Goal: Information Seeking & Learning: Compare options

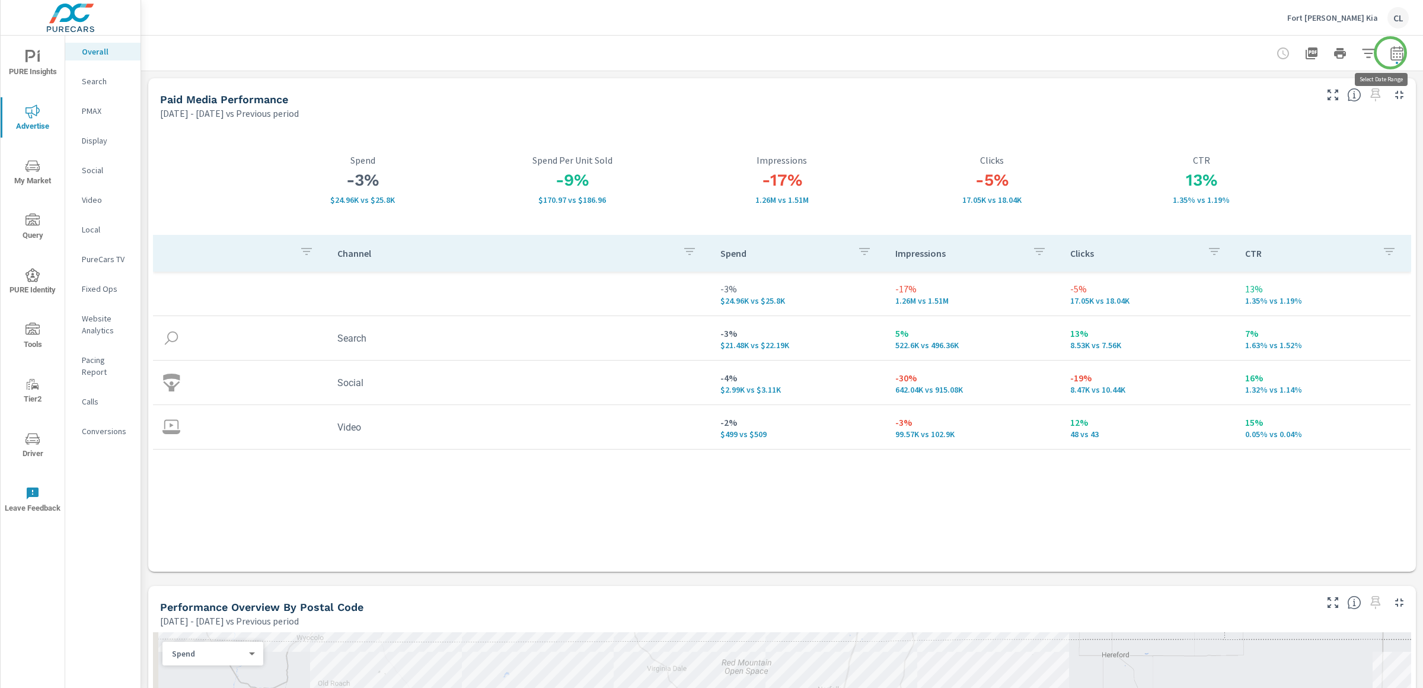
click at [1390, 53] on icon "button" at bounding box center [1397, 53] width 14 height 14
select select "Previous period"
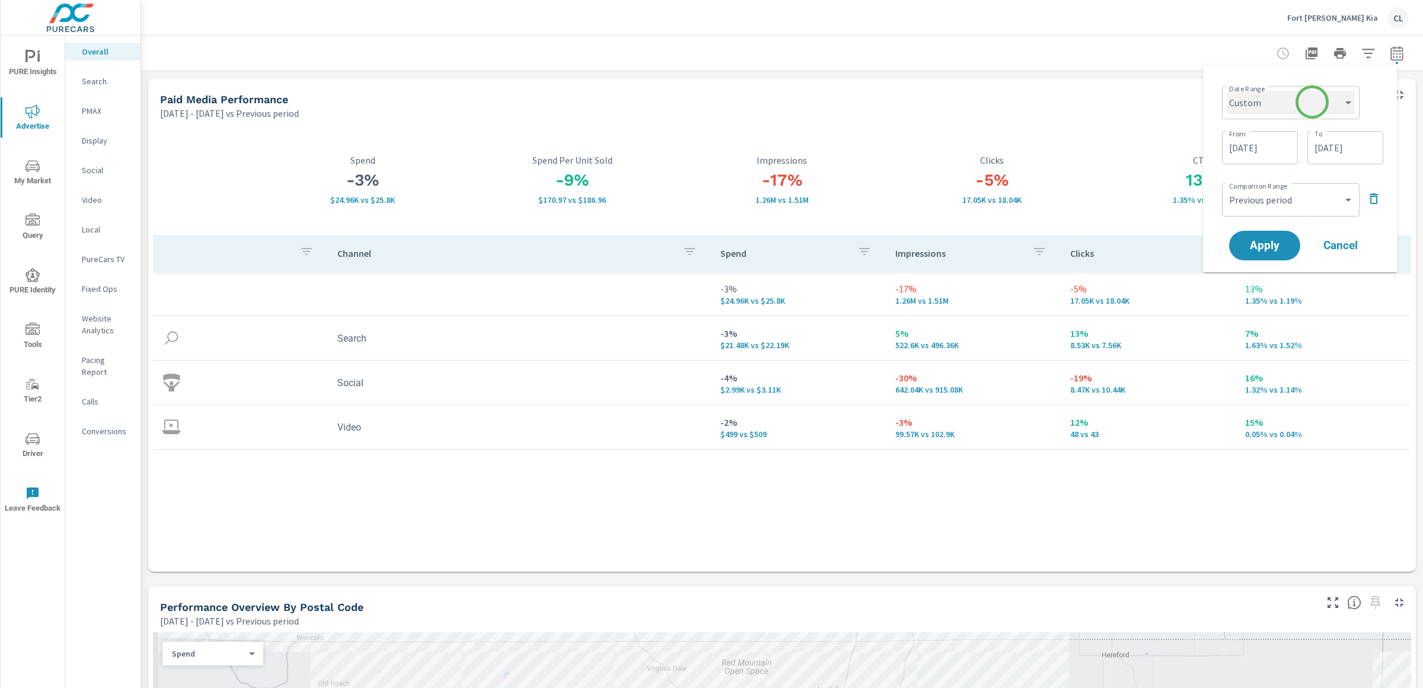
click at [1293, 111] on select "Custom Yesterday Last week Last 7 days Last 14 days Last 30 days Last 45 days L…" at bounding box center [1291, 103] width 128 height 24
select select "Last month"
click at [1231, 91] on select "Custom Yesterday Last week Last 7 days Last 14 days Last 30 days Last 45 days L…" at bounding box center [1291, 103] width 128 height 24
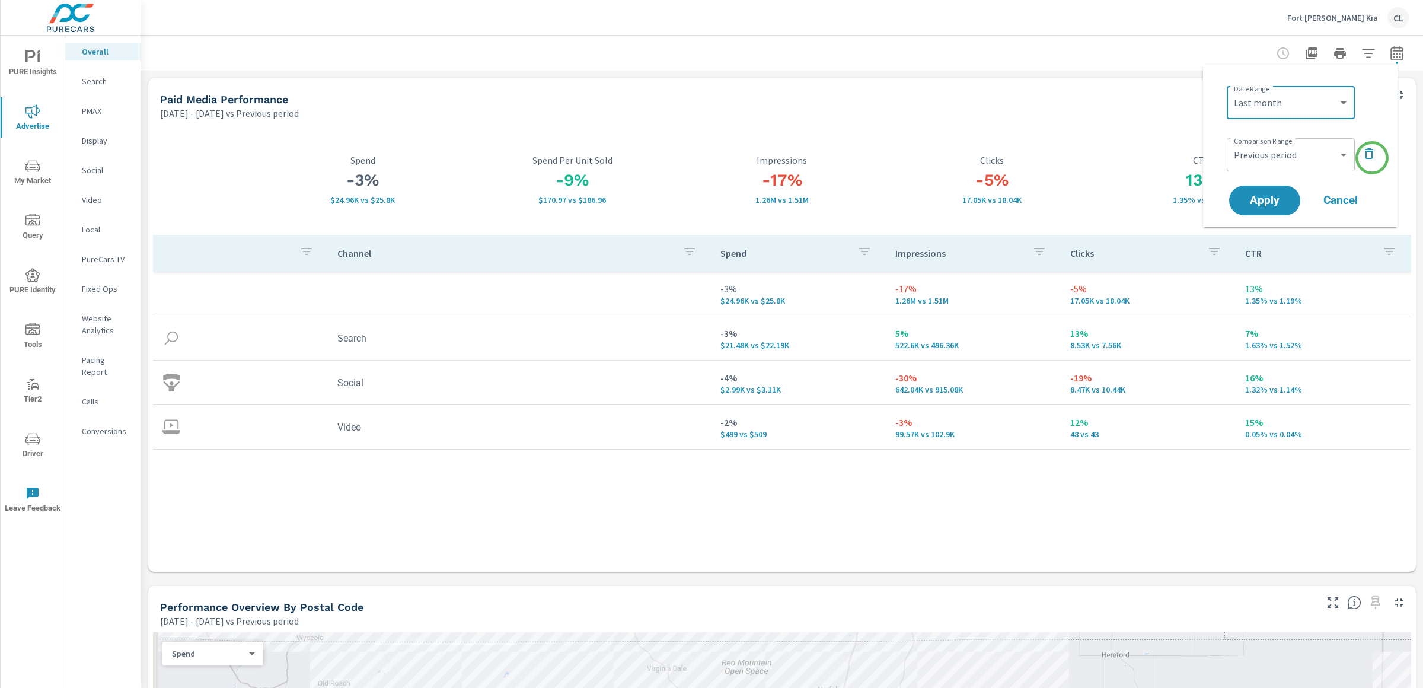
click at [1372, 155] on icon "button" at bounding box center [1369, 153] width 8 height 11
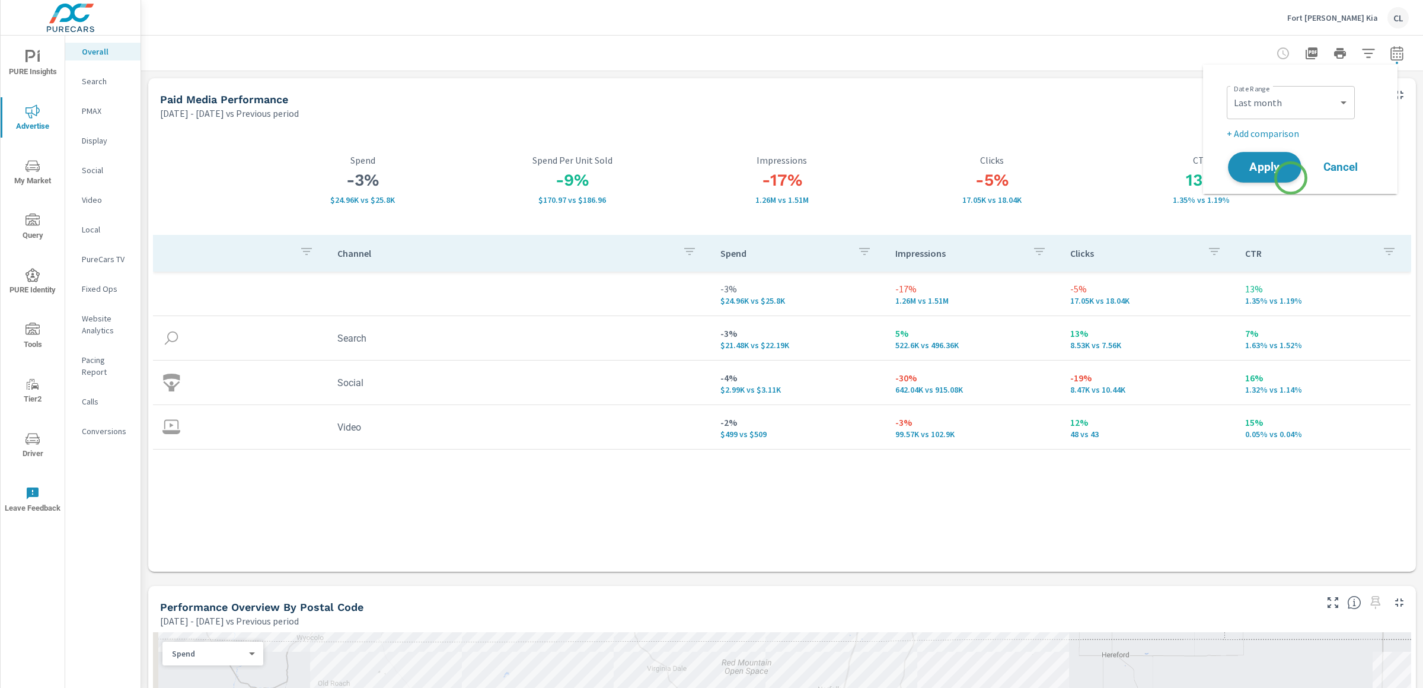
click at [1279, 168] on span "Apply" at bounding box center [1264, 167] width 49 height 11
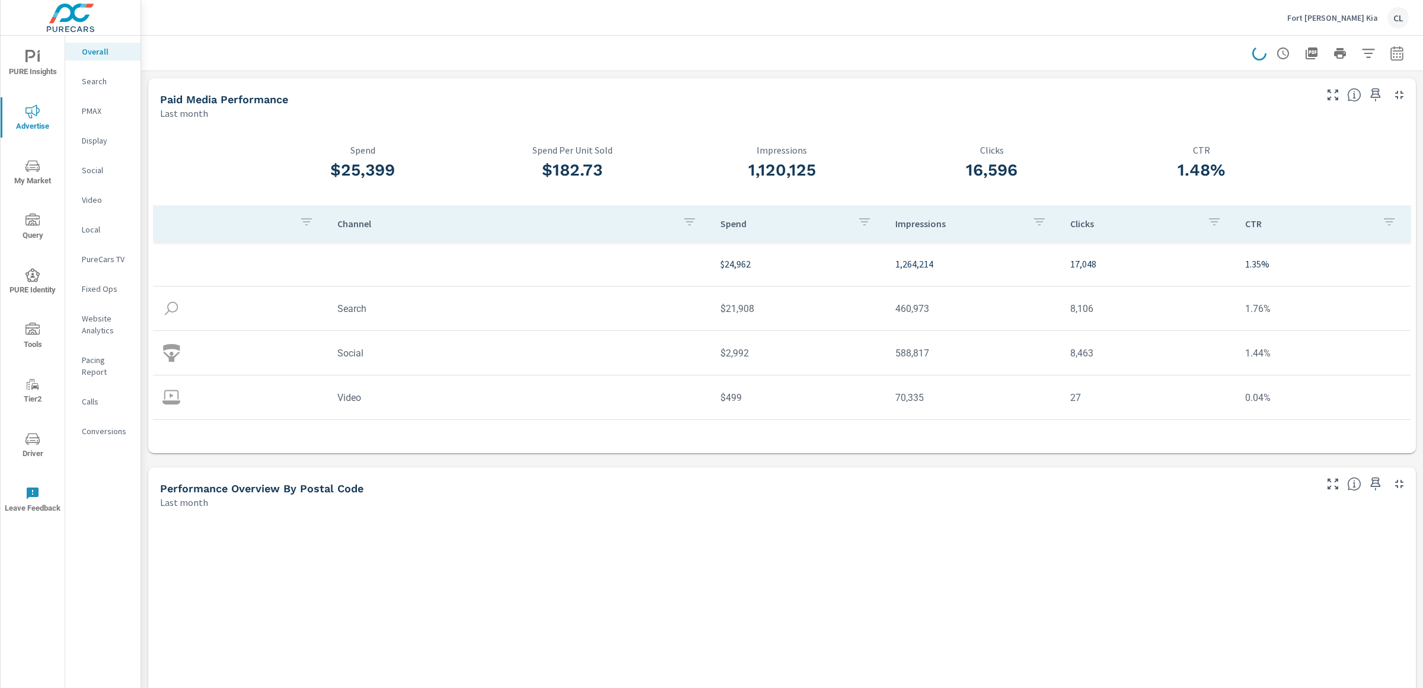
click at [93, 107] on p "PMAX" at bounding box center [106, 111] width 49 height 12
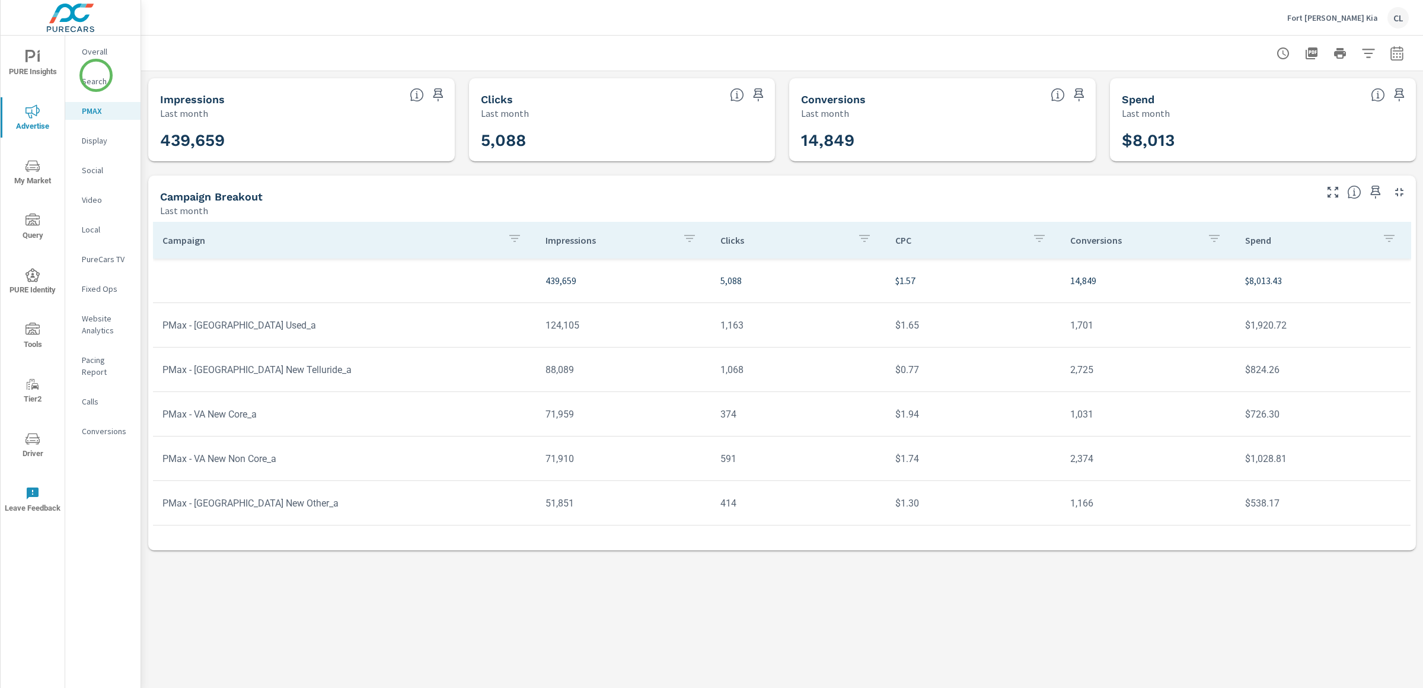
click at [96, 75] on p "Search" at bounding box center [106, 81] width 49 height 12
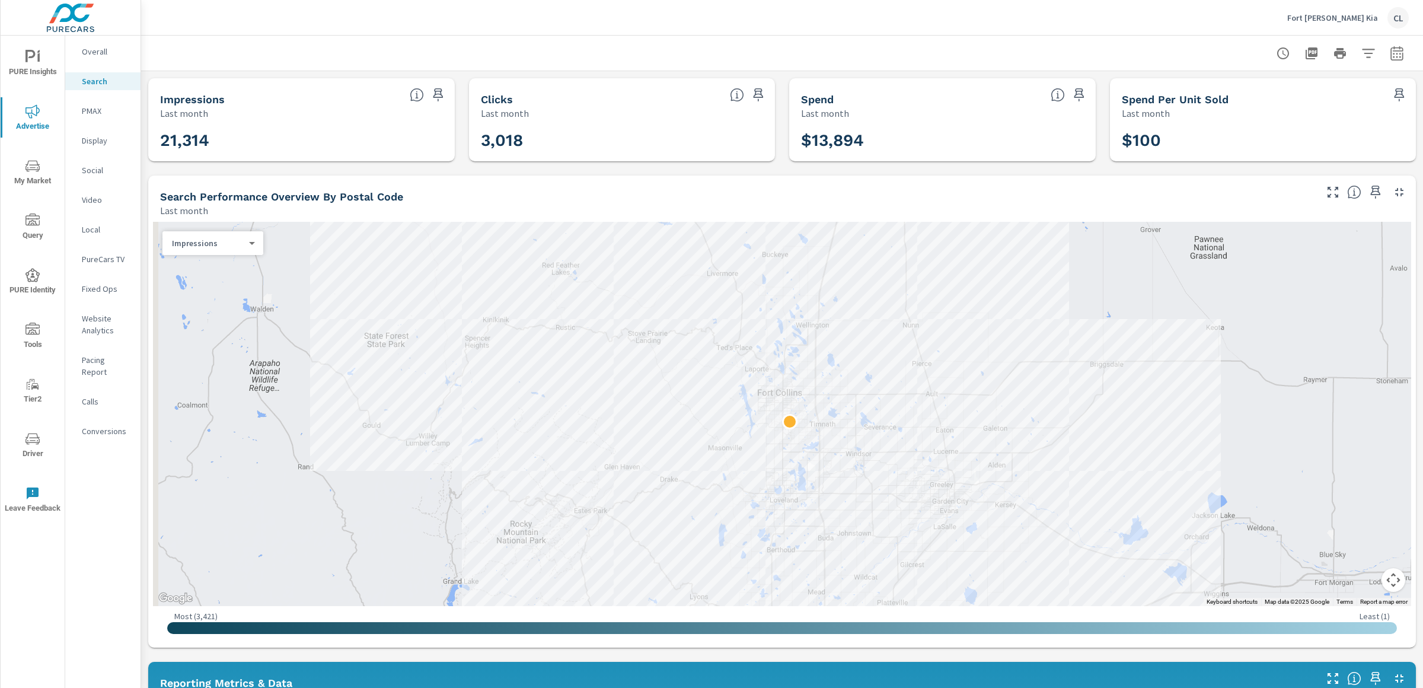
click at [31, 69] on span "PURE Insights" at bounding box center [32, 64] width 57 height 29
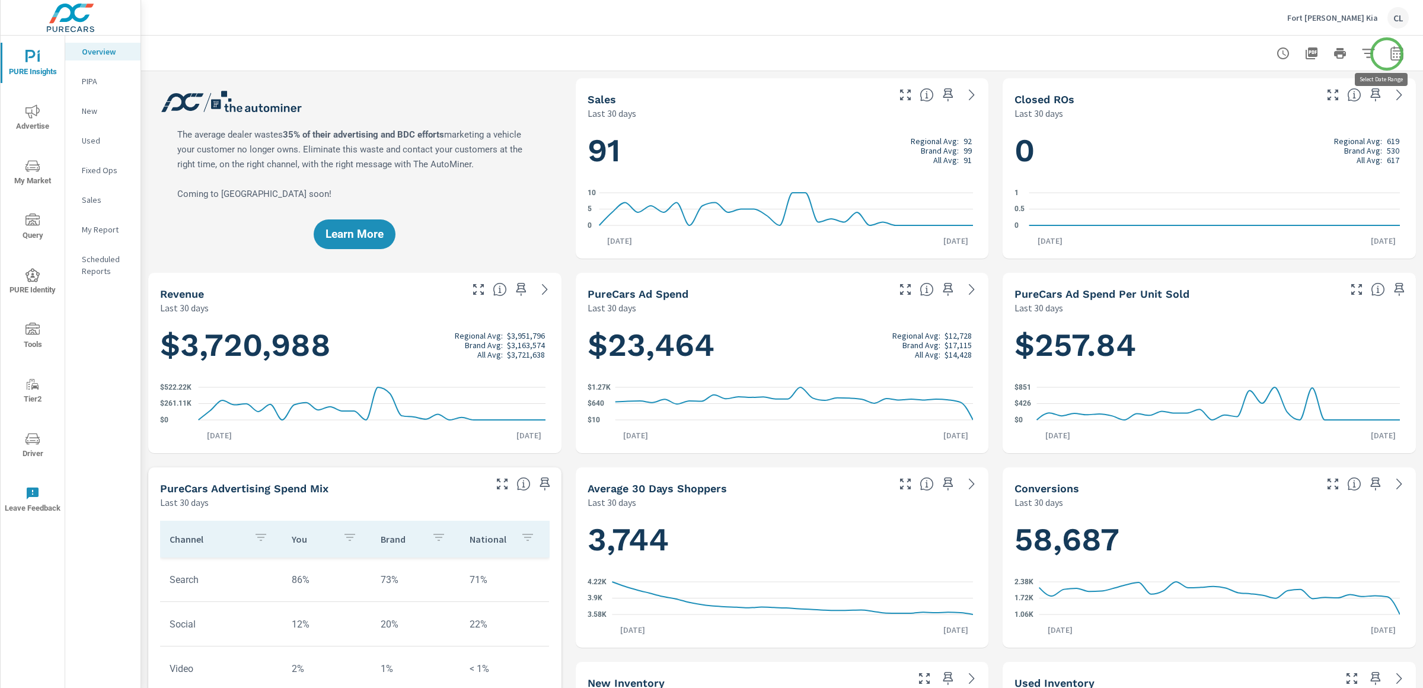
click at [1390, 54] on icon "button" at bounding box center [1397, 53] width 14 height 14
select select "Last 30 days"
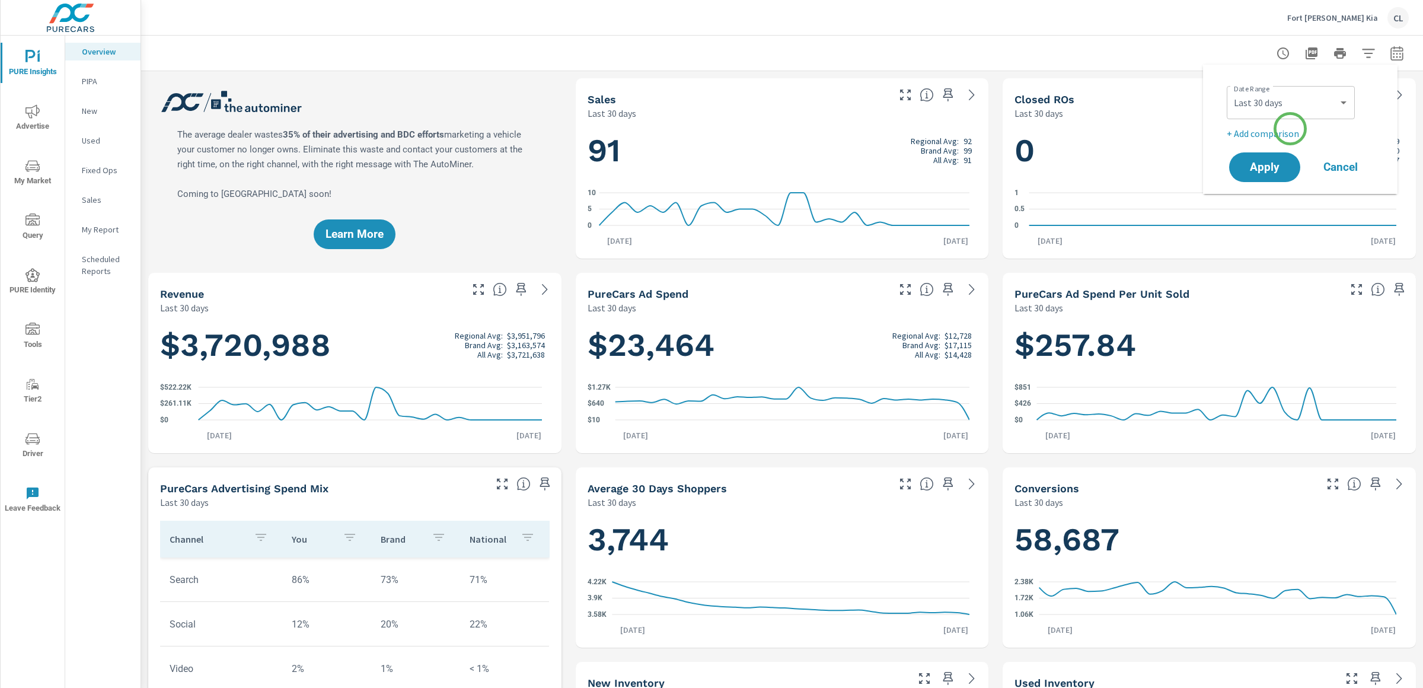
click at [1290, 129] on p "+ Add comparison" at bounding box center [1303, 133] width 152 height 14
select select "Previous period"
click at [1271, 209] on button "Apply" at bounding box center [1265, 200] width 74 height 31
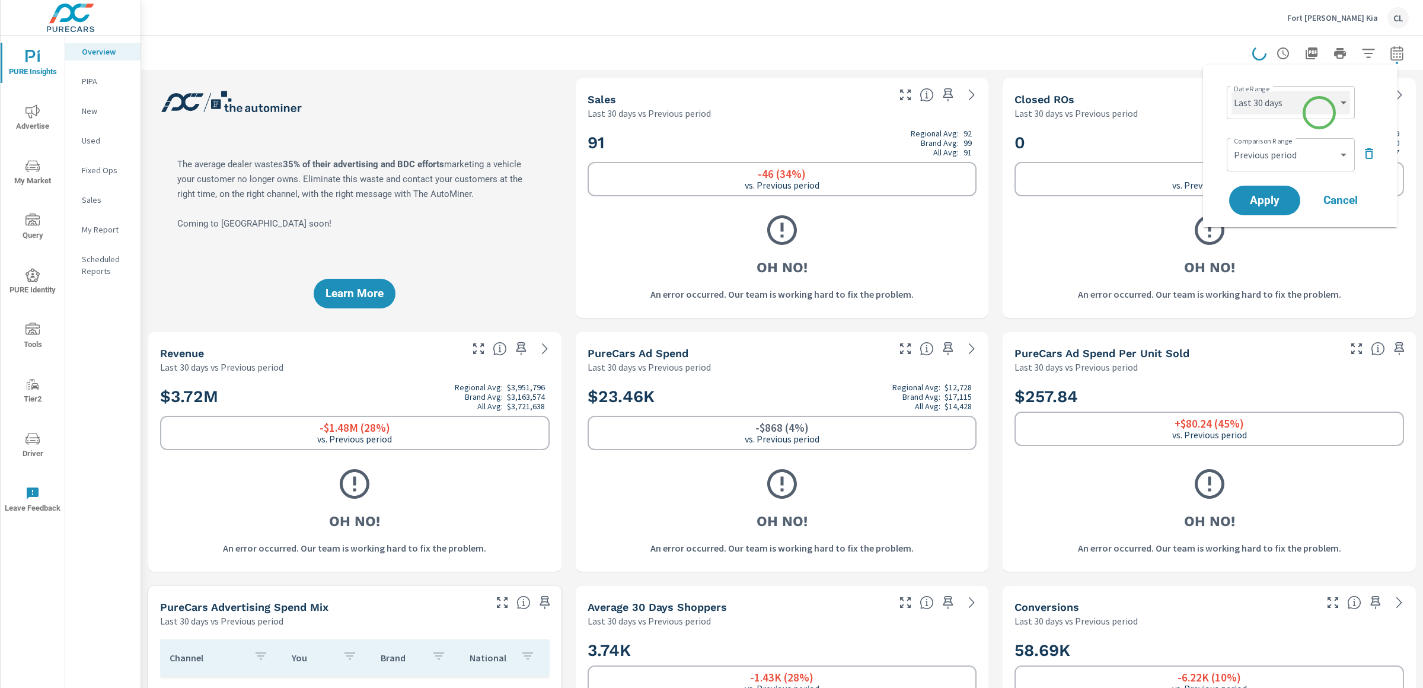
click at [1324, 103] on select "Custom Yesterday Last week Last 7 days Last 14 days Last 30 days Last 45 days L…" at bounding box center [1290, 103] width 119 height 24
select select "Last month"
click at [1231, 91] on select "Custom Yesterday Last week Last 7 days Last 14 days Last 30 days Last 45 days L…" at bounding box center [1290, 103] width 119 height 24
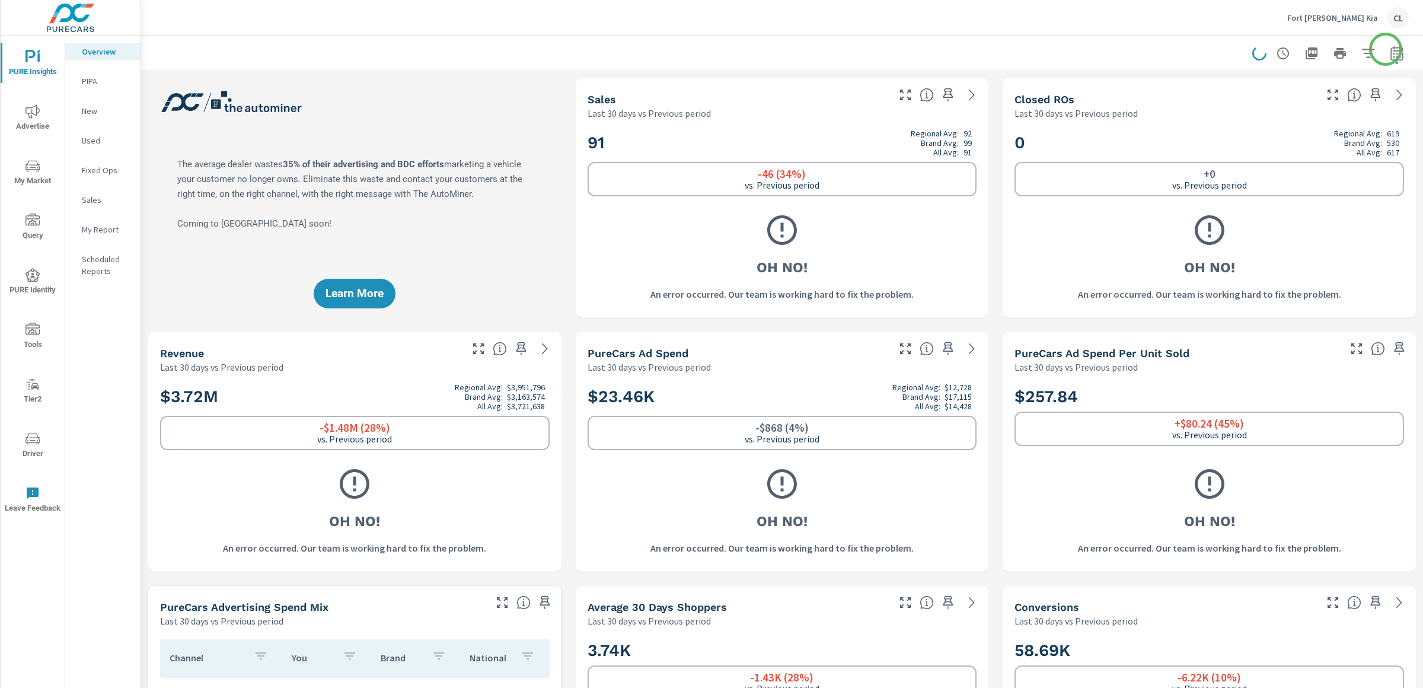
click at [1390, 49] on icon "button" at bounding box center [1397, 53] width 14 height 14
select select "Last month"
select select "Previous period"
click at [1264, 208] on button "Apply" at bounding box center [1265, 200] width 74 height 31
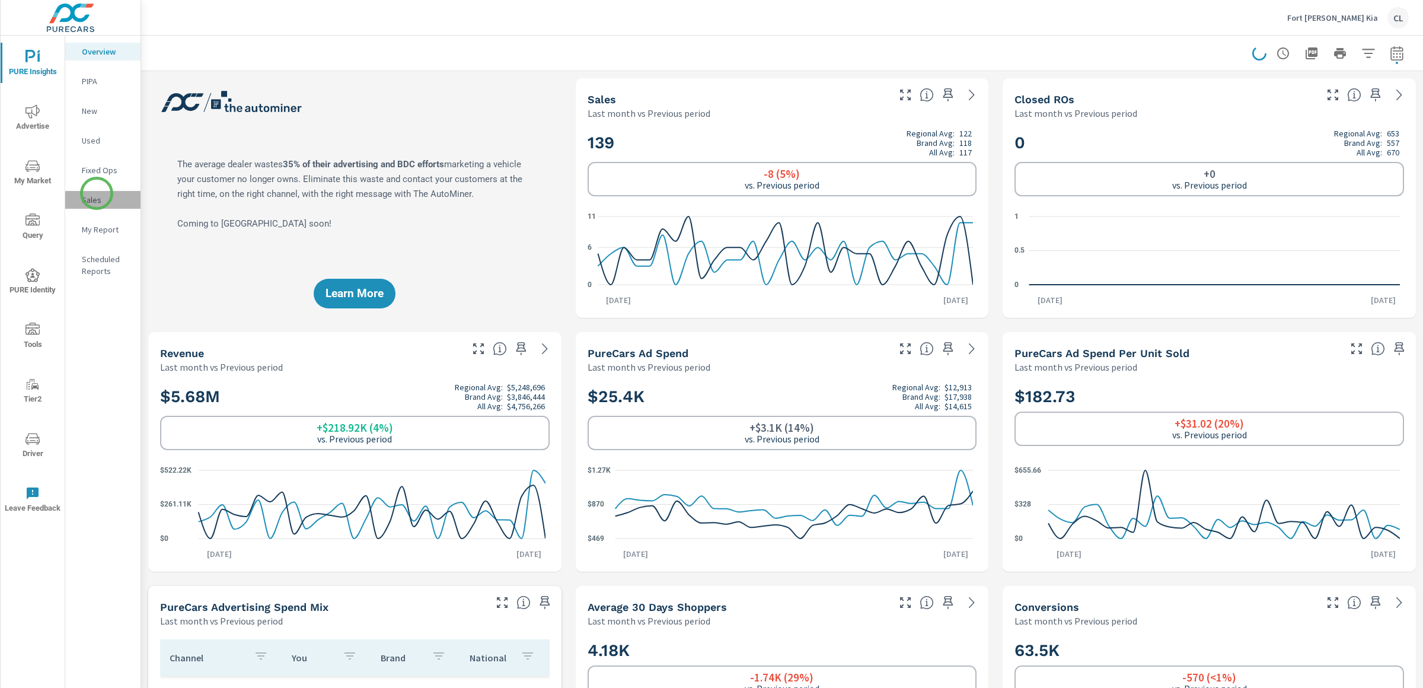
click at [97, 194] on p "Sales" at bounding box center [106, 200] width 49 height 12
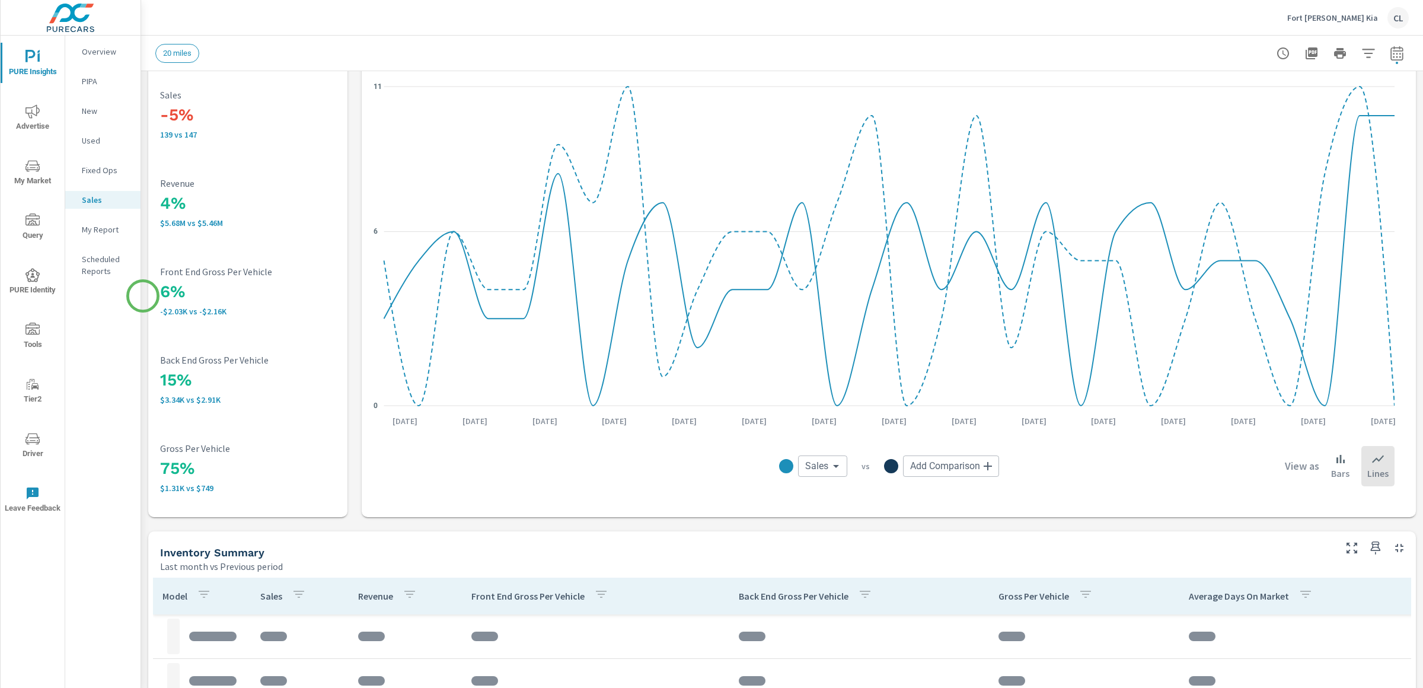
scroll to position [314, 0]
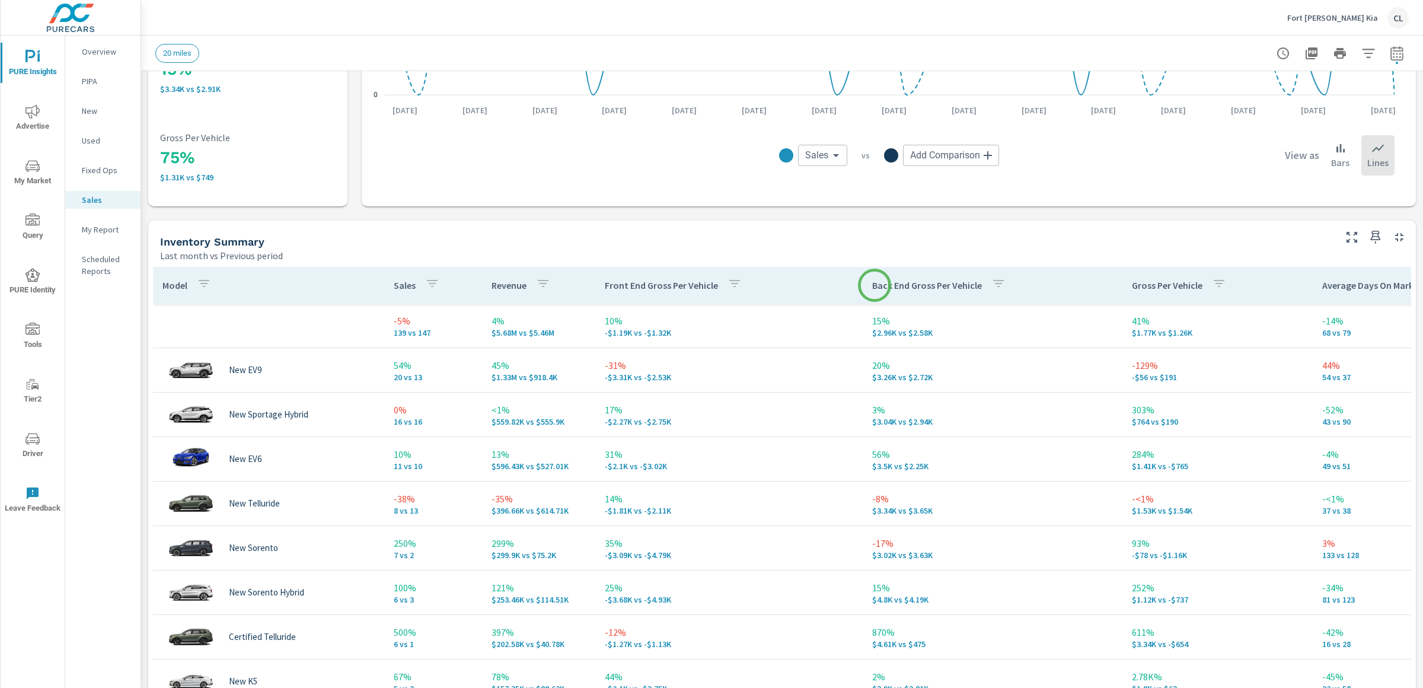
scroll to position [389, 0]
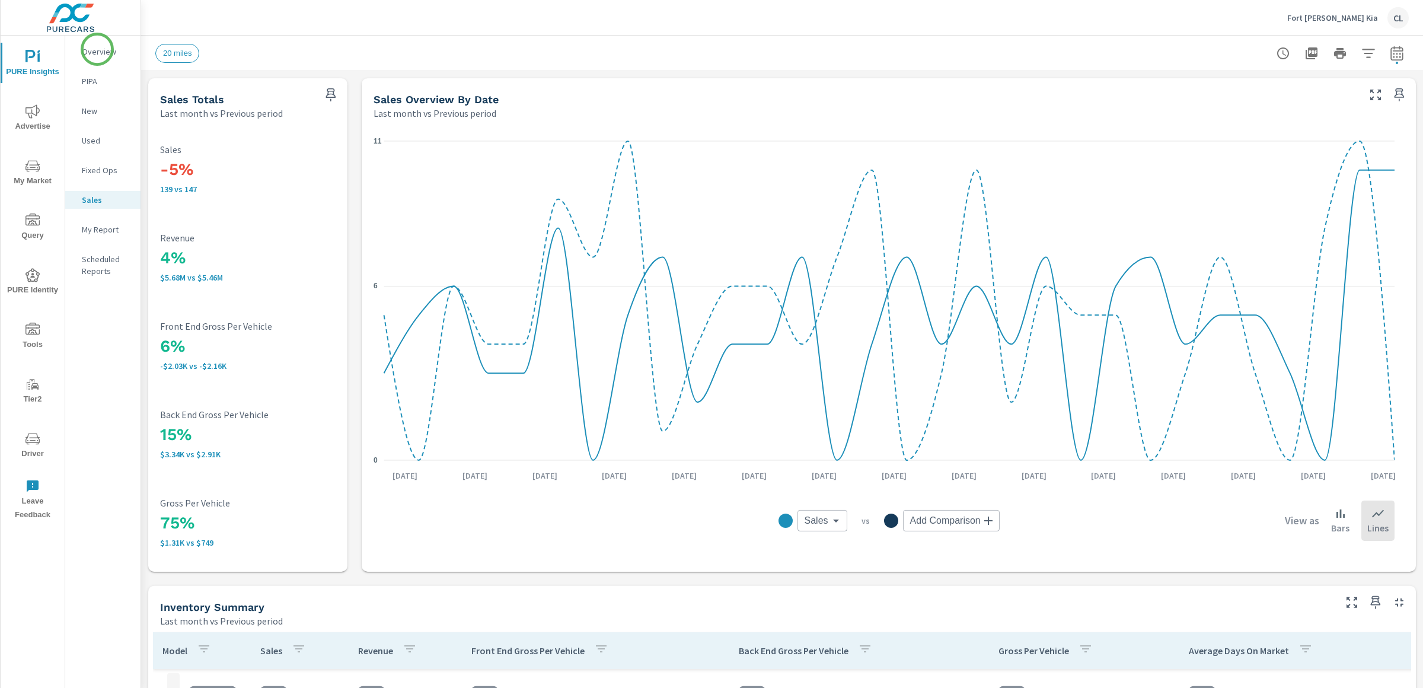
click at [97, 49] on p "Overview" at bounding box center [106, 52] width 49 height 12
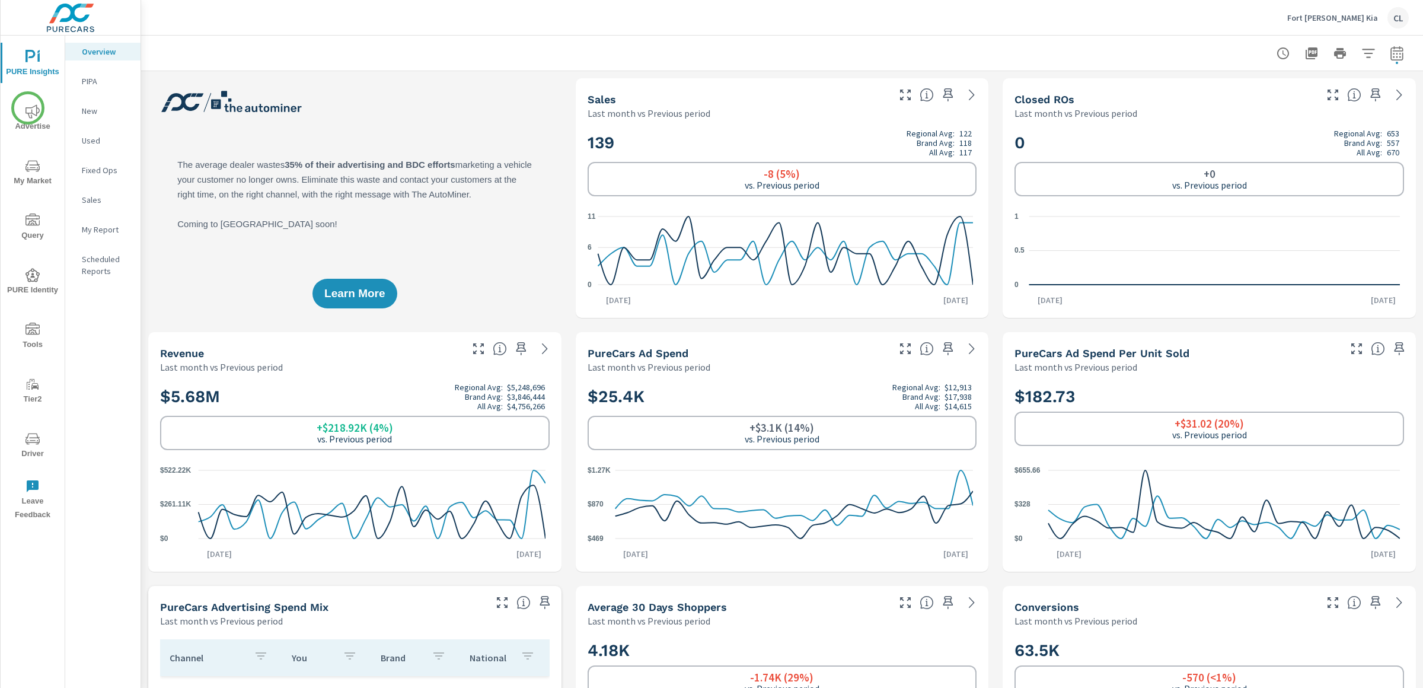
click at [28, 108] on icon "nav menu" at bounding box center [32, 111] width 14 height 14
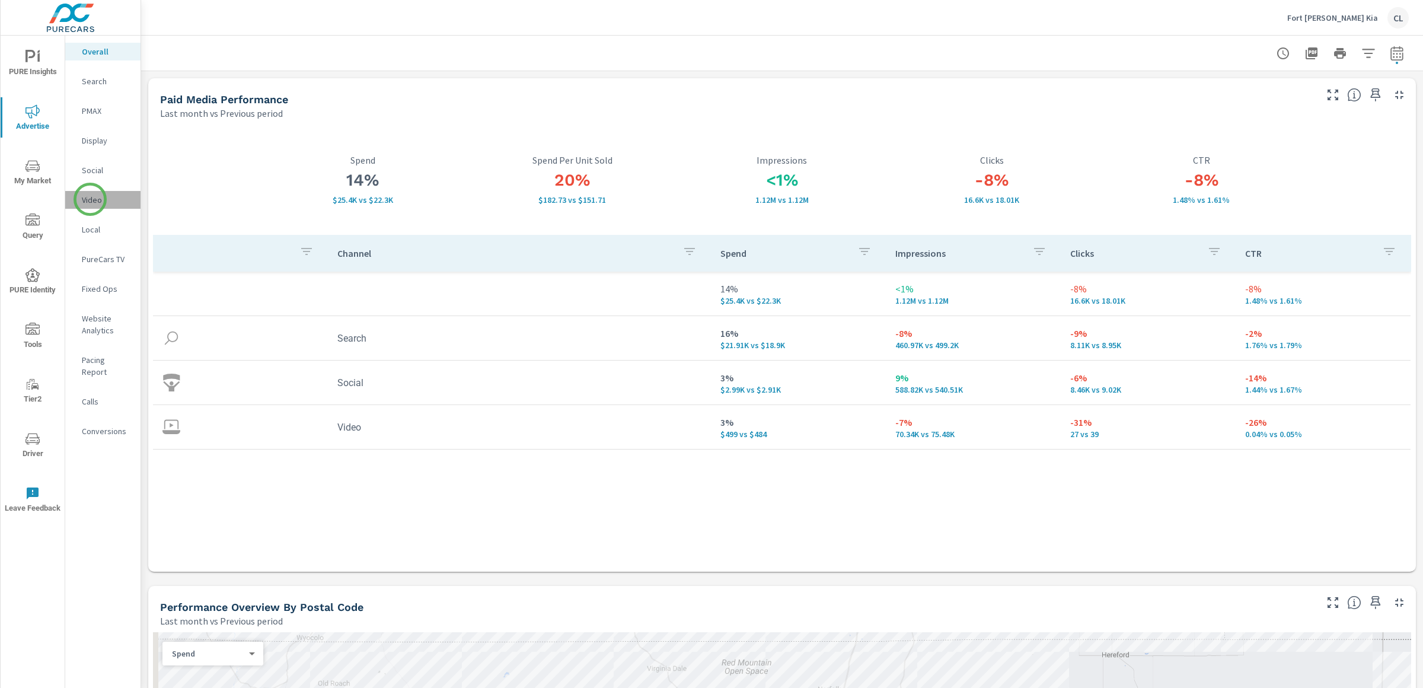
click at [90, 199] on p "Video" at bounding box center [106, 200] width 49 height 12
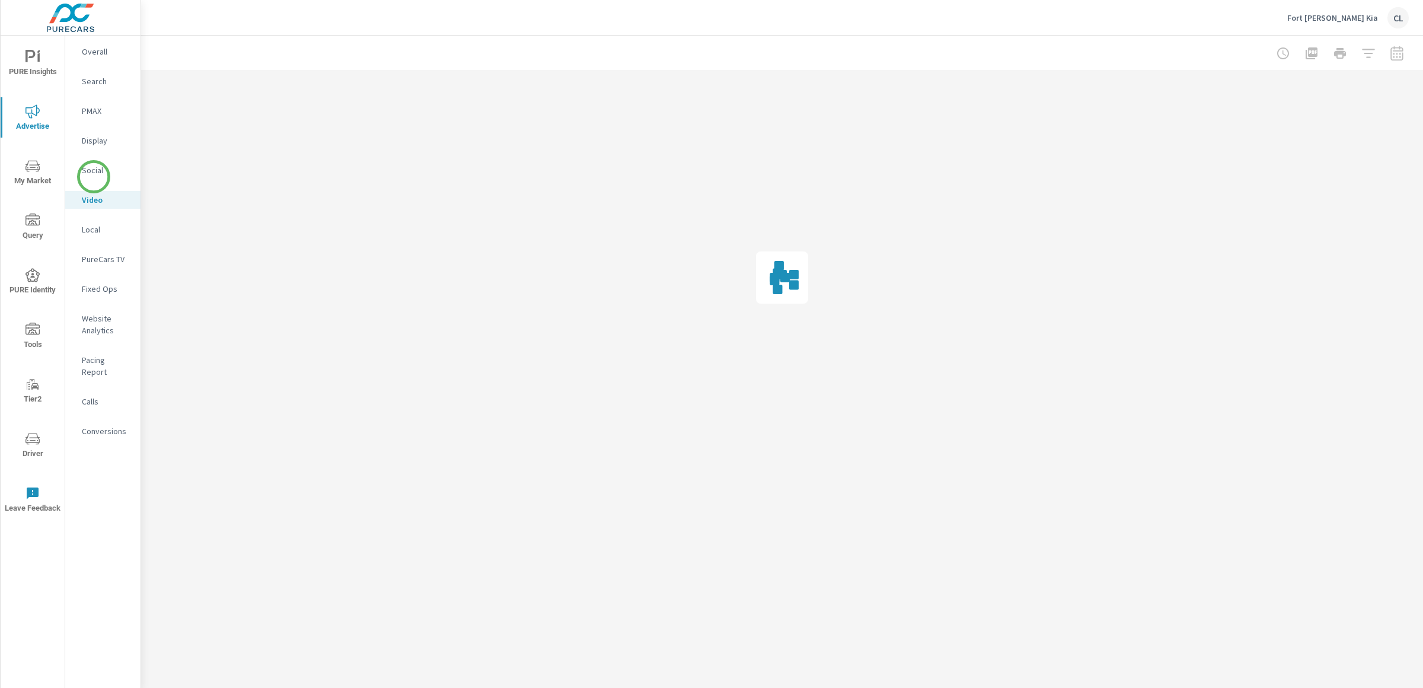
click at [93, 167] on p "Social" at bounding box center [106, 170] width 49 height 12
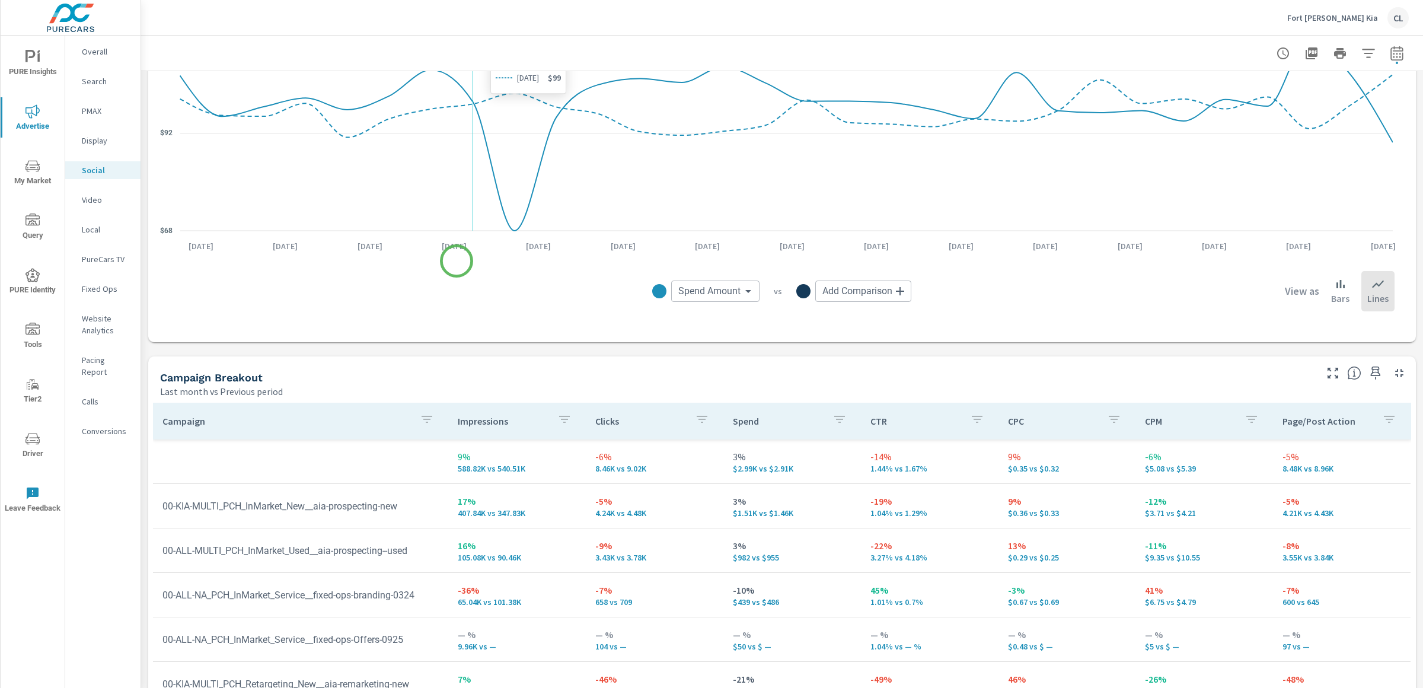
scroll to position [372, 0]
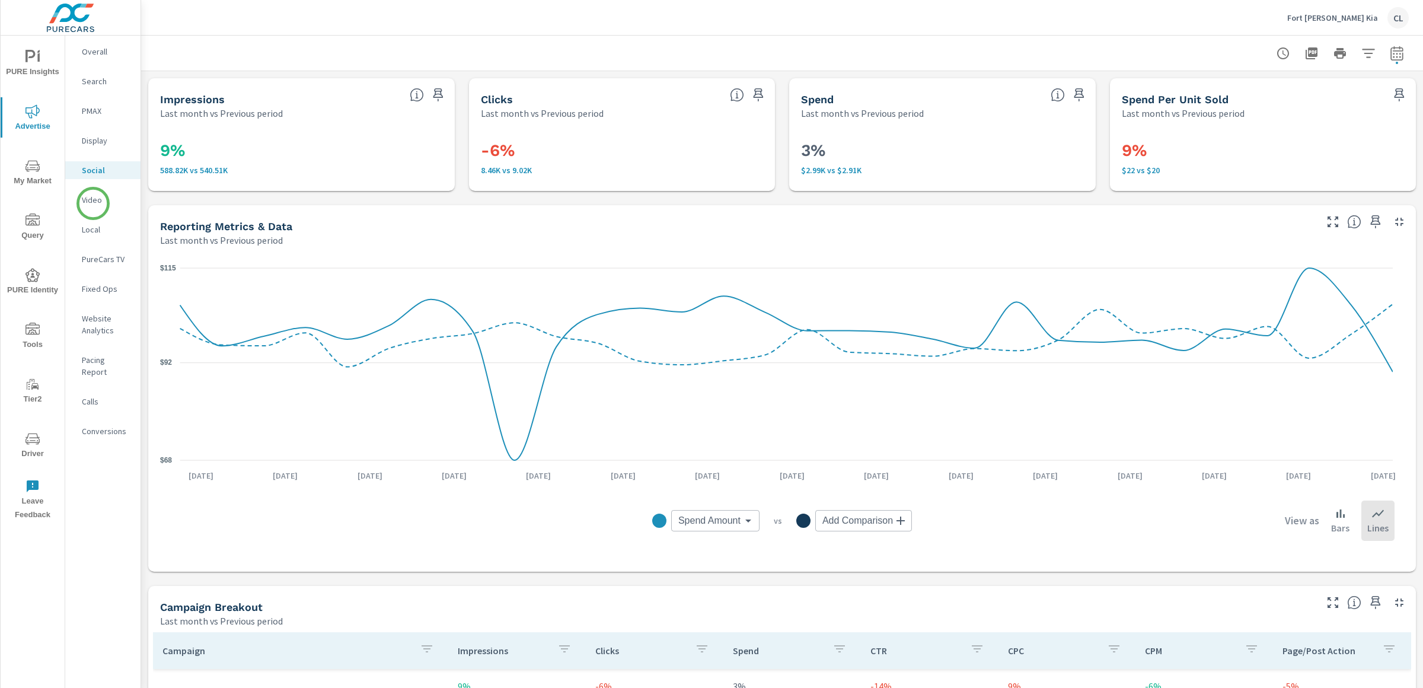
click at [93, 203] on p "Video" at bounding box center [106, 200] width 49 height 12
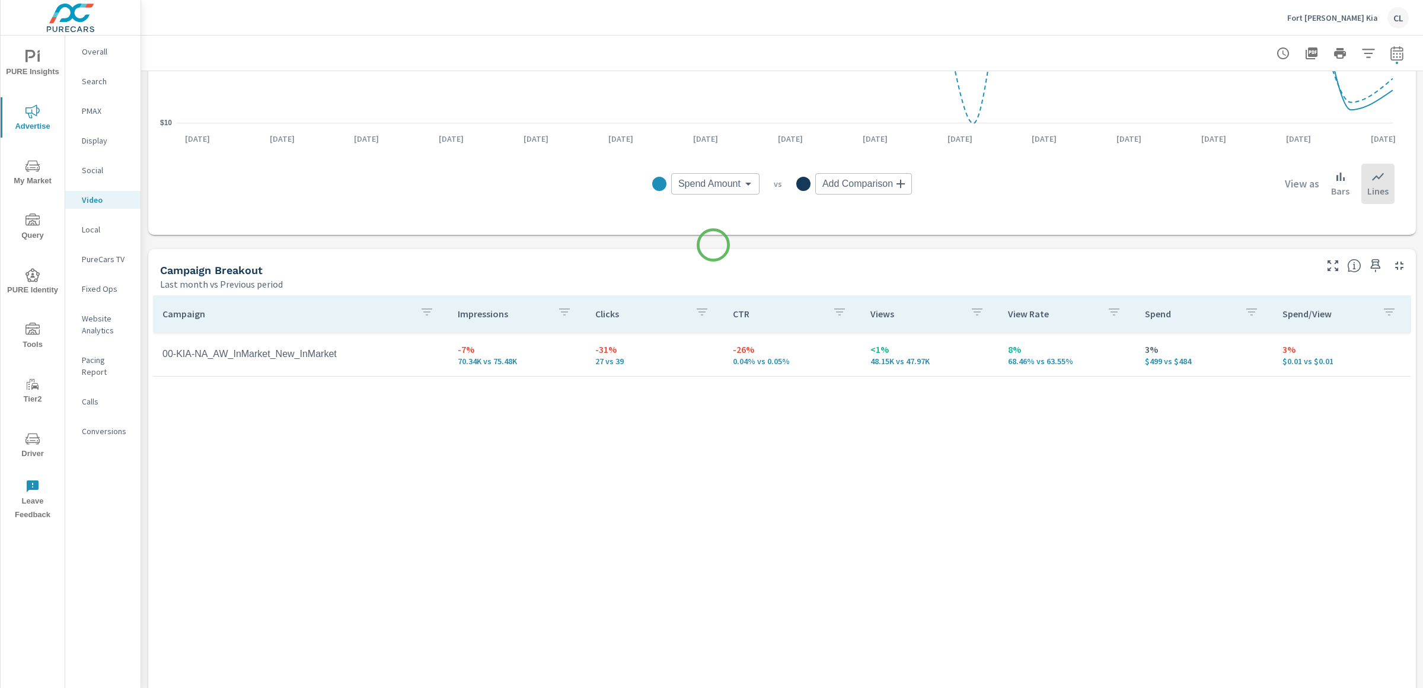
scroll to position [340, 0]
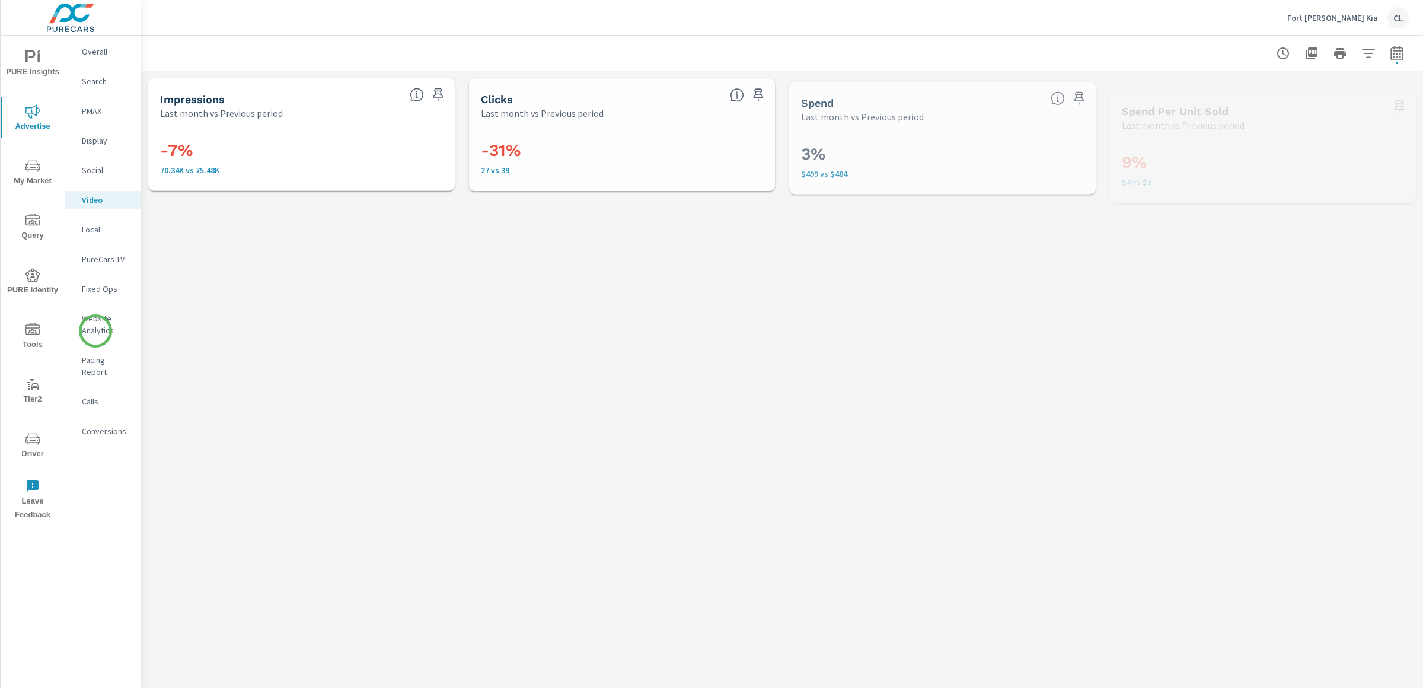
click at [95, 331] on p "Website Analytics" at bounding box center [106, 324] width 49 height 24
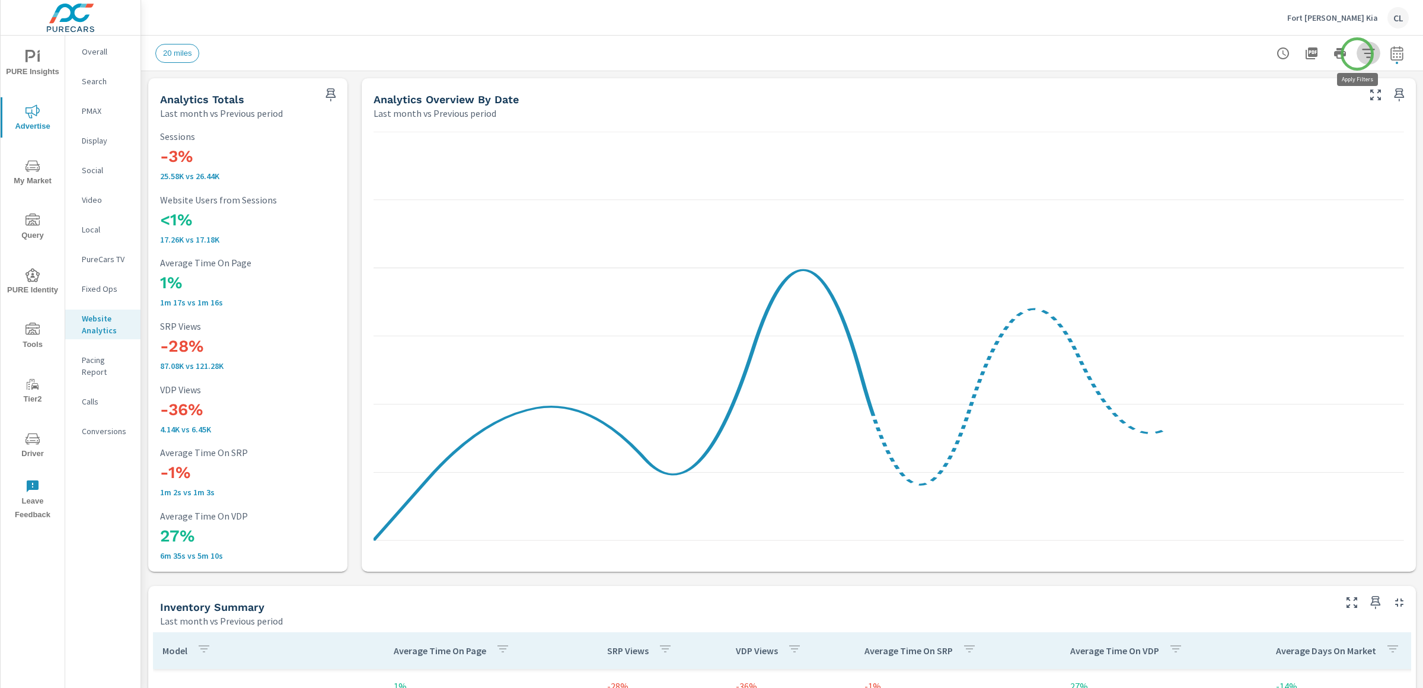
click at [1361, 54] on icon "button" at bounding box center [1368, 53] width 14 height 14
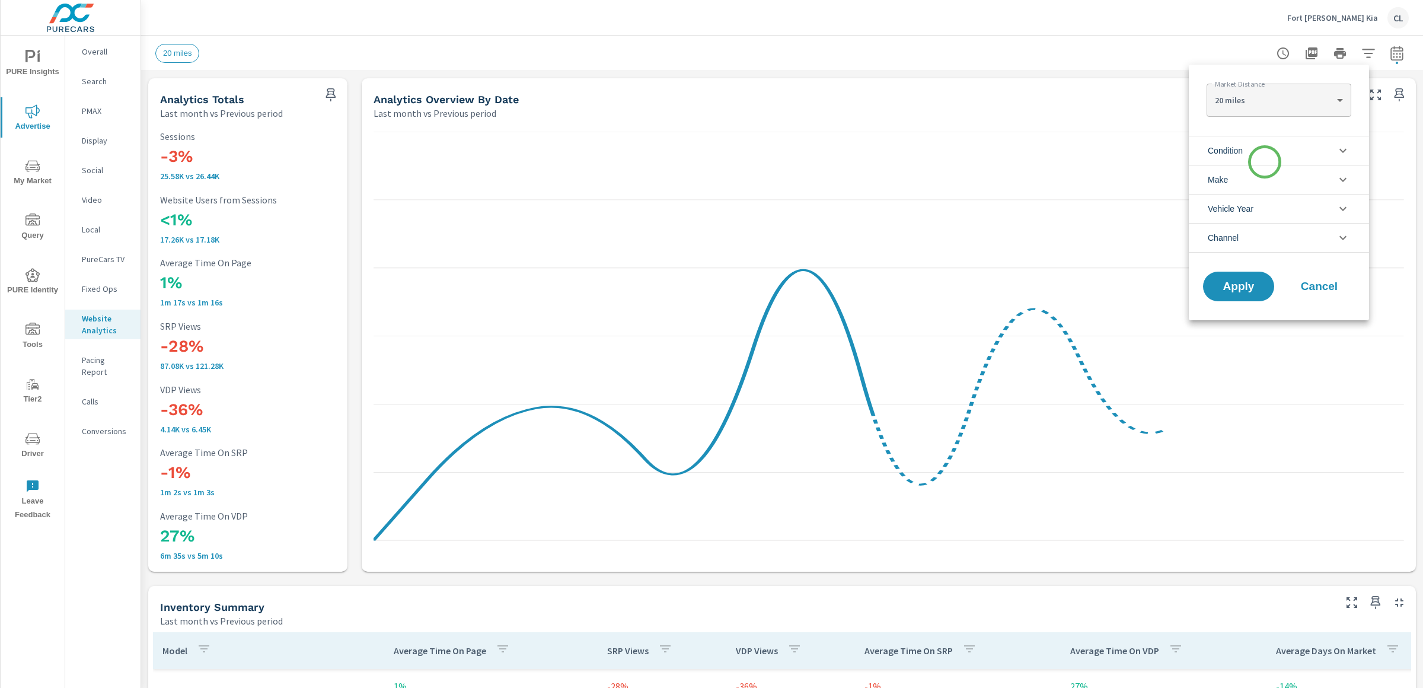
click at [1259, 152] on li "Condition" at bounding box center [1279, 150] width 180 height 29
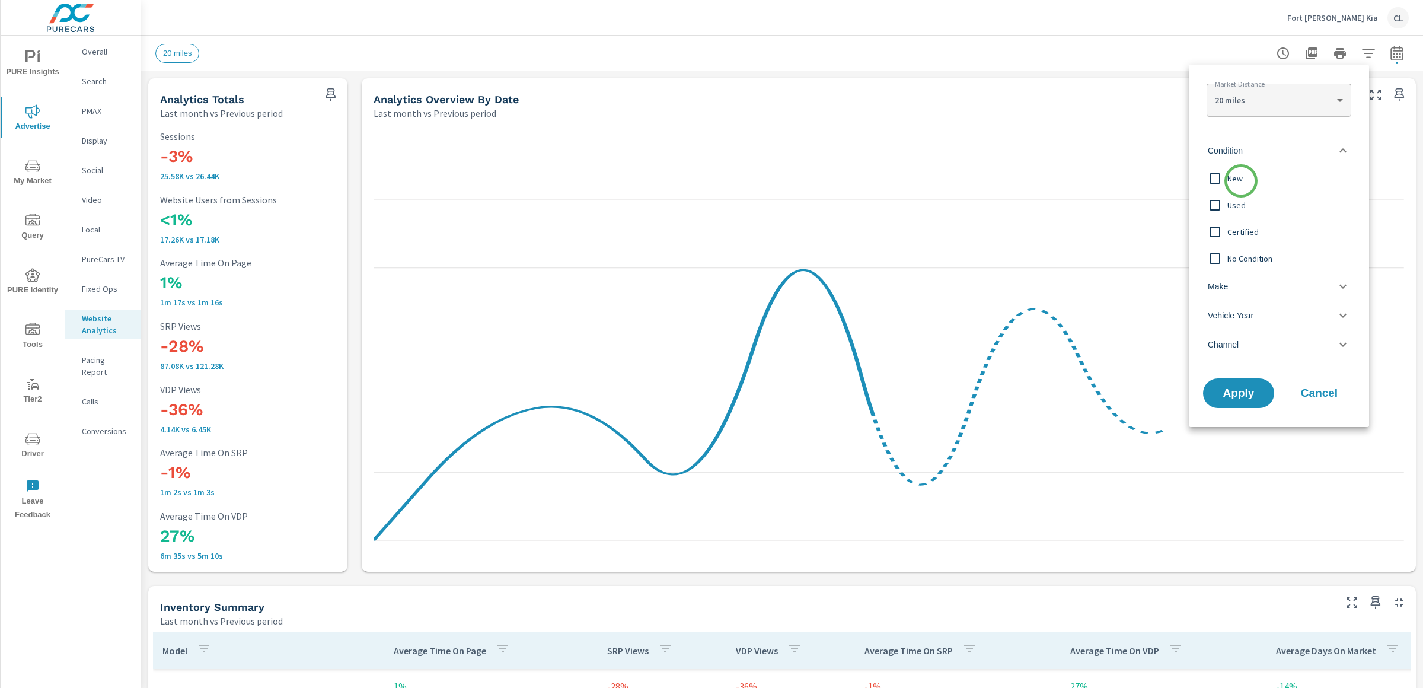
click at [1241, 181] on span "New" at bounding box center [1292, 178] width 130 height 14
click at [1250, 276] on li "Make" at bounding box center [1279, 286] width 180 height 29
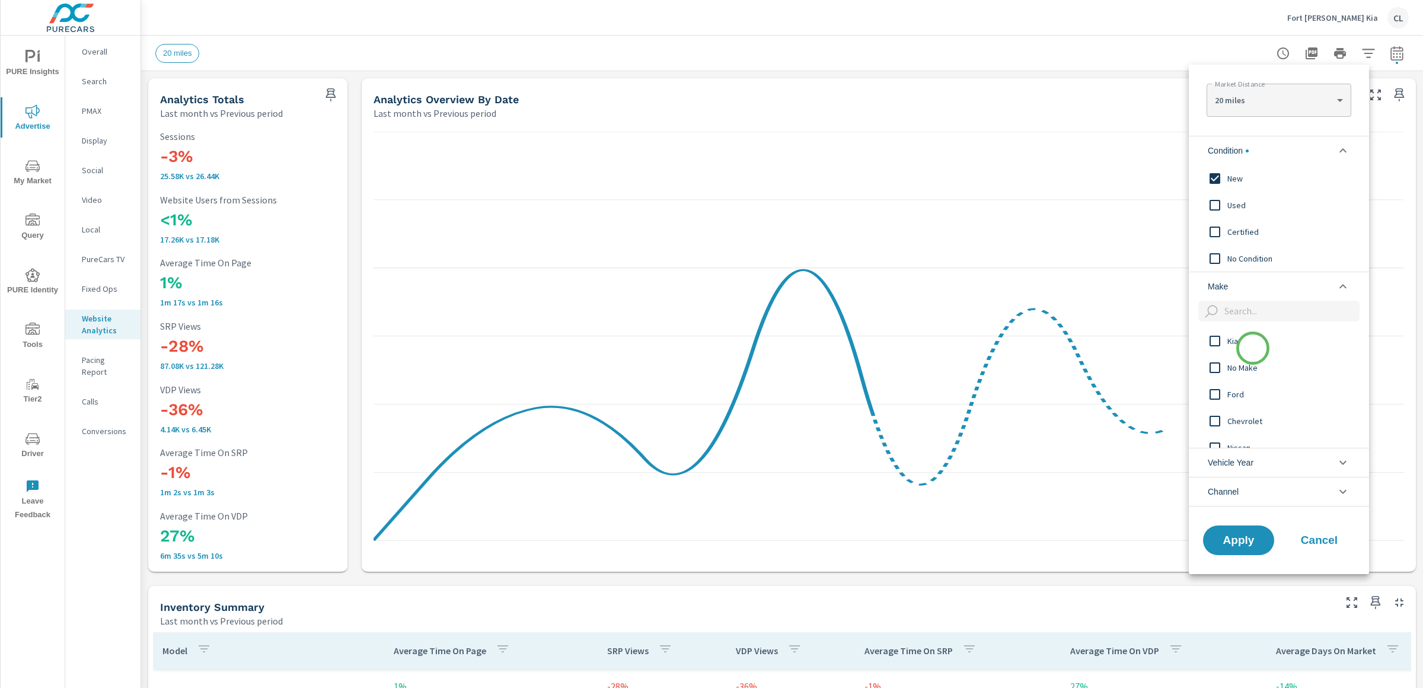
click at [1252, 349] on div "Kia" at bounding box center [1278, 340] width 178 height 27
click at [1246, 542] on span "Apply" at bounding box center [1238, 539] width 49 height 11
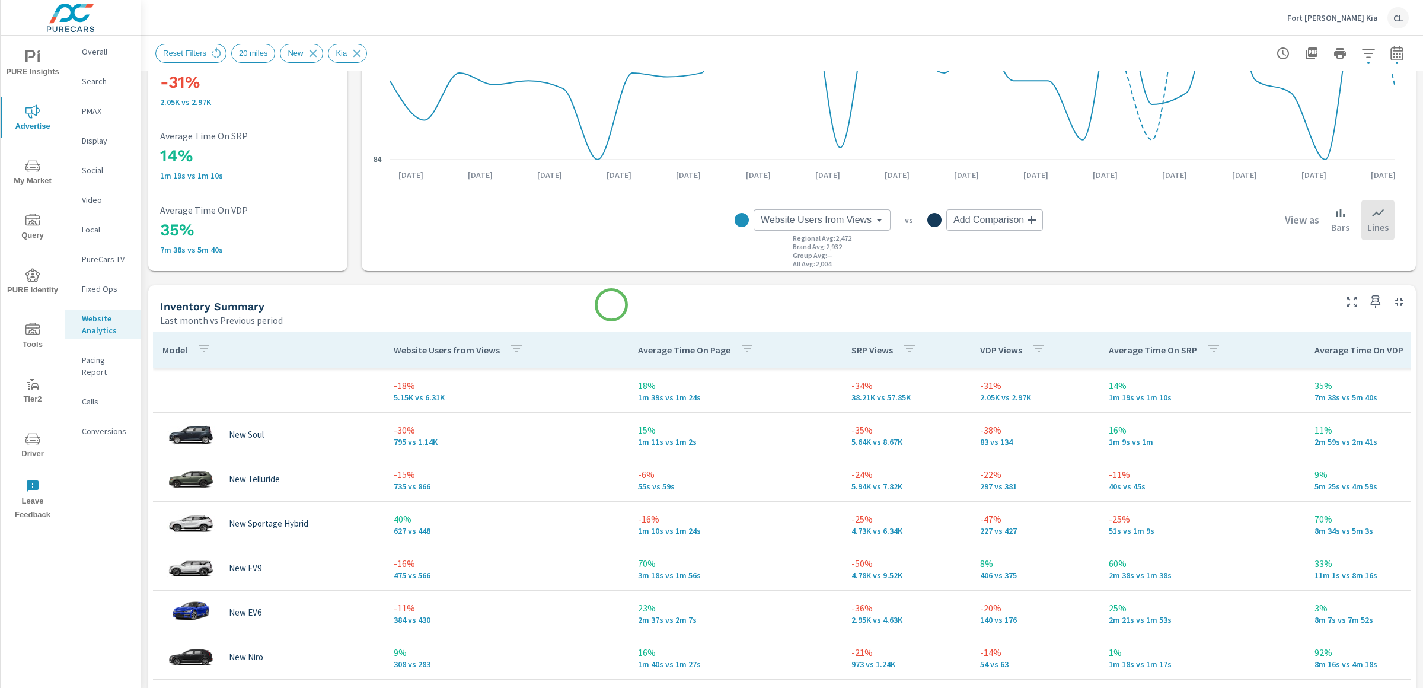
scroll to position [307, 0]
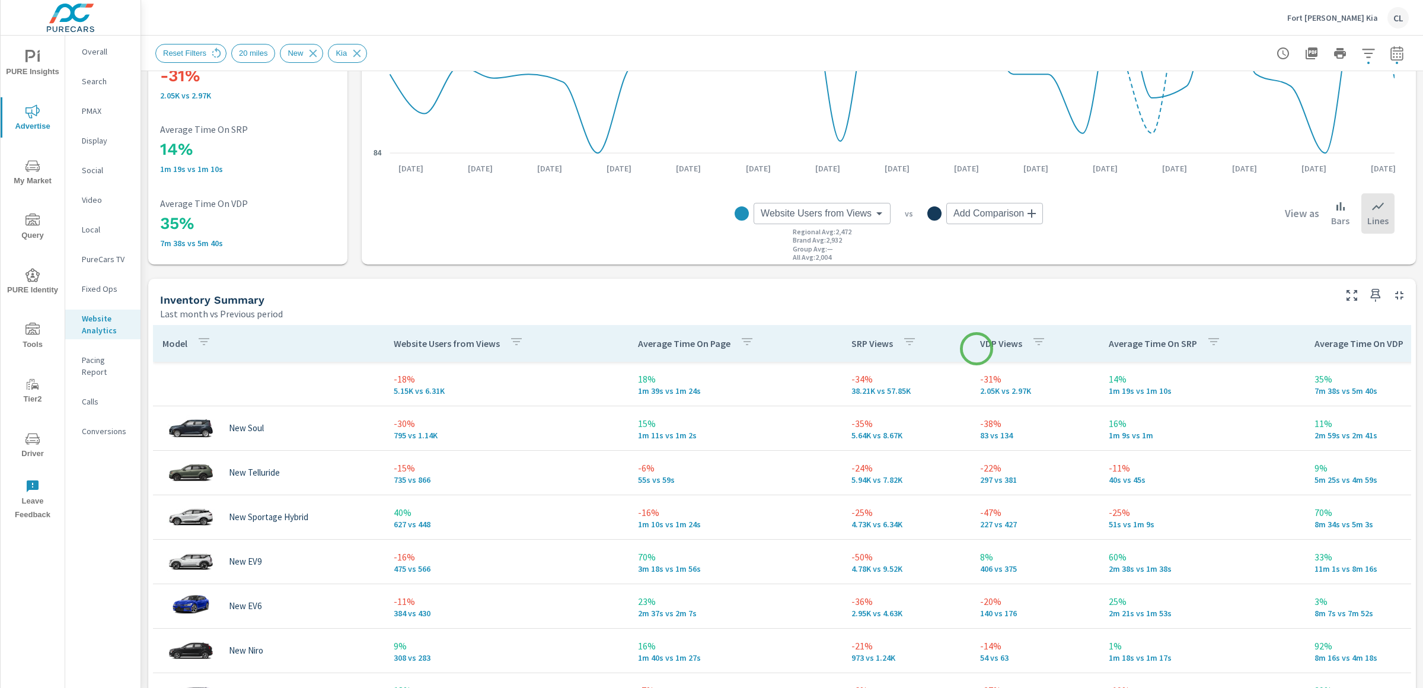
click at [983, 346] on p "VDP Views" at bounding box center [1001, 343] width 42 height 12
click at [996, 344] on p "VDP Views" at bounding box center [1001, 343] width 42 height 12
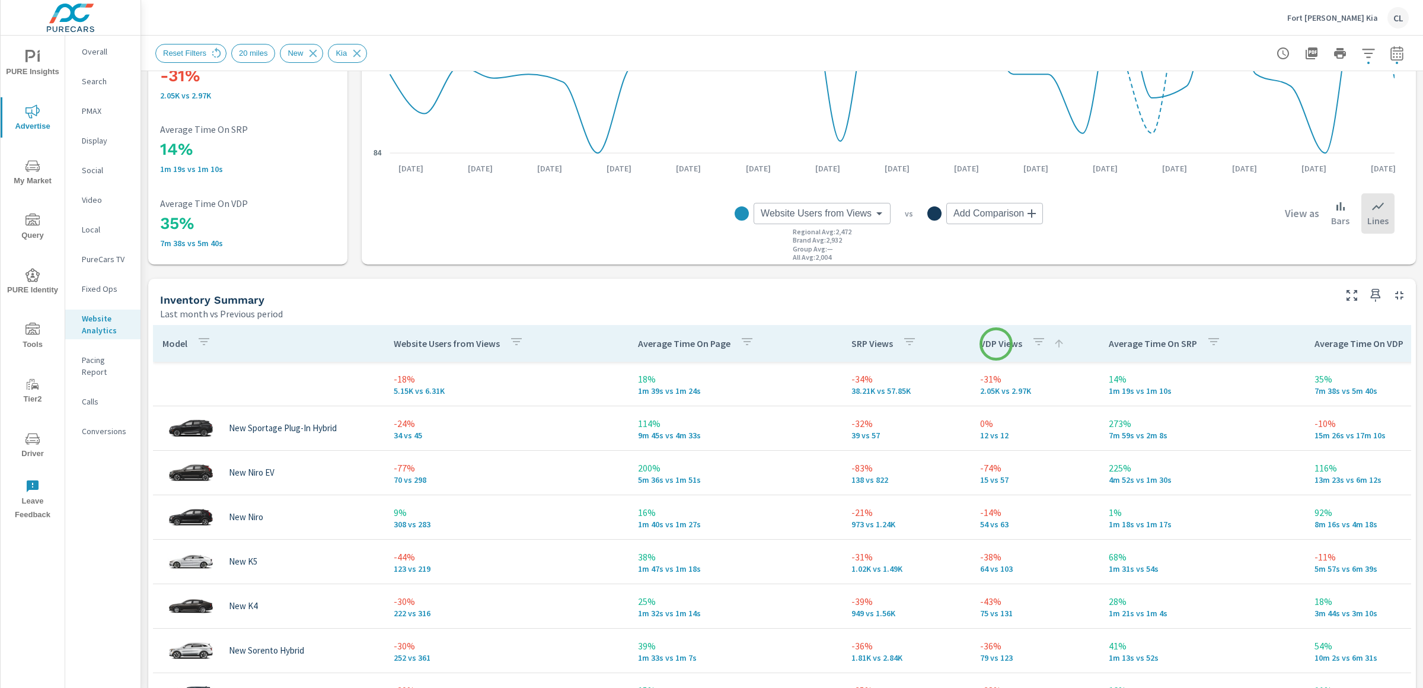
click at [996, 344] on p "VDP Views" at bounding box center [1001, 343] width 42 height 12
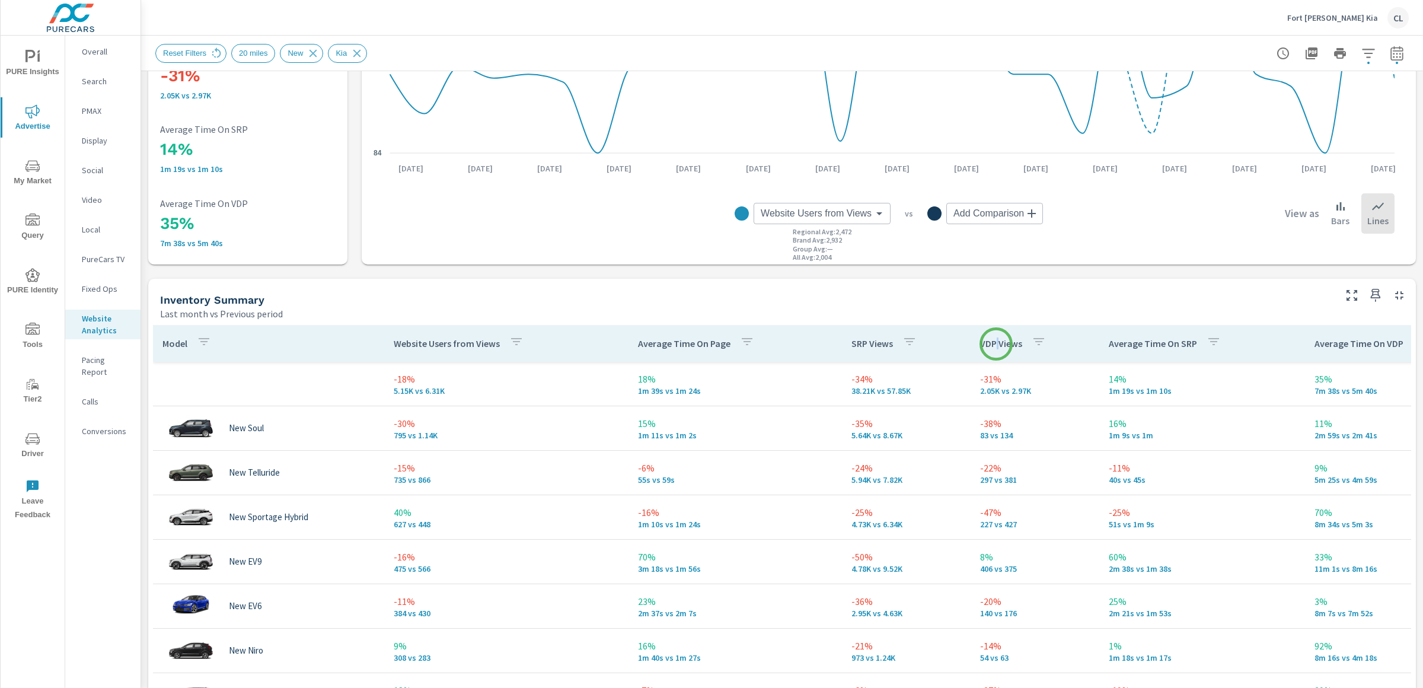
click at [996, 344] on p "VDP Views" at bounding box center [1001, 343] width 42 height 12
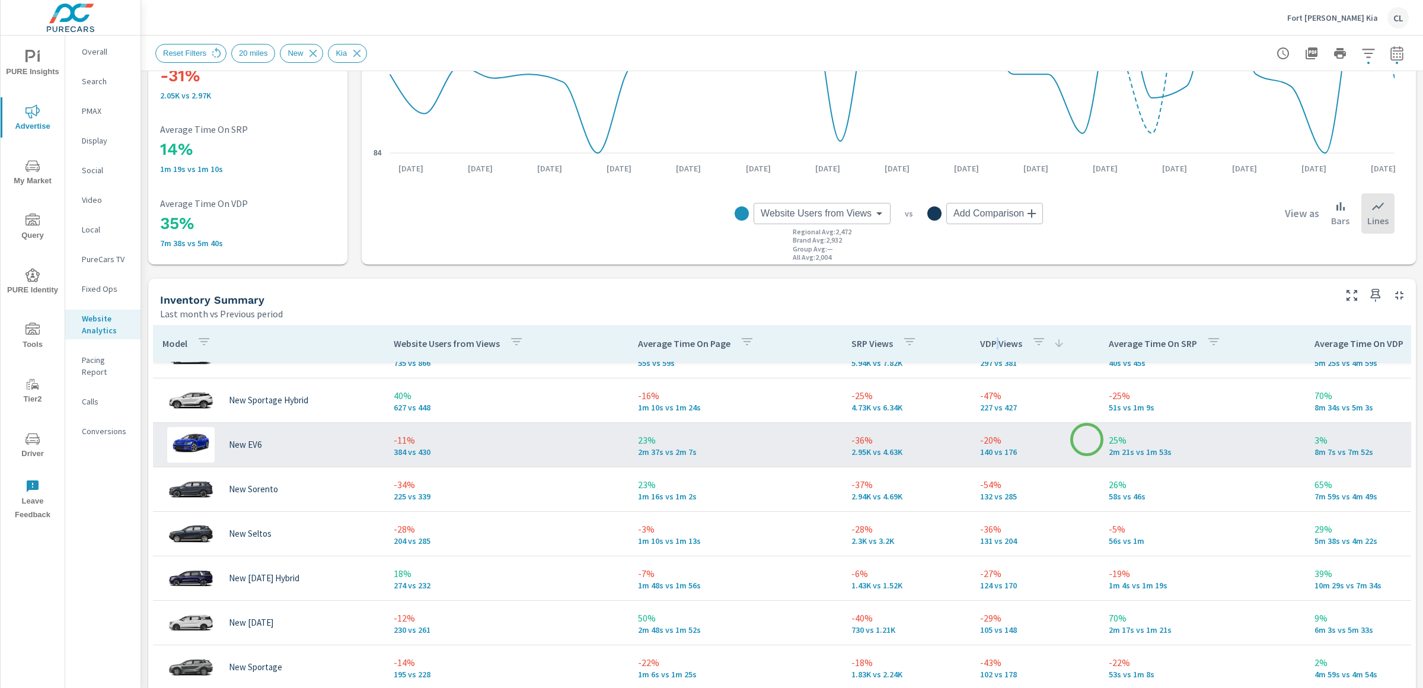
scroll to position [49, 0]
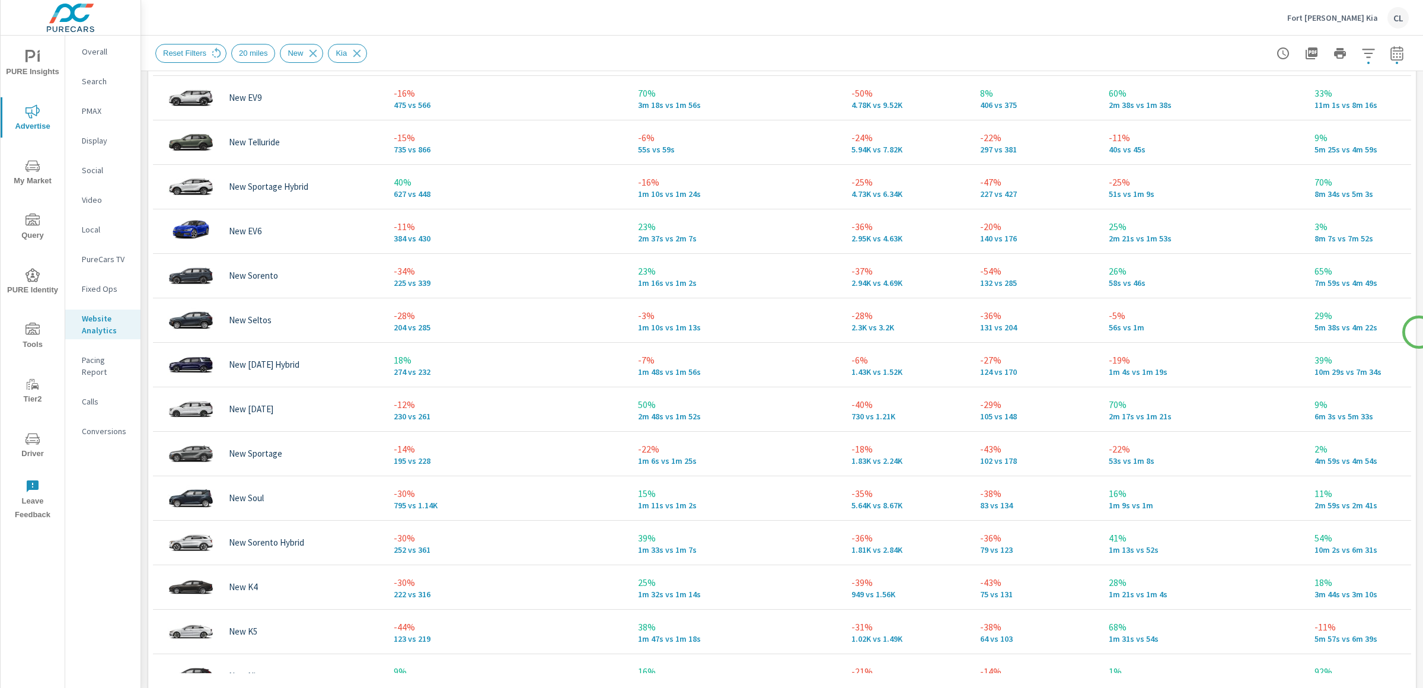
scroll to position [602, 0]
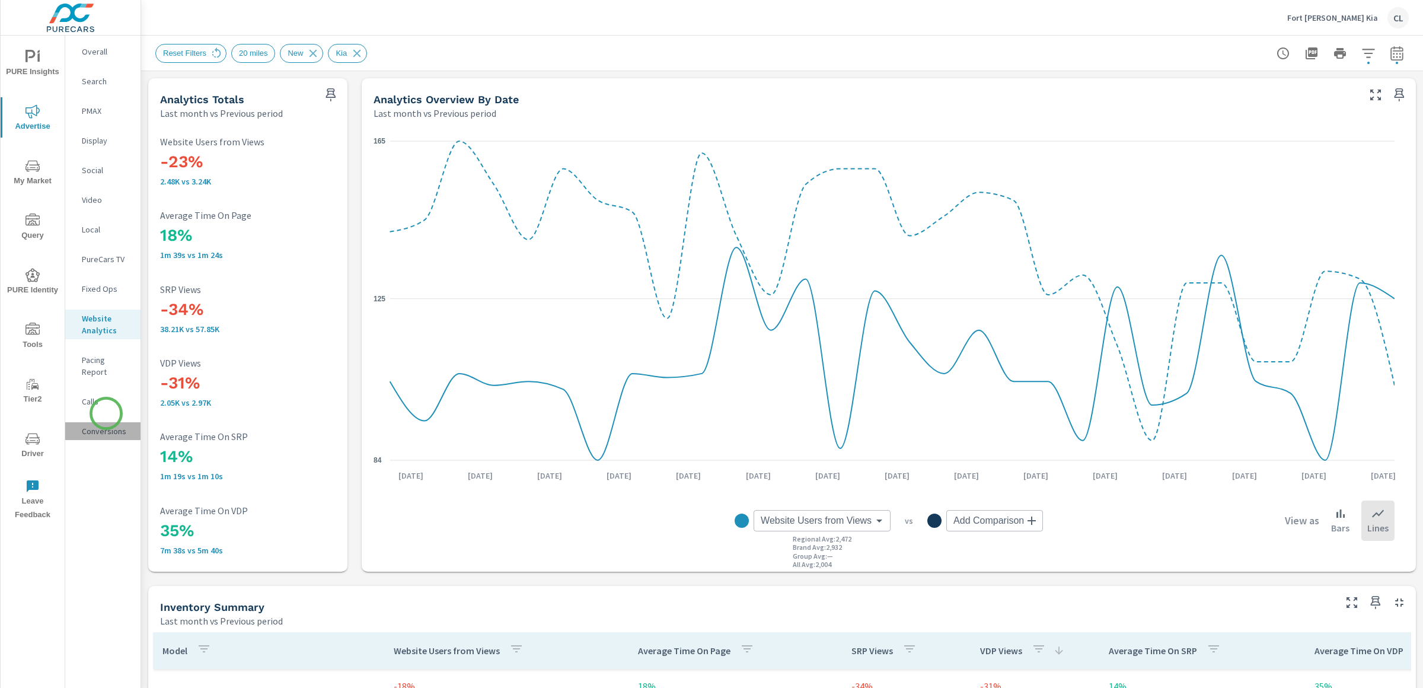
click at [106, 425] on p "Conversions" at bounding box center [106, 431] width 49 height 12
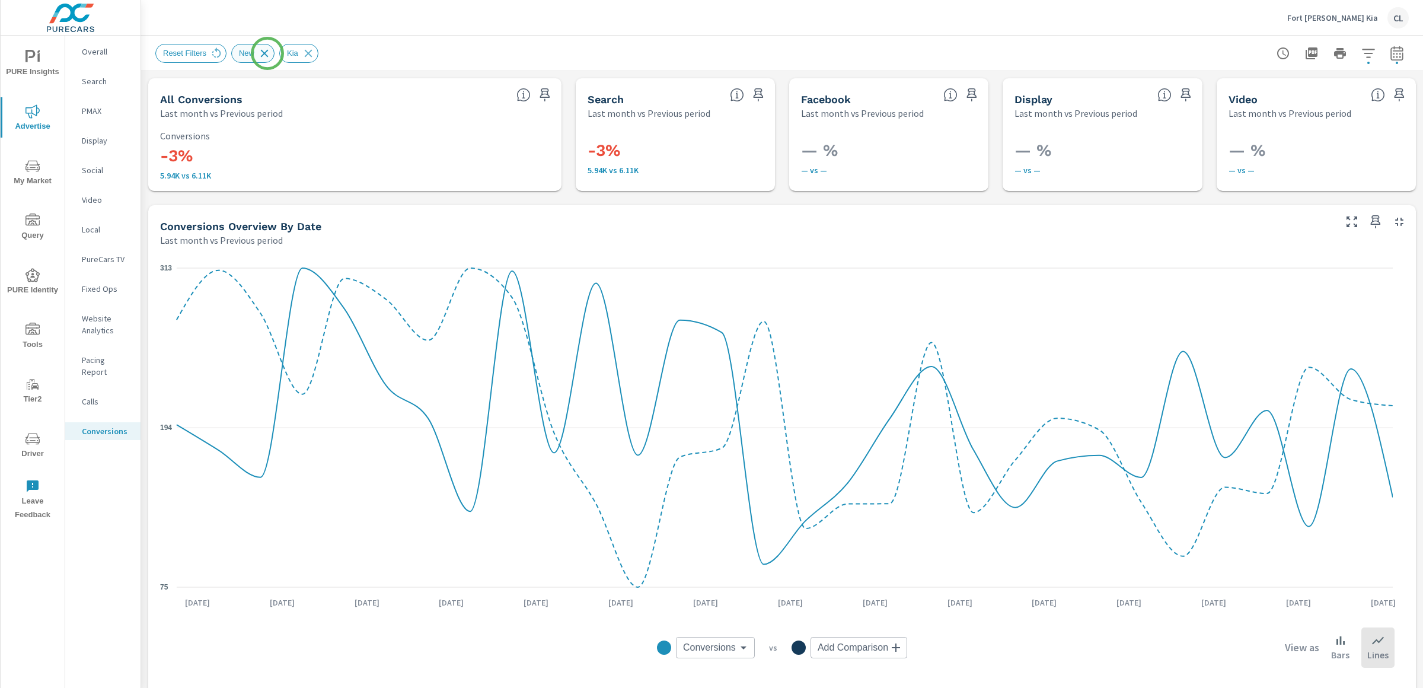
click at [267, 53] on icon at bounding box center [264, 53] width 13 height 13
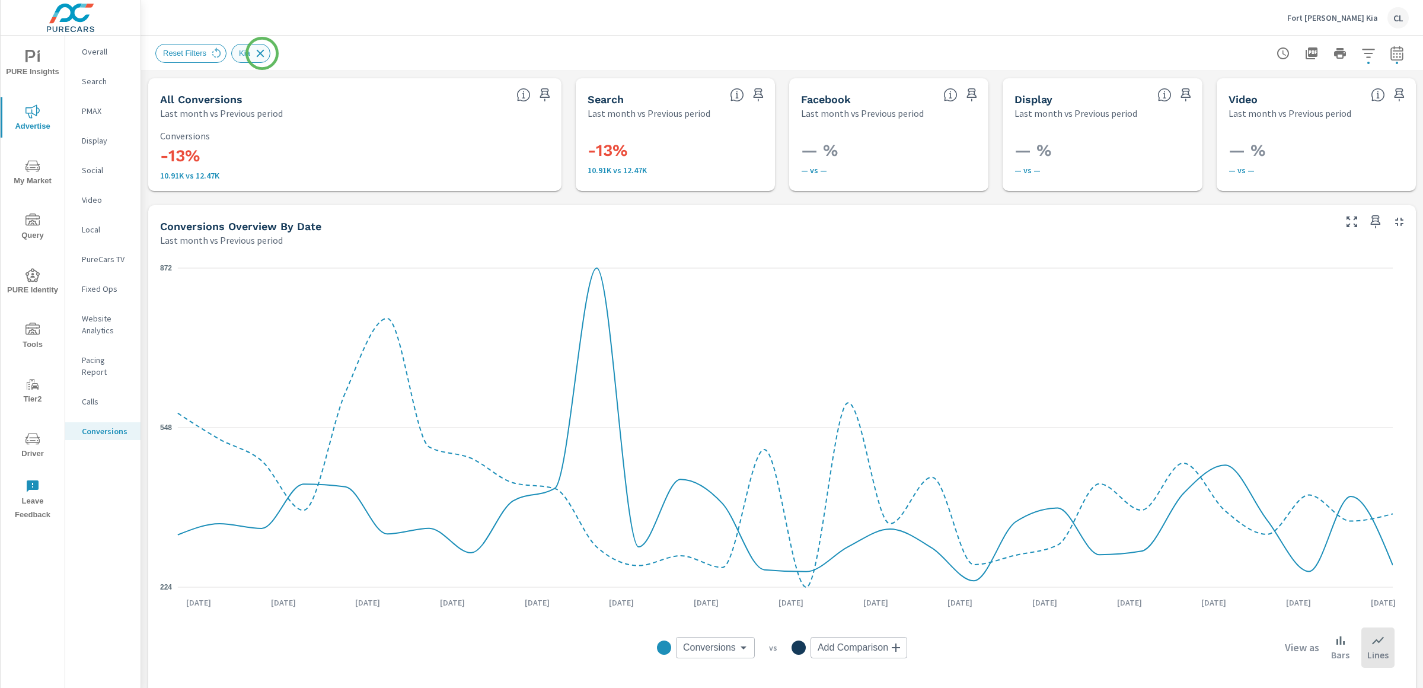
click at [262, 53] on icon at bounding box center [260, 53] width 8 height 8
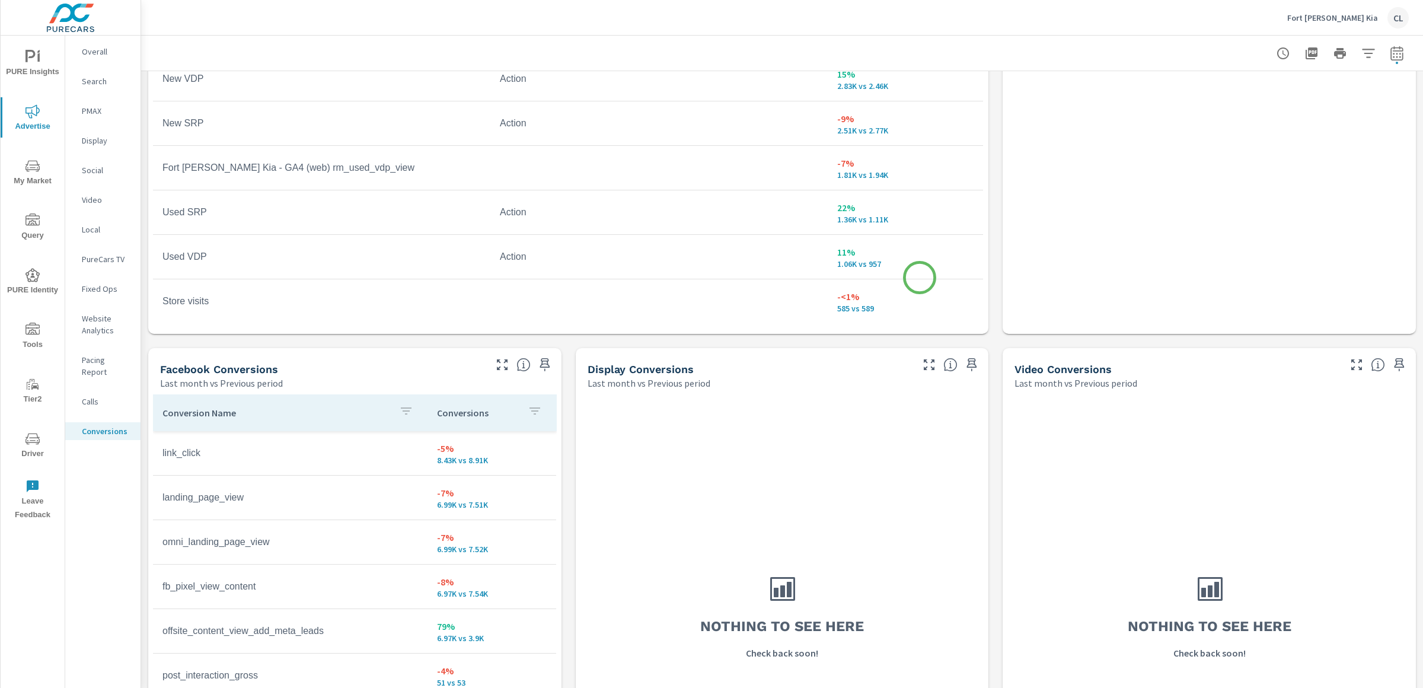
scroll to position [623, 0]
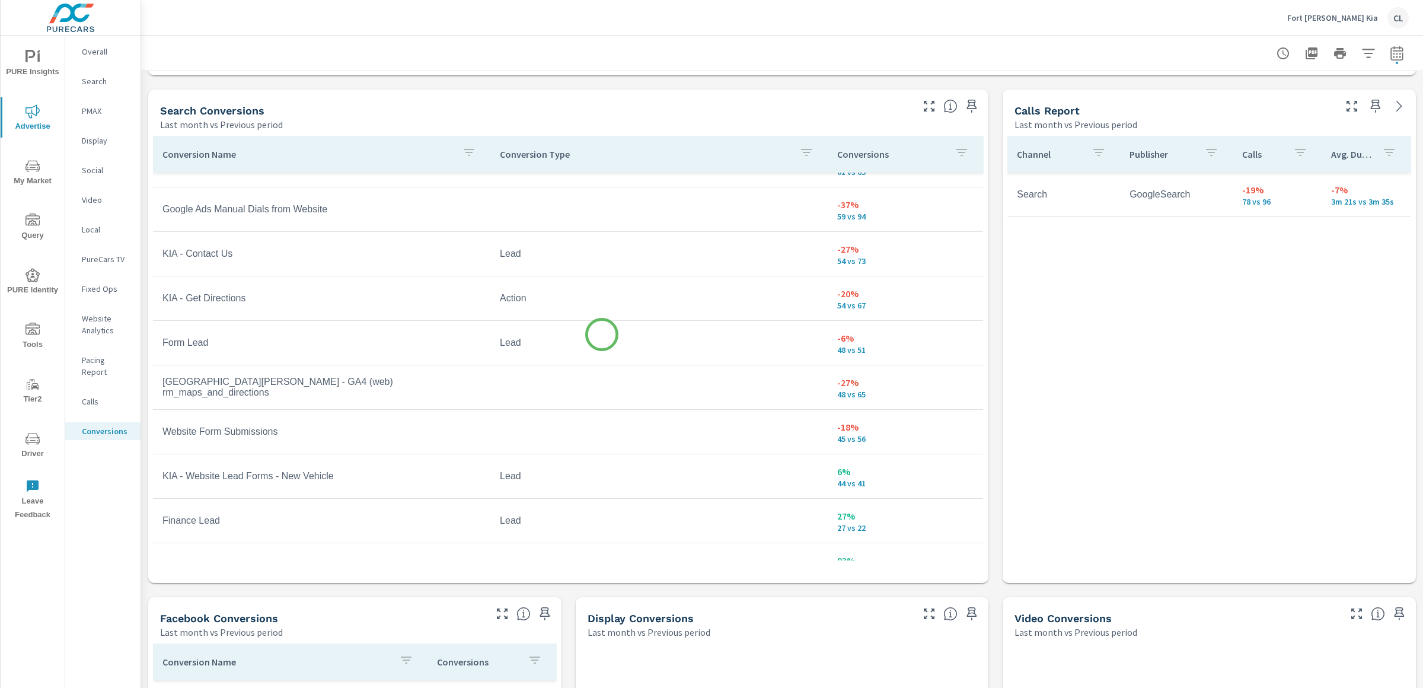
scroll to position [1080, 0]
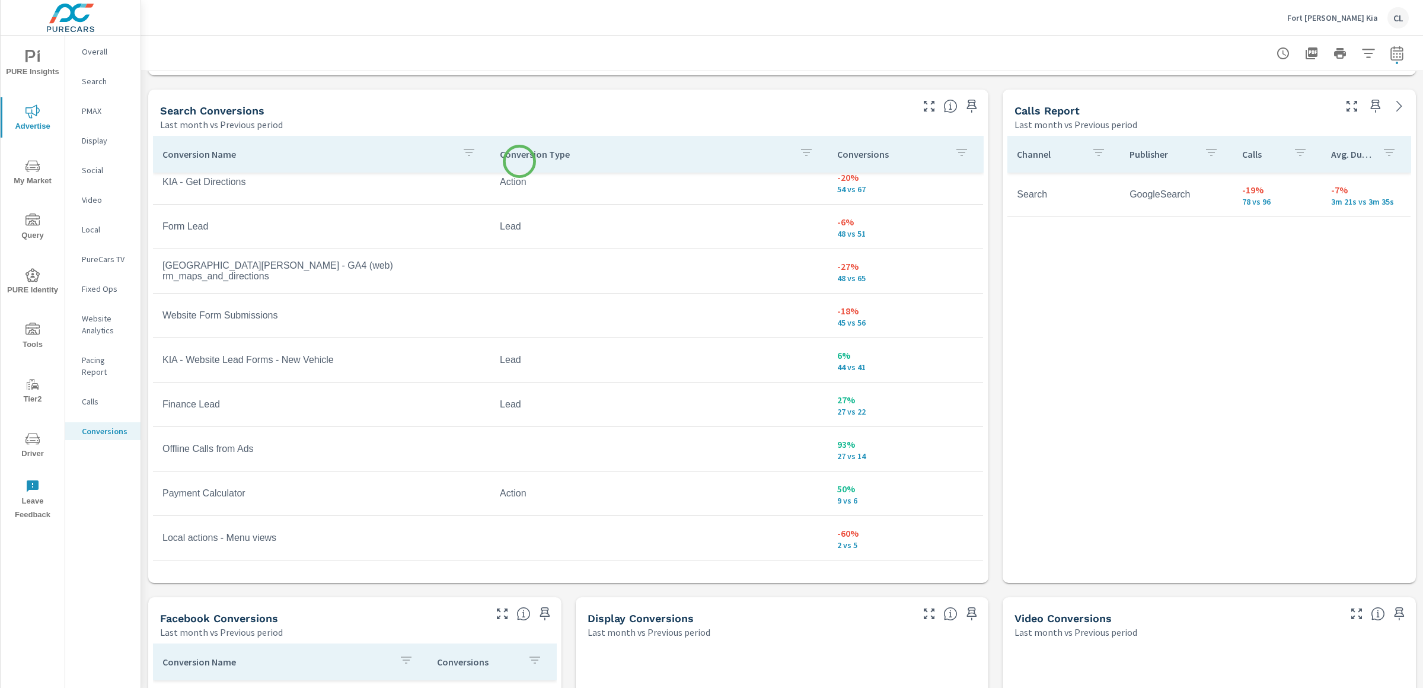
click at [519, 161] on div "Conversion Type" at bounding box center [659, 153] width 318 height 27
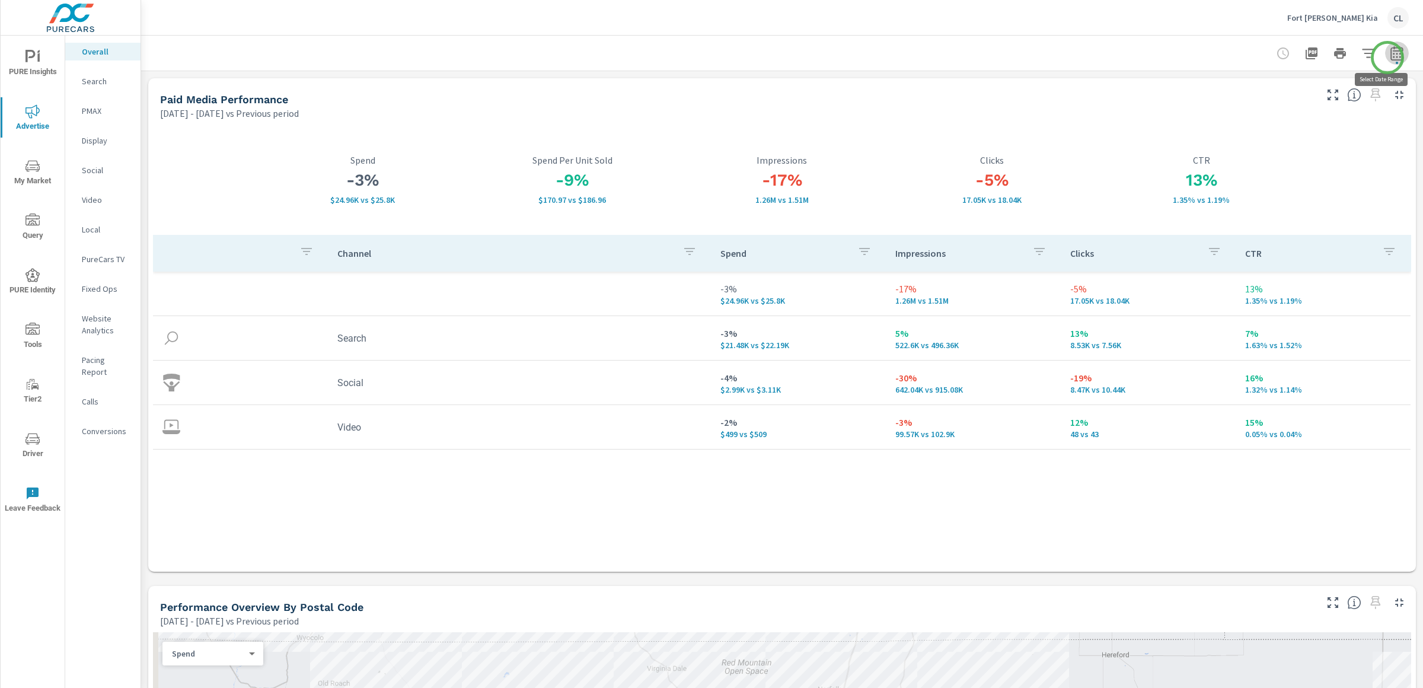
click at [1230, 58] on icon "button" at bounding box center [1397, 53] width 14 height 14
select select "Previous period"
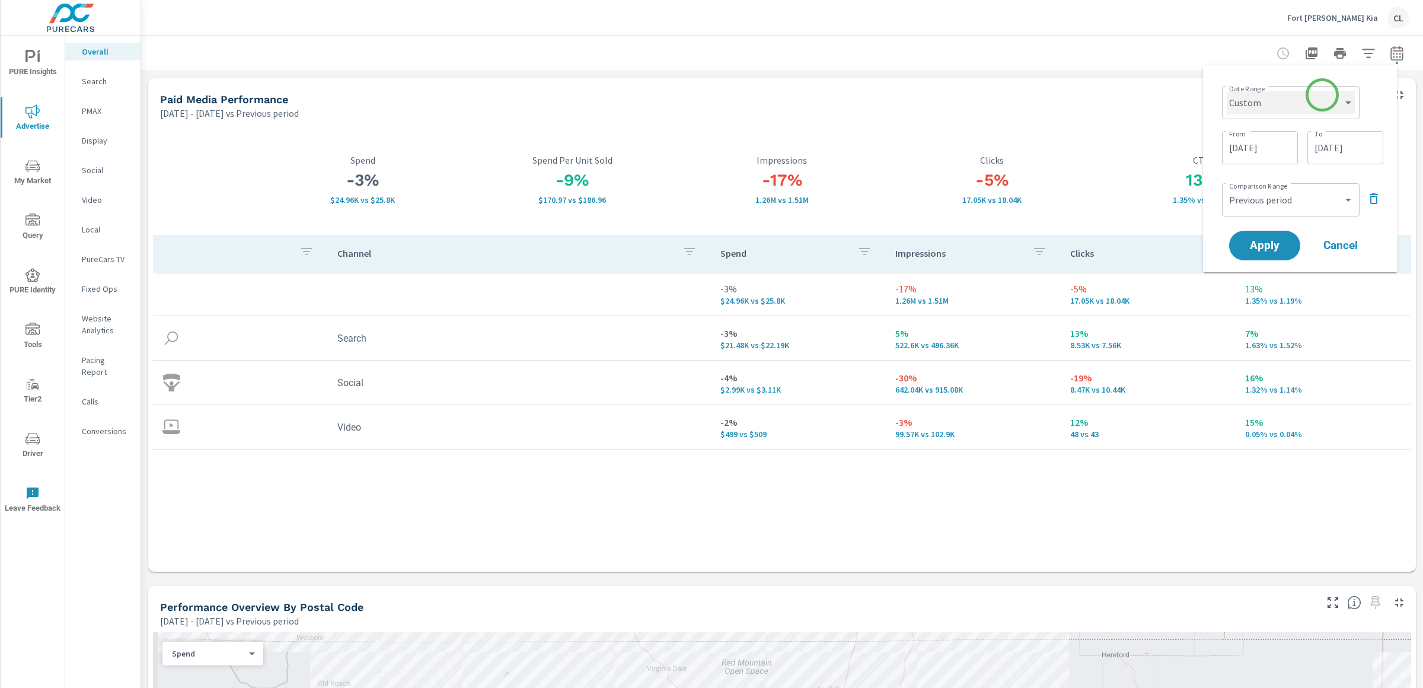
click at [1230, 109] on select "Custom [DATE] Last week Last 7 days Last 14 days Last 30 days Last 45 days Last…" at bounding box center [1291, 103] width 128 height 24
select select "Last month"
click at [1230, 91] on select "Custom [DATE] Last week Last 7 days Last 14 days Last 30 days Last 45 days Last…" at bounding box center [1291, 103] width 128 height 24
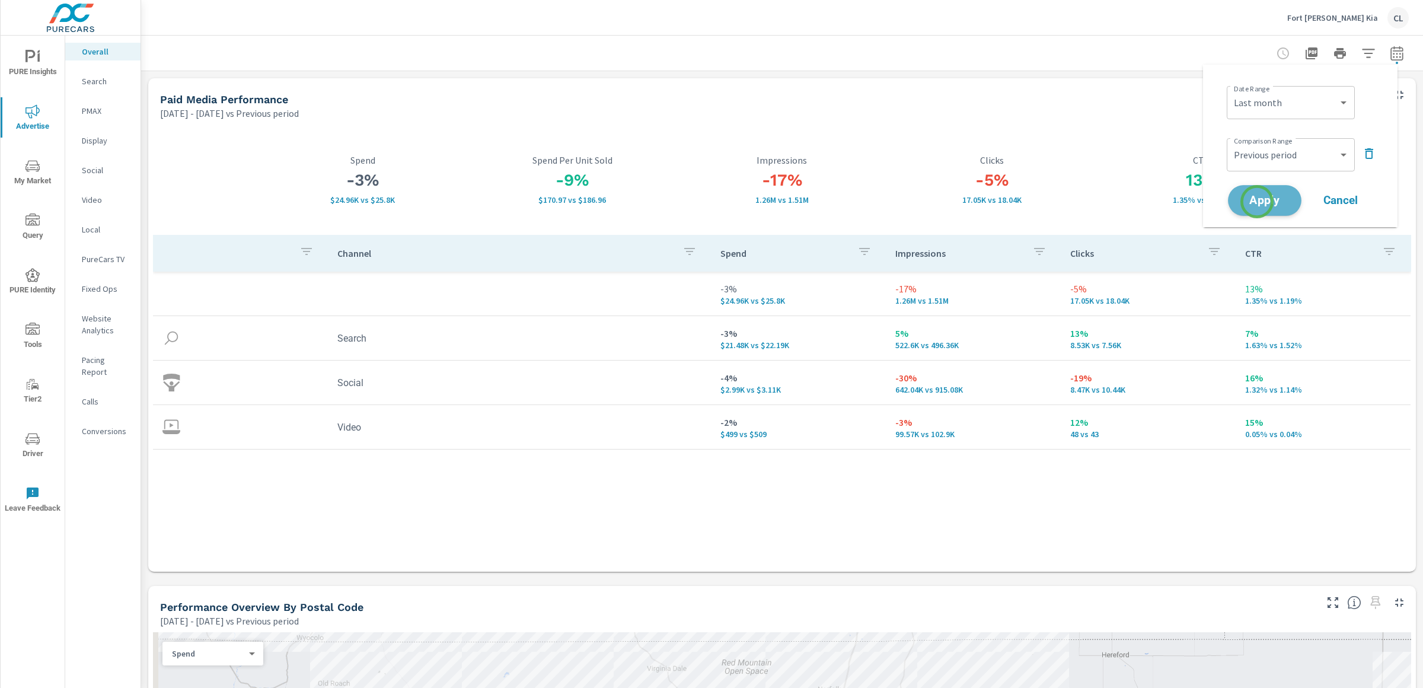
click at [1230, 202] on span "Apply" at bounding box center [1264, 200] width 49 height 11
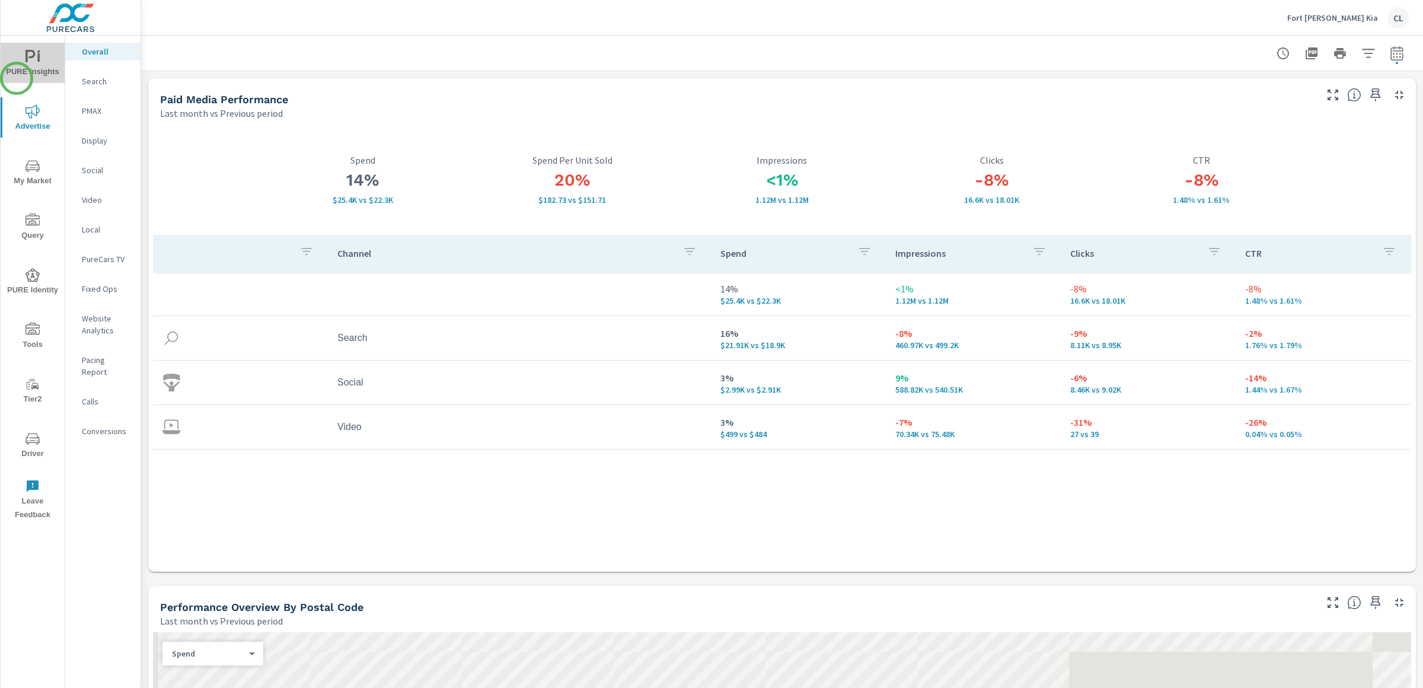
click at [17, 78] on span "PURE Insights" at bounding box center [32, 64] width 57 height 29
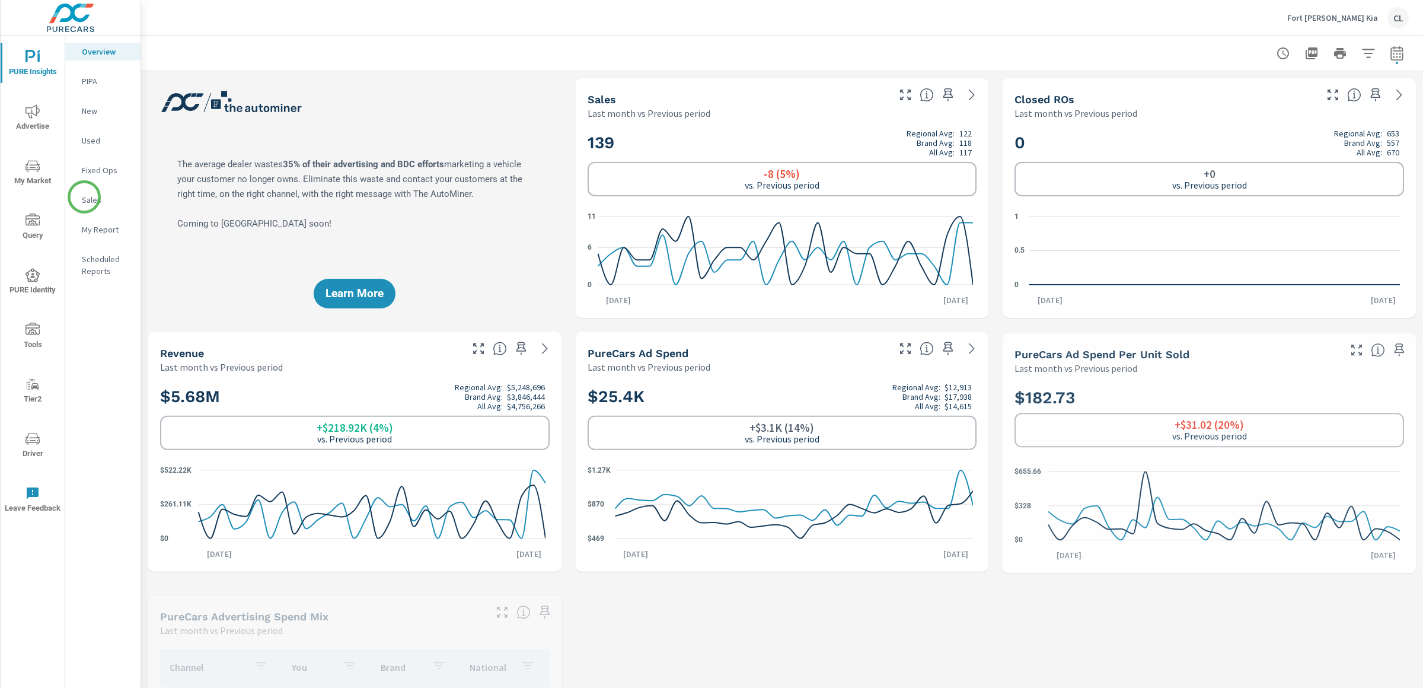
click at [84, 198] on p "Sales" at bounding box center [106, 200] width 49 height 12
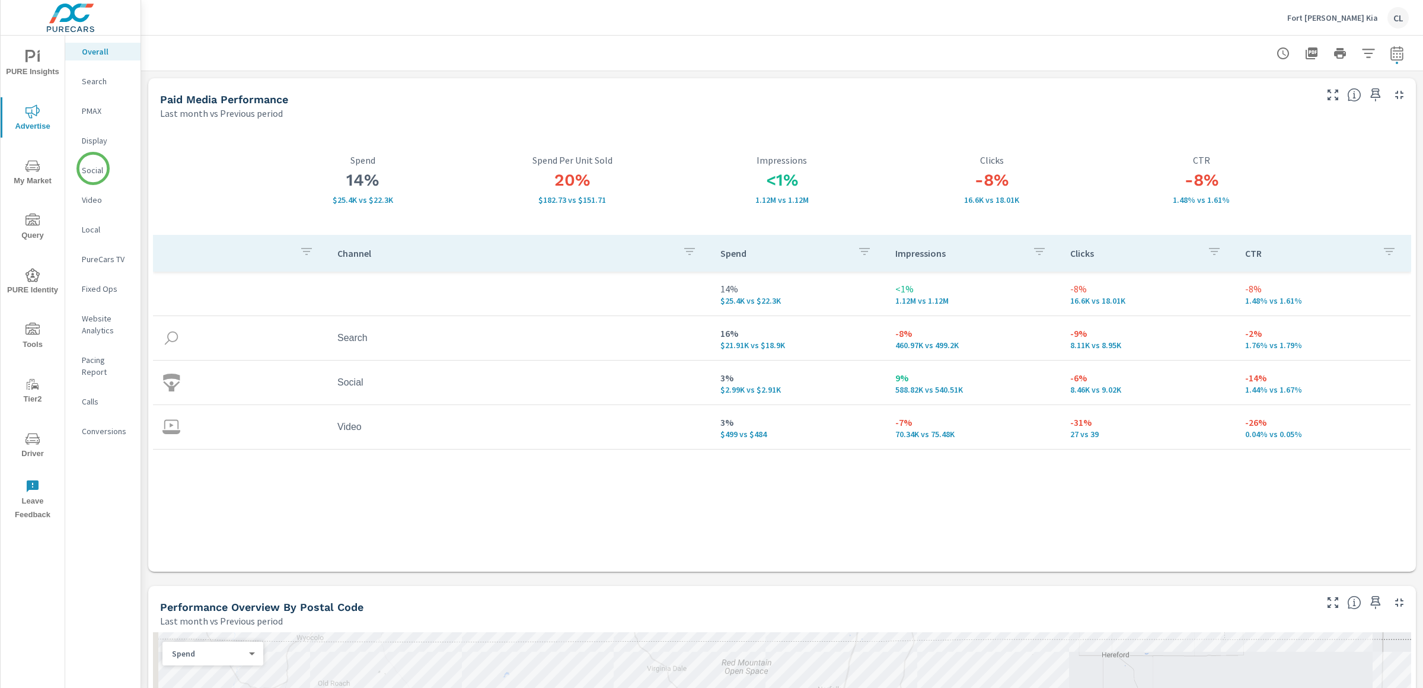
click at [93, 168] on p "Social" at bounding box center [106, 170] width 49 height 12
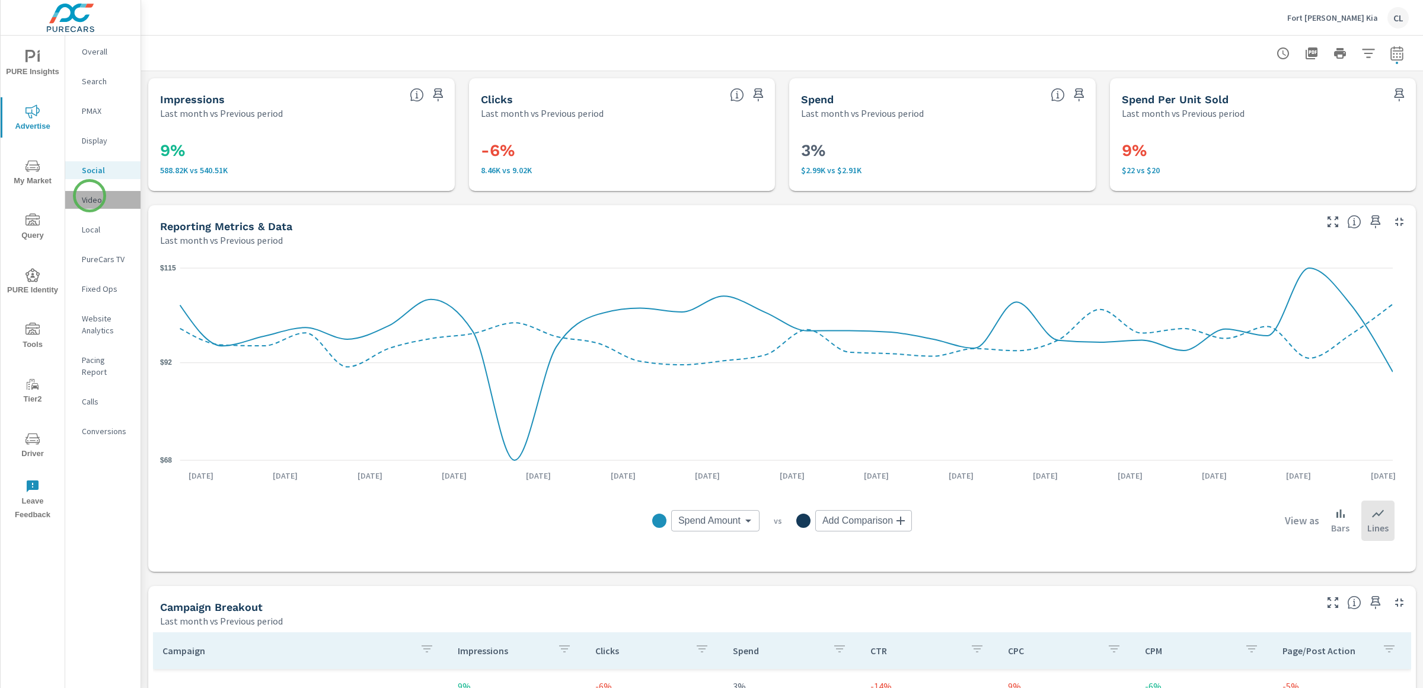
click at [90, 196] on p "Video" at bounding box center [106, 200] width 49 height 12
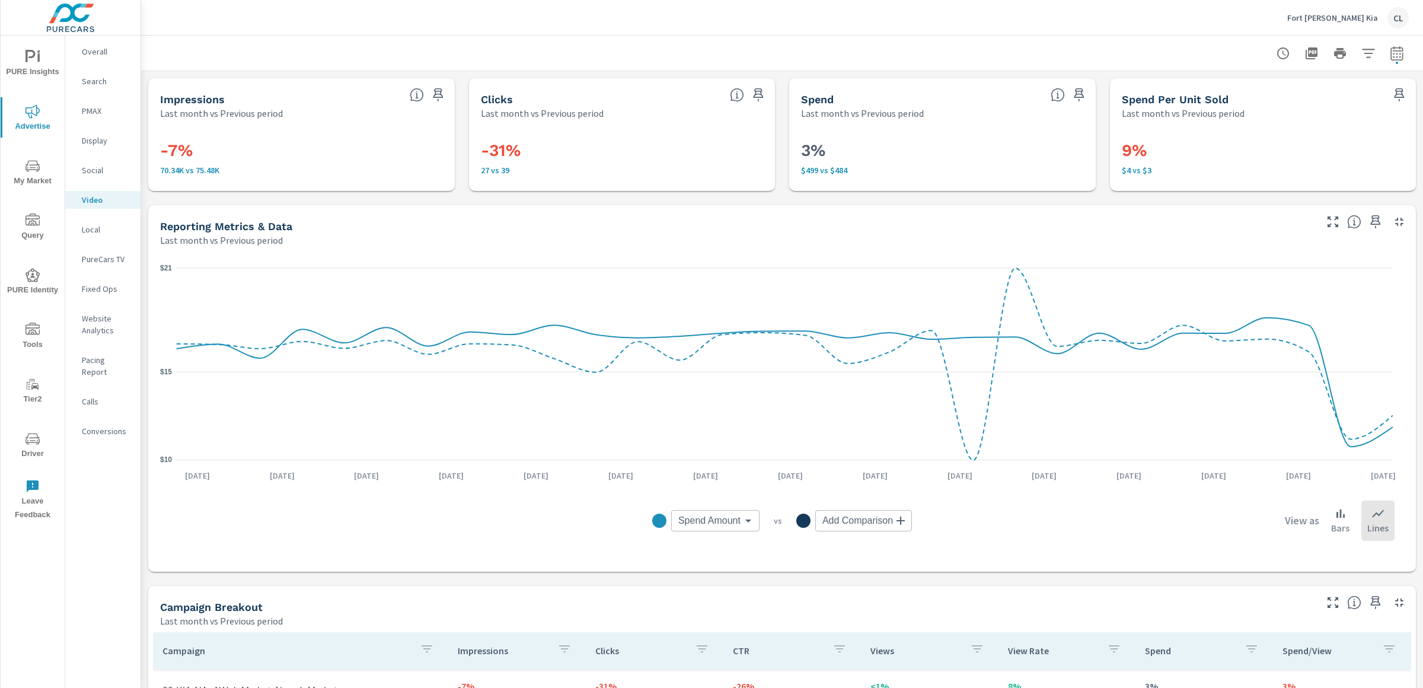
click at [100, 281] on div "Fixed Ops" at bounding box center [102, 289] width 75 height 18
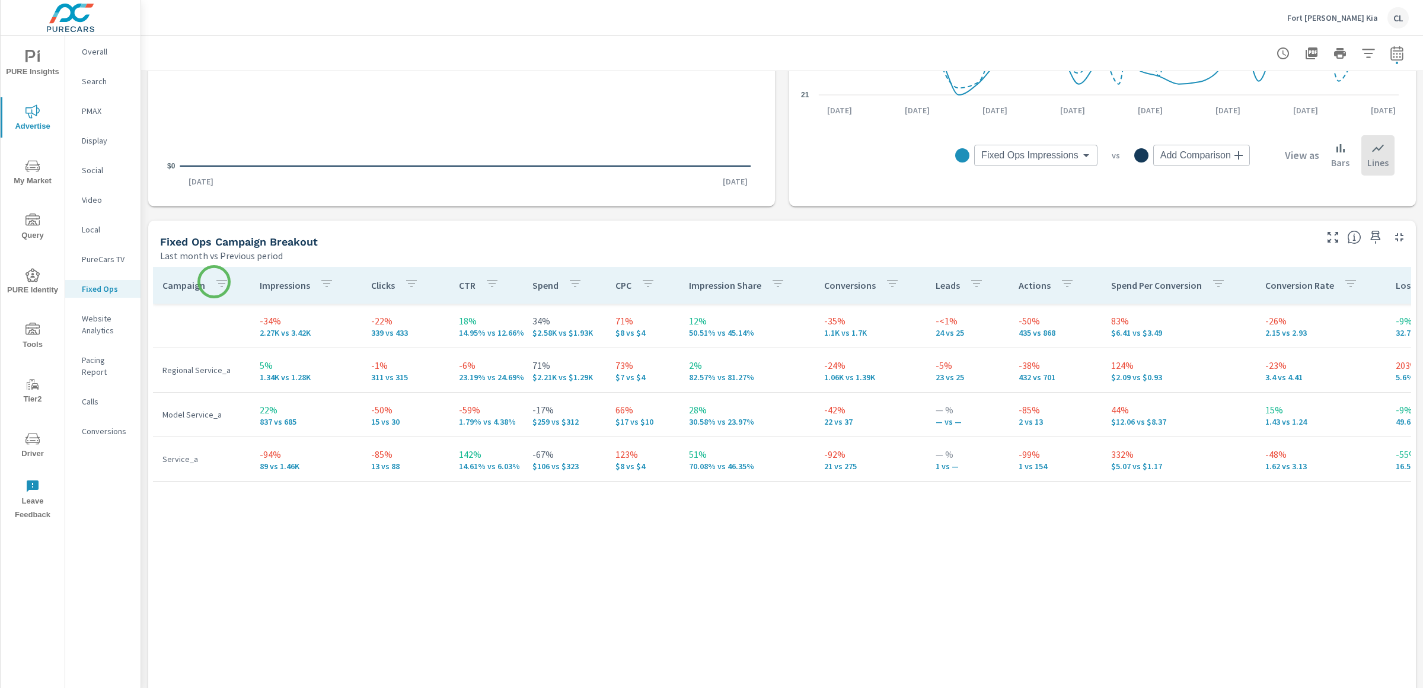
scroll to position [525, 0]
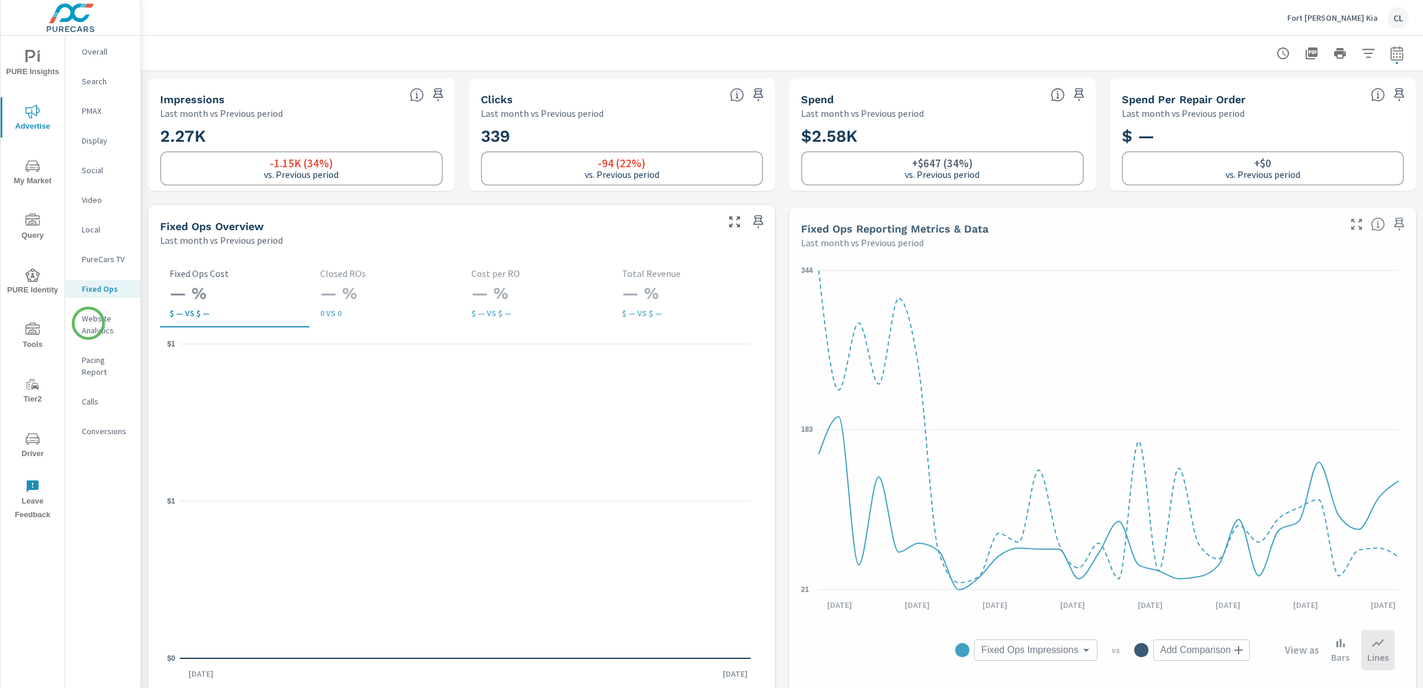
click at [88, 322] on p "Website Analytics" at bounding box center [106, 324] width 49 height 24
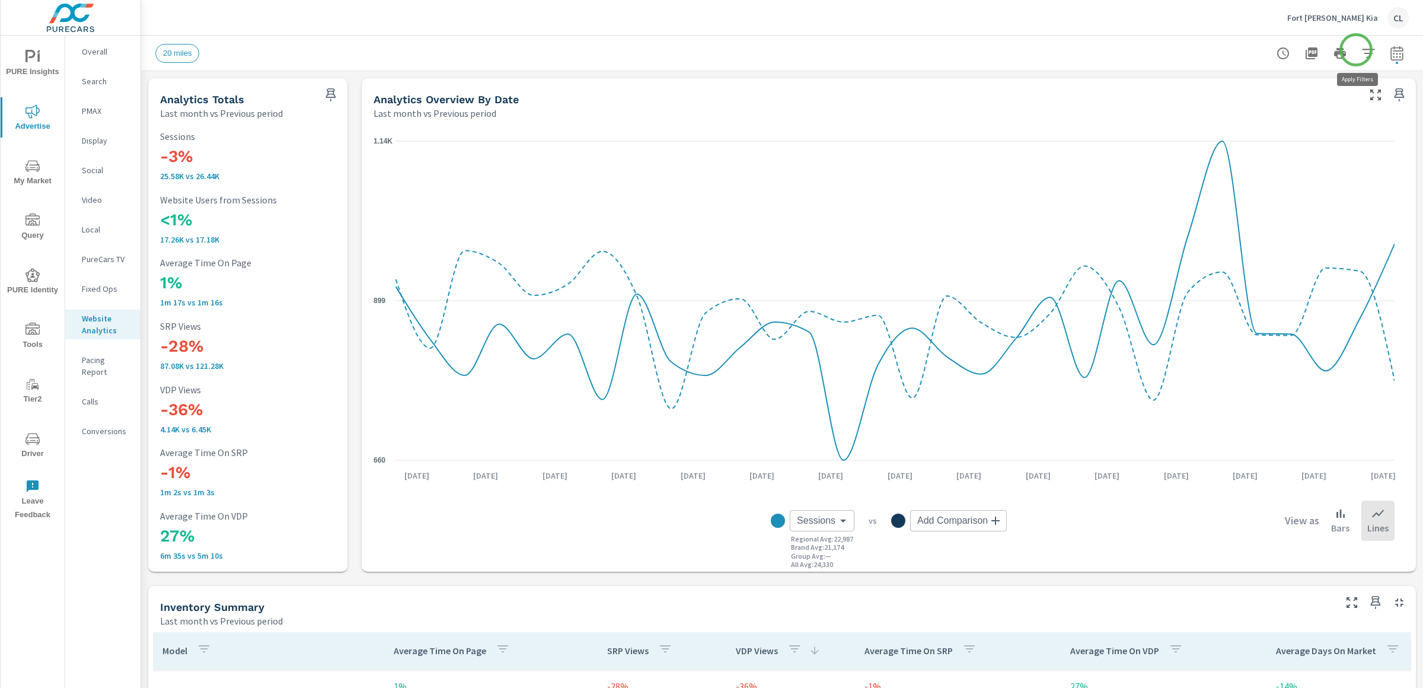
click at [1361, 51] on icon "button" at bounding box center [1368, 53] width 14 height 14
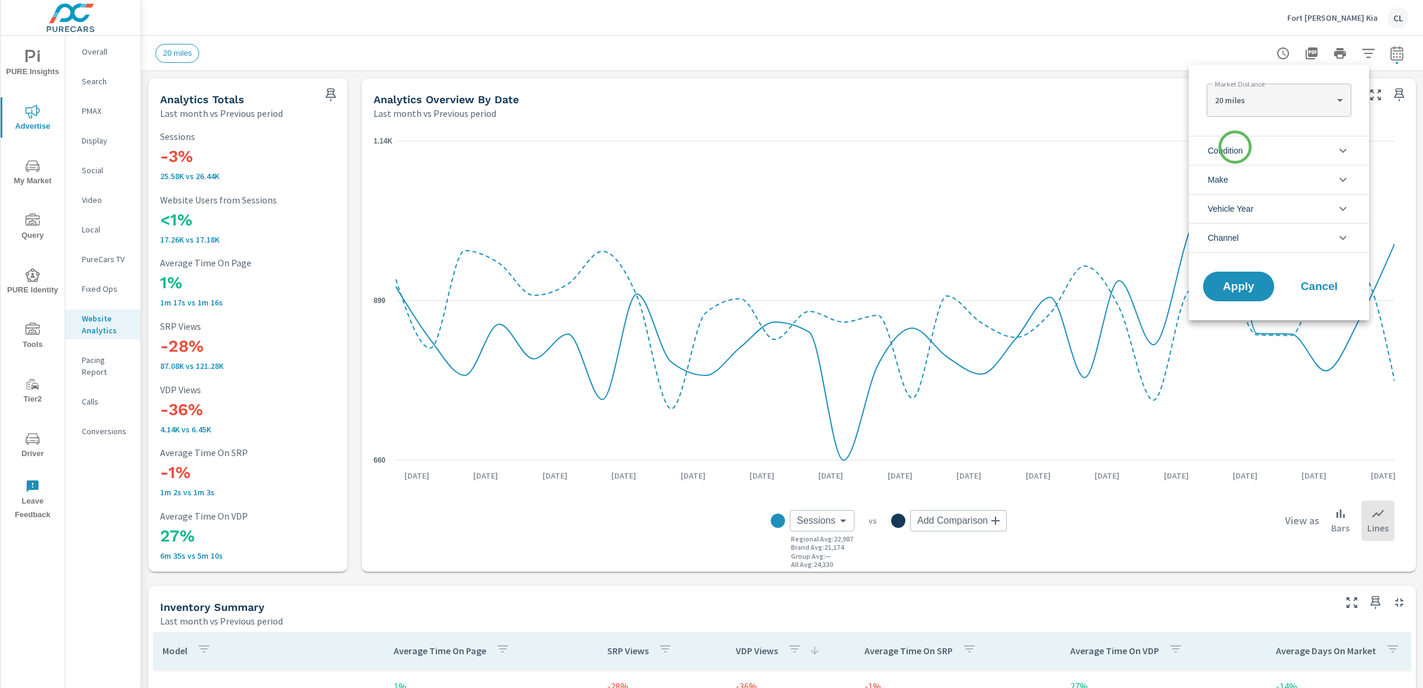
click at [1235, 147] on span "Condition" at bounding box center [1225, 150] width 35 height 28
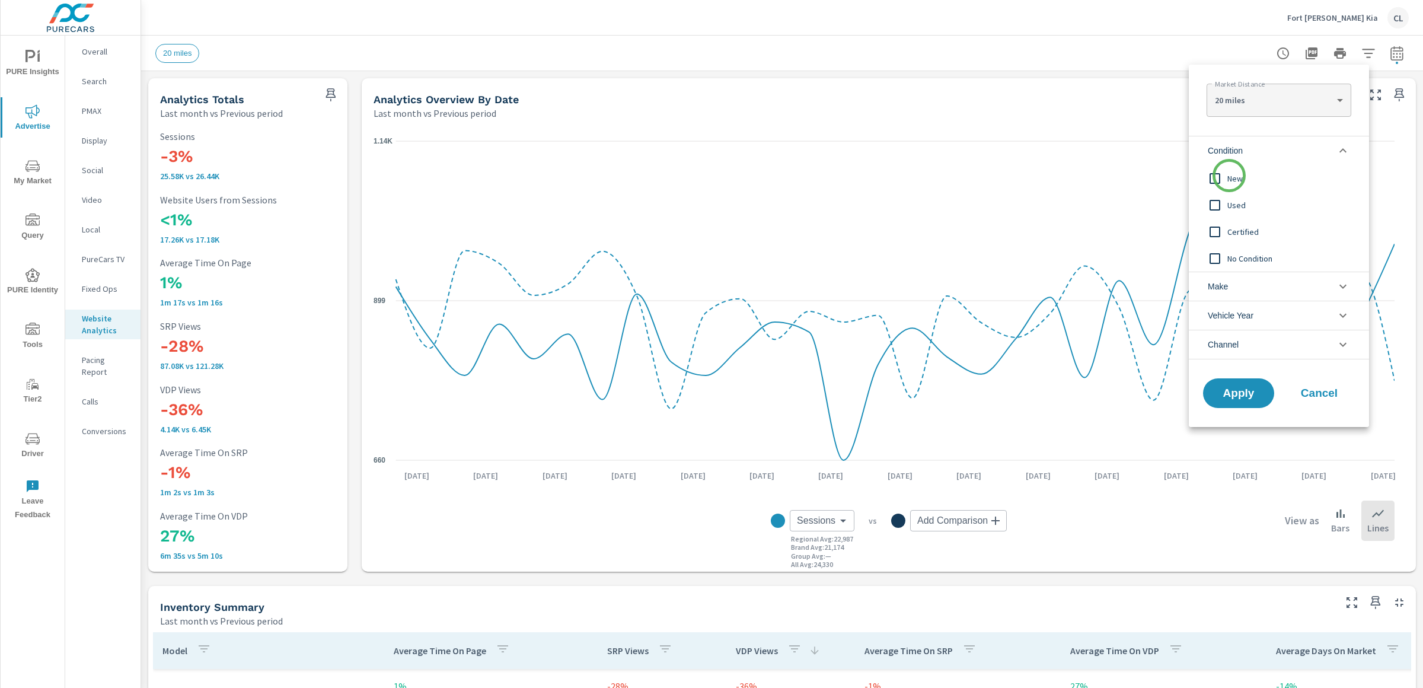
click at [1228, 177] on span "New" at bounding box center [1292, 178] width 130 height 14
click at [1233, 285] on li "Make" at bounding box center [1279, 286] width 180 height 29
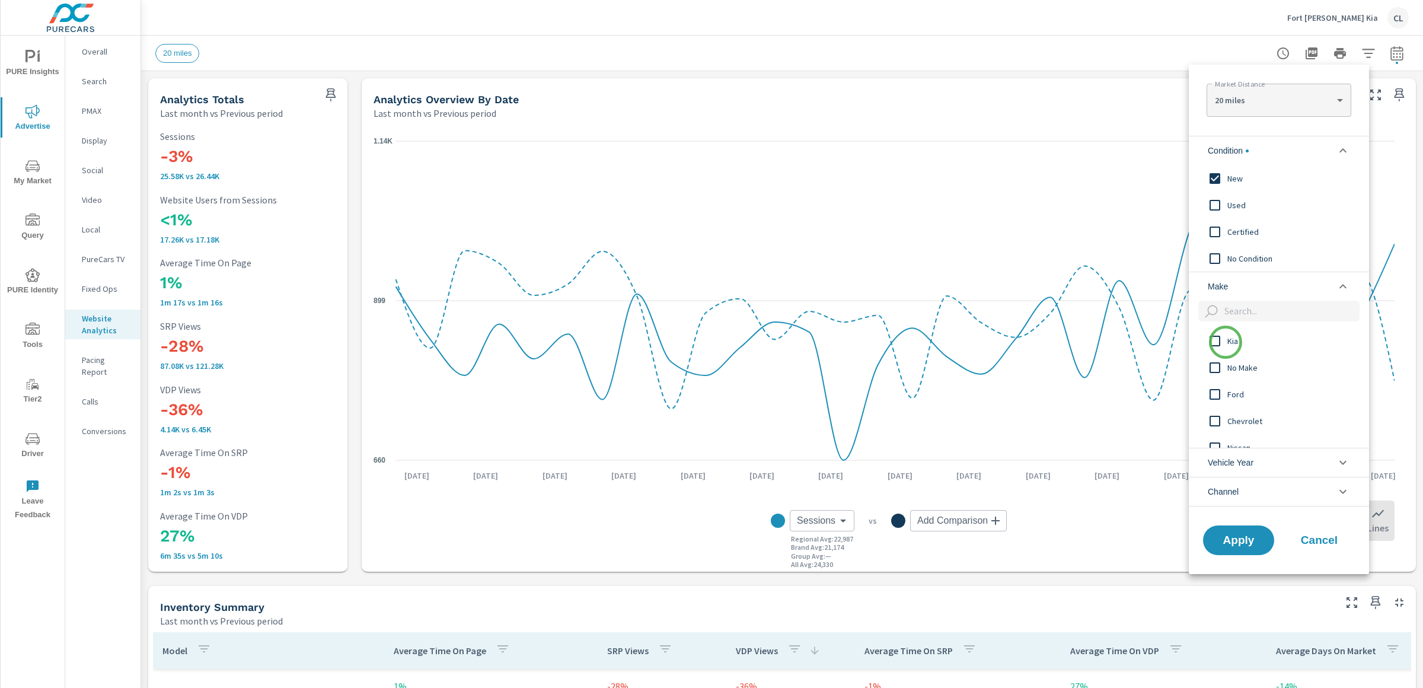
click at [1225, 342] on input "filter options" at bounding box center [1214, 340] width 25 height 25
click at [1241, 541] on span "Apply" at bounding box center [1238, 539] width 49 height 11
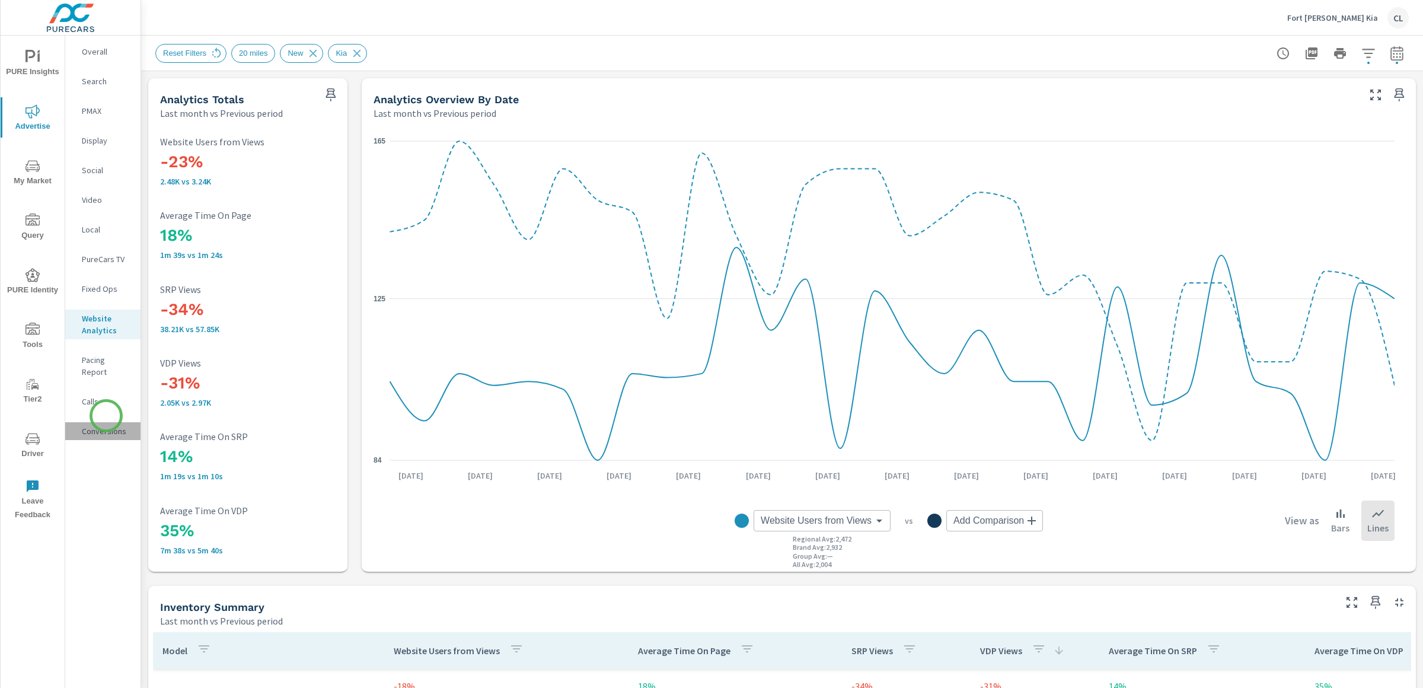
click at [106, 425] on p "Conversions" at bounding box center [106, 431] width 49 height 12
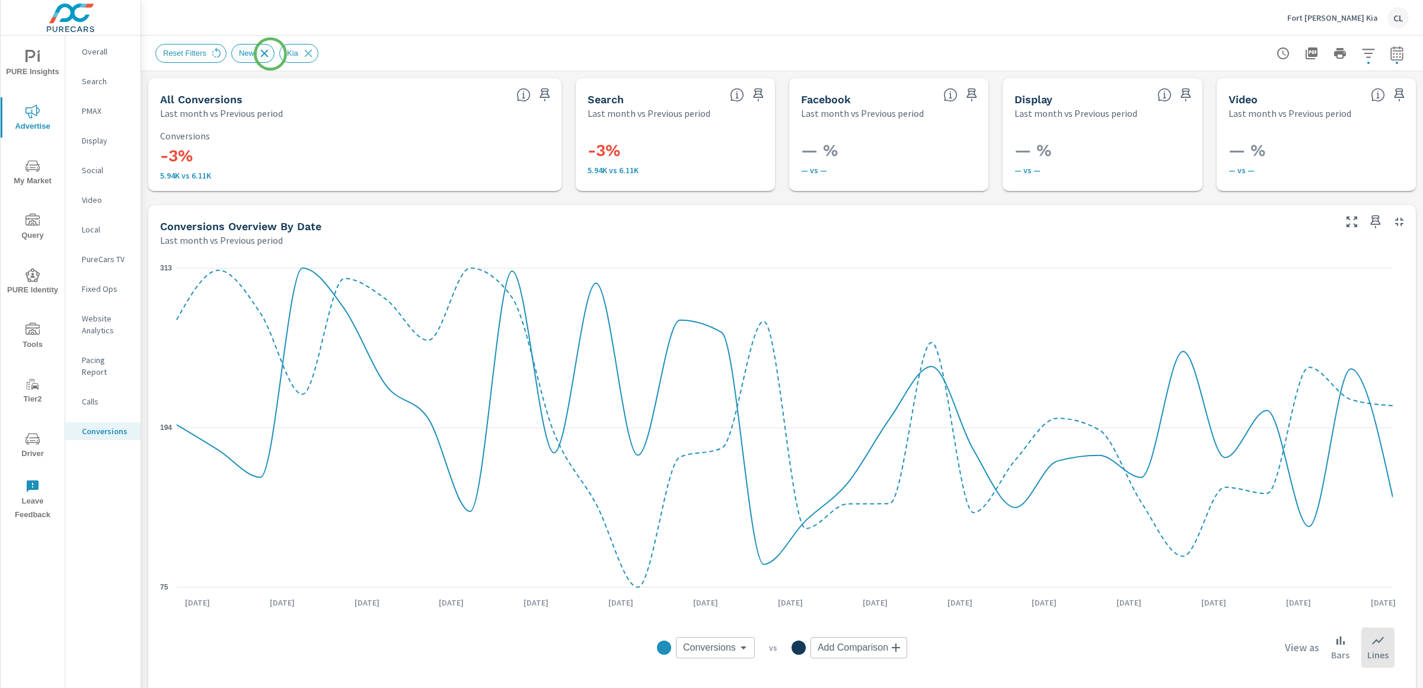
click at [270, 54] on icon at bounding box center [264, 53] width 13 height 13
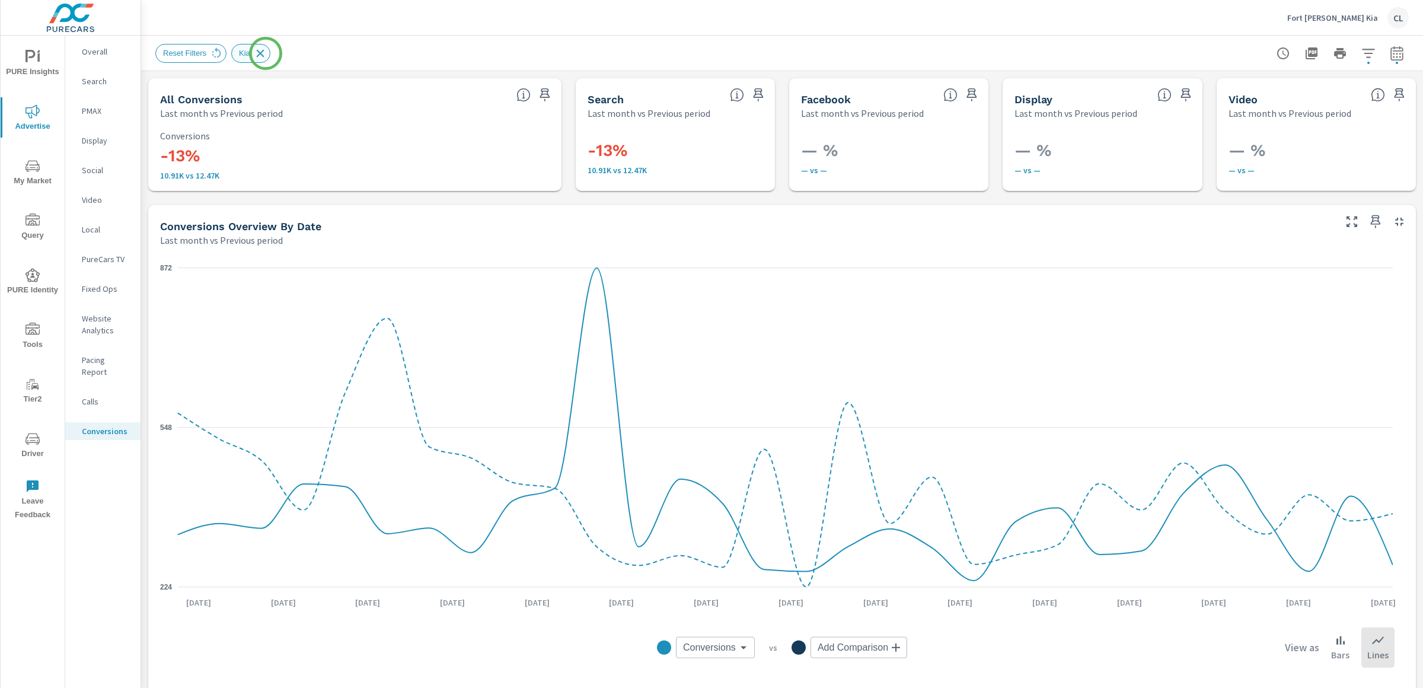
click at [264, 53] on icon at bounding box center [260, 53] width 13 height 13
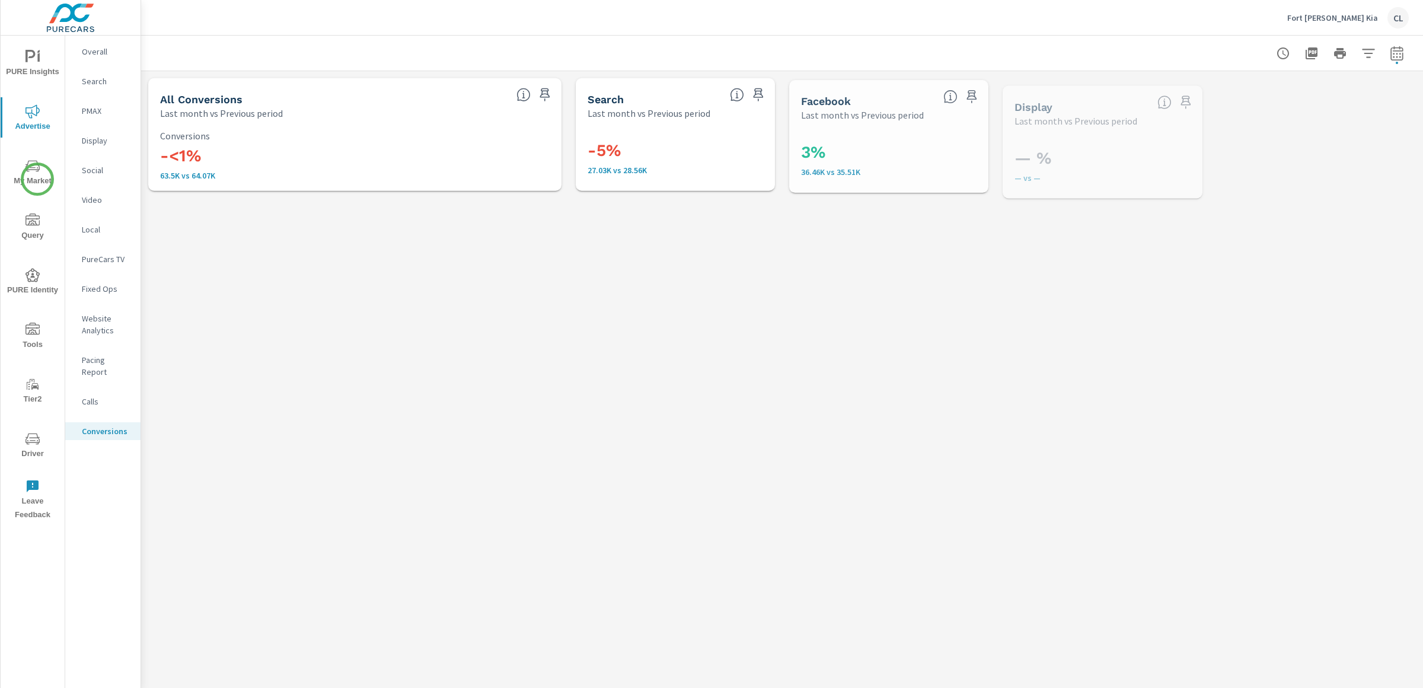
click at [36, 175] on span "My Market" at bounding box center [32, 173] width 57 height 29
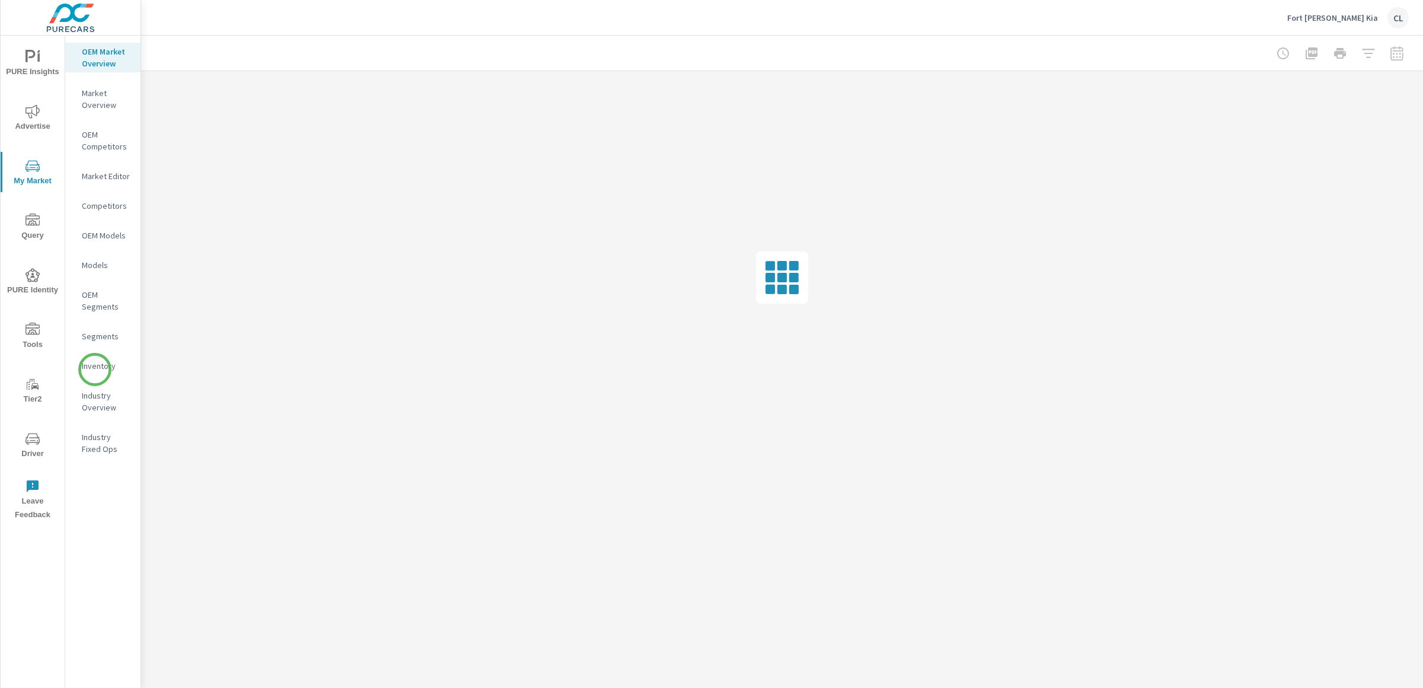
click at [95, 369] on p "Inventory" at bounding box center [106, 366] width 49 height 12
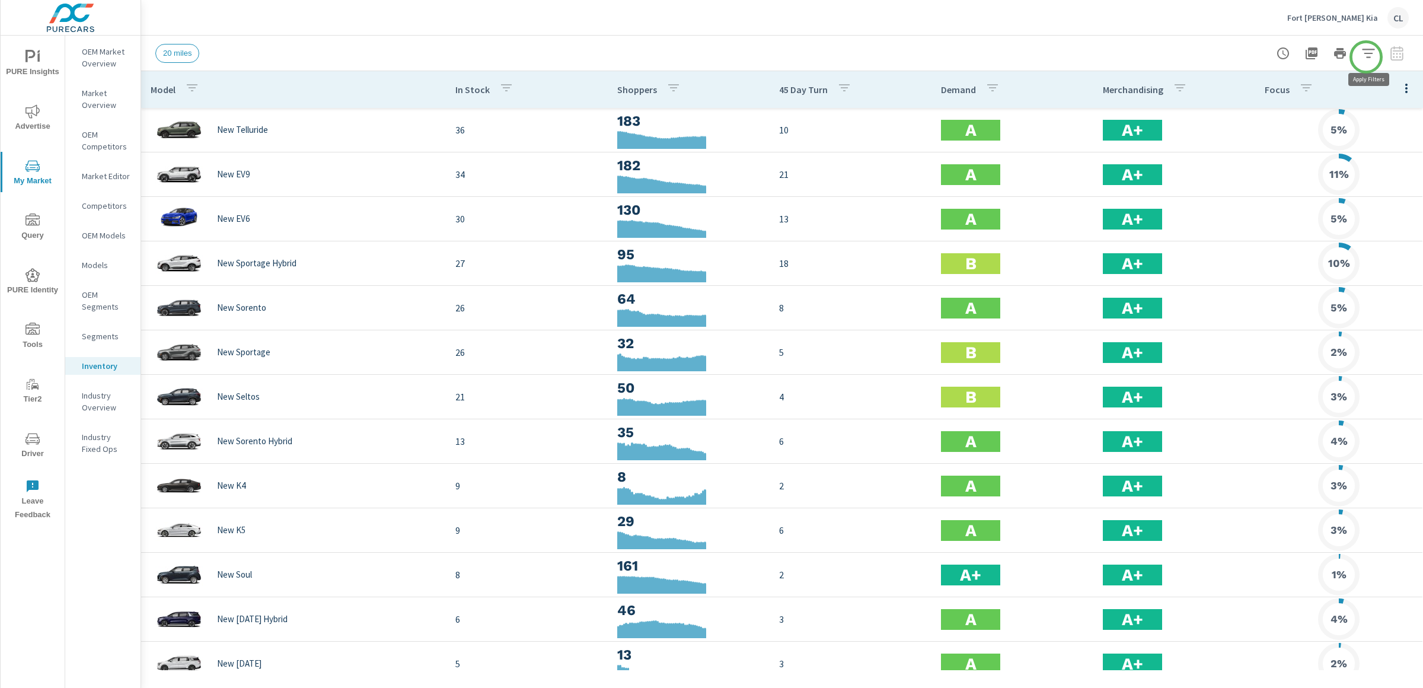
click at [1369, 52] on icon "button" at bounding box center [1368, 53] width 14 height 14
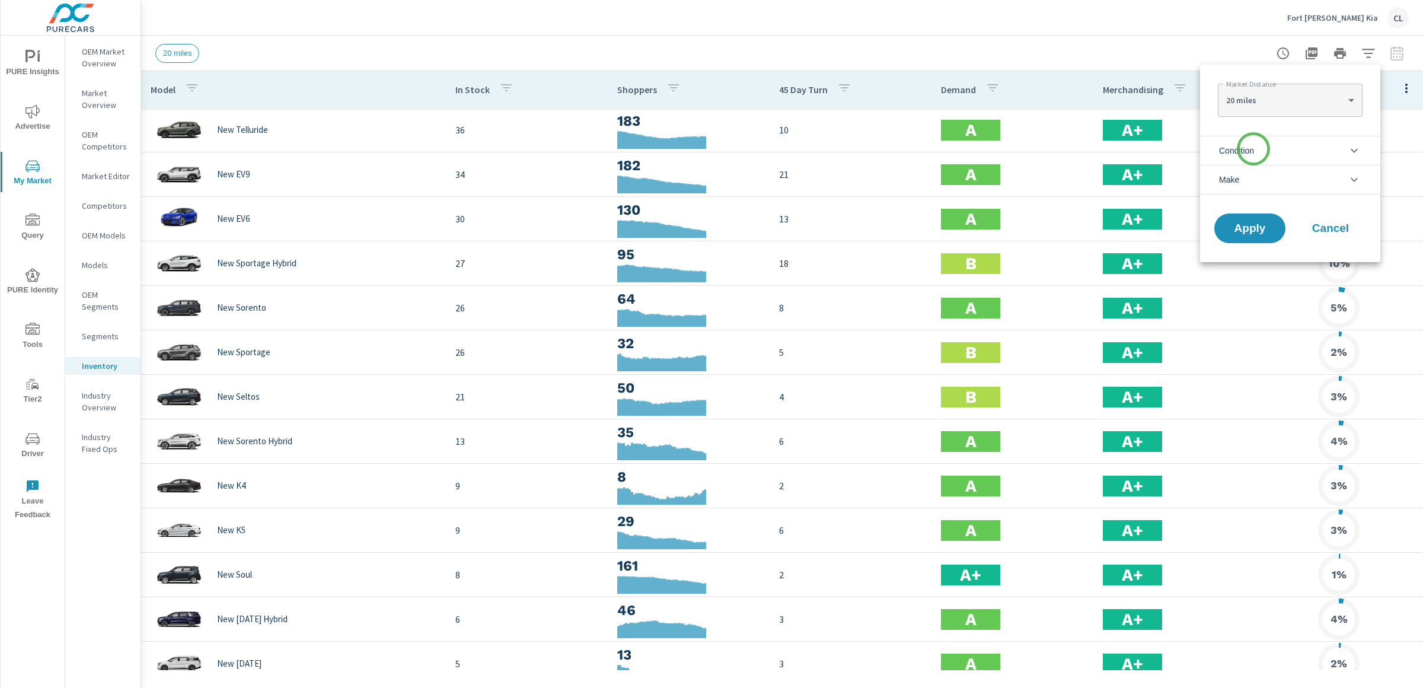
click at [1253, 149] on span "Condition" at bounding box center [1236, 150] width 35 height 28
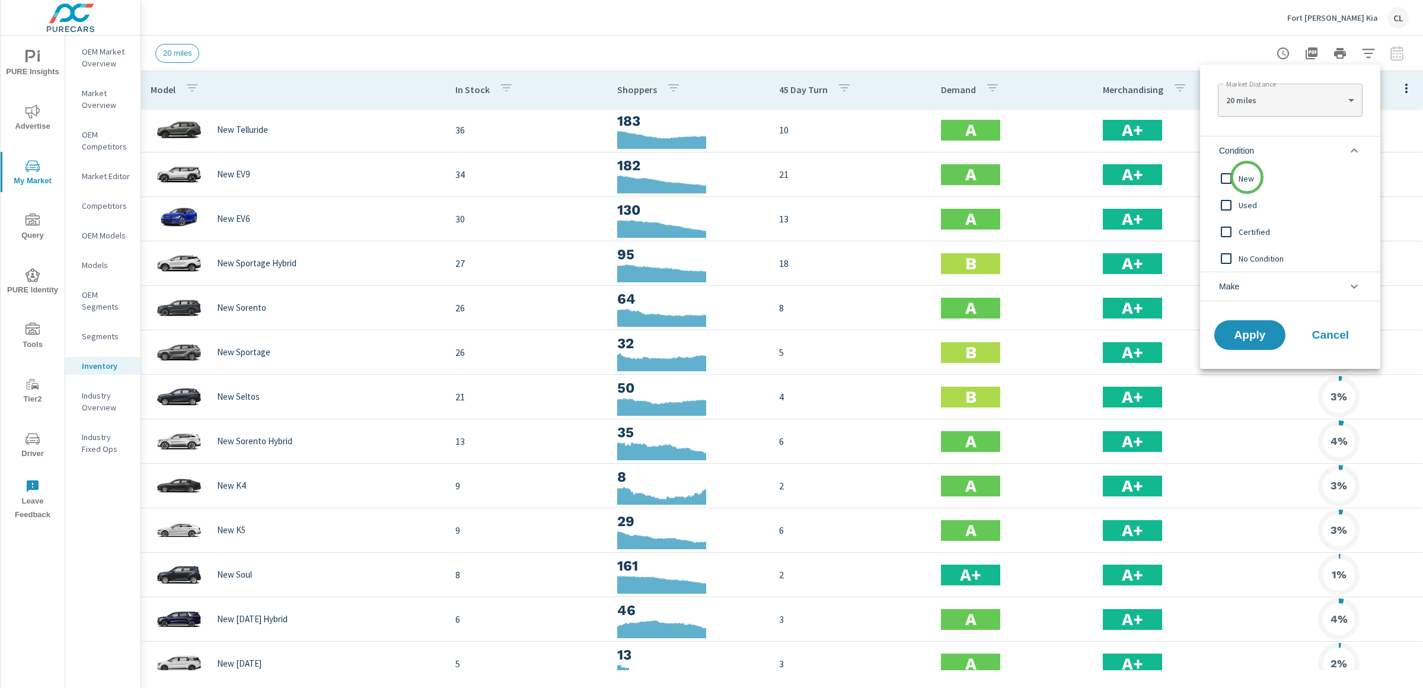
click at [1247, 180] on span "New" at bounding box center [1303, 178] width 130 height 14
click at [1250, 282] on li "Make" at bounding box center [1290, 287] width 180 height 30
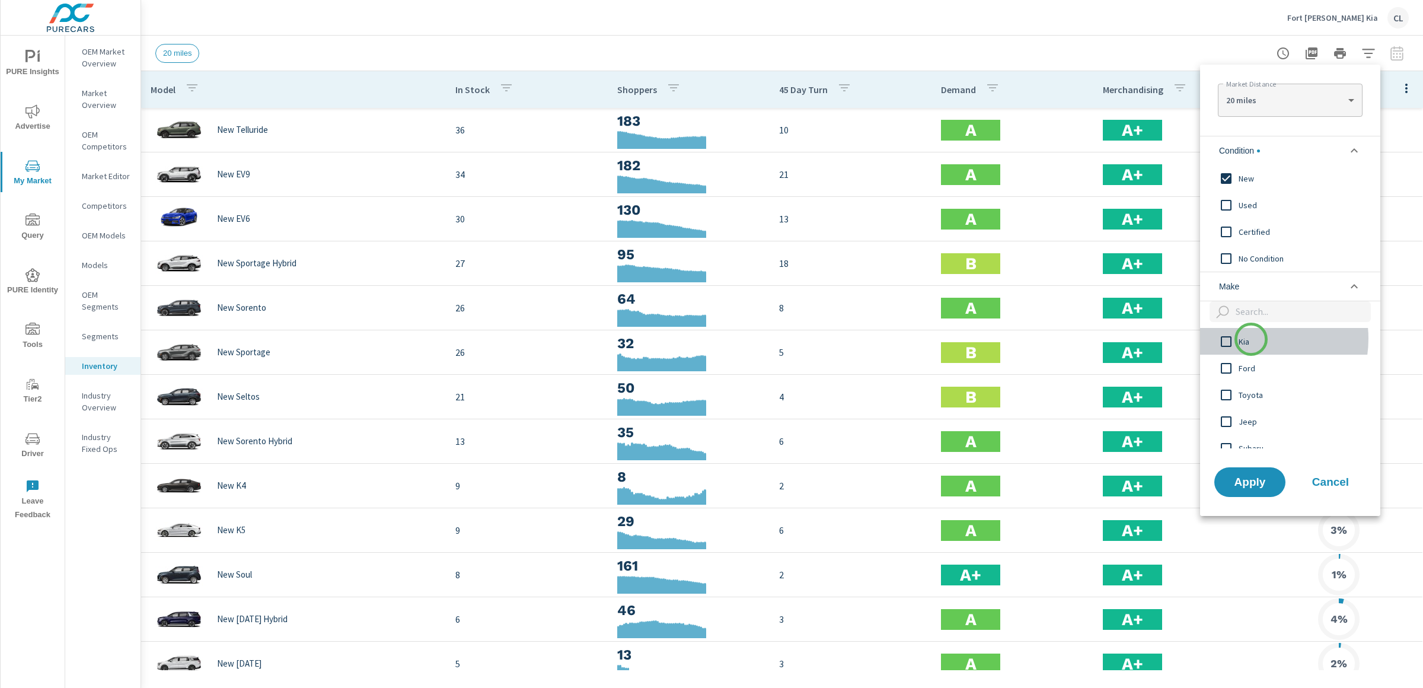
click at [1251, 339] on span "Kia" at bounding box center [1303, 341] width 130 height 14
click at [1273, 101] on body "PURE Insights Advertise My Market Query PURE Identity Tools Tier2 Driver Leave …" at bounding box center [711, 344] width 1423 height 688
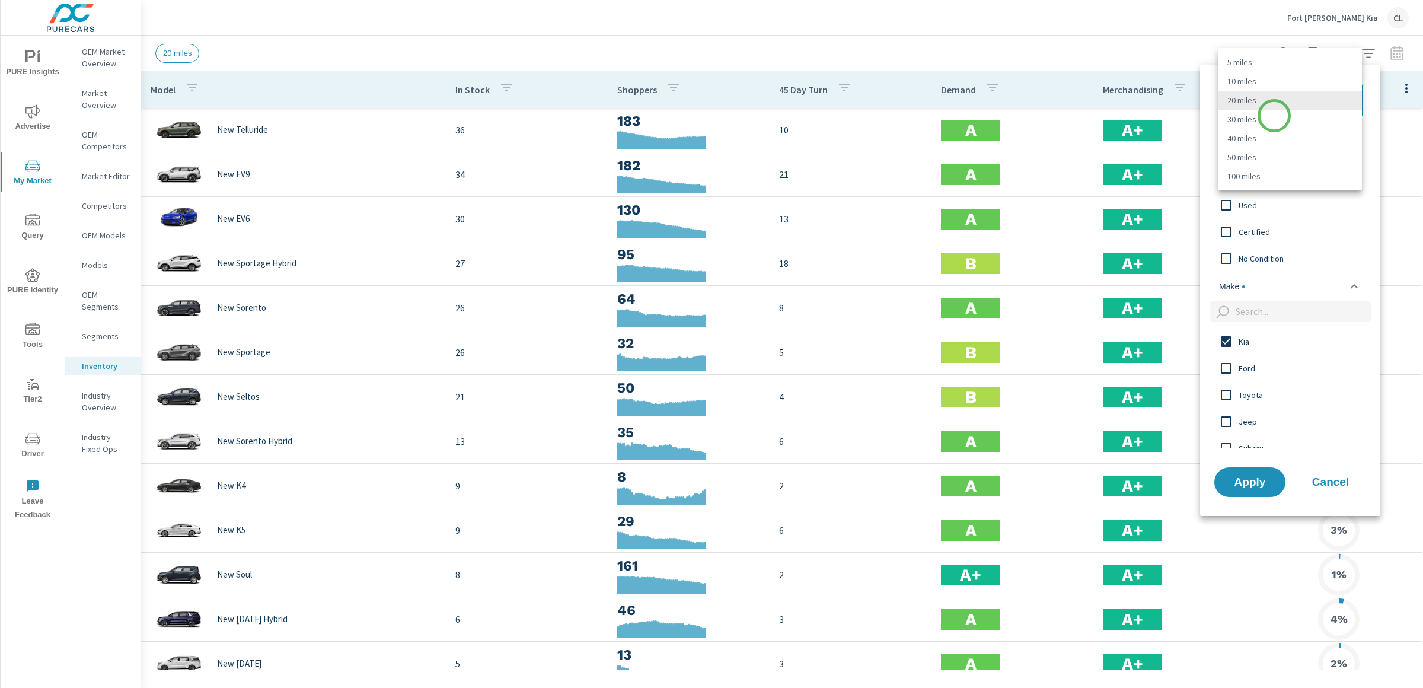
click at [1273, 119] on li "30 miles" at bounding box center [1290, 119] width 144 height 19
type Distance "30"
click at [1246, 478] on span "Apply" at bounding box center [1249, 481] width 49 height 11
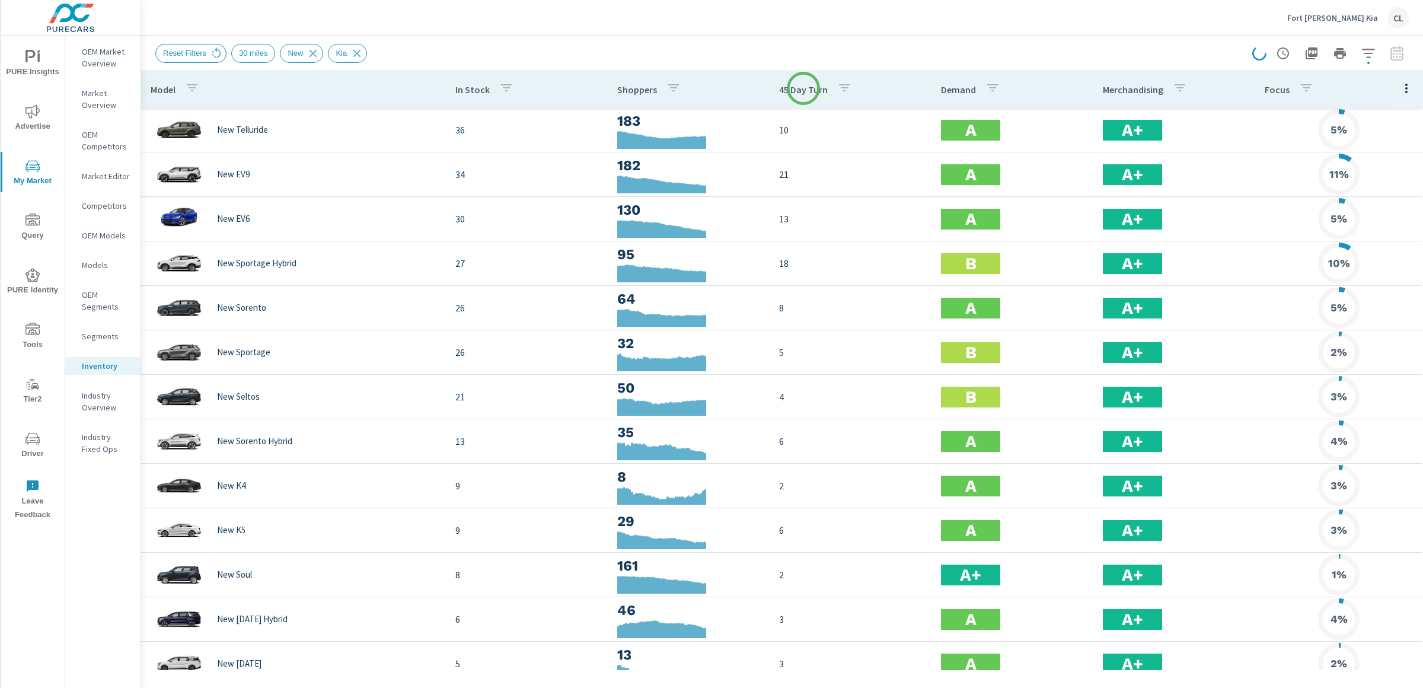
click at [803, 88] on p "45 Day Turn" at bounding box center [803, 90] width 49 height 12
click at [99, 64] on p "OEM Market Overview" at bounding box center [106, 58] width 49 height 24
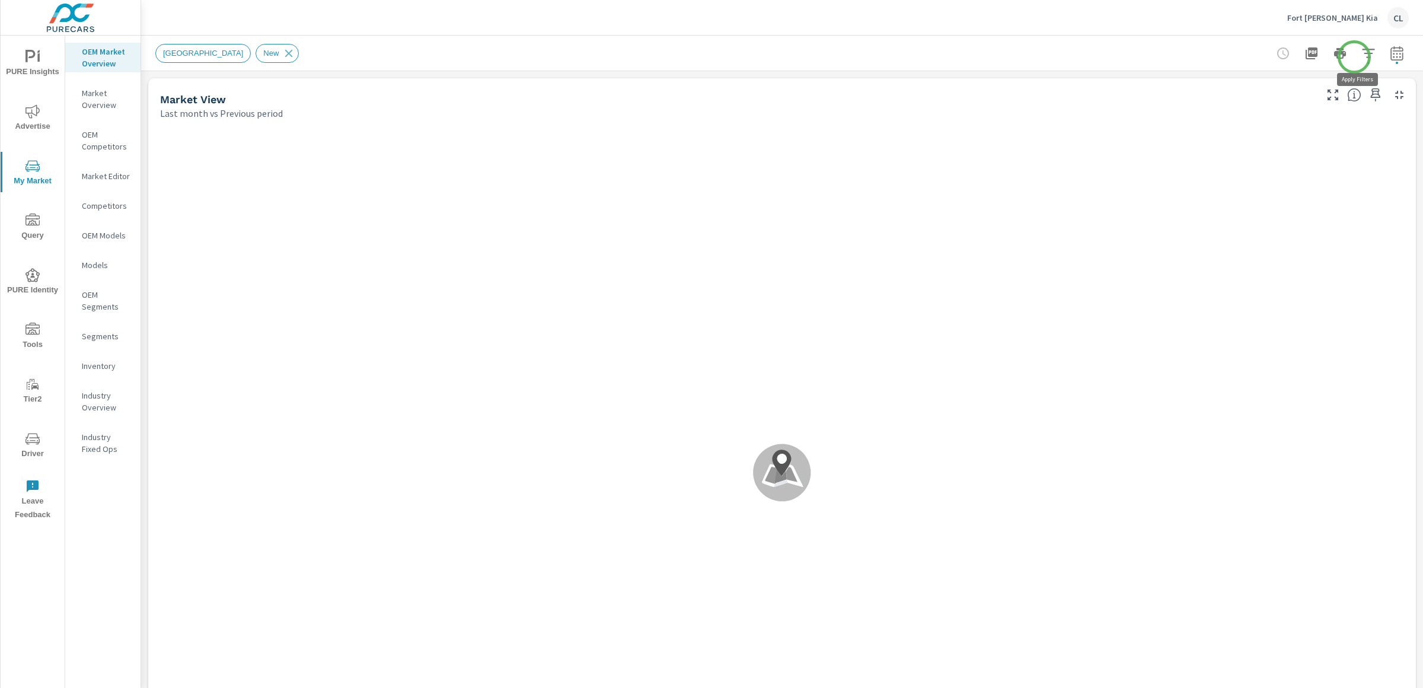
click at [1362, 53] on icon "button" at bounding box center [1368, 53] width 12 height 9
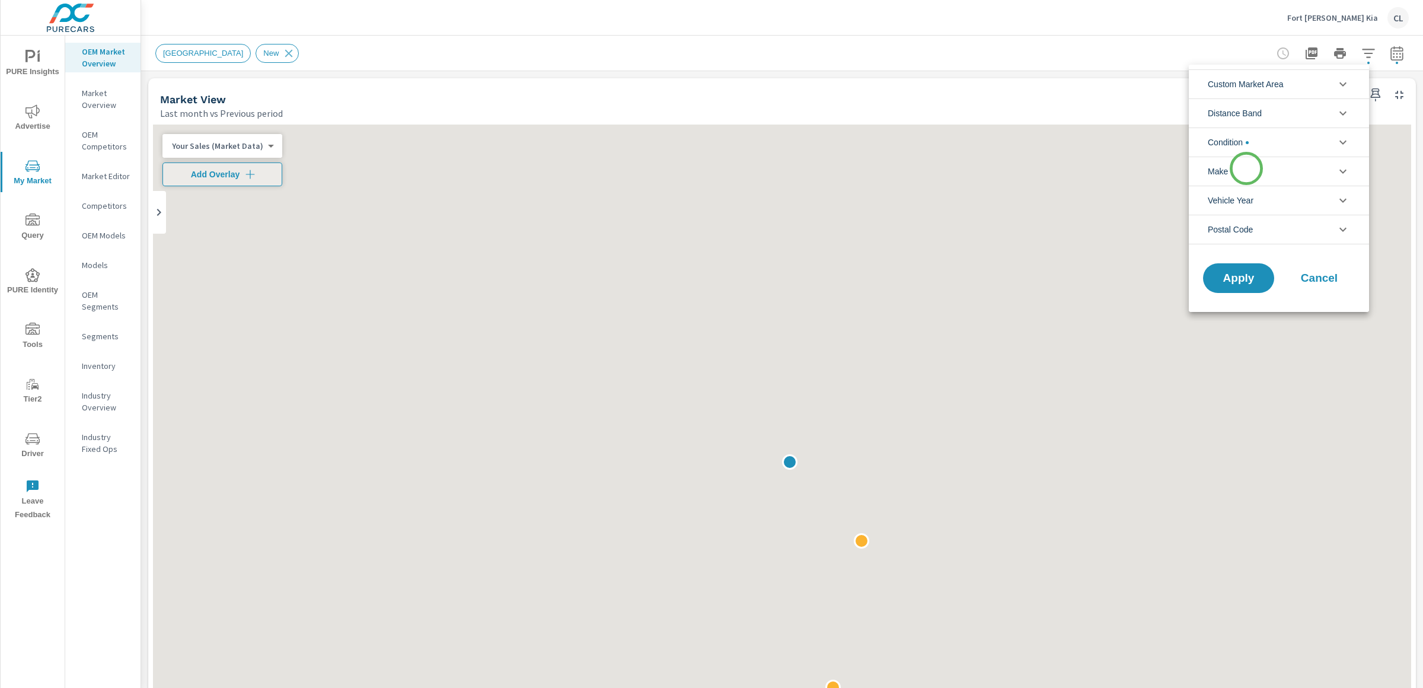
click at [1246, 171] on li "Make" at bounding box center [1279, 171] width 180 height 29
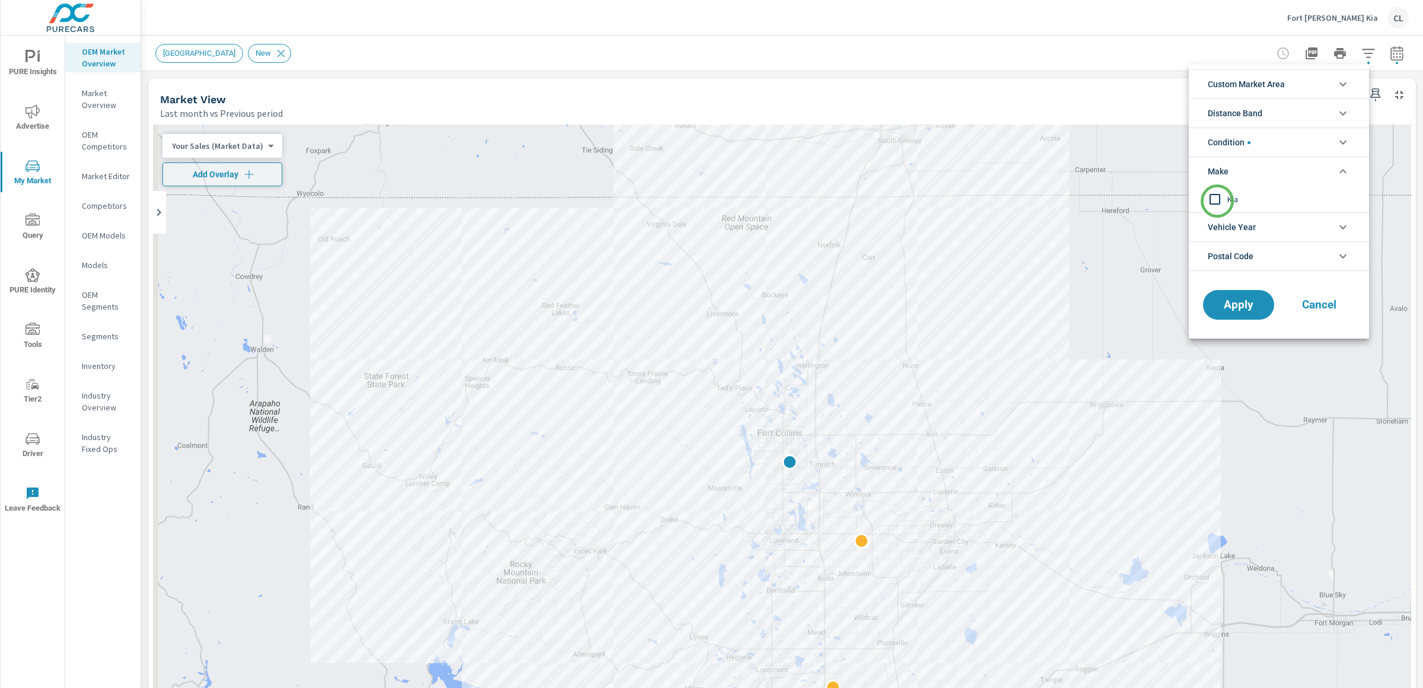
click at [1217, 201] on input "filter options" at bounding box center [1214, 199] width 25 height 25
click at [1242, 306] on span "Apply" at bounding box center [1238, 304] width 49 height 11
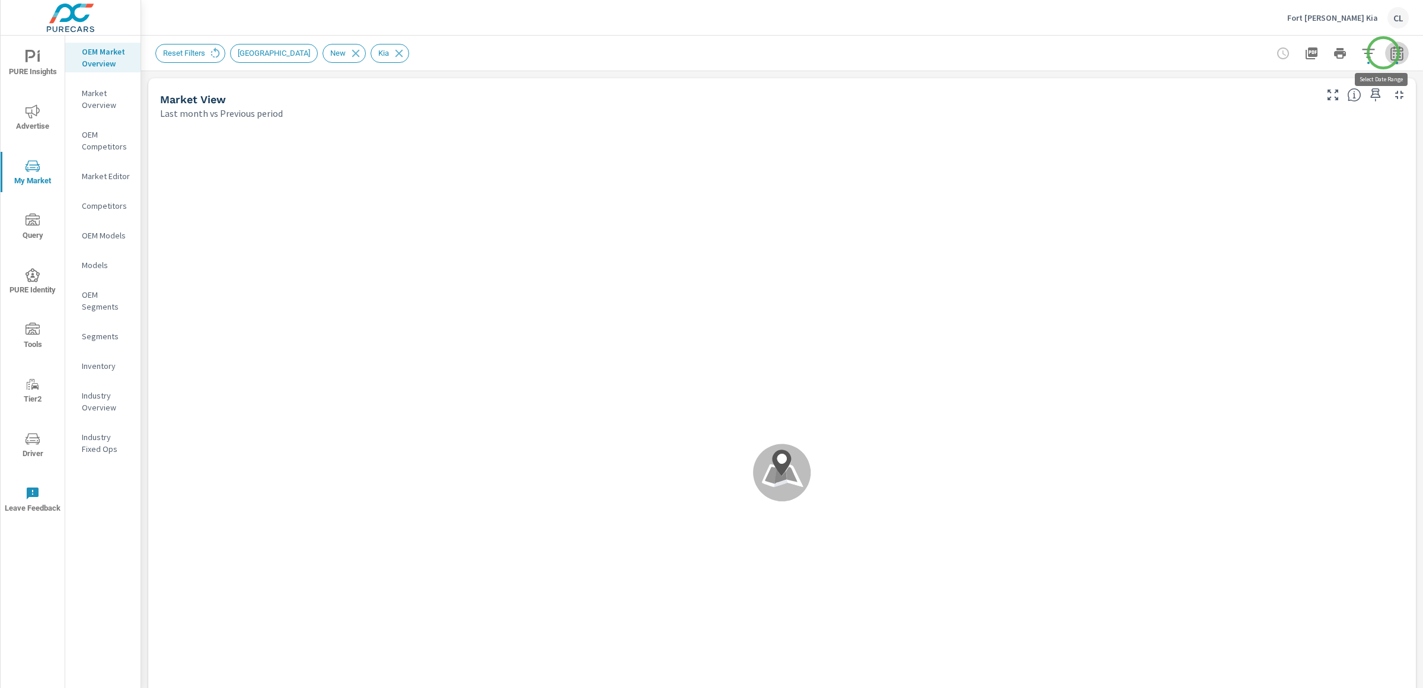
click at [1390, 53] on icon "button" at bounding box center [1397, 53] width 14 height 14
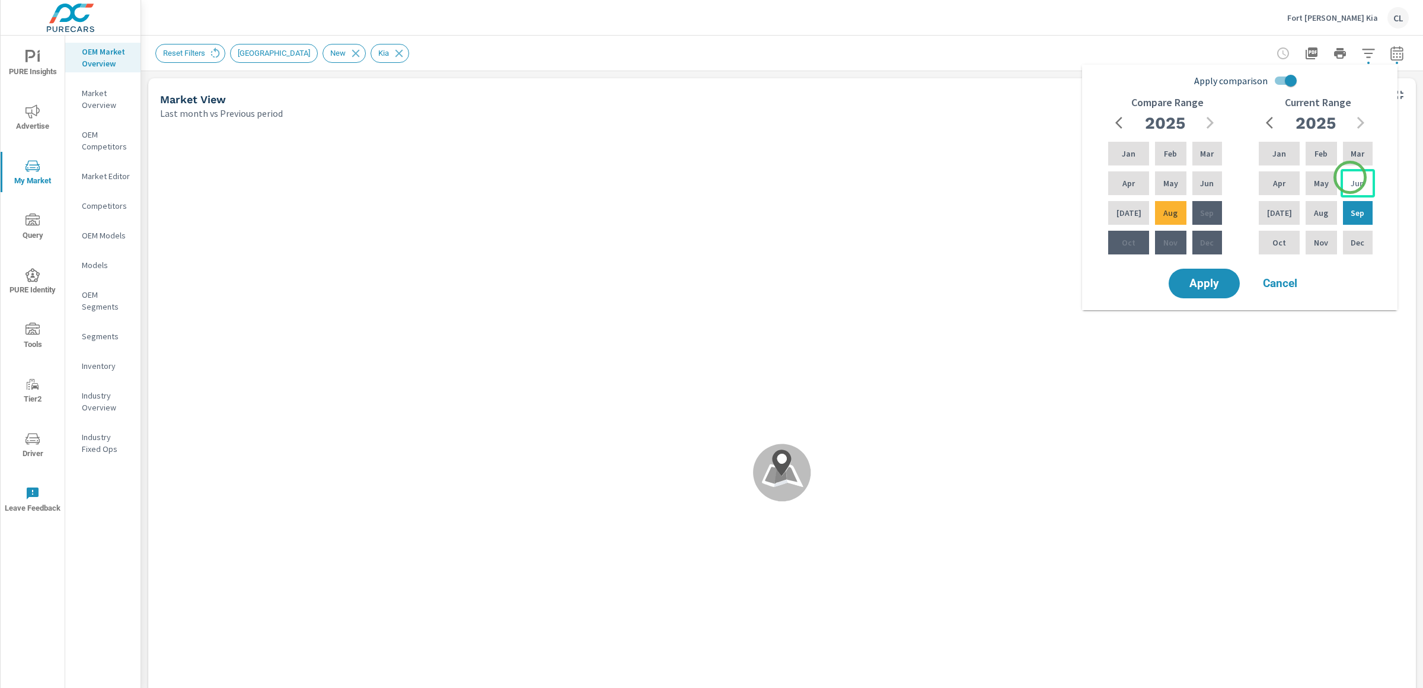
click at [1352, 179] on p "Jun" at bounding box center [1357, 183] width 14 height 12
click at [1276, 213] on p "Jul" at bounding box center [1279, 213] width 25 height 12
click at [1353, 216] on p "Sep" at bounding box center [1357, 213] width 14 height 12
click at [1347, 211] on div "Sep" at bounding box center [1357, 213] width 34 height 28
click at [1279, 211] on p "Jul" at bounding box center [1279, 213] width 25 height 12
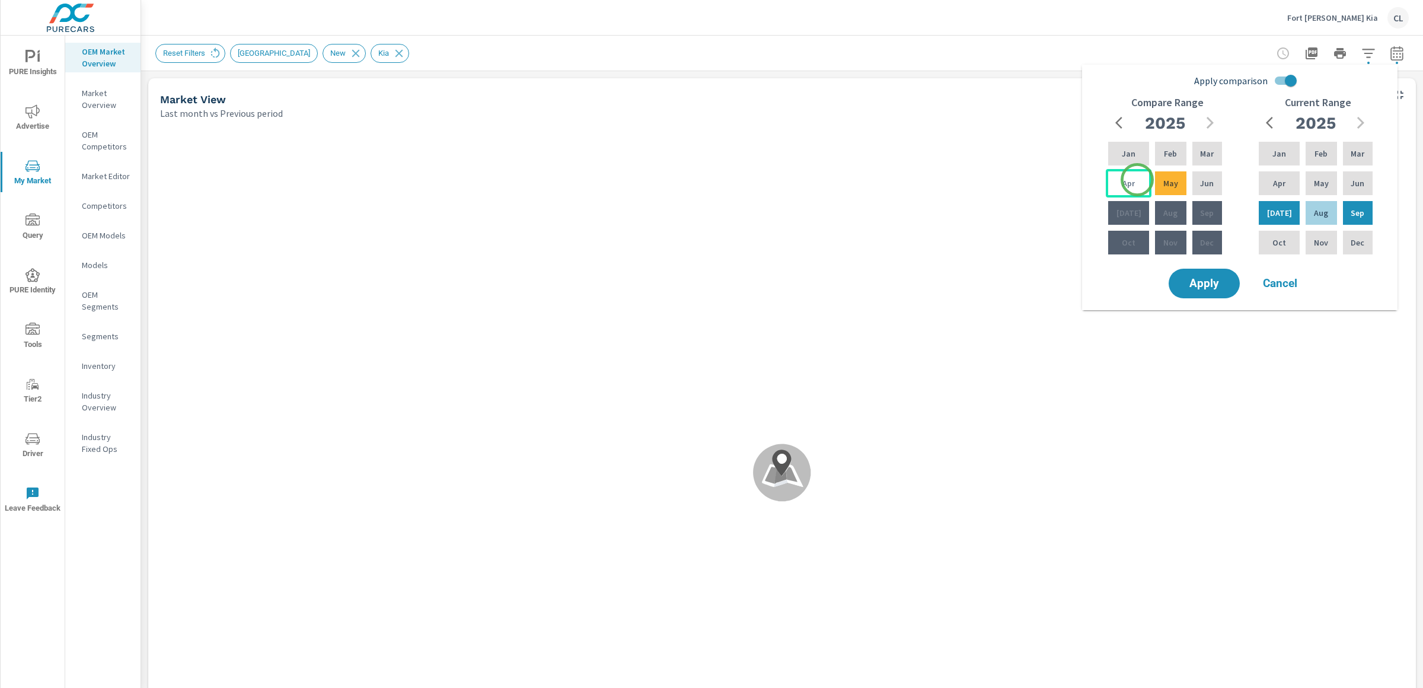
click at [1132, 182] on div "Apr" at bounding box center [1129, 183] width 46 height 28
click at [1203, 183] on p "Jun" at bounding box center [1207, 183] width 14 height 12
click at [1205, 279] on span "Apply" at bounding box center [1204, 283] width 49 height 11
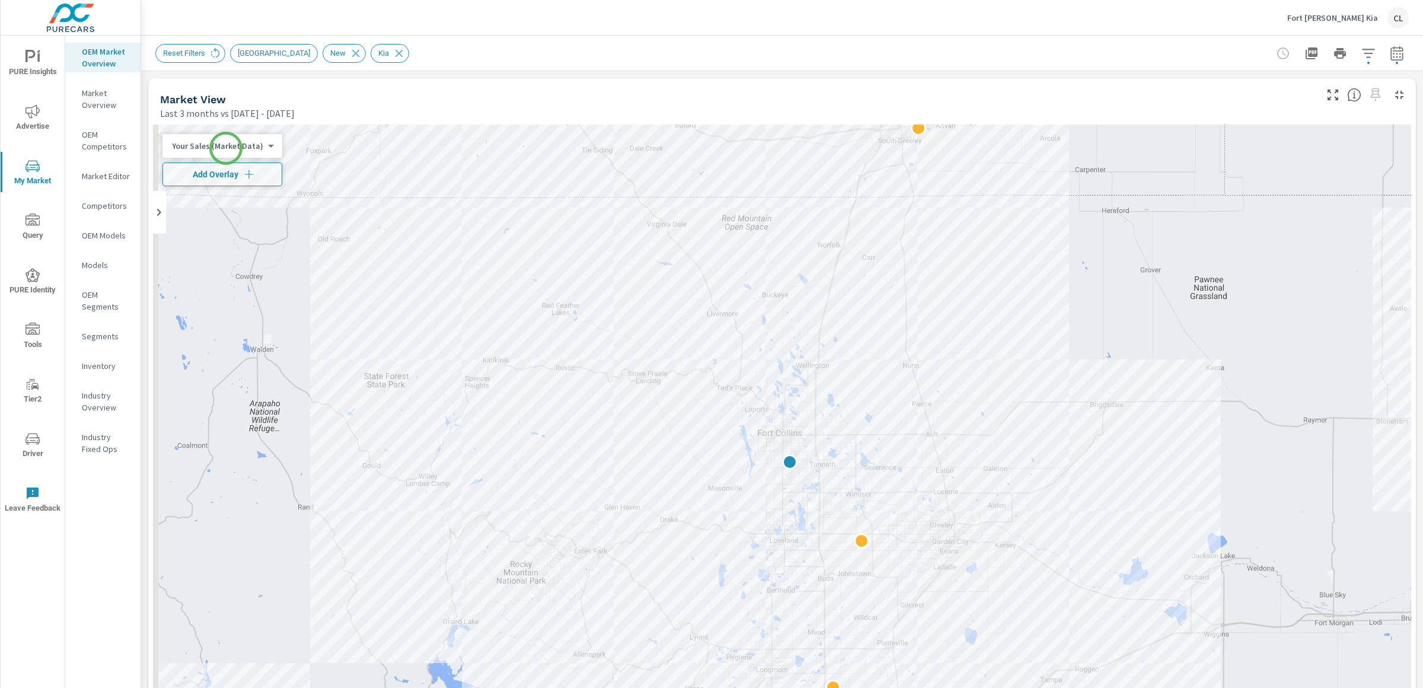
click at [226, 148] on body "PURE Insights Advertise My Market Query PURE Identity Tools Tier2 Driver Leave …" at bounding box center [711, 344] width 1423 height 688
click at [228, 181] on li "Total Market Sales" at bounding box center [220, 183] width 116 height 19
click at [231, 177] on span "Add Overlay" at bounding box center [215, 174] width 94 height 12
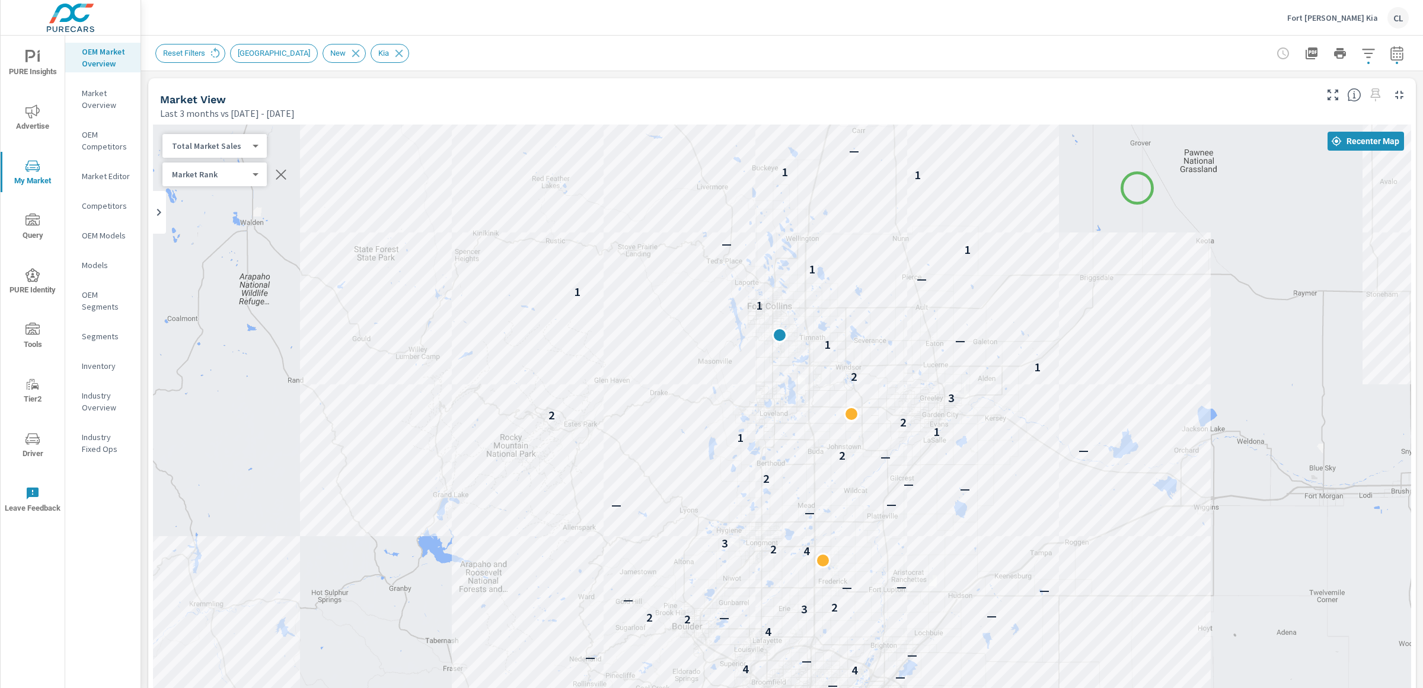
drag, startPoint x: 1147, startPoint y: 317, endPoint x: 1137, endPoint y: 188, distance: 129.6
click at [1137, 188] on div "— — — — — — — — — — — — — — — — — — — — — — — — — — — — — — — 4 4 — — — 4 2 — 2…" at bounding box center [782, 453] width 1258 height 659
click at [88, 177] on p "Market Editor" at bounding box center [106, 176] width 49 height 12
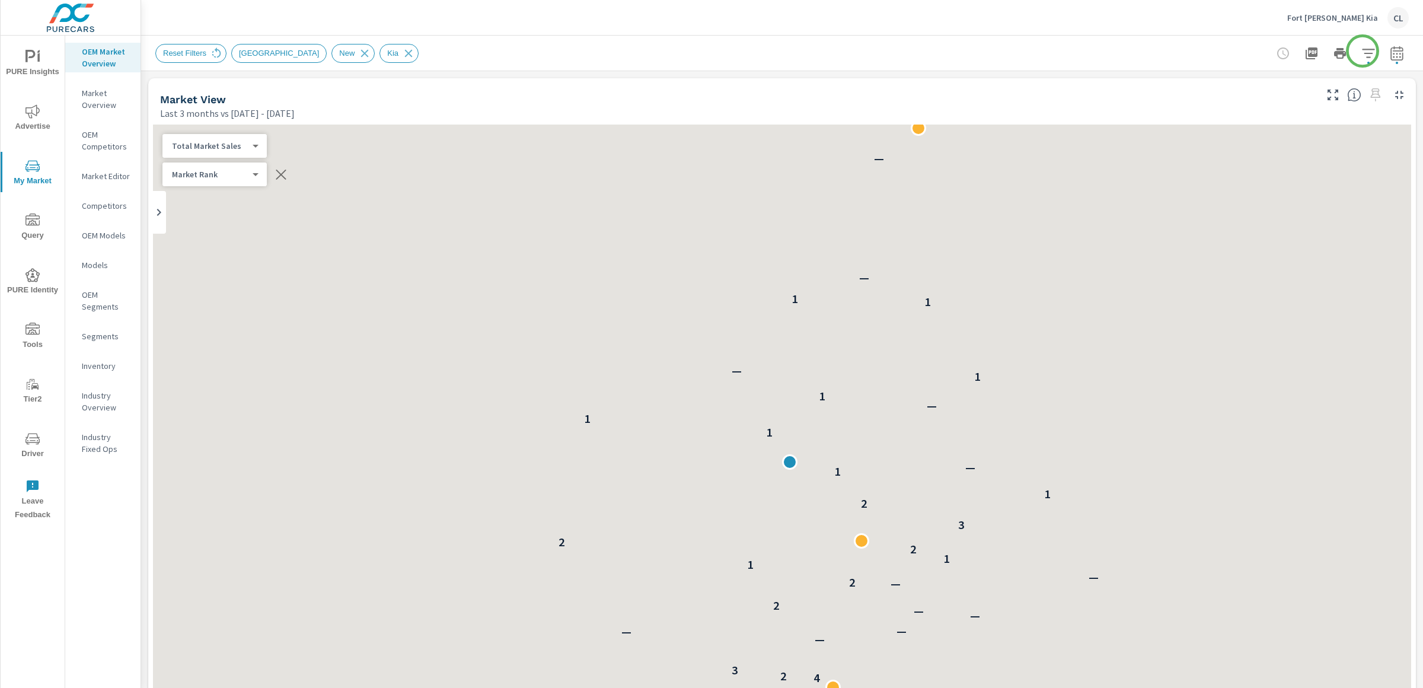
click at [1361, 51] on icon "button" at bounding box center [1368, 53] width 14 height 14
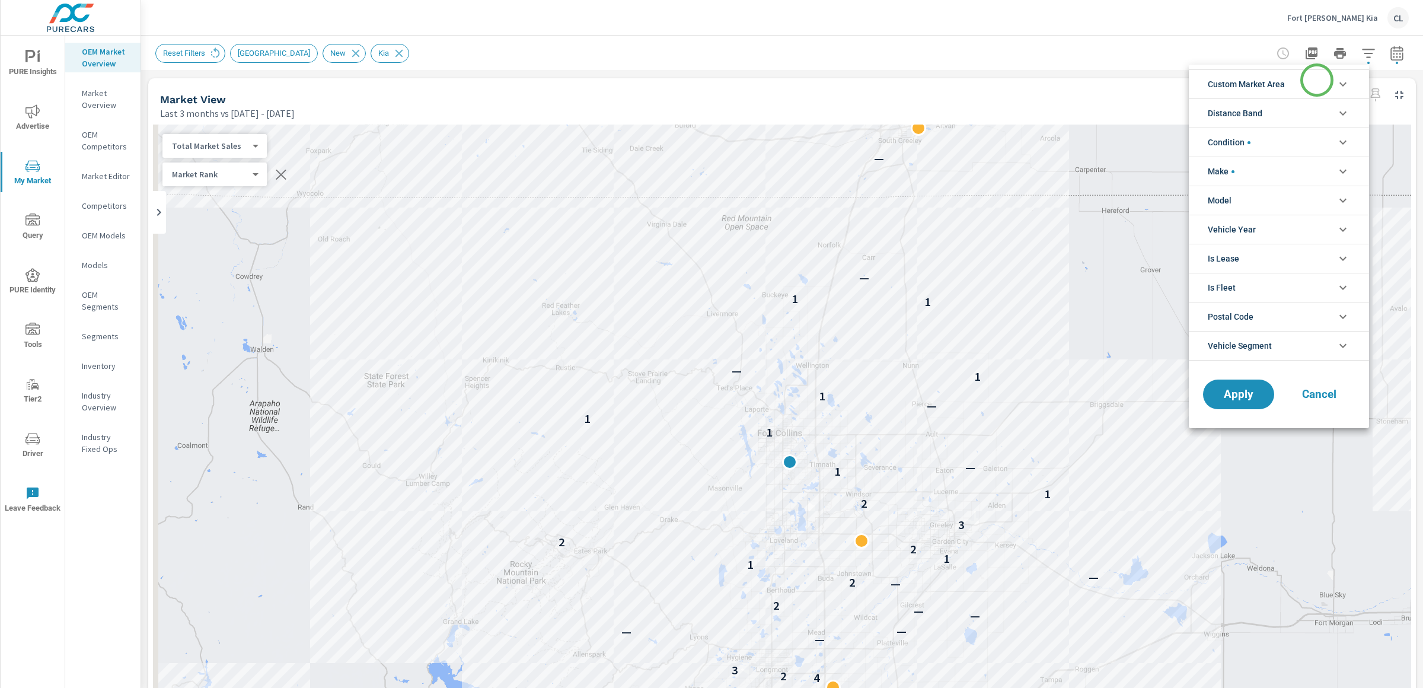
click at [1316, 80] on li "Custom Market Area" at bounding box center [1279, 83] width 180 height 29
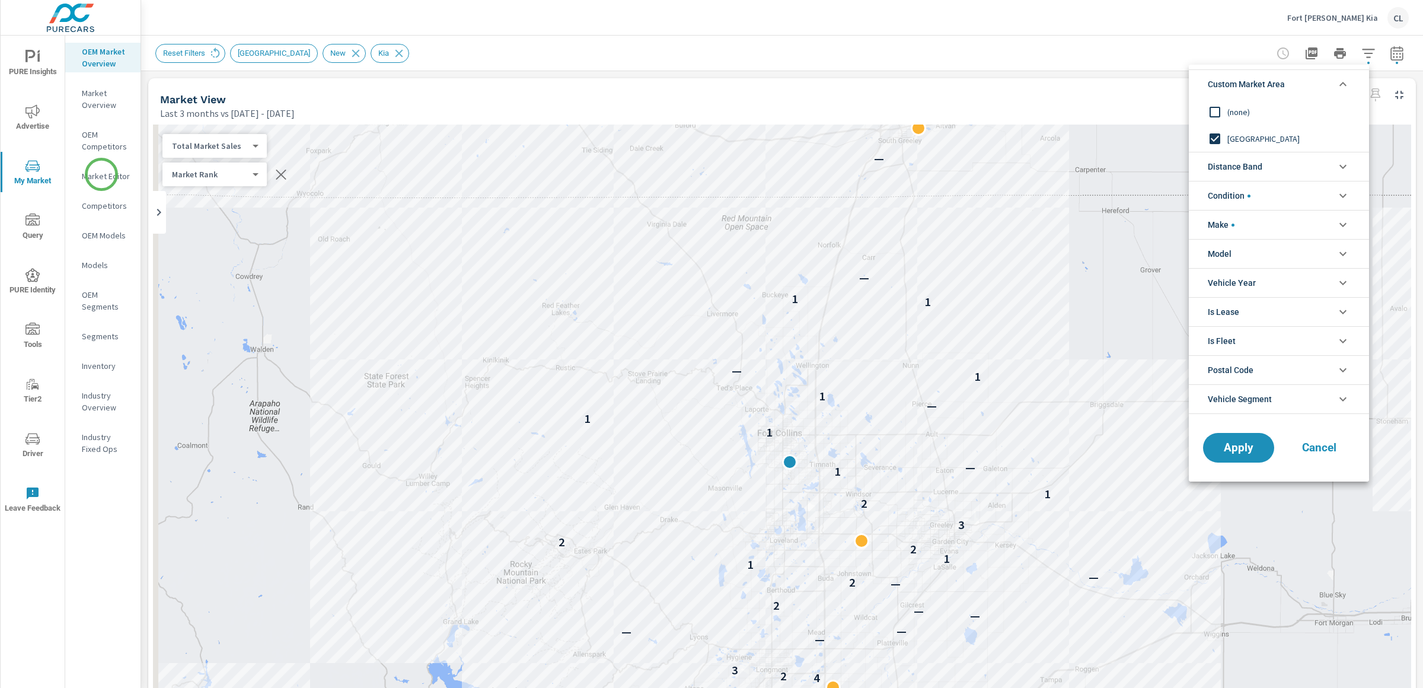
click at [101, 174] on div at bounding box center [711, 344] width 1423 height 688
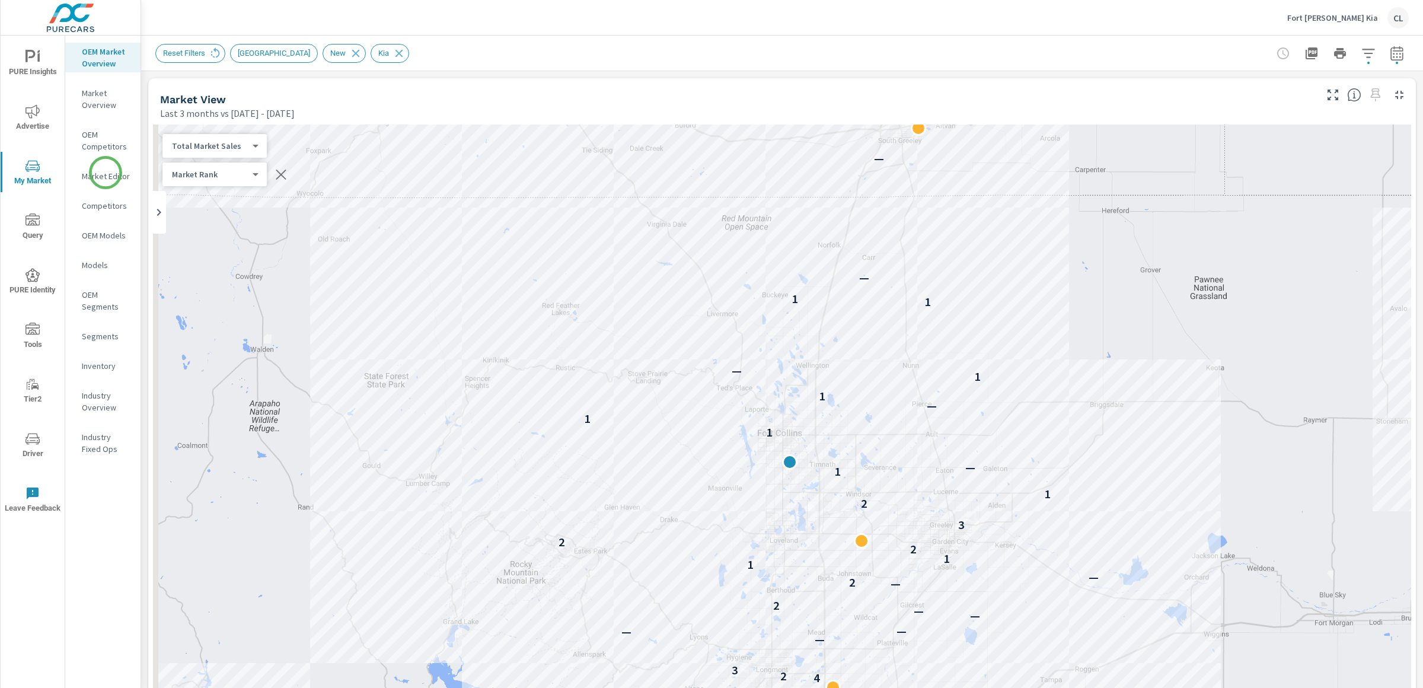
click at [106, 173] on p "Market Editor" at bounding box center [106, 176] width 49 height 12
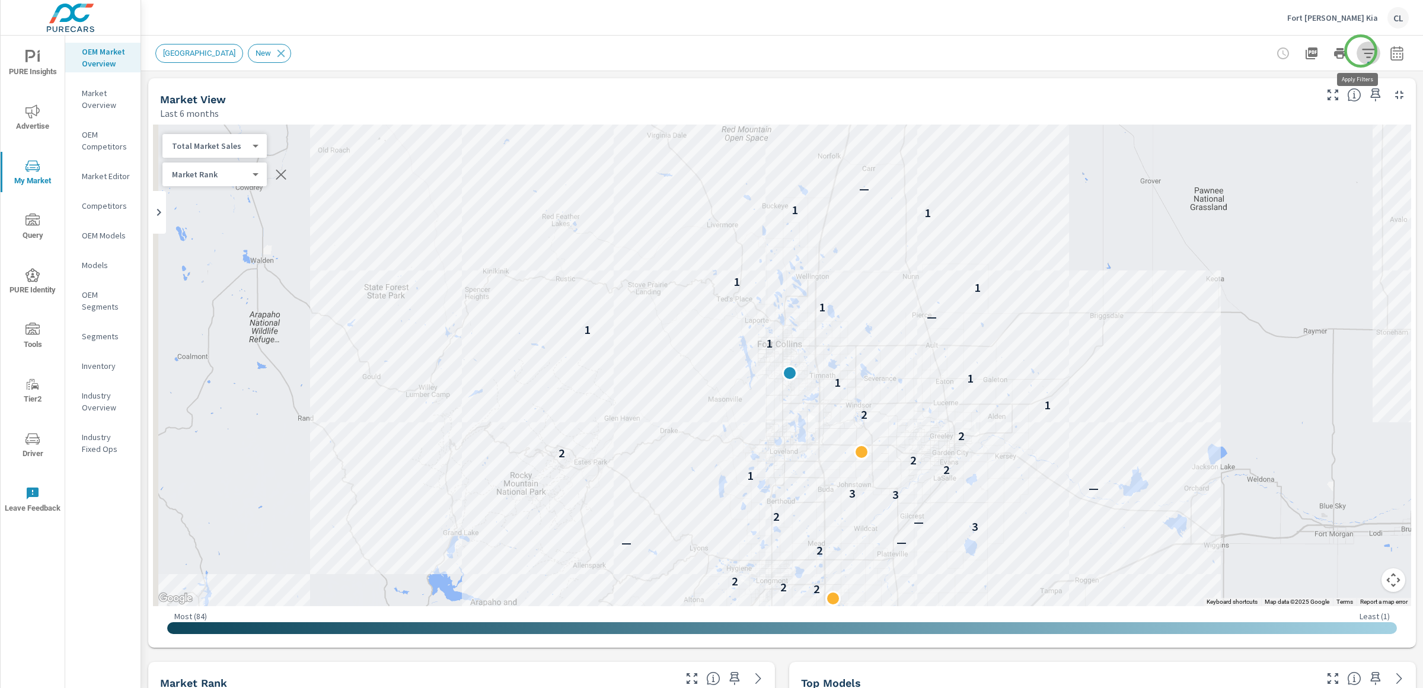
click at [1361, 51] on icon "button" at bounding box center [1368, 53] width 14 height 14
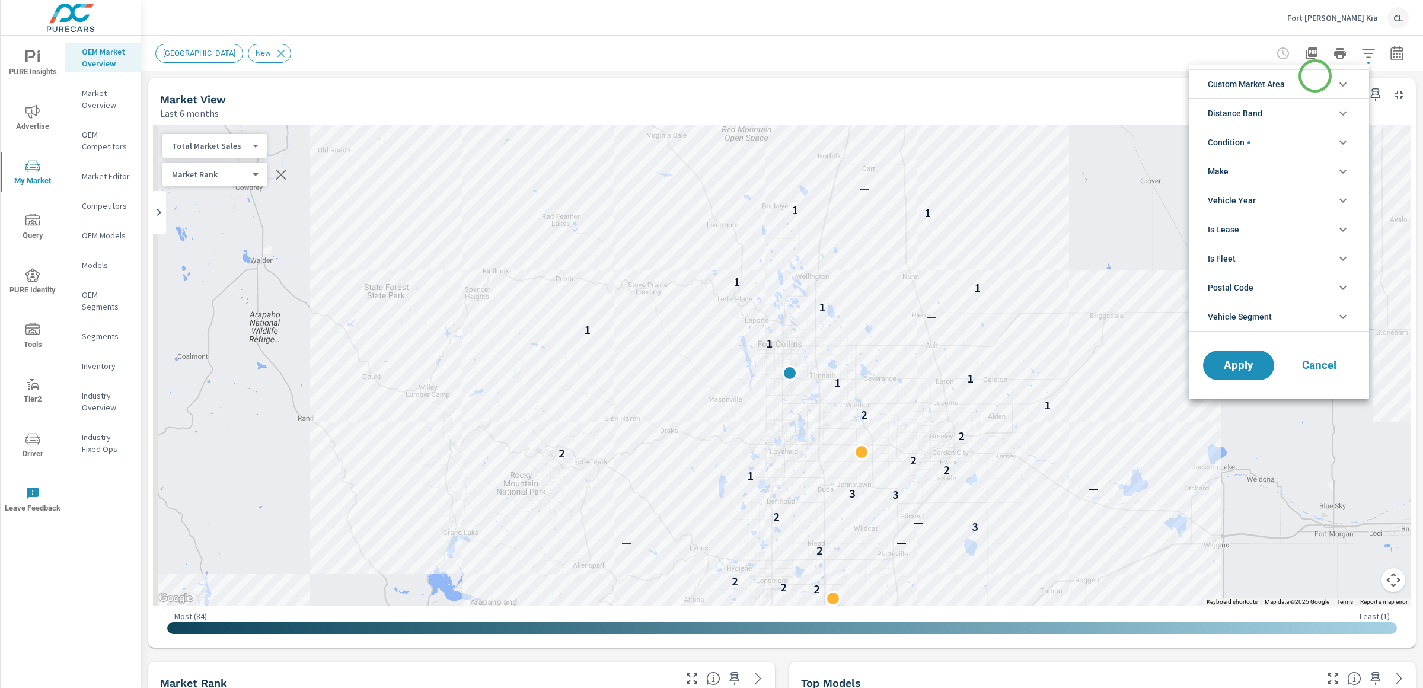
click at [1301, 83] on li "Custom Market Area" at bounding box center [1279, 83] width 180 height 29
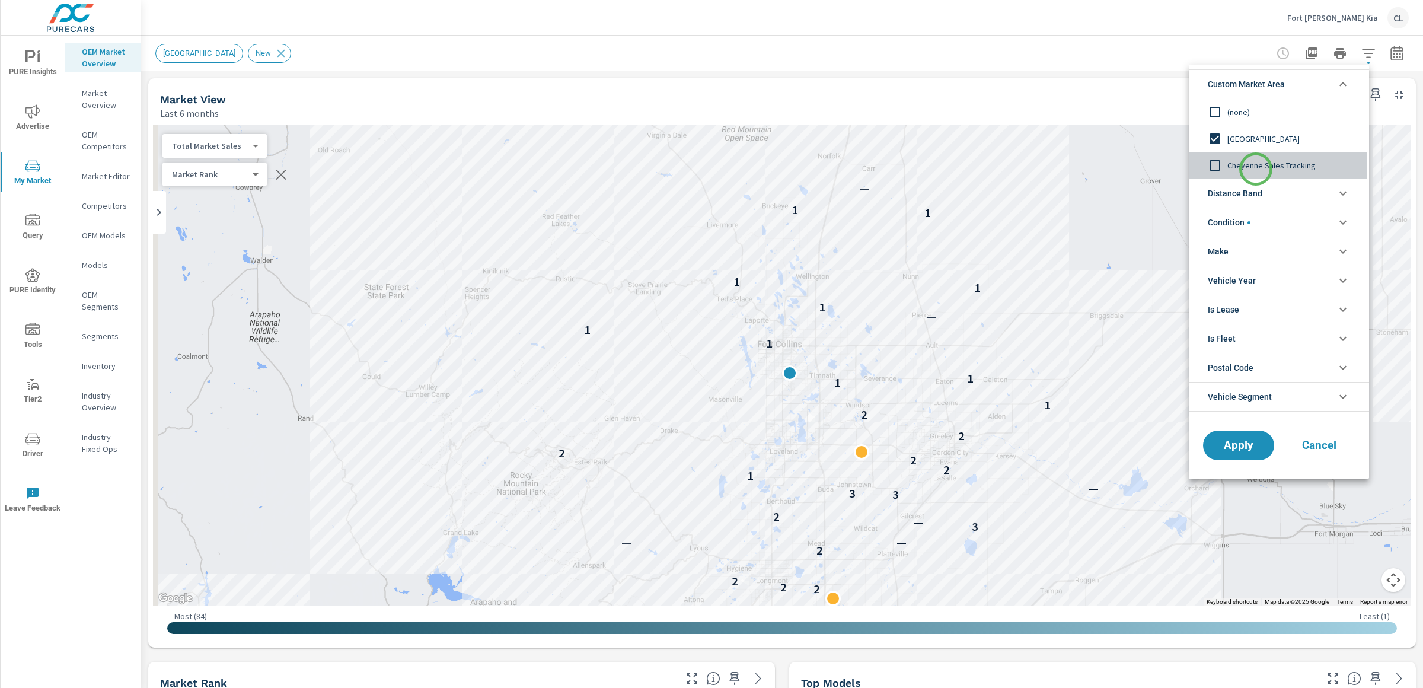
click at [1256, 169] on span "Cheyenne Sales Tracking" at bounding box center [1292, 165] width 130 height 14
click at [1243, 449] on span "Apply" at bounding box center [1238, 445] width 49 height 11
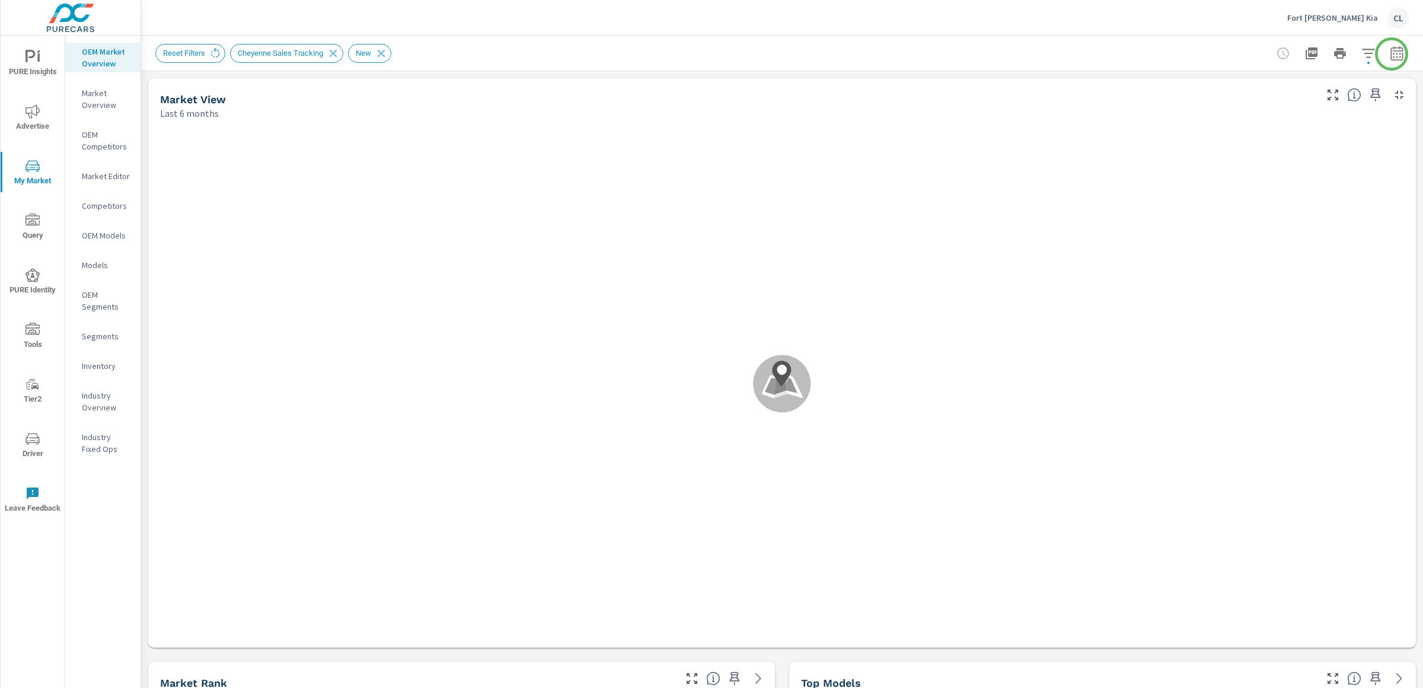
click at [1392, 55] on icon "button" at bounding box center [1397, 53] width 14 height 14
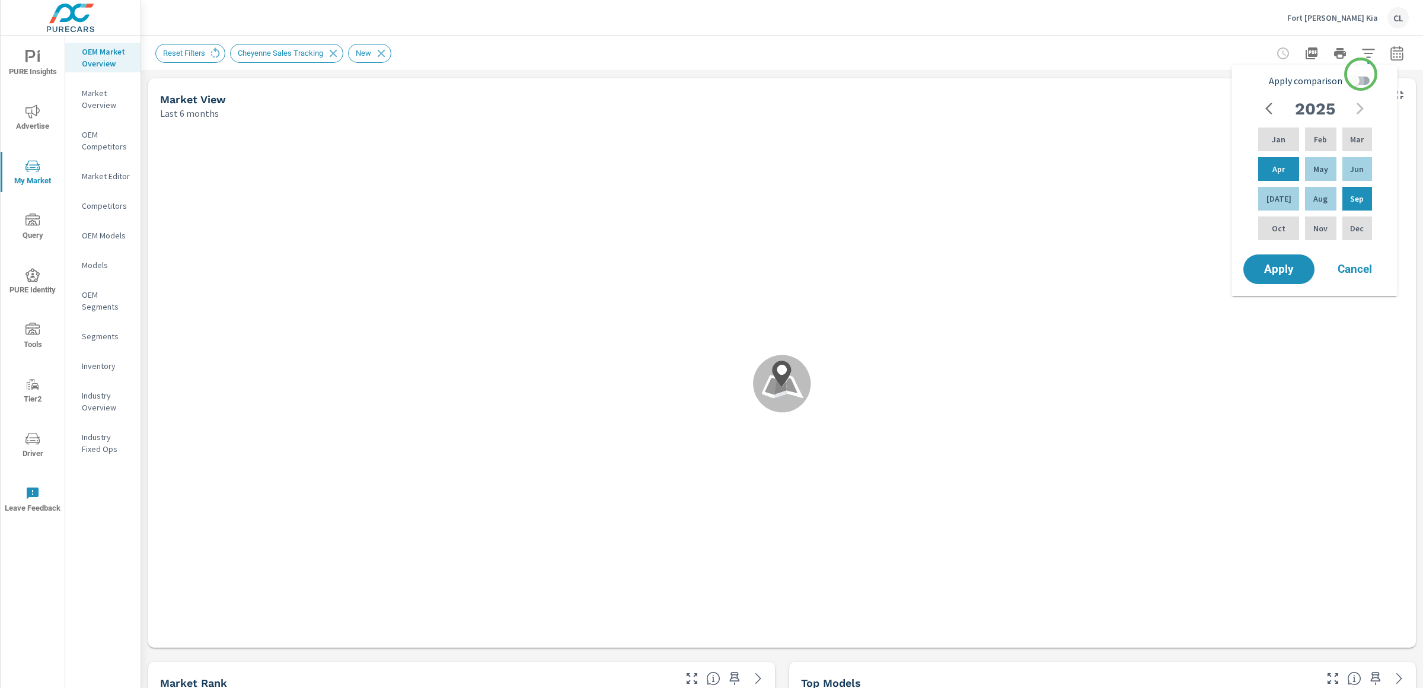
click at [1361, 74] on input "Apply comparison" at bounding box center [1354, 80] width 68 height 23
checkbox input "true"
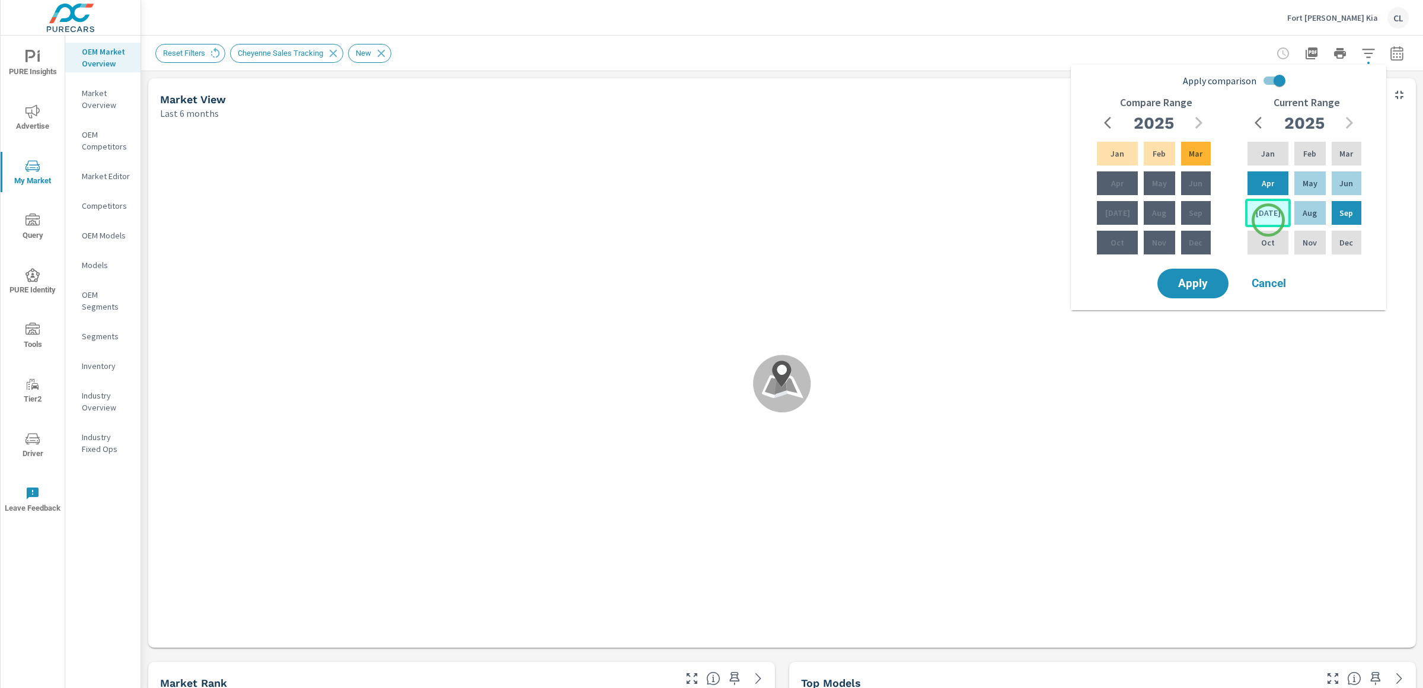
click at [1267, 219] on div "[DATE]" at bounding box center [1268, 213] width 46 height 28
click at [1345, 213] on p "Sep" at bounding box center [1346, 213] width 14 height 12
click at [1102, 184] on div "Apr" at bounding box center [1117, 183] width 46 height 28
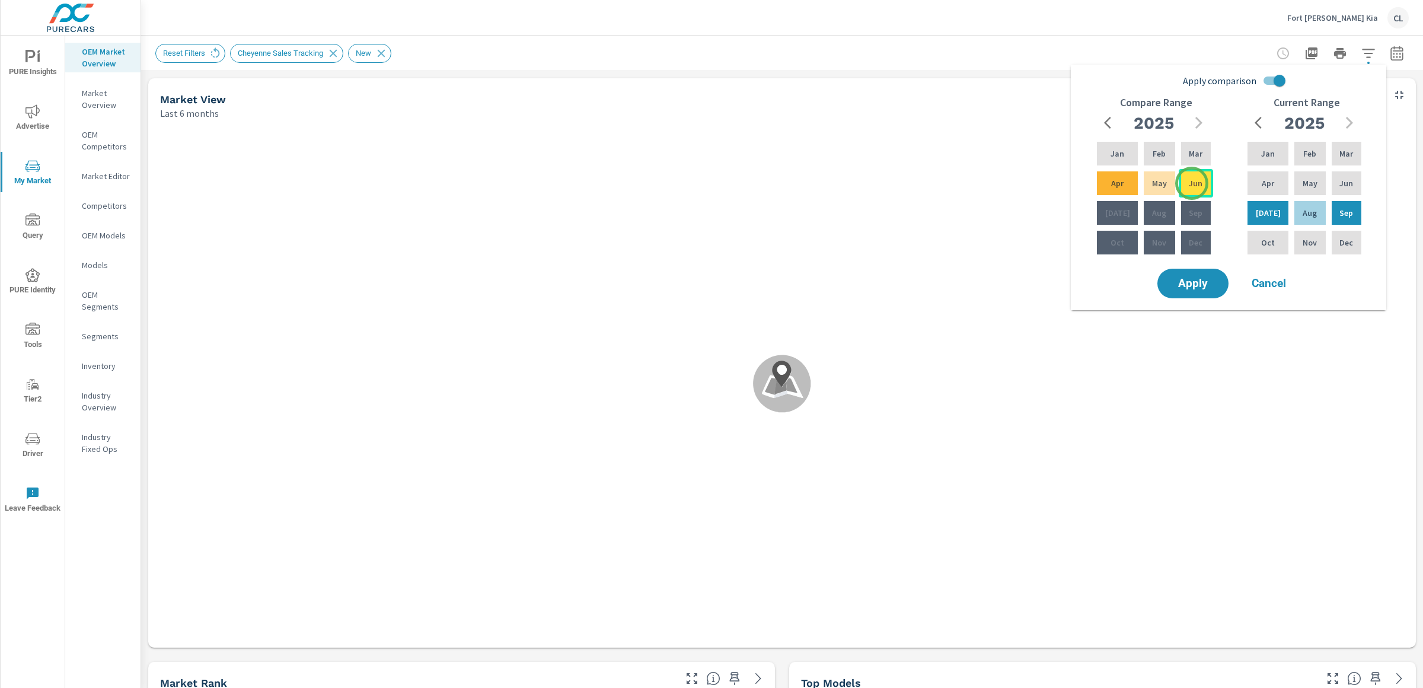
click at [1192, 183] on p "Jun" at bounding box center [1196, 183] width 14 height 12
click at [1214, 279] on span "Apply" at bounding box center [1192, 283] width 49 height 11
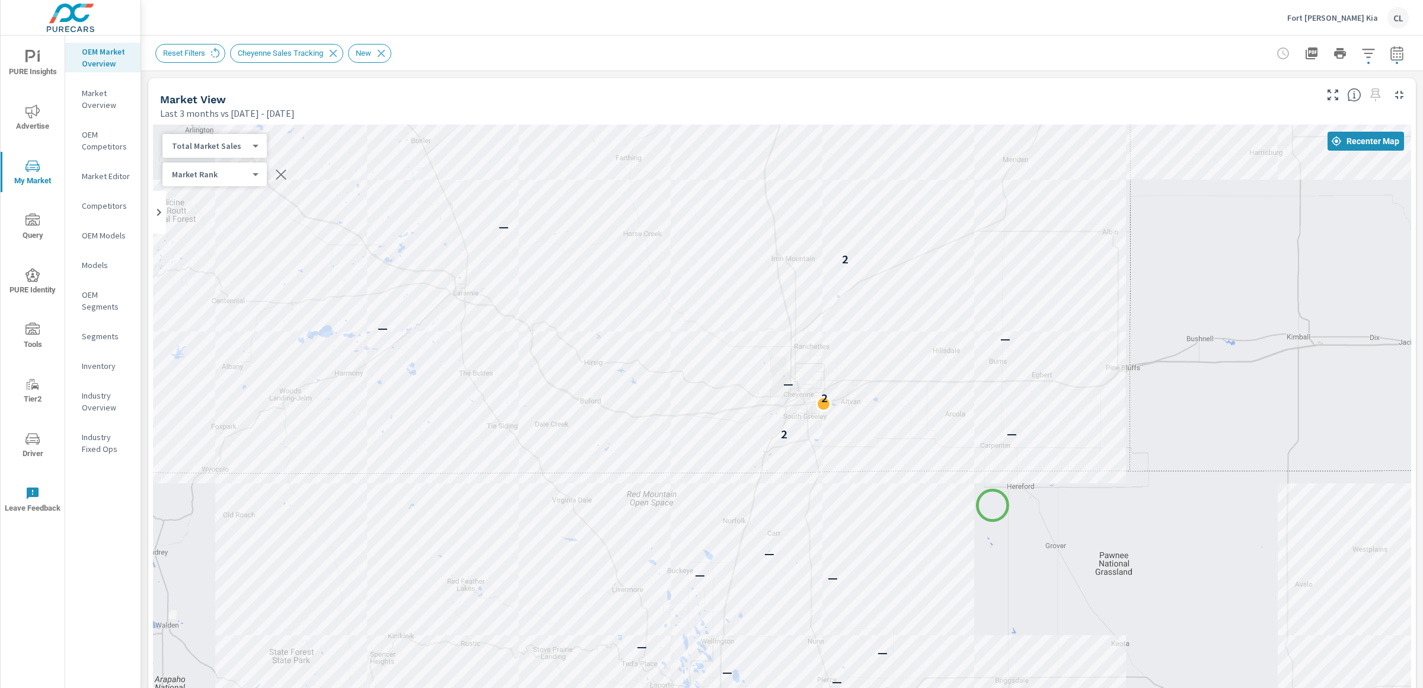
drag, startPoint x: 1087, startPoint y: 229, endPoint x: 1008, endPoint y: 489, distance: 271.4
click at [992, 506] on div "— — — — — — — — — — — — — — — — — — — — — — — — — — — — — — — — — — — — — — — —…" at bounding box center [782, 453] width 1258 height 659
click at [1390, 54] on icon "button" at bounding box center [1397, 53] width 14 height 14
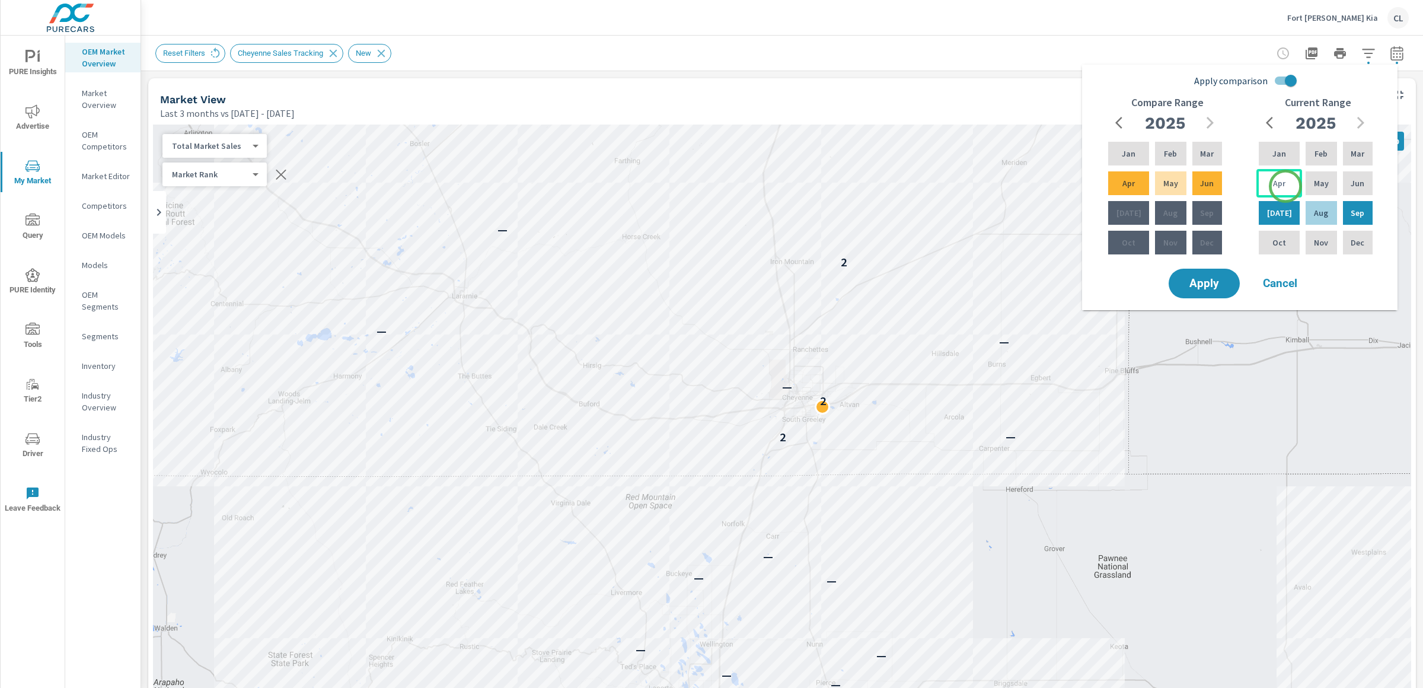
click at [1283, 186] on div "Apr" at bounding box center [1279, 183] width 46 height 28
click at [1358, 211] on p "Sep" at bounding box center [1357, 213] width 14 height 12
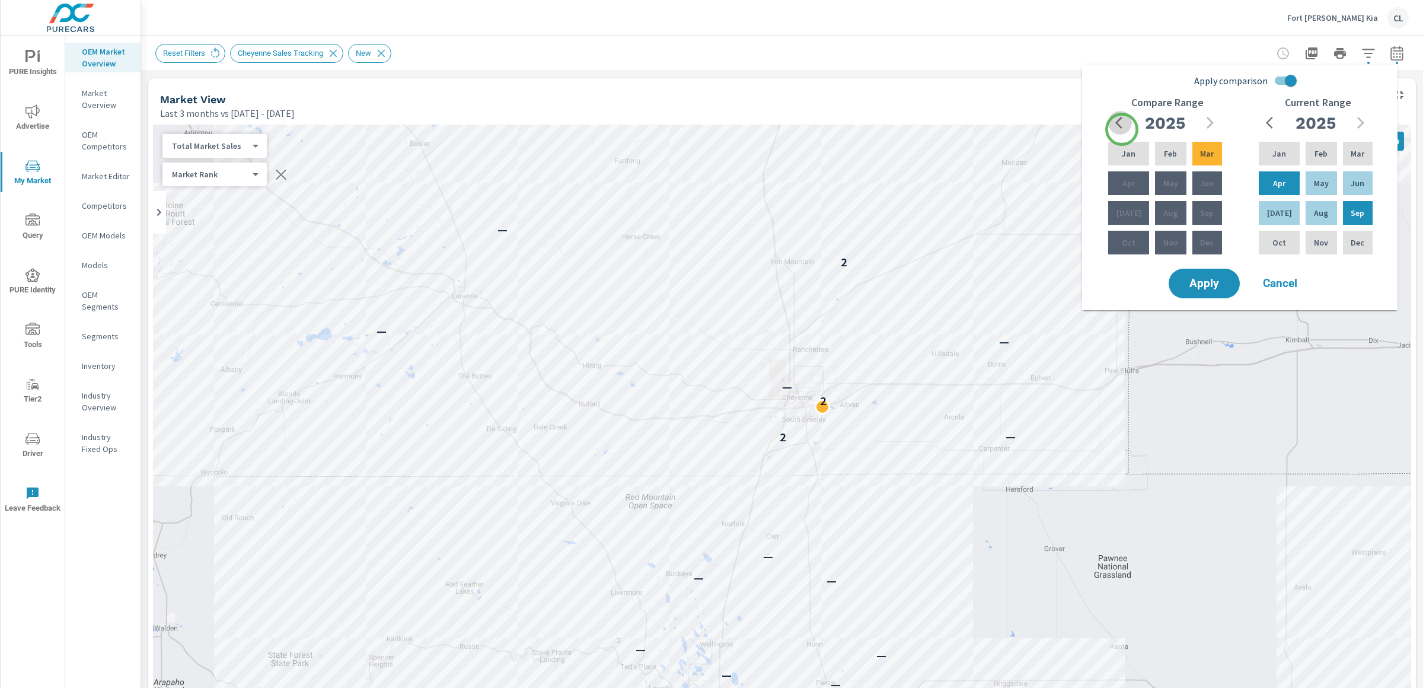
click at [1122, 129] on button "button" at bounding box center [1120, 123] width 24 height 24
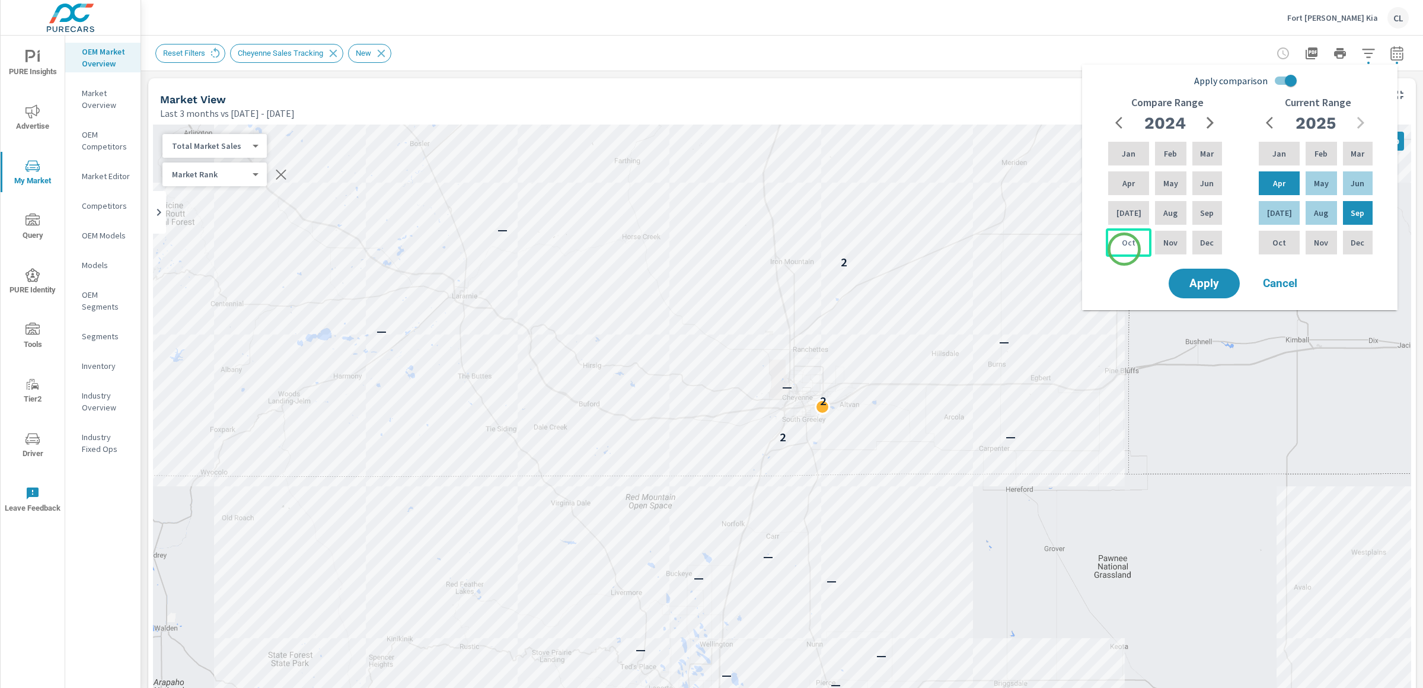
click at [1124, 249] on div "Oct" at bounding box center [1129, 242] width 46 height 28
click at [1212, 124] on icon "button" at bounding box center [1209, 123] width 7 height 12
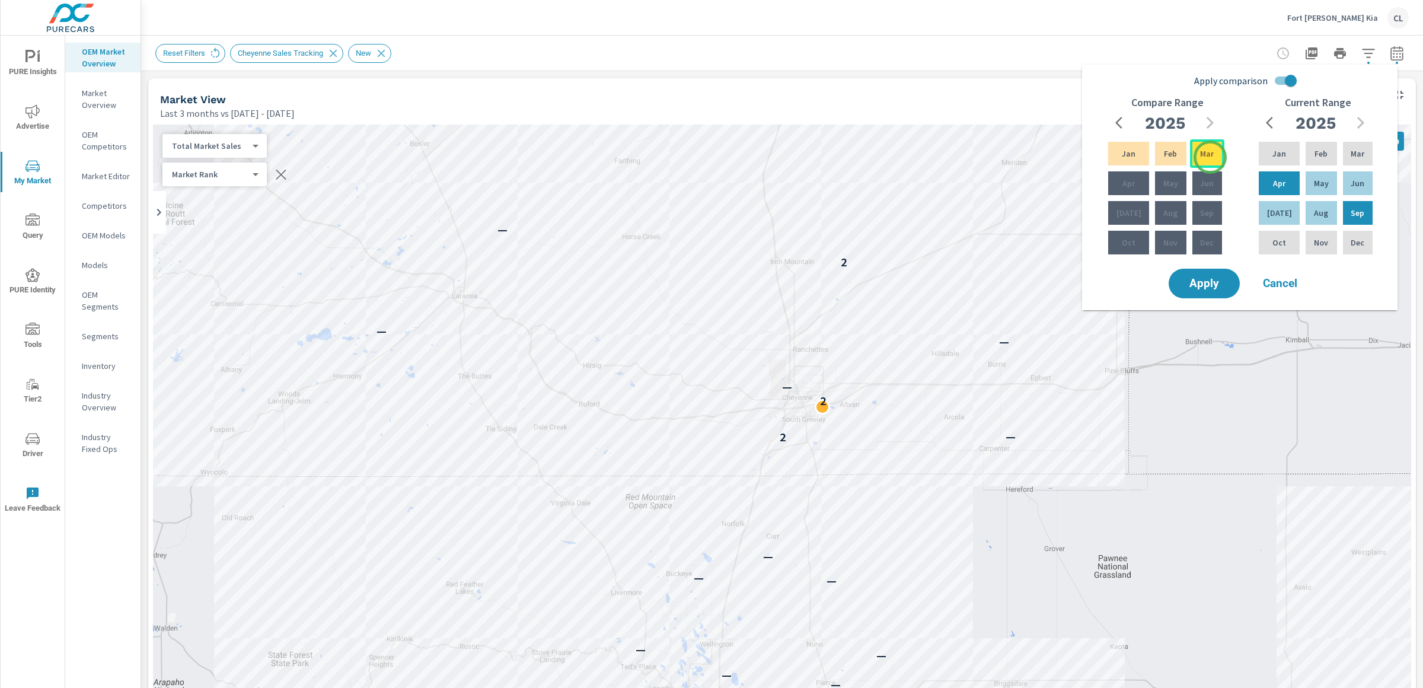
click at [1210, 157] on p "Mar" at bounding box center [1207, 154] width 14 height 12
click at [1209, 287] on span "Apply" at bounding box center [1204, 283] width 49 height 11
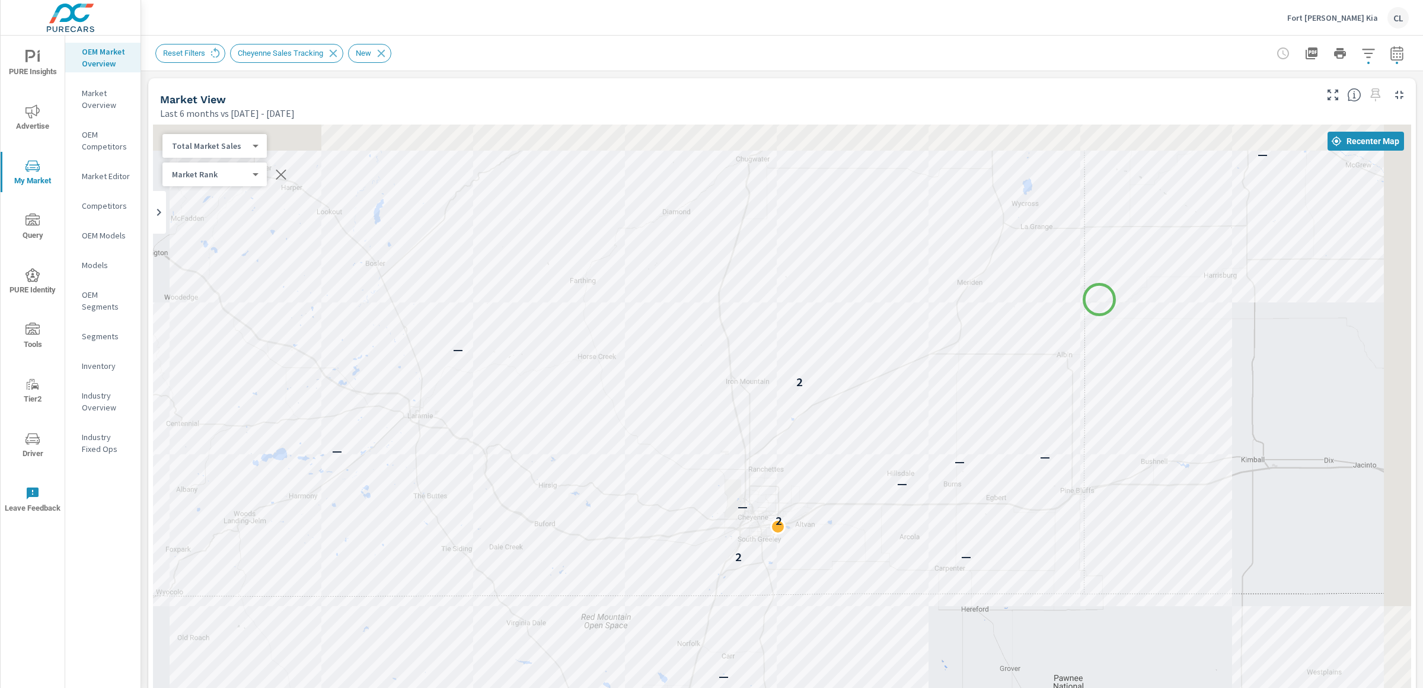
drag, startPoint x: 1144, startPoint y: 177, endPoint x: 1091, endPoint y: 314, distance: 146.5
click at [1091, 314] on div "— — — — — — — — — — — — — — — — — — — — — — — — — — — — — — — — — — — — — — — —…" at bounding box center [782, 453] width 1258 height 659
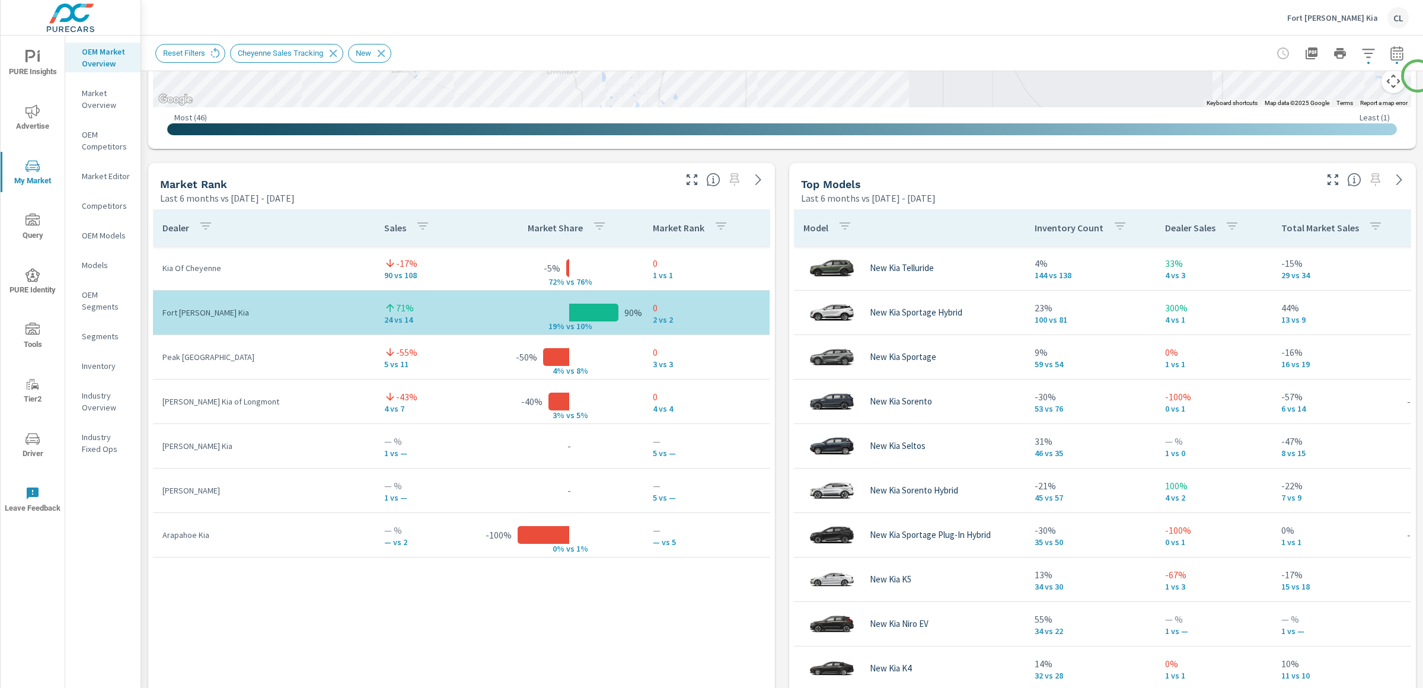
scroll to position [679, 0]
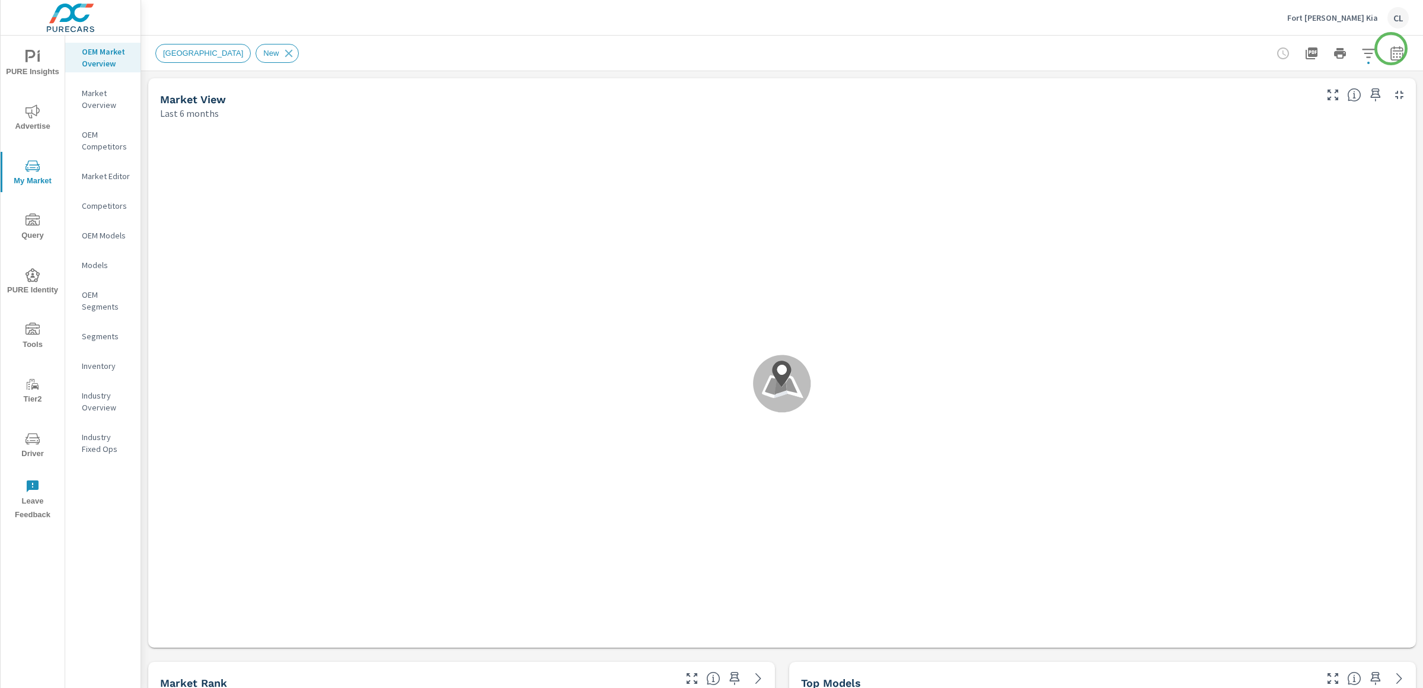
click at [1390, 50] on icon "button" at bounding box center [1396, 53] width 12 height 14
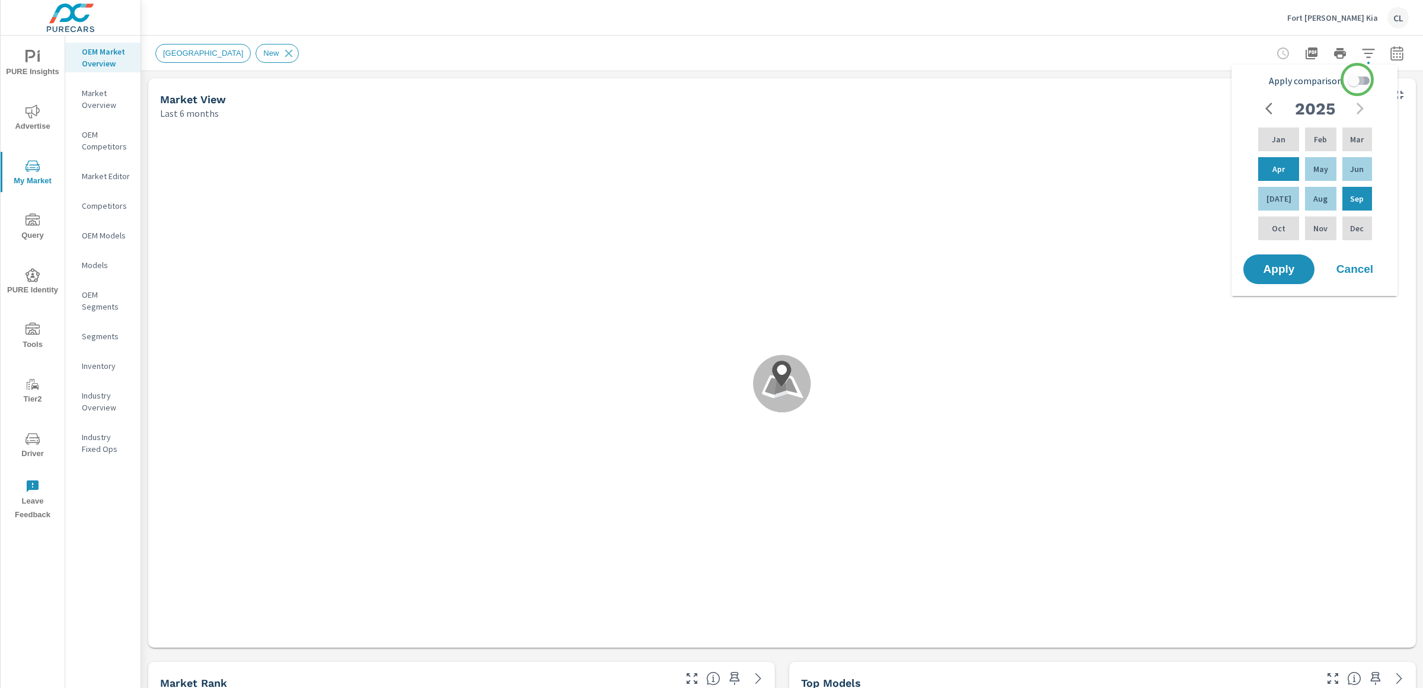
click at [1357, 79] on input "Apply comparison" at bounding box center [1354, 80] width 68 height 23
checkbox input "true"
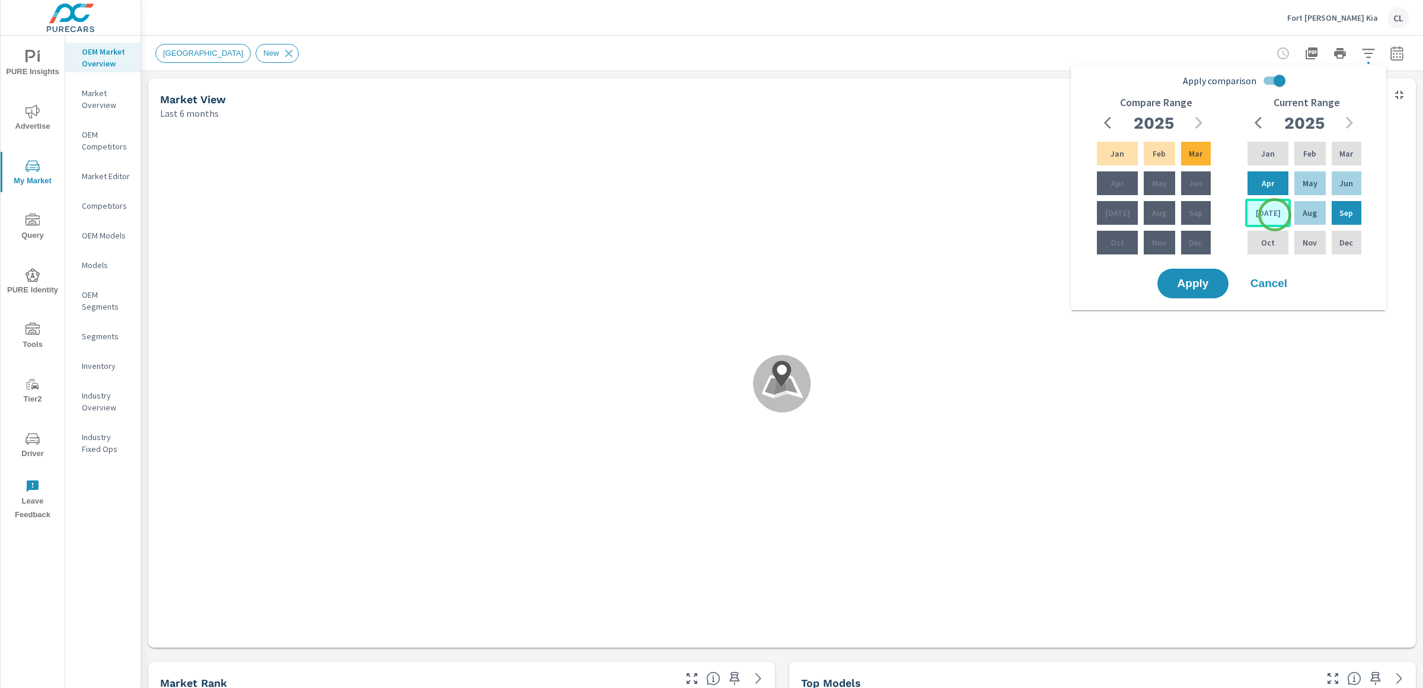
click at [1275, 215] on div "[DATE]" at bounding box center [1268, 213] width 46 height 28
click at [1339, 213] on p "Sep" at bounding box center [1346, 213] width 14 height 12
click at [1120, 186] on div "Apr" at bounding box center [1117, 183] width 46 height 28
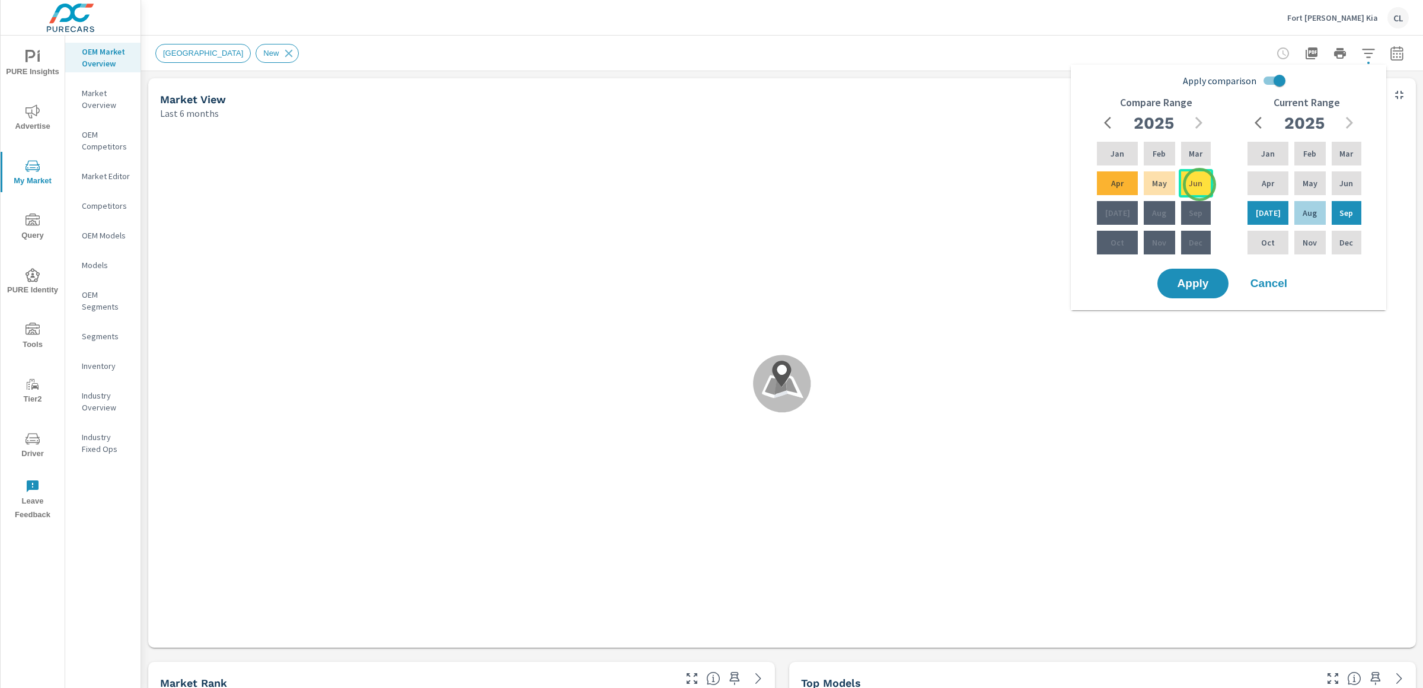
click at [1199, 184] on p "Jun" at bounding box center [1196, 183] width 14 height 12
click at [1193, 284] on span "Apply" at bounding box center [1192, 283] width 49 height 11
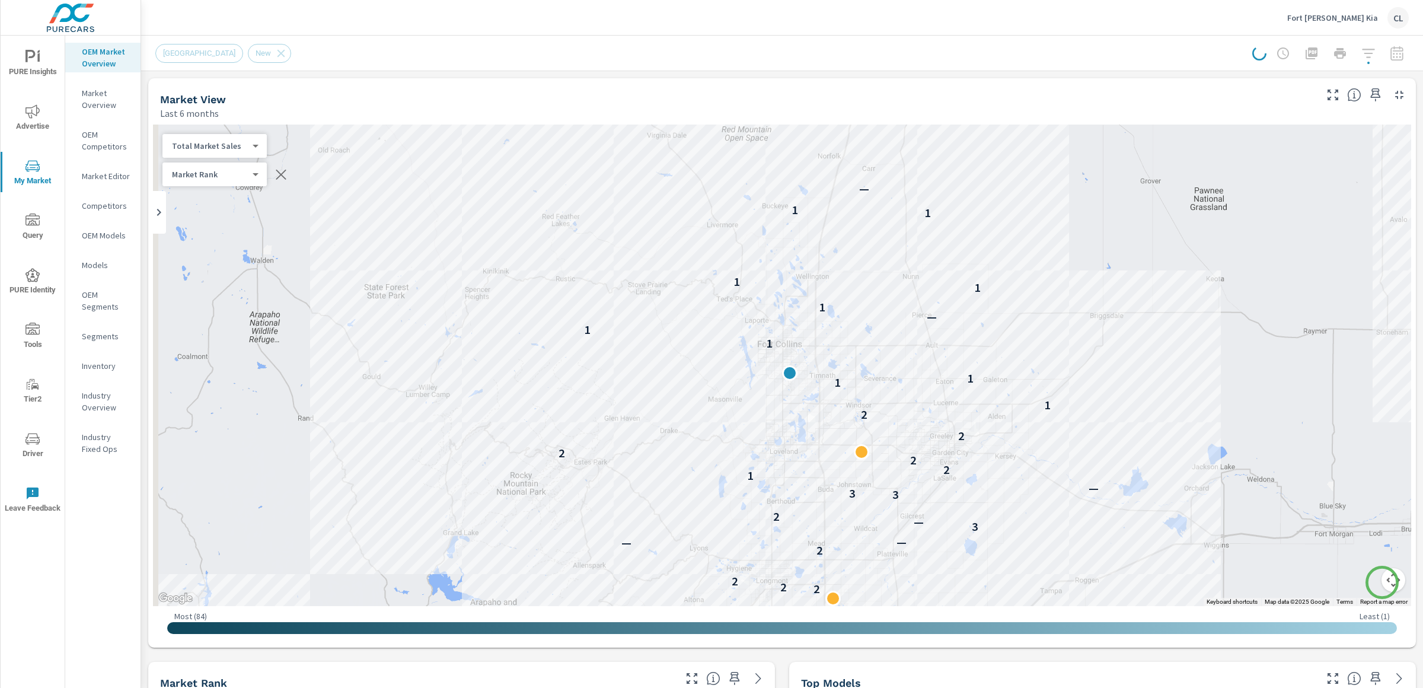
click at [1382, 582] on button "Map camera controls" at bounding box center [1393, 580] width 24 height 24
click at [1352, 518] on button "Zoom in" at bounding box center [1364, 521] width 24 height 24
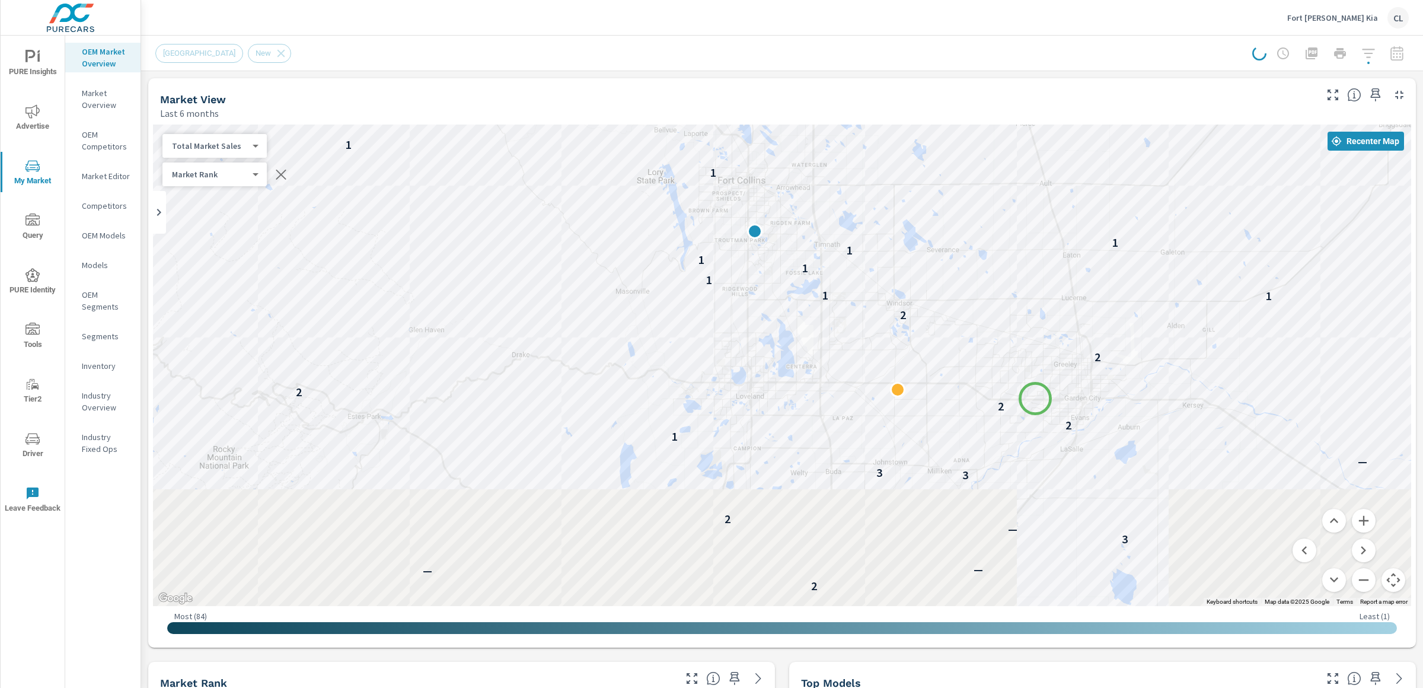
drag, startPoint x: 1069, startPoint y: 529, endPoint x: 997, endPoint y: 336, distance: 206.3
click at [997, 336] on div "3 — 2 — 2 3 — — — — 2 2 2 2 — — 3 — 2 3 3 — 1 2 2 2 2 2 1 1 1 1 1 1 1 1 1 — 1 1…" at bounding box center [1316, 543] width 1138 height 640
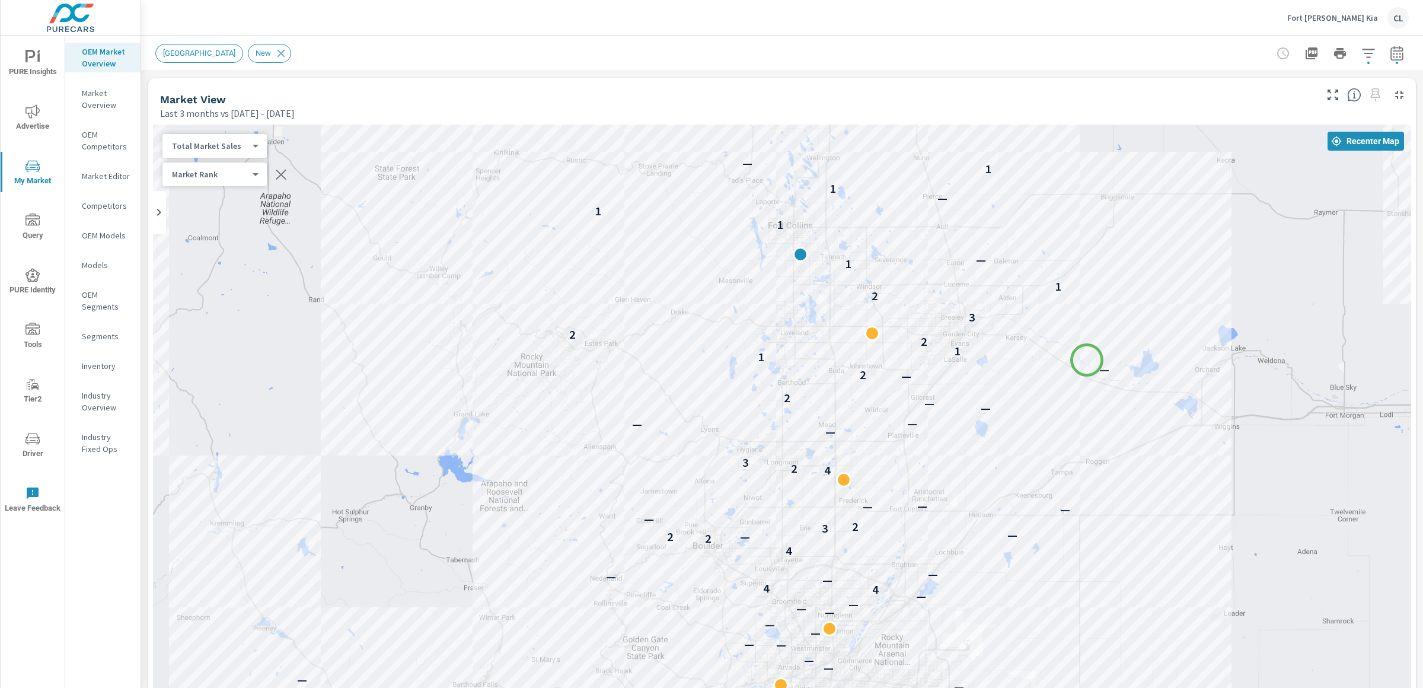
drag, startPoint x: 1077, startPoint y: 579, endPoint x: 1086, endPoint y: 353, distance: 226.0
click at [1086, 353] on div "— — — — — — — — — — — — — — — — — — — — — — — — — — — — — — — — — 4 4 — — — 4 2…" at bounding box center [1362, 567] width 1138 height 640
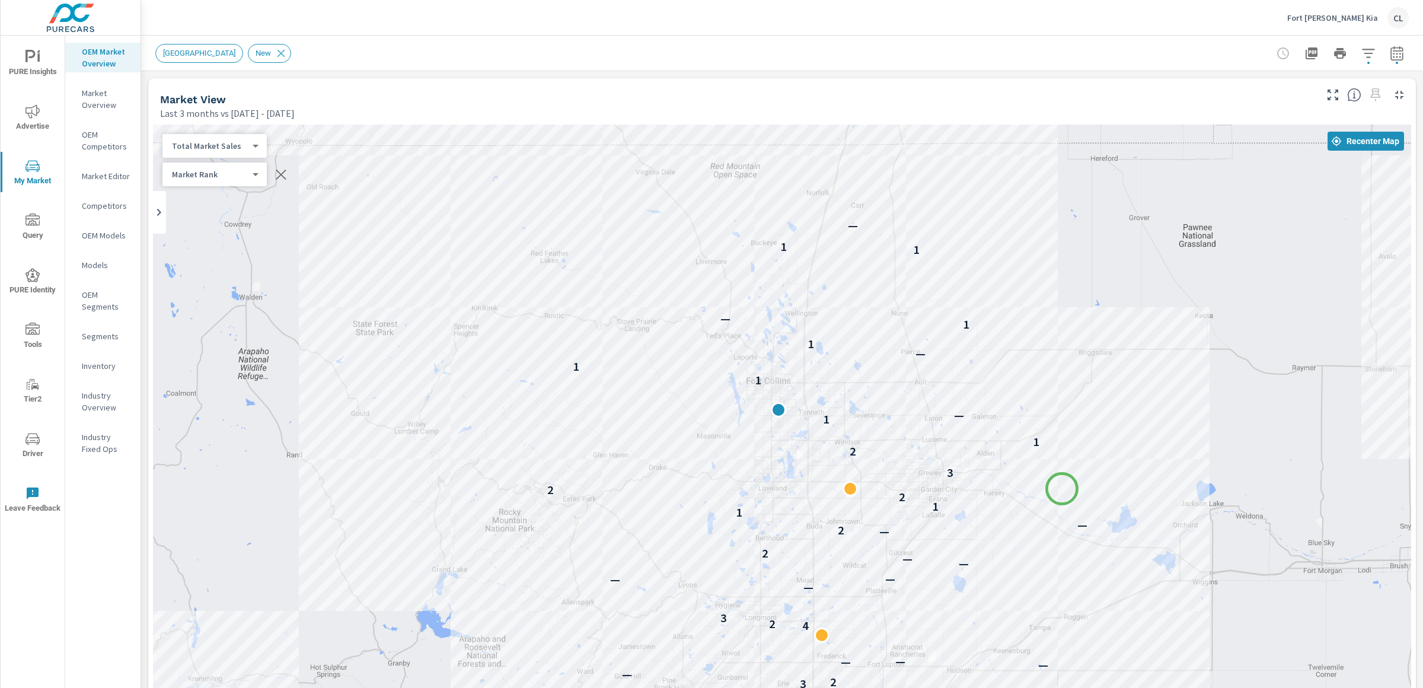
drag, startPoint x: 1083, startPoint y: 324, endPoint x: 1062, endPoint y: 488, distance: 166.2
click at [1062, 488] on div "— — — — — — — — — — — — — — — — — — — — — — — — — — — — — — — — — — — — — — — 4…" at bounding box center [782, 453] width 1258 height 659
click at [1361, 59] on icon "button" at bounding box center [1368, 53] width 14 height 14
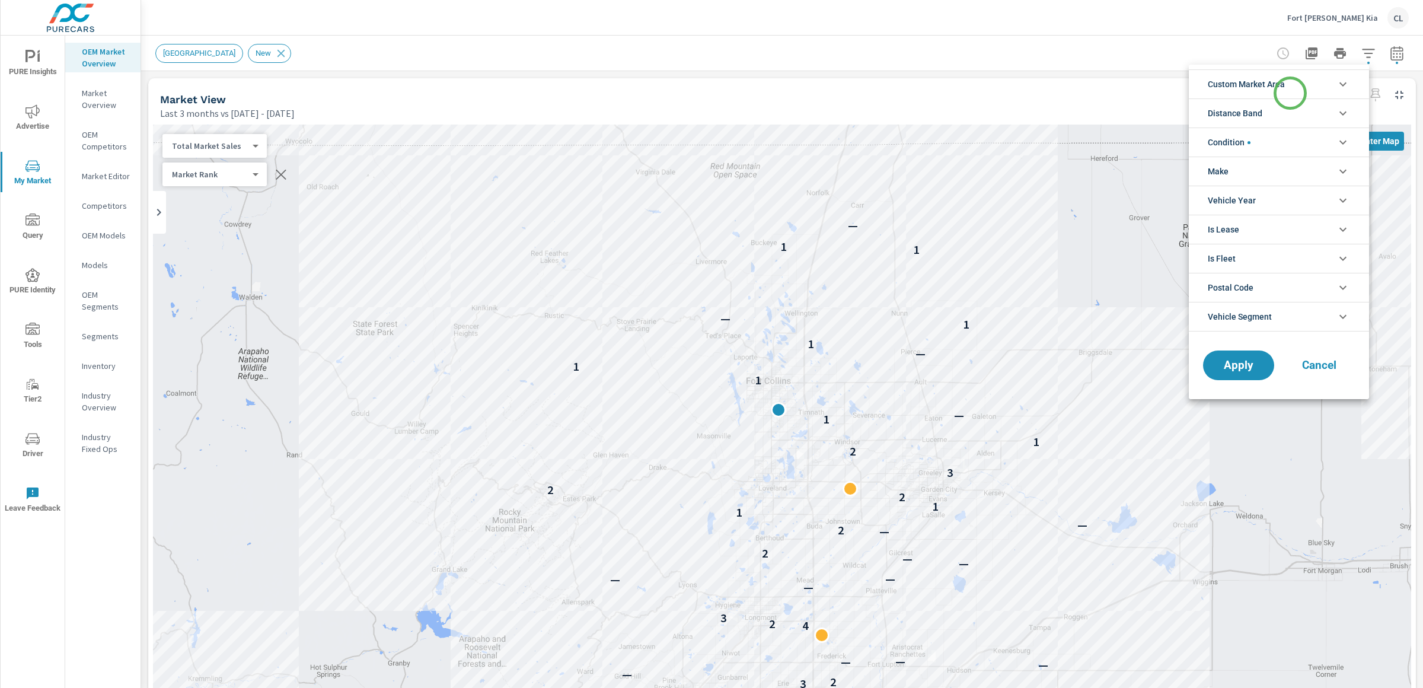
click at [1290, 92] on li "Custom Market Area" at bounding box center [1279, 83] width 180 height 29
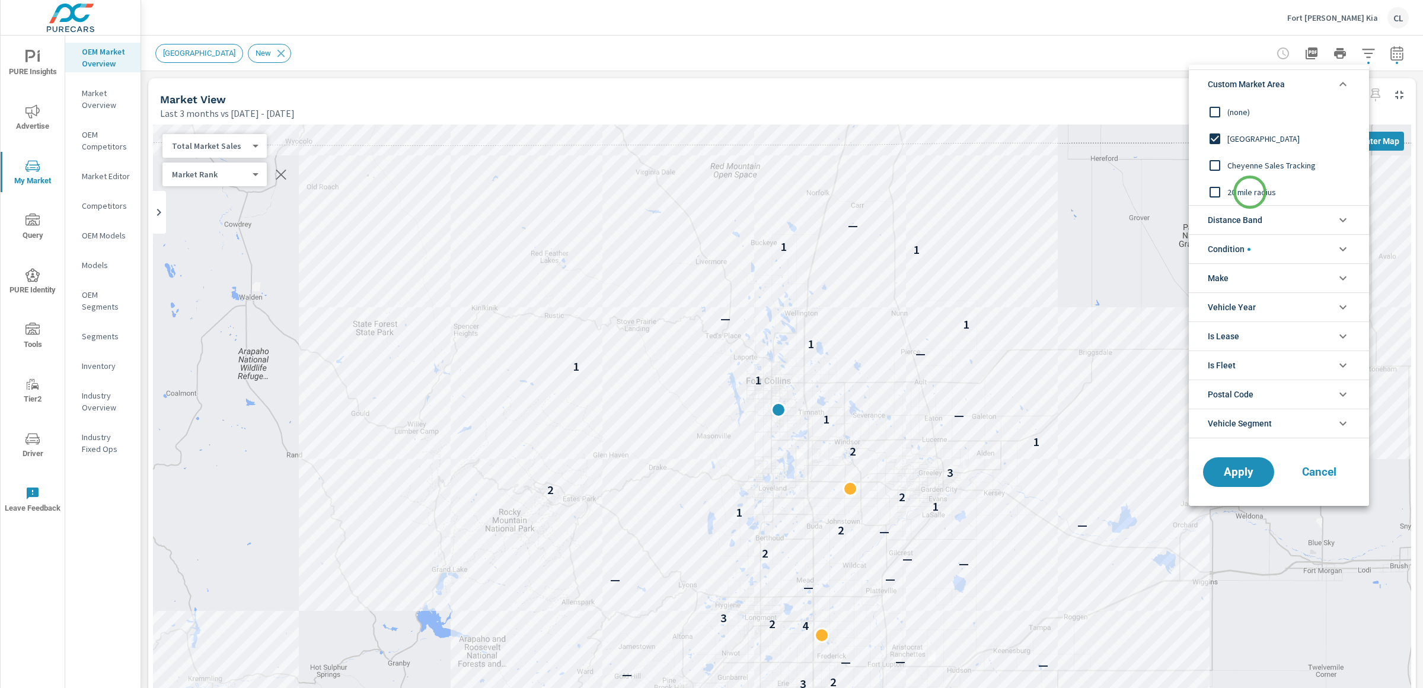
click at [1250, 192] on span "20 mile radius" at bounding box center [1292, 192] width 130 height 14
click at [1235, 458] on div "Apply Cancel" at bounding box center [1279, 474] width 180 height 63
click at [1235, 464] on button "Apply" at bounding box center [1239, 471] width 74 height 31
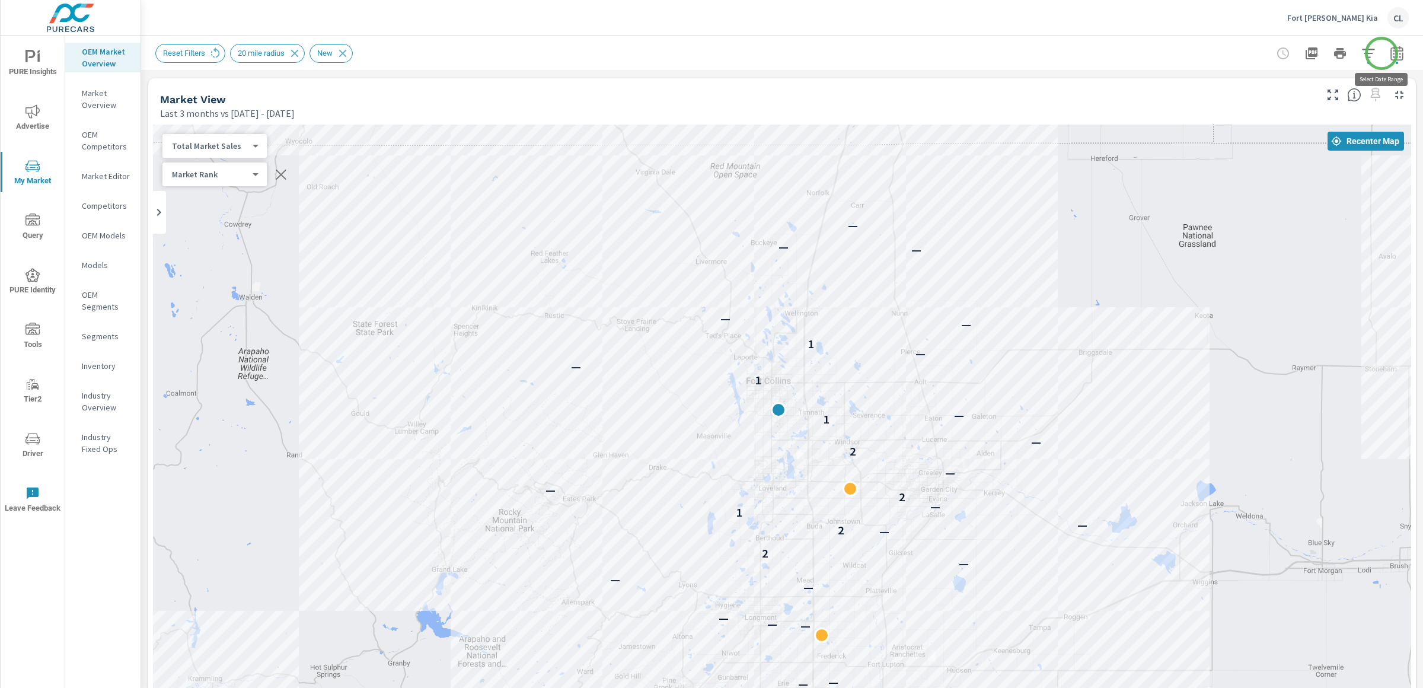
click at [1393, 54] on icon "button" at bounding box center [1397, 55] width 8 height 5
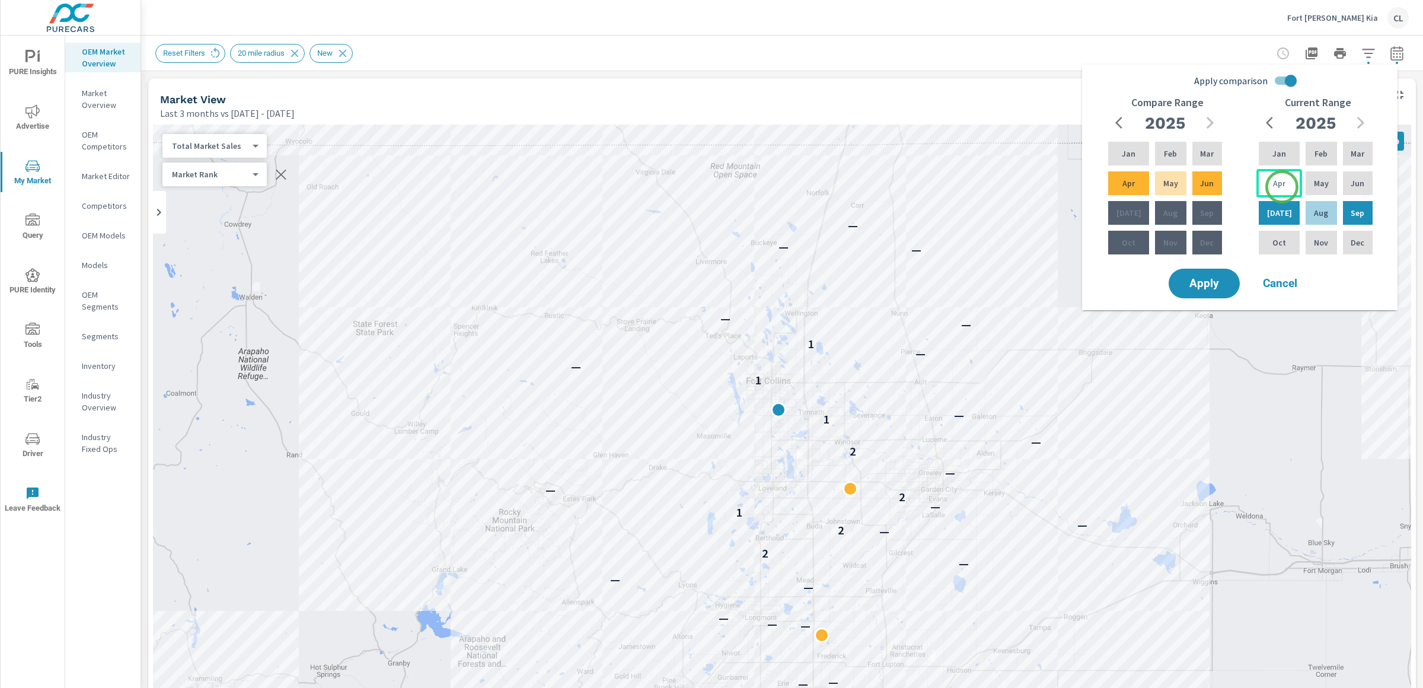
click at [1279, 186] on p "Apr" at bounding box center [1279, 183] width 12 height 12
click at [1350, 211] on p "Sep" at bounding box center [1357, 213] width 14 height 12
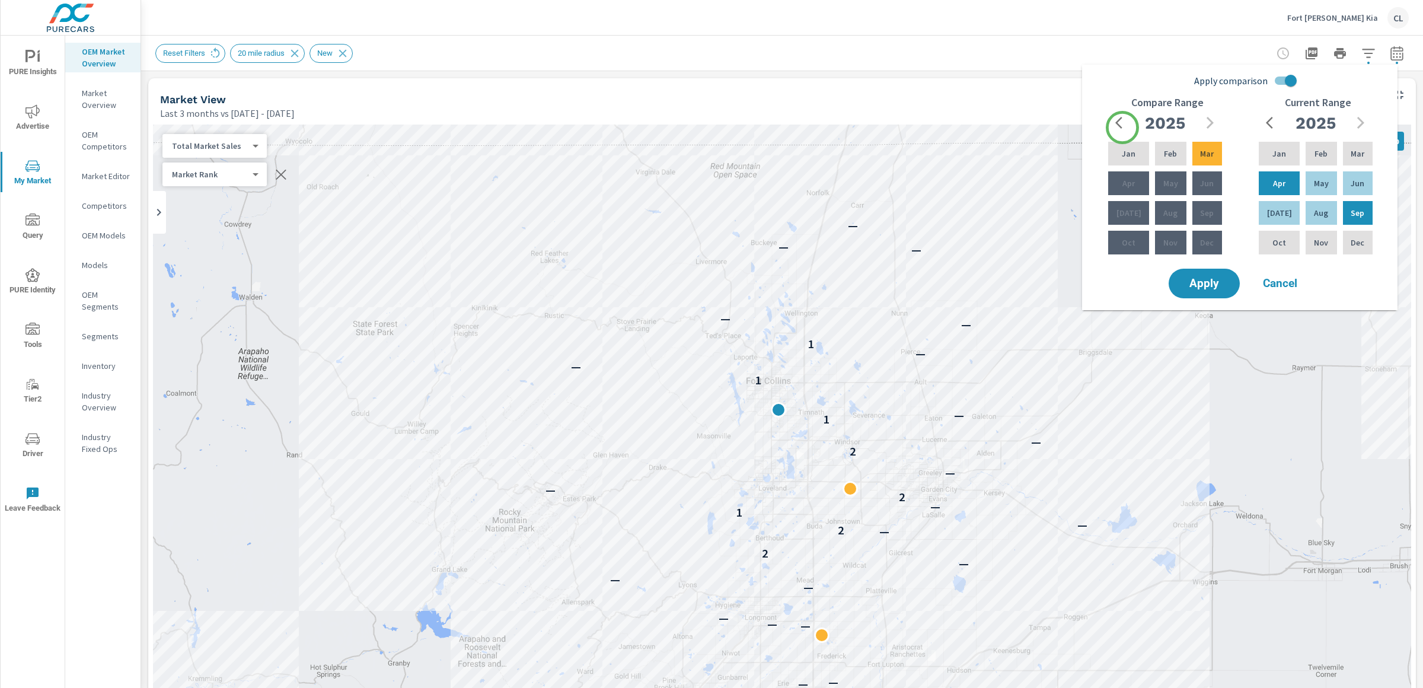
click at [1122, 127] on icon "button" at bounding box center [1122, 123] width 14 height 14
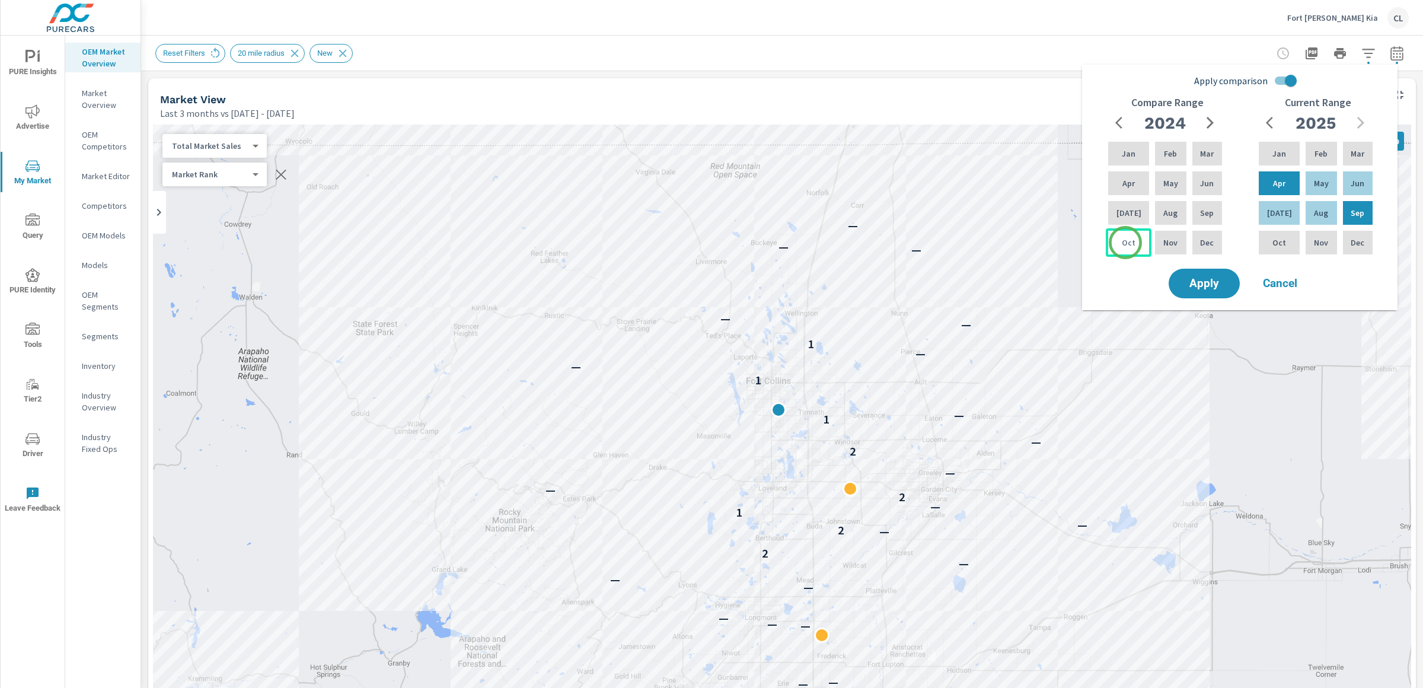
click at [1125, 242] on p "Oct" at bounding box center [1129, 243] width 14 height 12
click at [1213, 117] on icon "button" at bounding box center [1210, 123] width 14 height 14
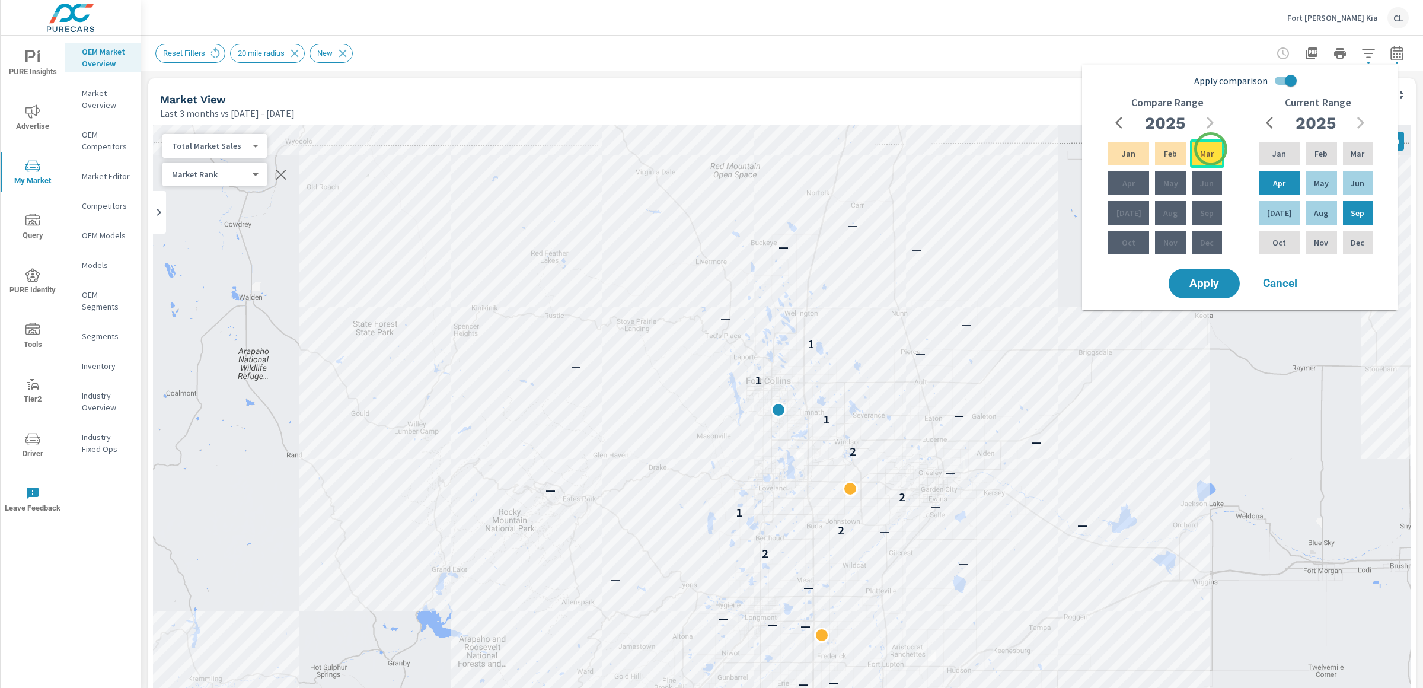
click at [1211, 149] on p "Mar" at bounding box center [1207, 154] width 14 height 12
click at [1211, 280] on span "Apply" at bounding box center [1204, 283] width 49 height 11
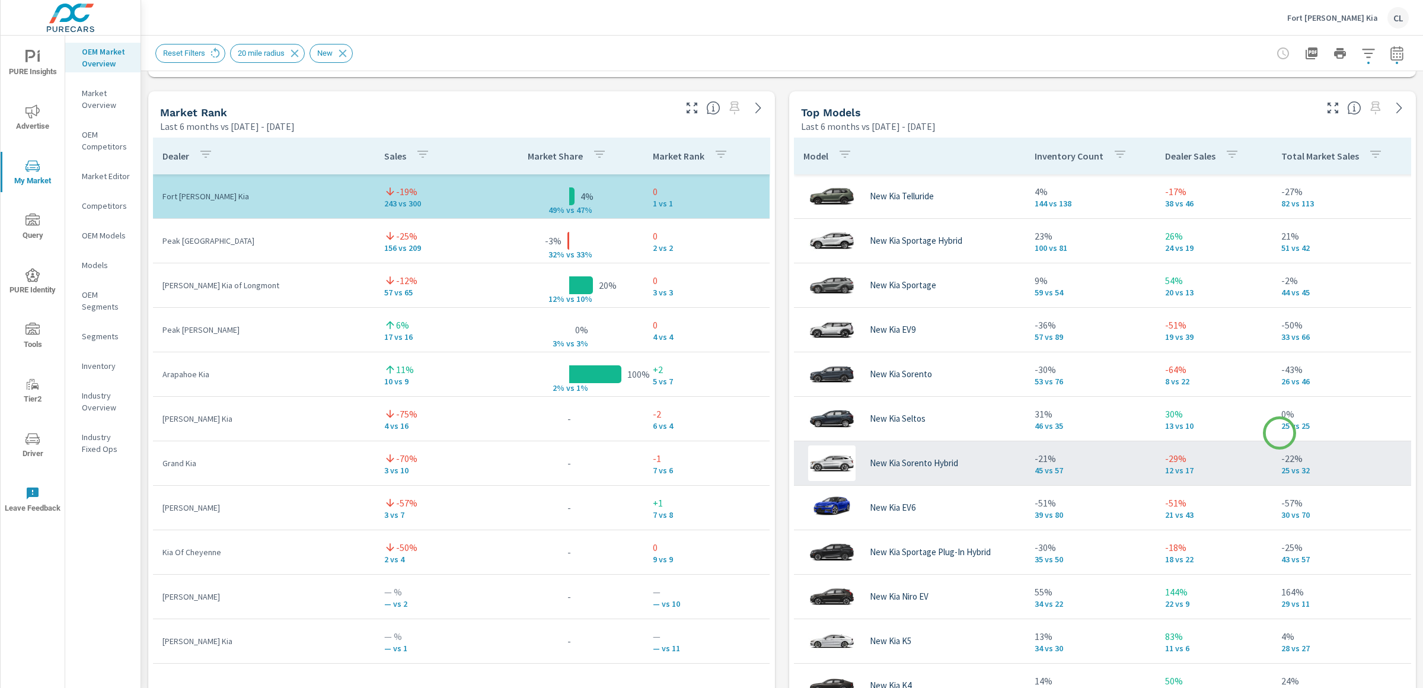
scroll to position [745, 0]
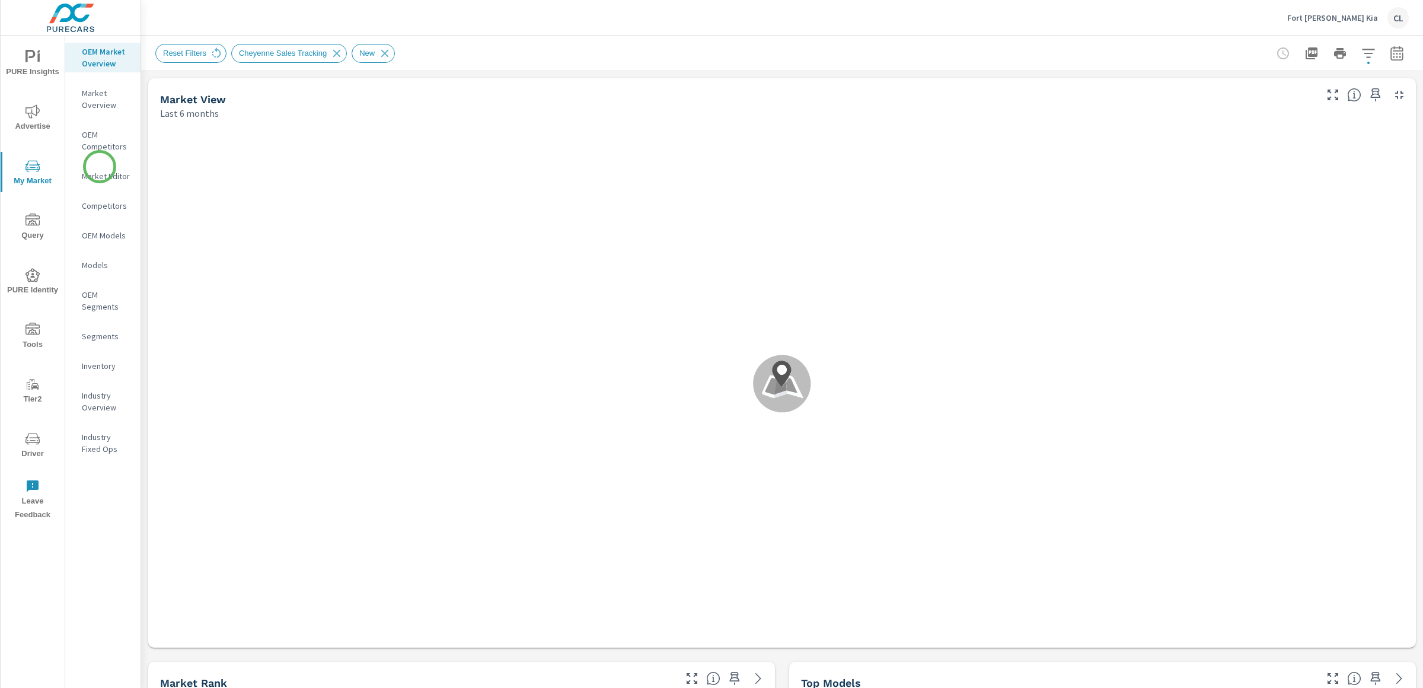
click at [98, 174] on p "Market Editor" at bounding box center [106, 176] width 49 height 12
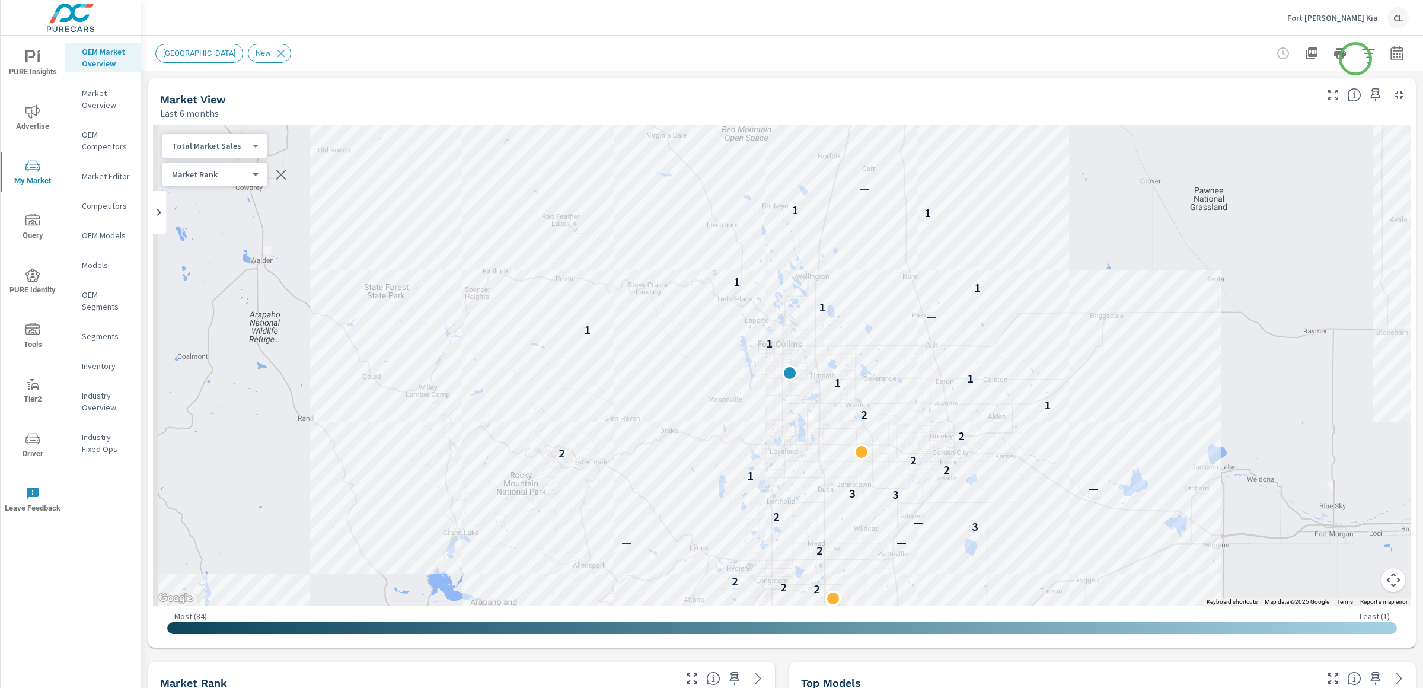
click at [1362, 53] on icon "button" at bounding box center [1368, 53] width 12 height 9
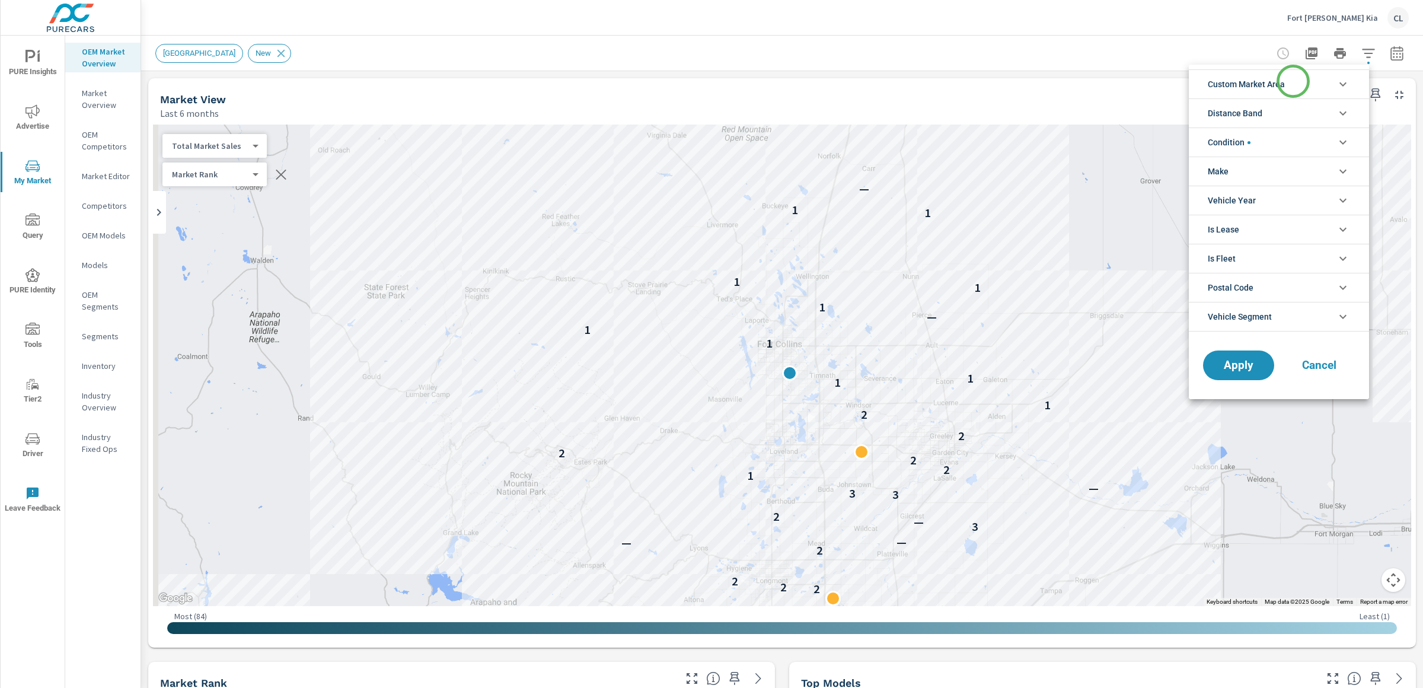
click at [1293, 81] on li "Custom Market Area" at bounding box center [1279, 83] width 180 height 29
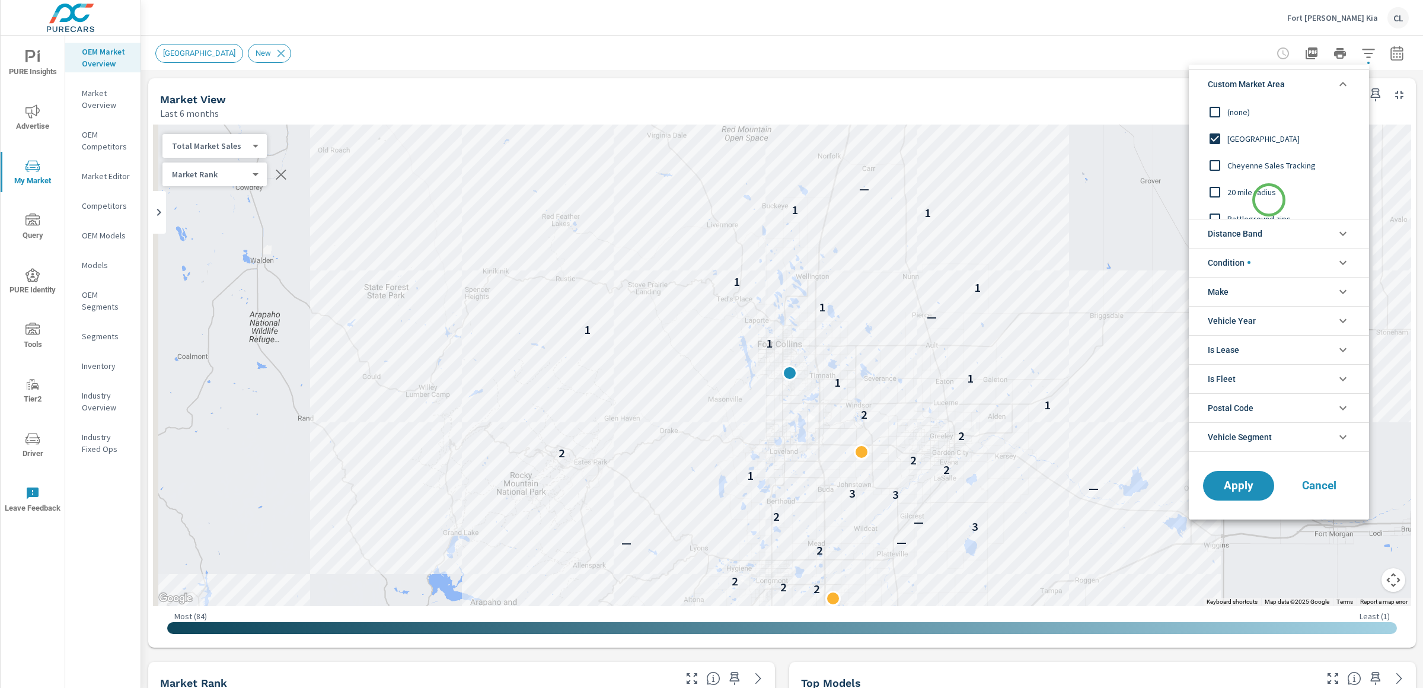
scroll to position [13, 0]
click at [1269, 200] on span "Battleground zips" at bounding box center [1292, 206] width 130 height 14
click at [1233, 478] on button "Apply" at bounding box center [1239, 485] width 74 height 31
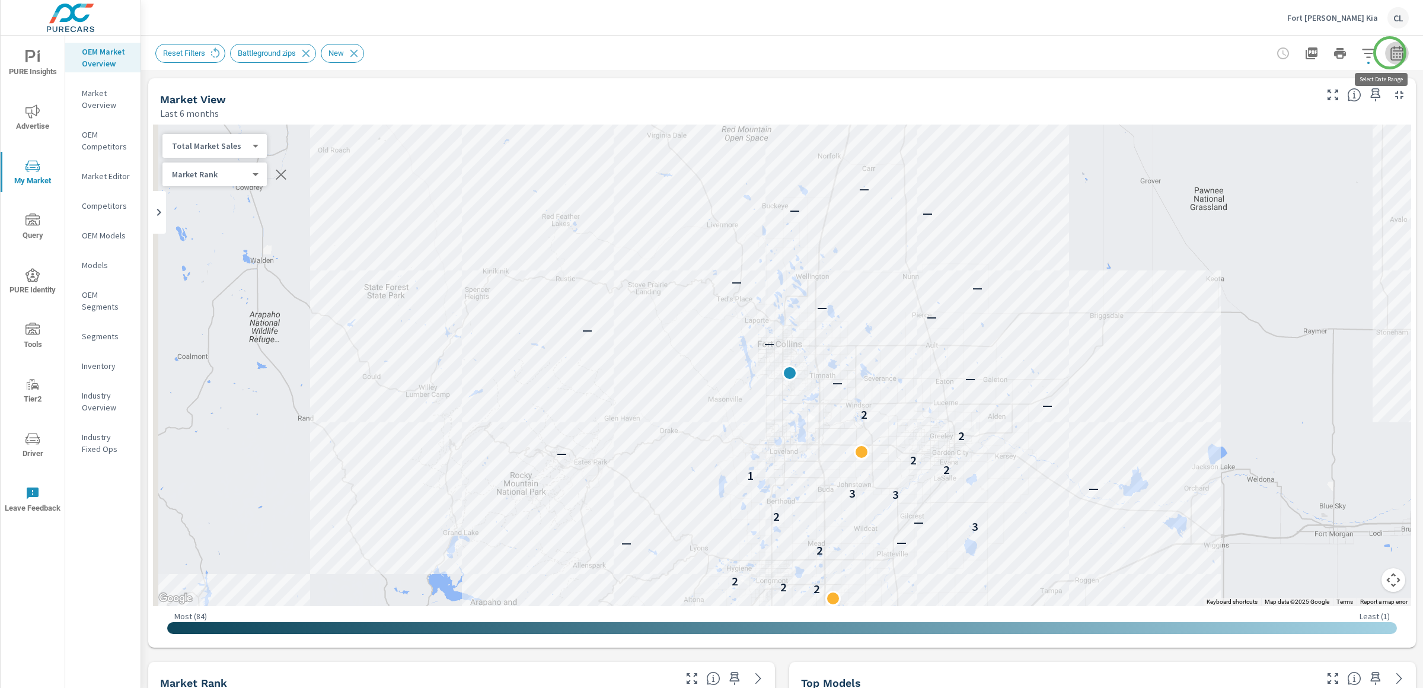
click at [1390, 53] on icon "button" at bounding box center [1397, 53] width 14 height 14
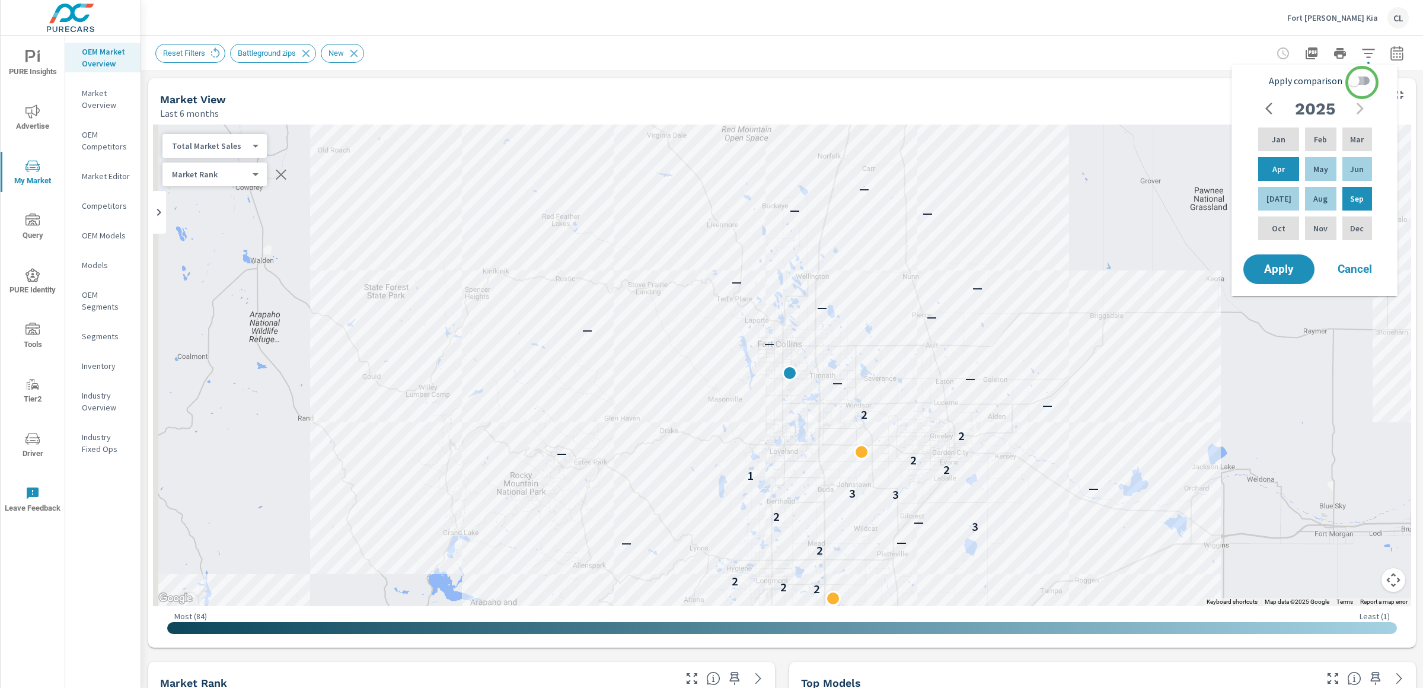
click at [1362, 82] on input "Apply comparison" at bounding box center [1354, 80] width 68 height 23
checkbox input "true"
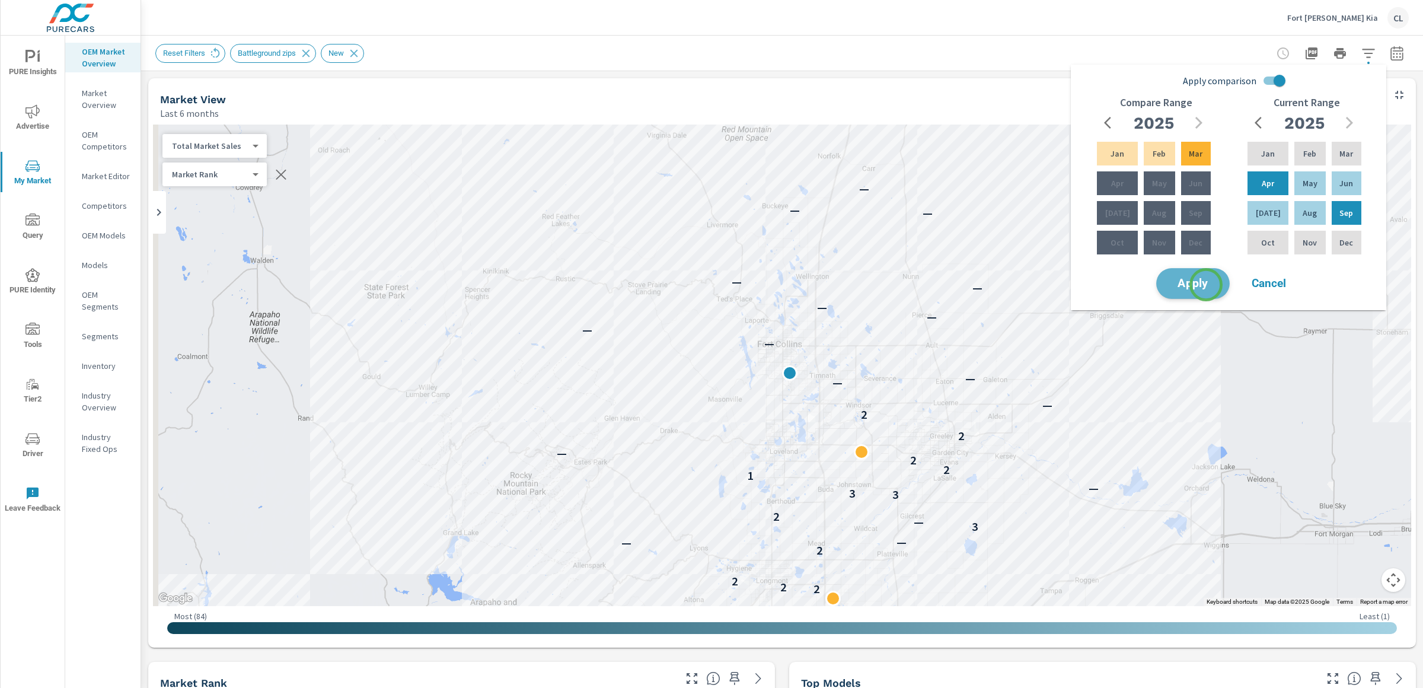
click at [1206, 285] on span "Apply" at bounding box center [1192, 283] width 49 height 11
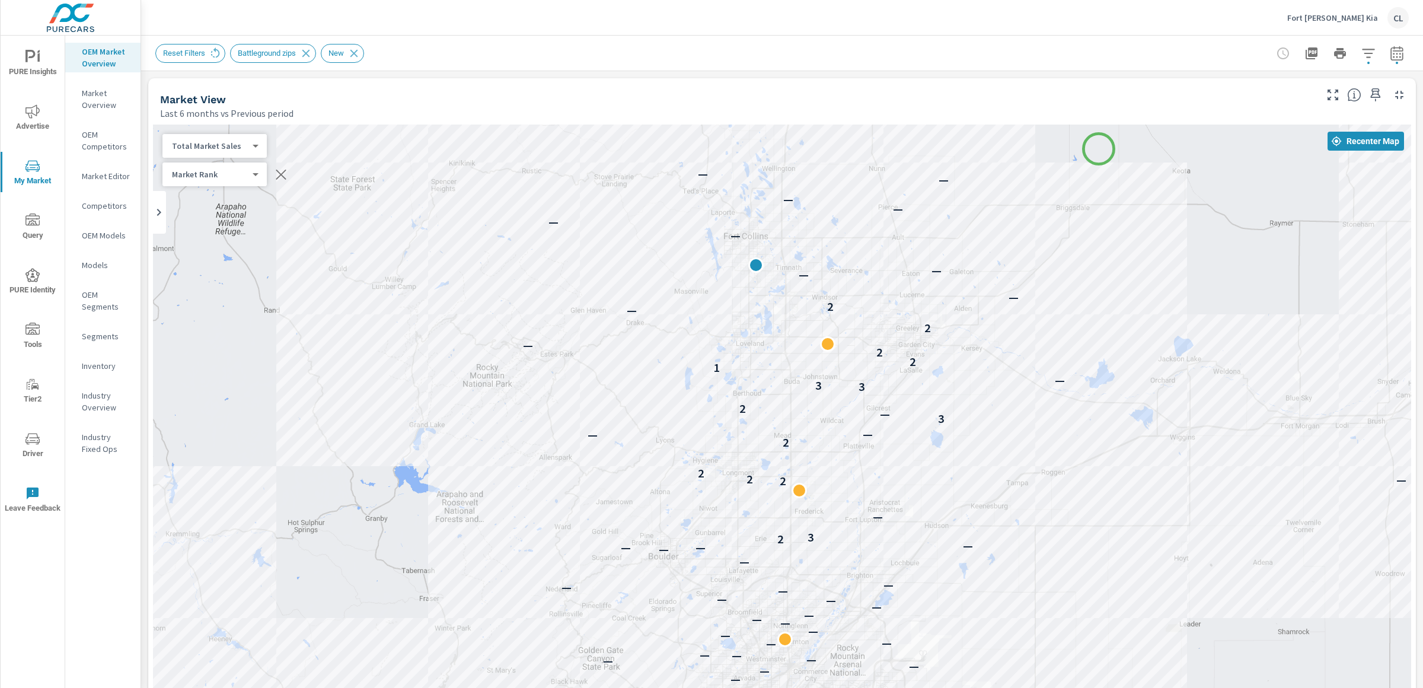
drag, startPoint x: 1133, startPoint y: 347, endPoint x: 1098, endPoint y: 149, distance: 201.5
click at [1098, 149] on div "— — — — — — — — — — — — — — — — — — — — — — — — — — — — — — — — — — — — — — — —…" at bounding box center [782, 453] width 1258 height 659
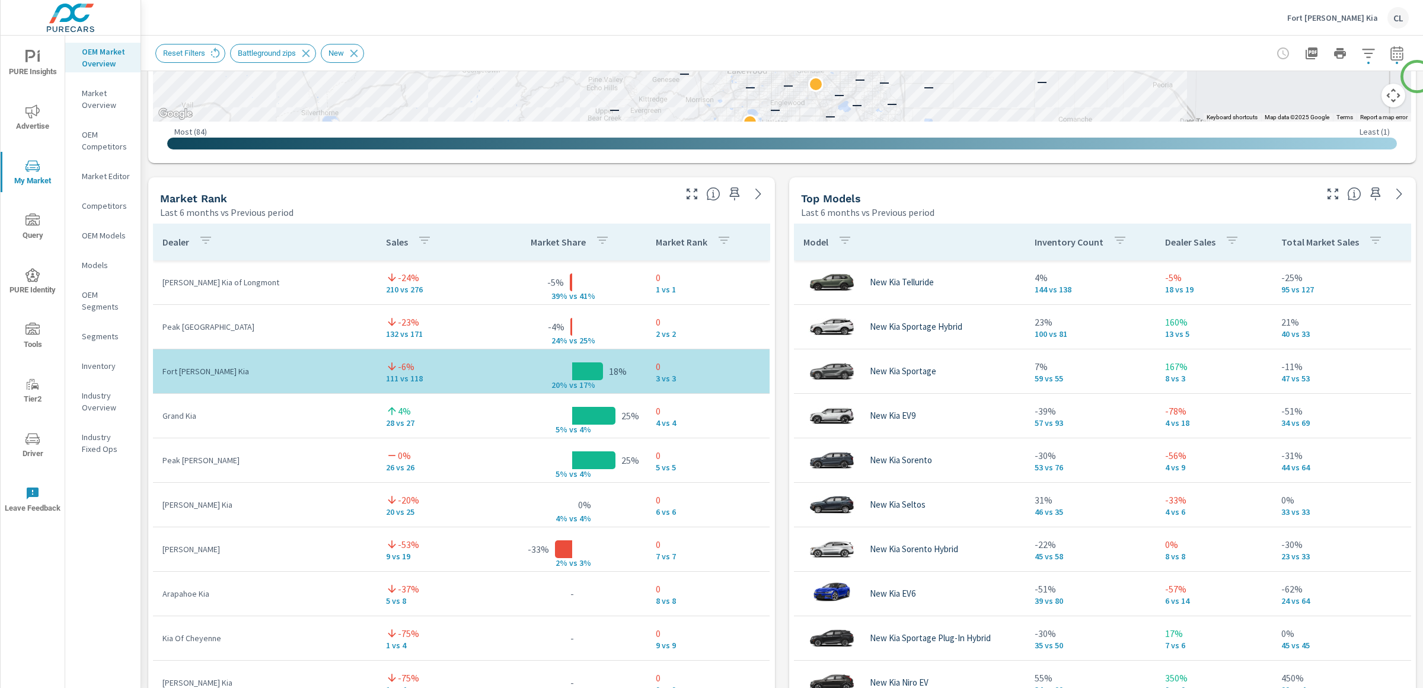
scroll to position [736, 0]
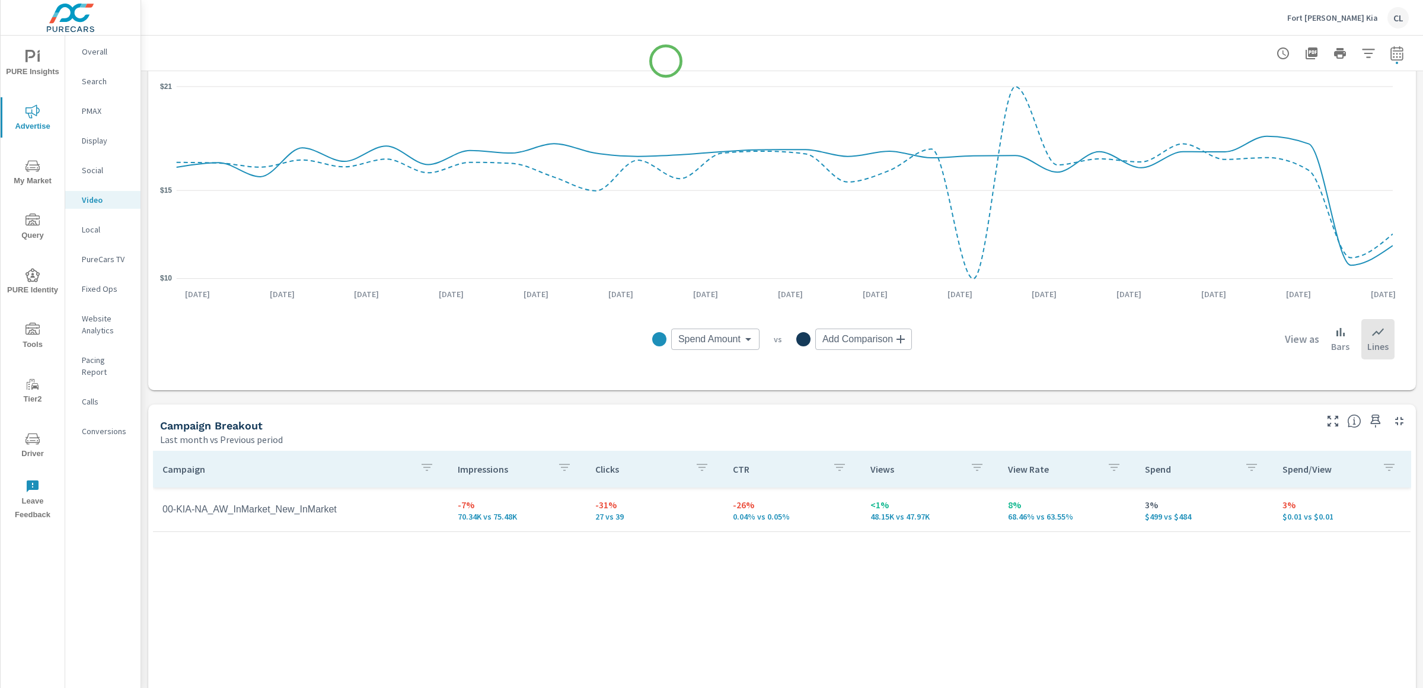
scroll to position [183, 0]
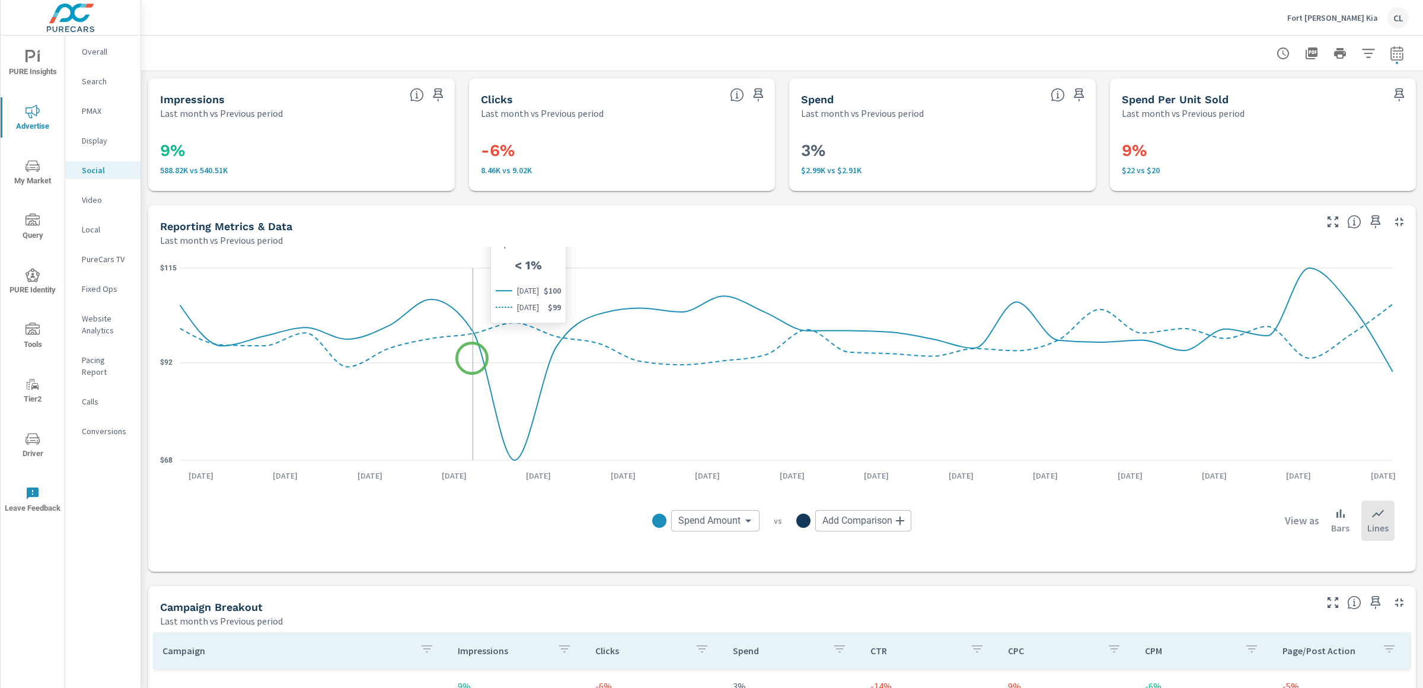
scroll to position [398, 0]
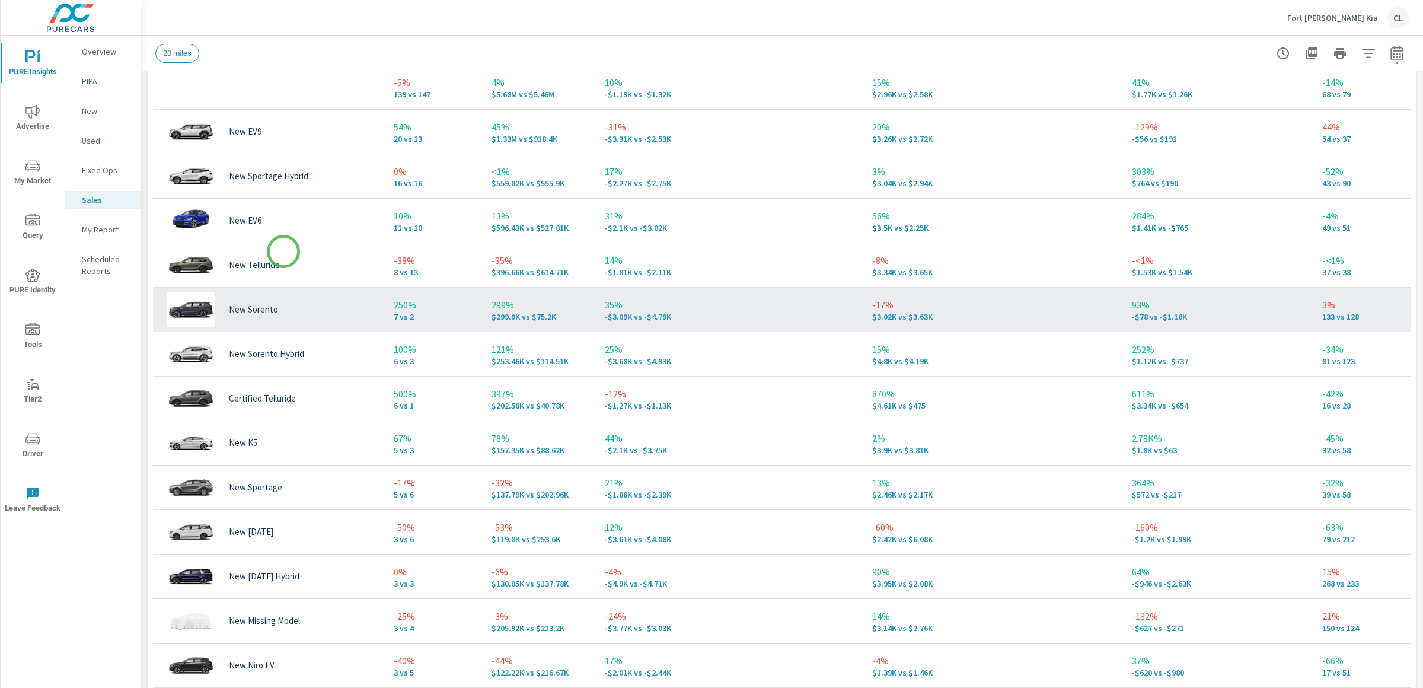
scroll to position [566, 0]
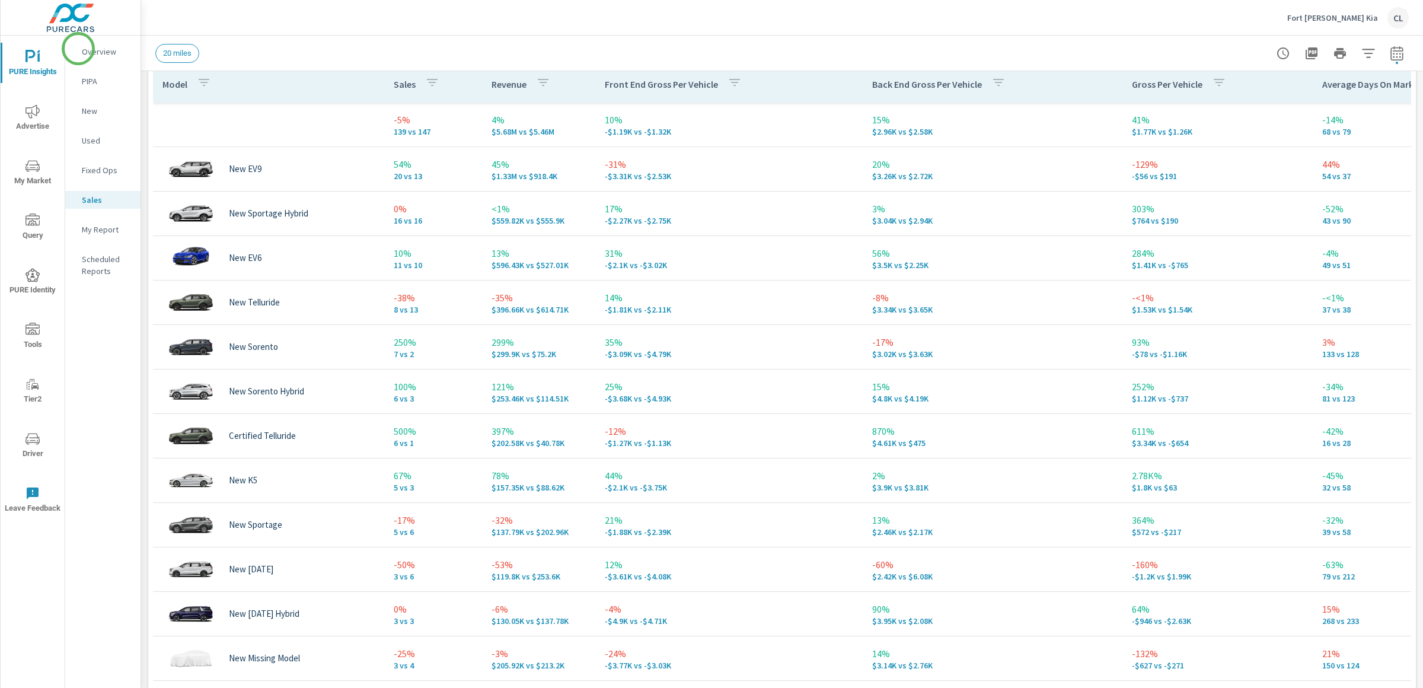
click at [99, 52] on p "Overview" at bounding box center [106, 52] width 49 height 12
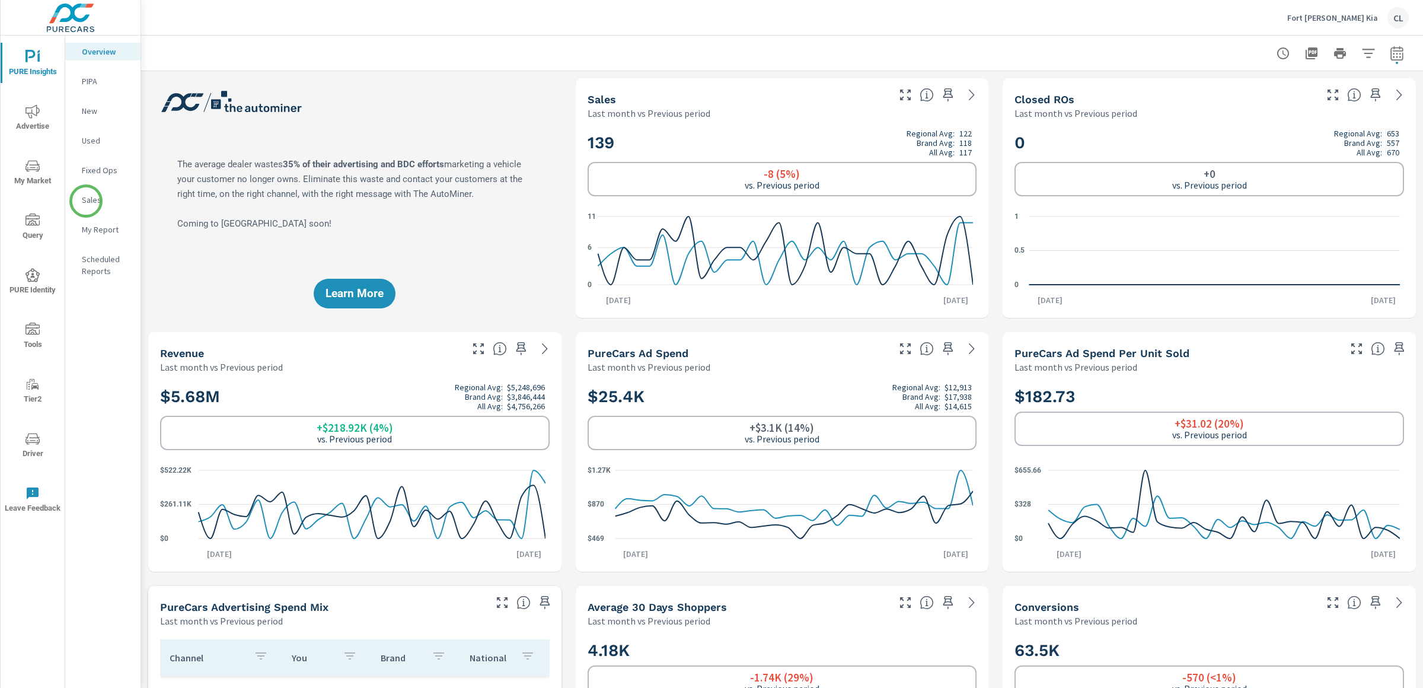
click at [86, 201] on p "Sales" at bounding box center [106, 200] width 49 height 12
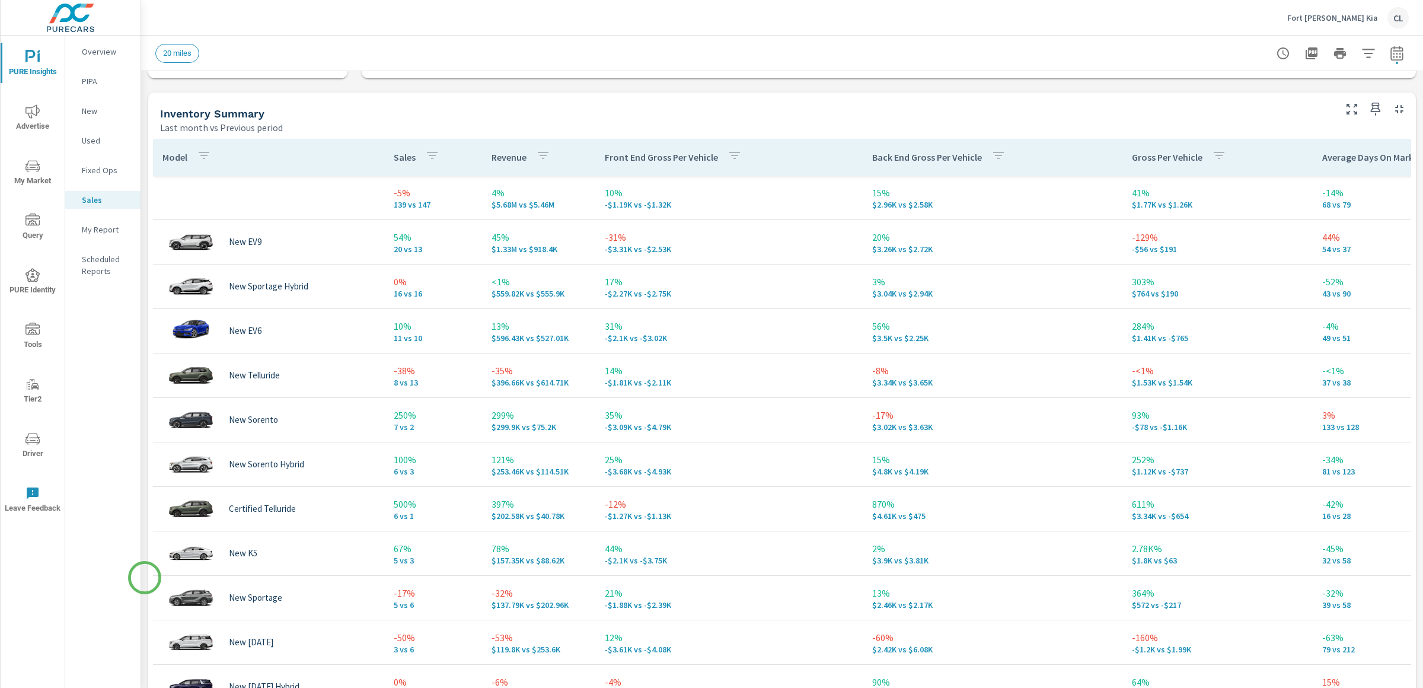
scroll to position [519, 0]
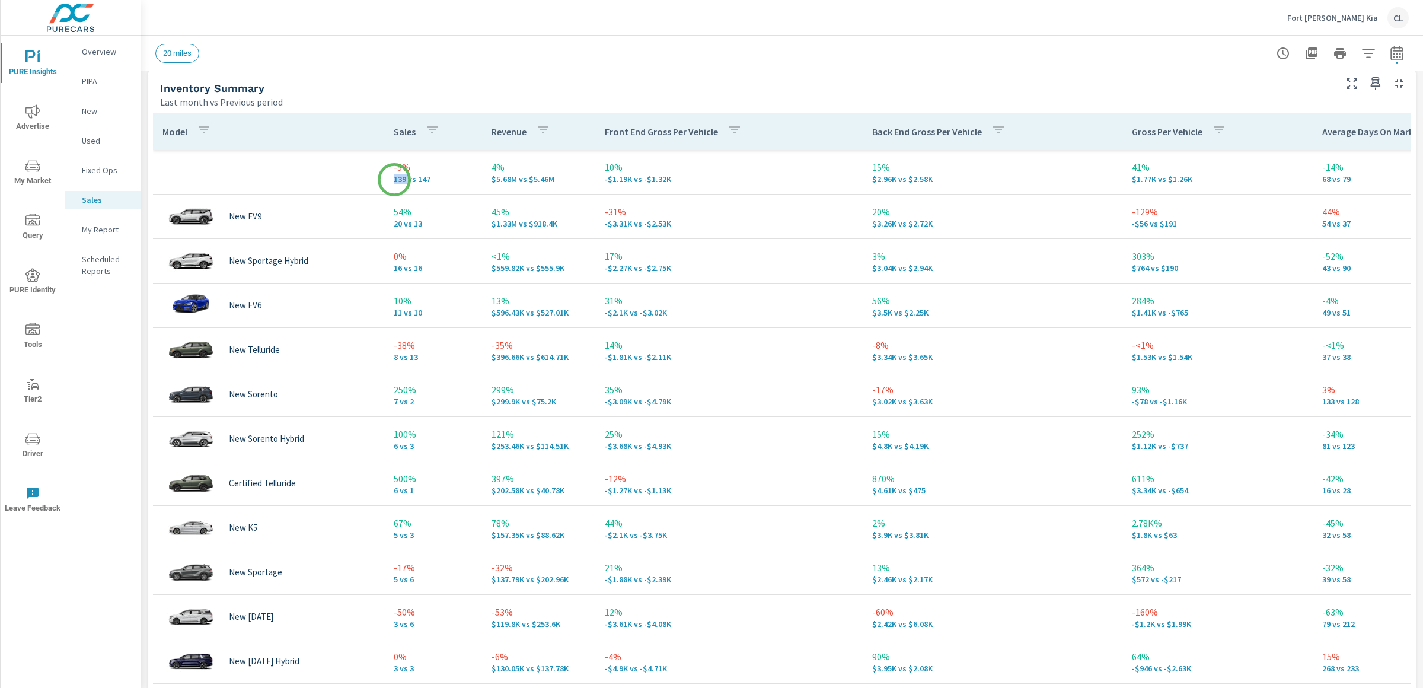
drag, startPoint x: 407, startPoint y: 181, endPoint x: 394, endPoint y: 180, distance: 13.7
click at [394, 180] on p "139 vs 147" at bounding box center [433, 178] width 79 height 9
click at [285, 153] on tr "-5% 139 vs 147 4% $5.68M vs $5.46M 10% -$1.19K vs -$1.32K 15% $2.96K vs $2.58K …" at bounding box center [1139, 172] width 1972 height 44
click at [97, 54] on p "Overview" at bounding box center [106, 52] width 49 height 12
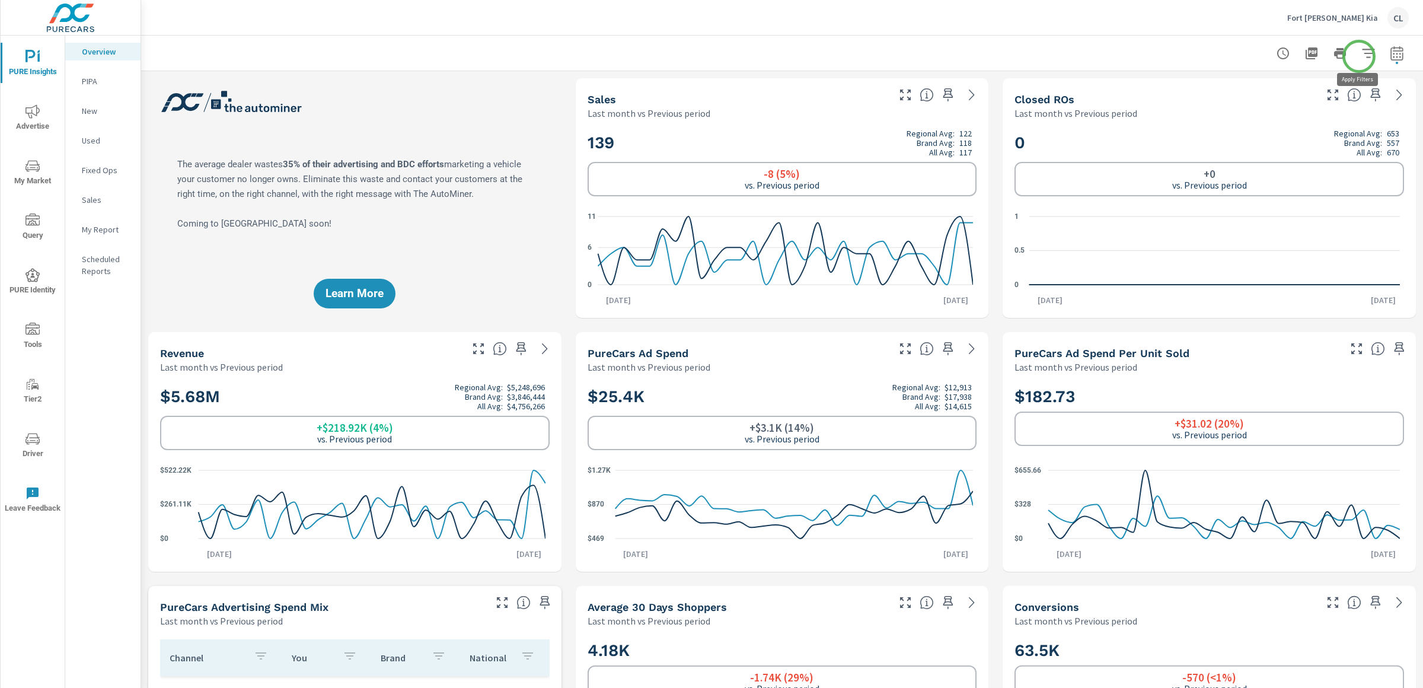
click at [1362, 52] on icon "button" at bounding box center [1368, 53] width 14 height 14
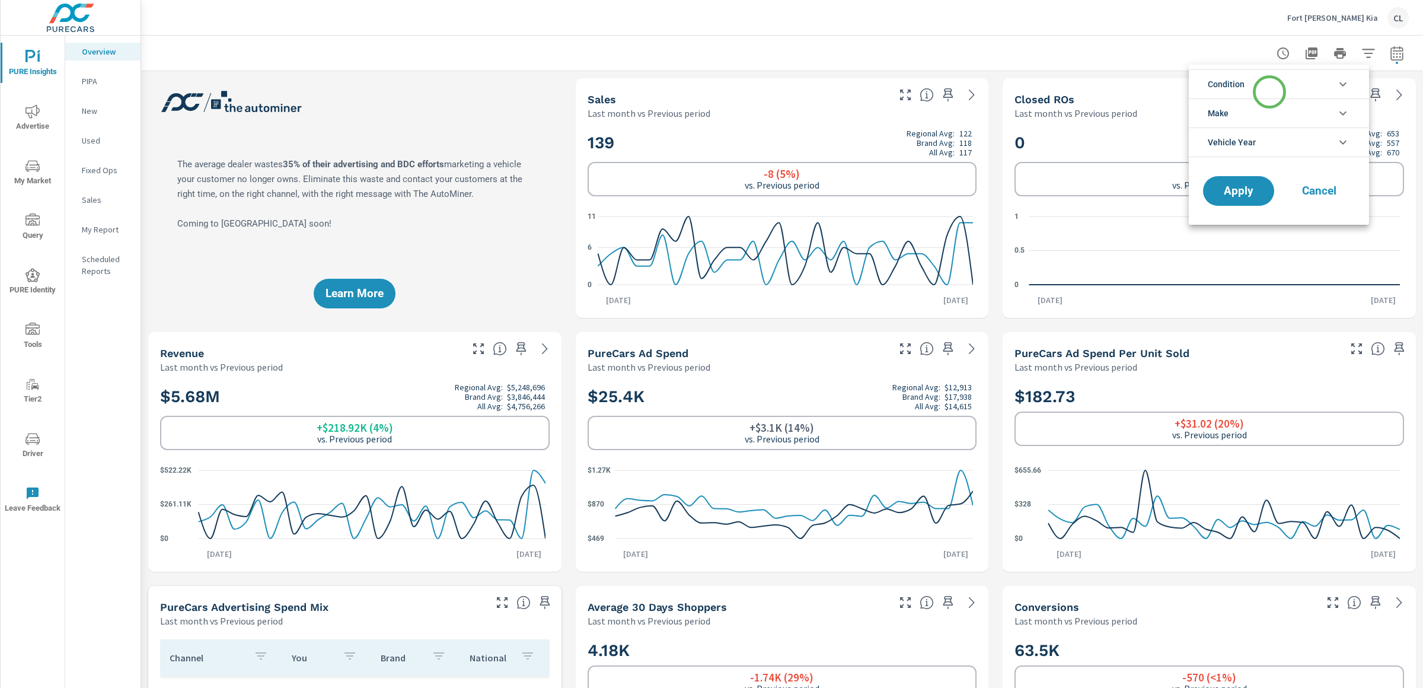
click at [1267, 84] on li "Condition" at bounding box center [1279, 83] width 180 height 29
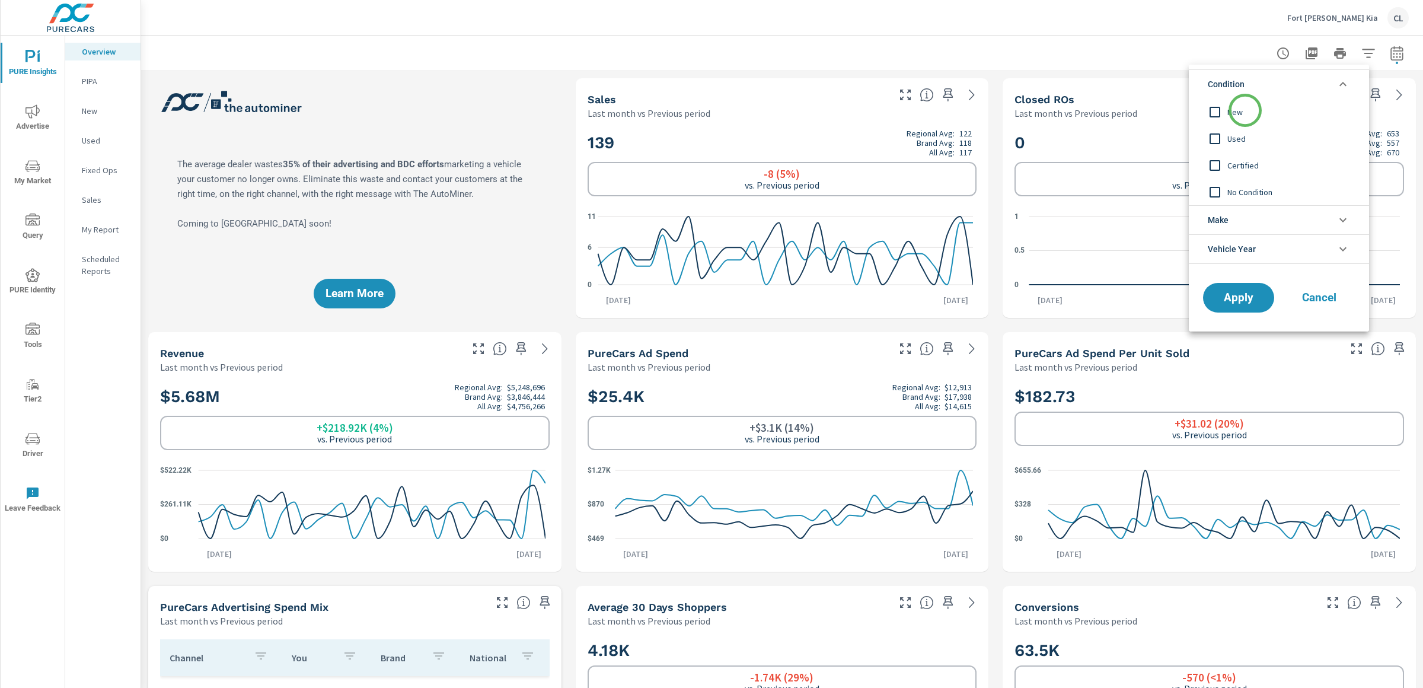
click at [1243, 113] on span "New" at bounding box center [1292, 112] width 130 height 14
click at [1241, 219] on li "Make" at bounding box center [1279, 219] width 180 height 29
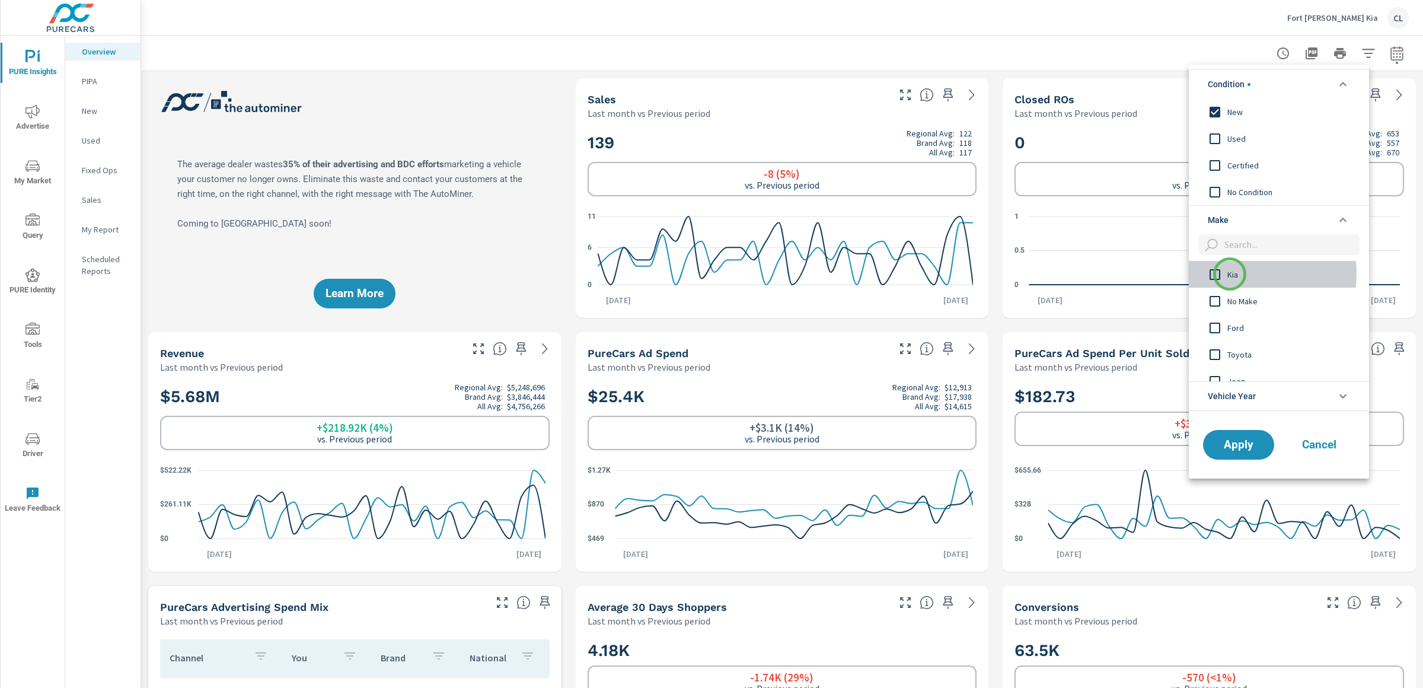
click at [1230, 274] on span "Kia" at bounding box center [1292, 274] width 130 height 14
click at [1256, 447] on span "Apply" at bounding box center [1238, 444] width 49 height 11
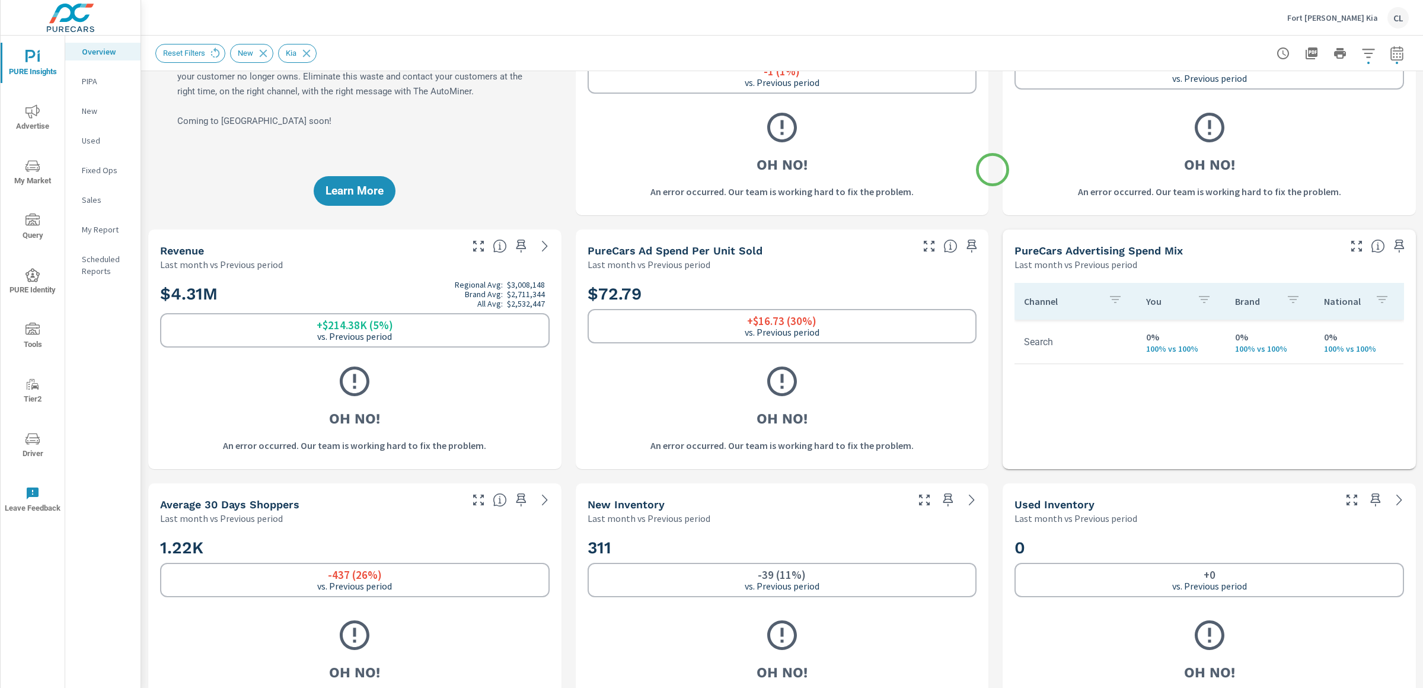
scroll to position [78, 0]
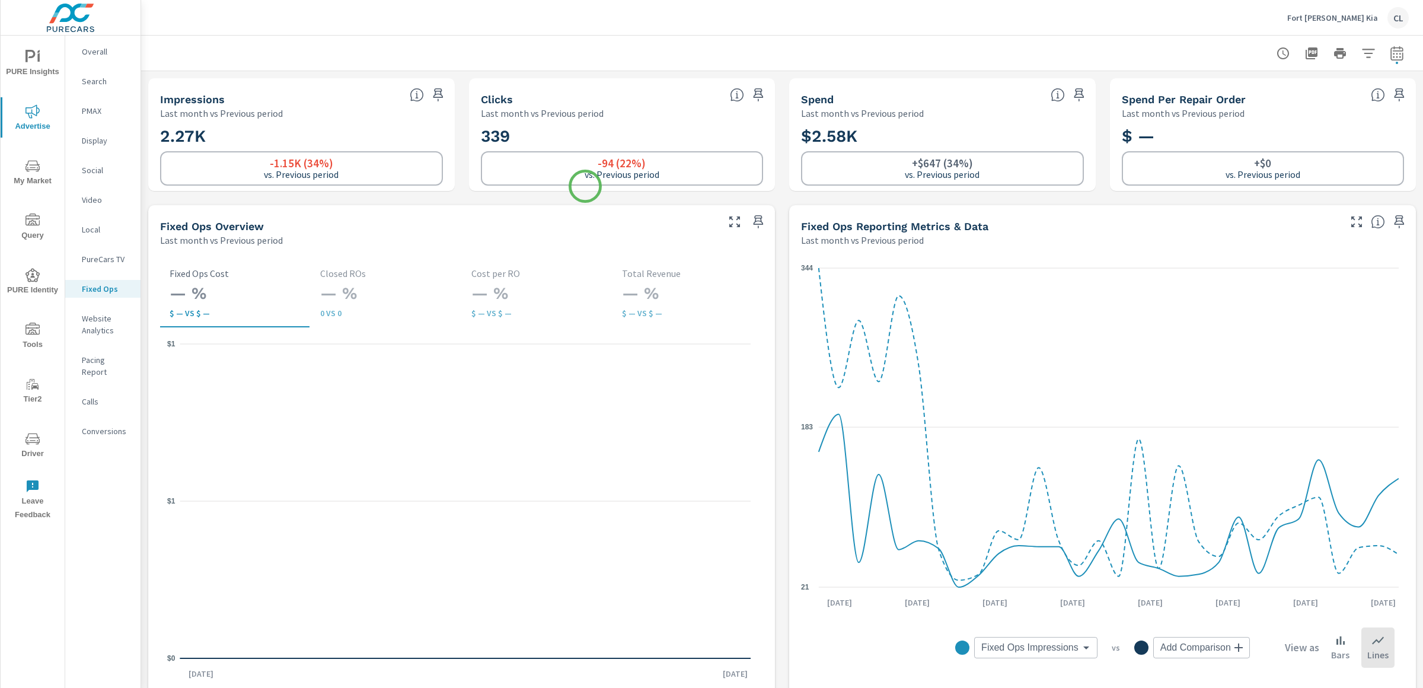
scroll to position [525, 0]
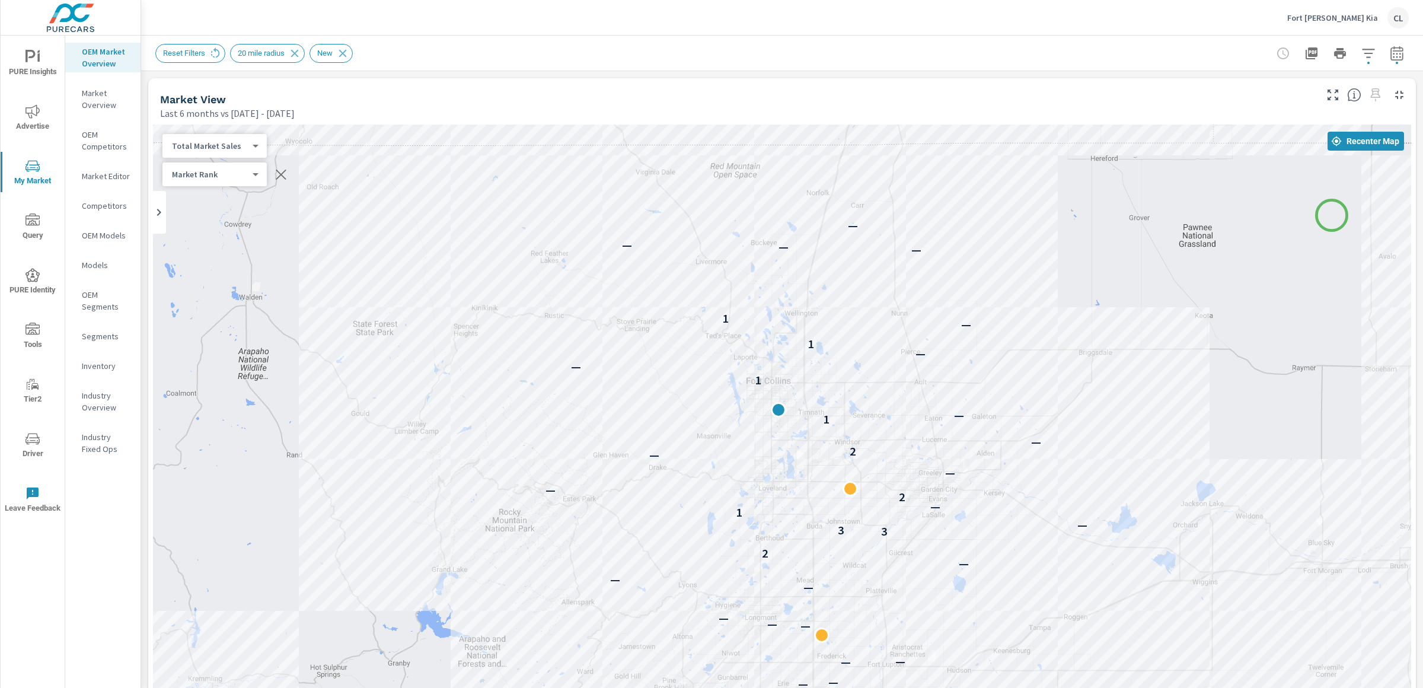
scroll to position [745, 0]
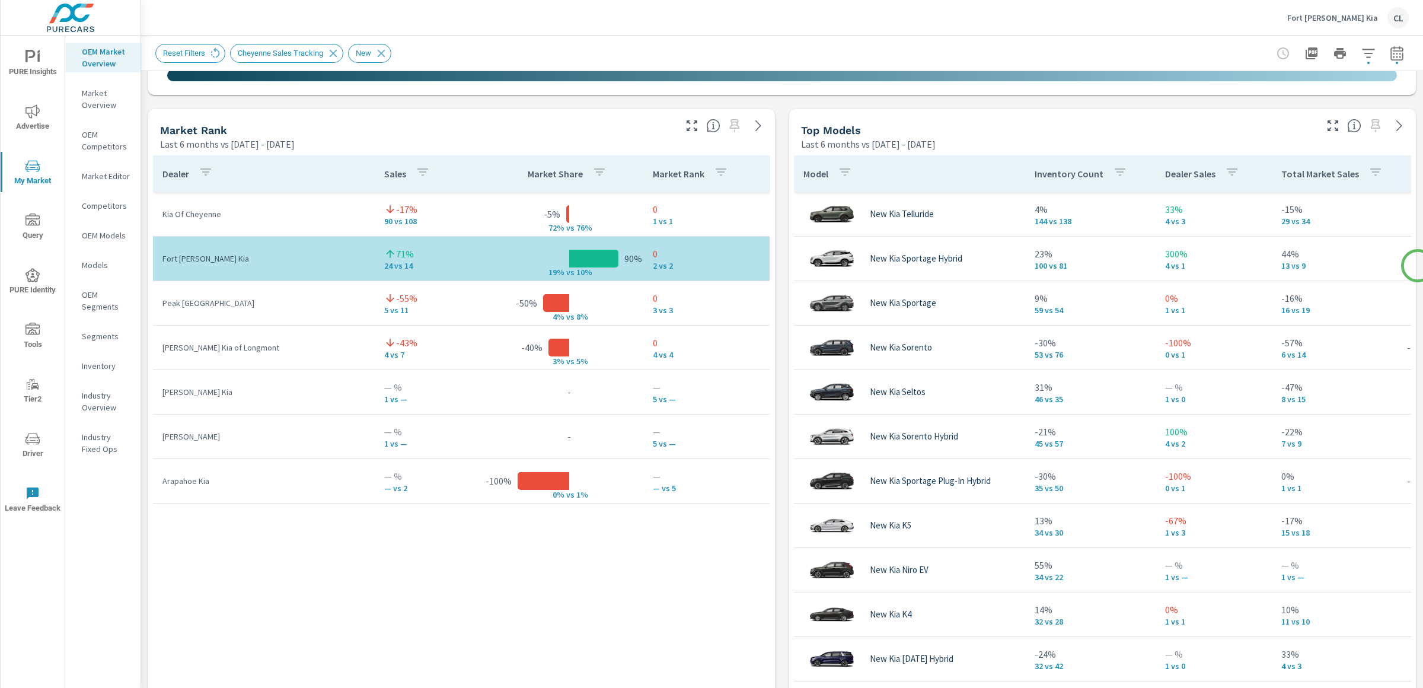
scroll to position [742, 0]
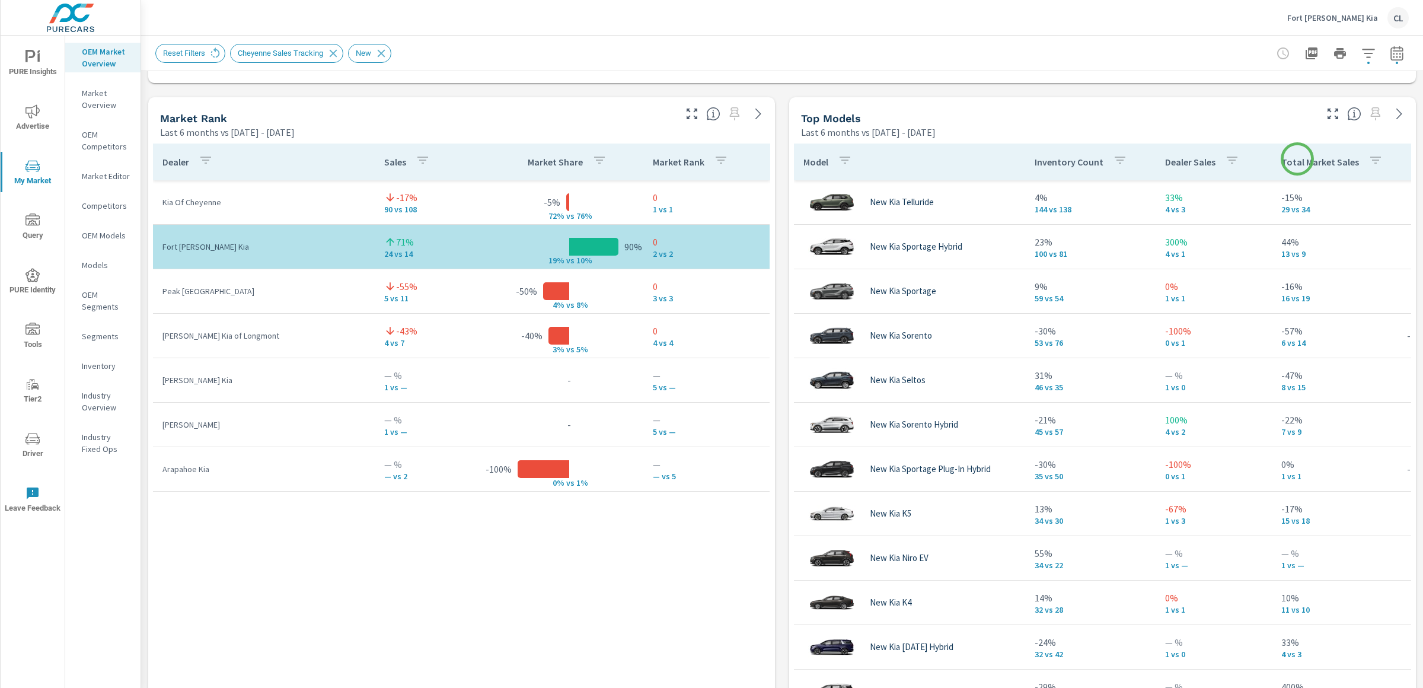
click at [1297, 159] on p "Total Market Sales" at bounding box center [1320, 162] width 78 height 12
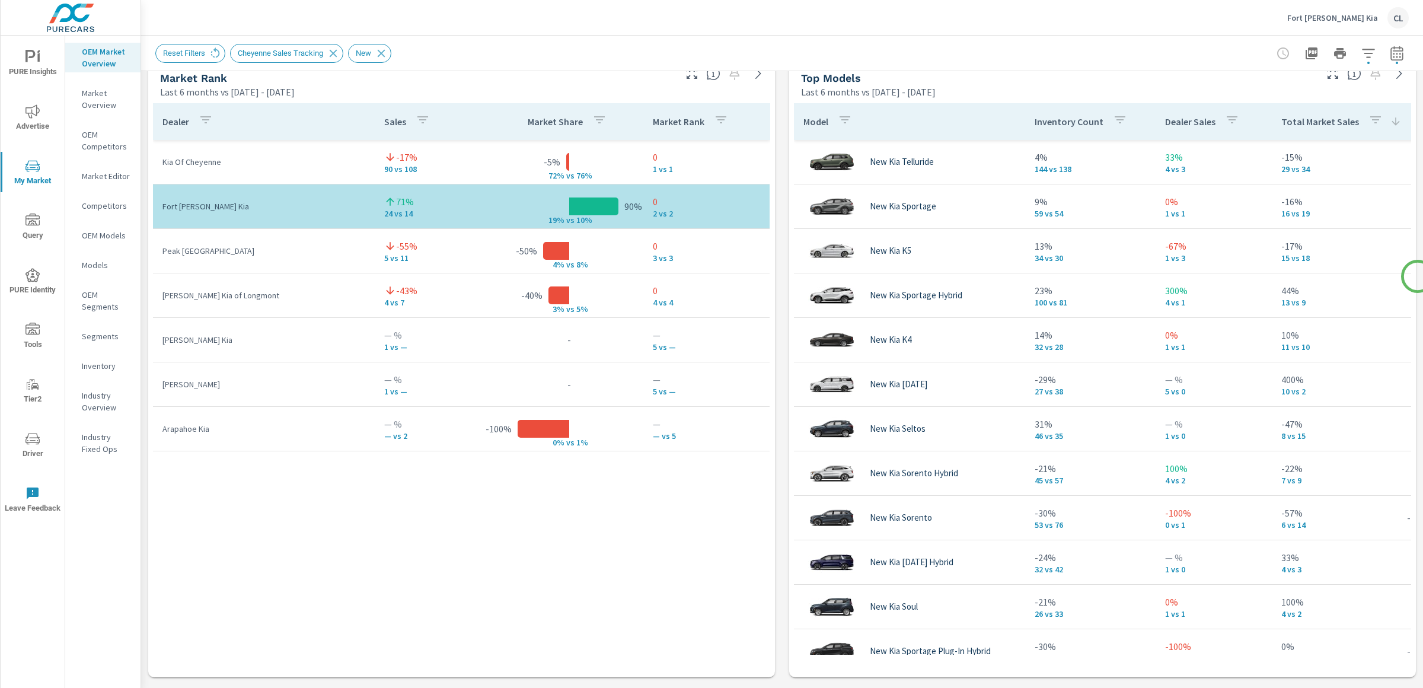
scroll to position [775, 0]
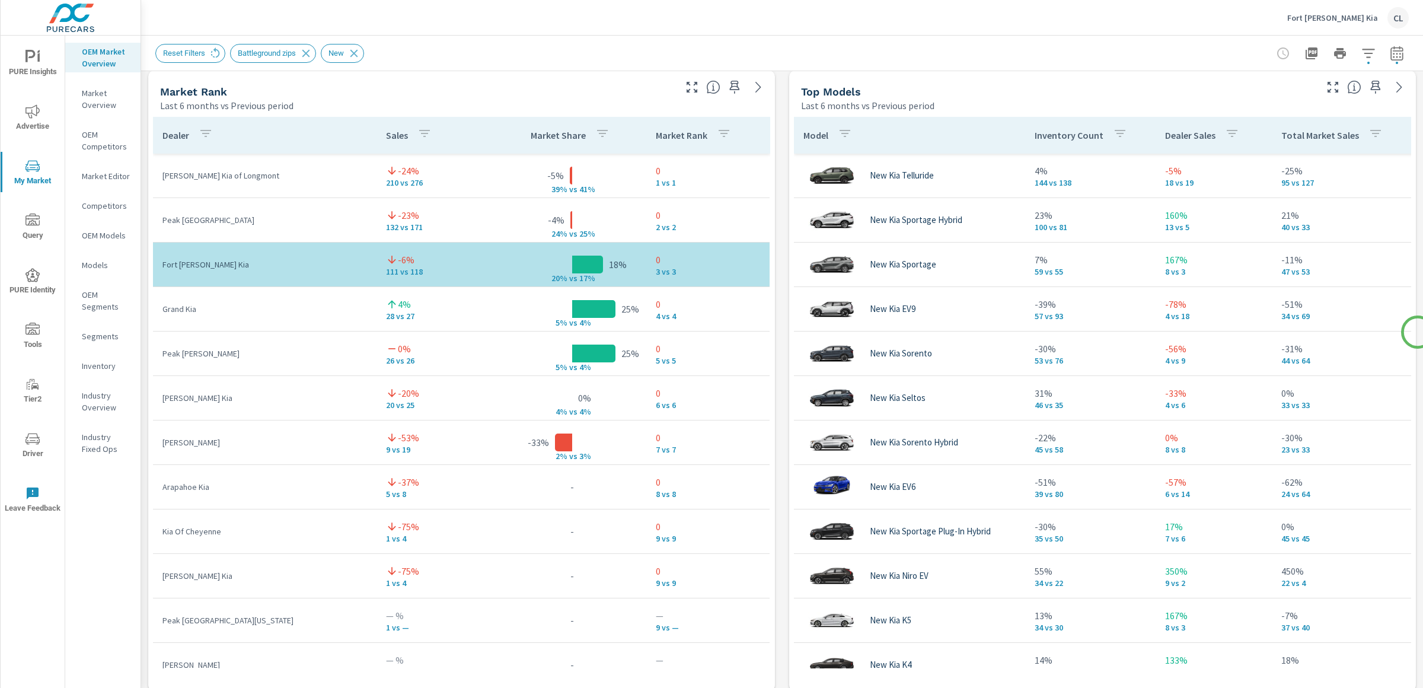
scroll to position [772, 0]
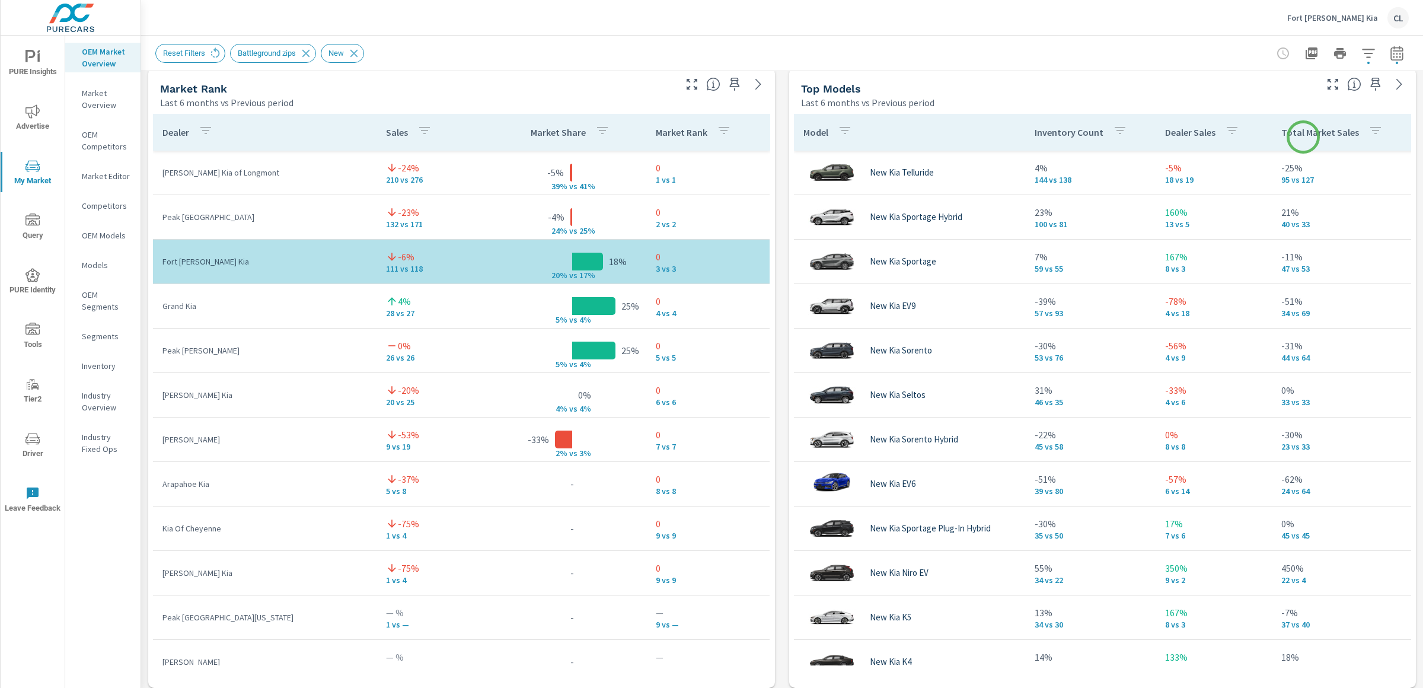
click at [1303, 137] on p "Total Market Sales" at bounding box center [1320, 132] width 78 height 12
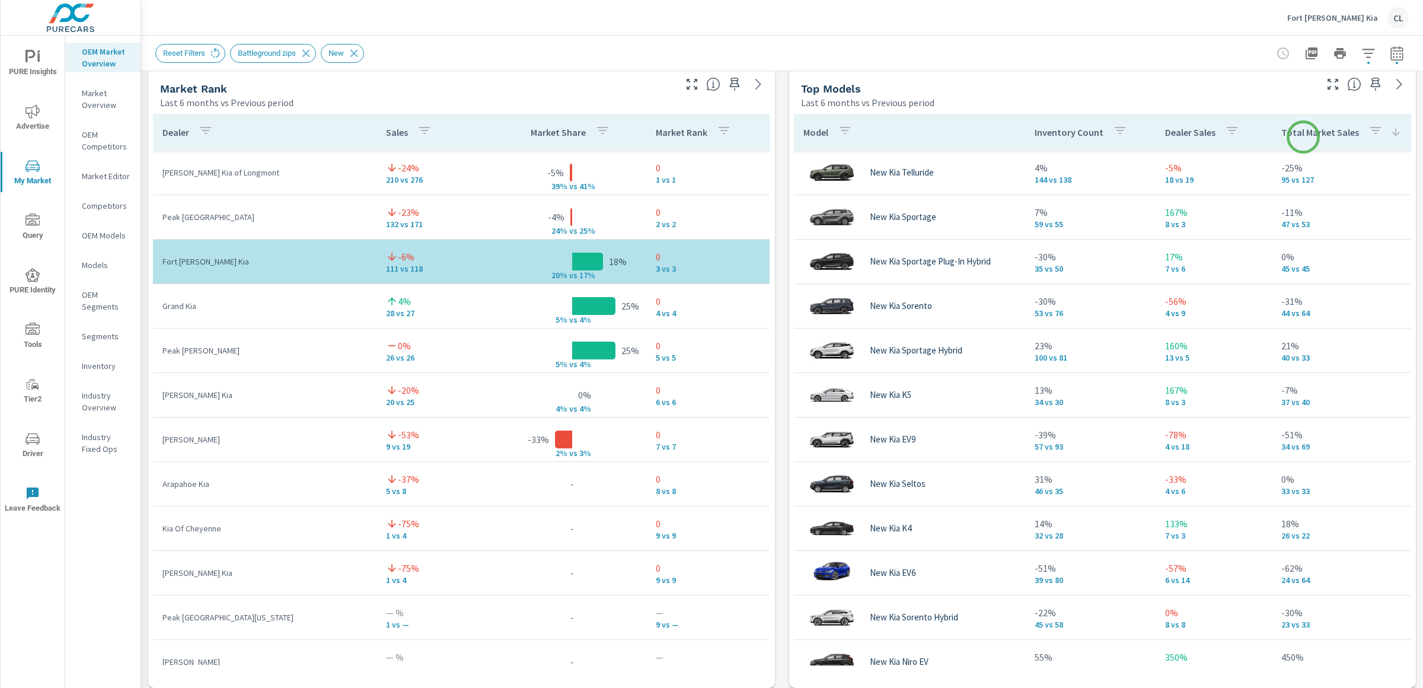
click at [1303, 137] on p "Total Market Sales" at bounding box center [1320, 132] width 78 height 12
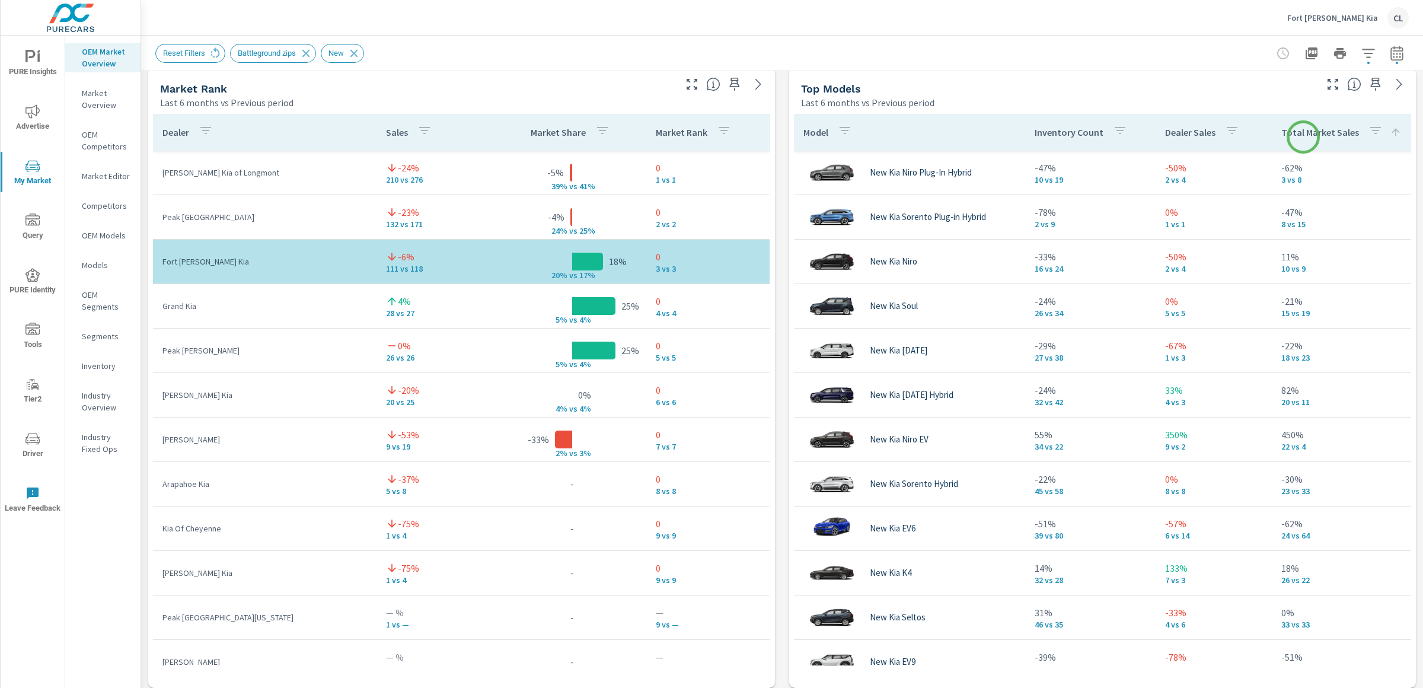
click at [1303, 137] on p "Total Market Sales" at bounding box center [1320, 132] width 78 height 12
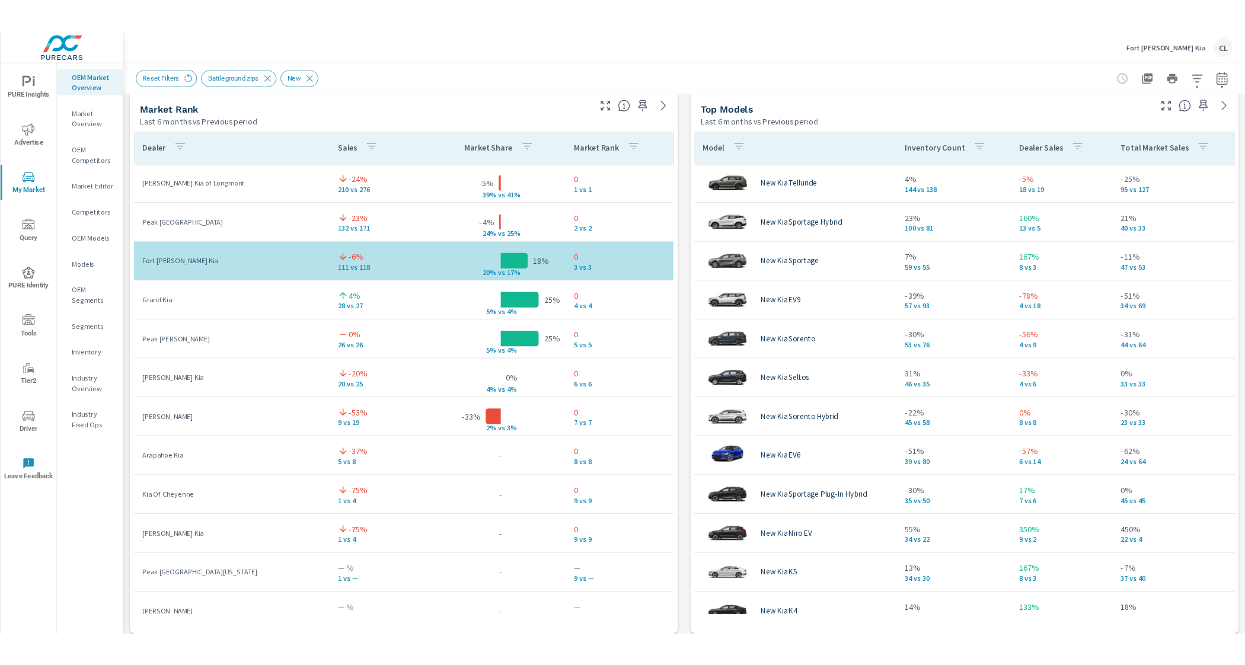
scroll to position [772, 0]
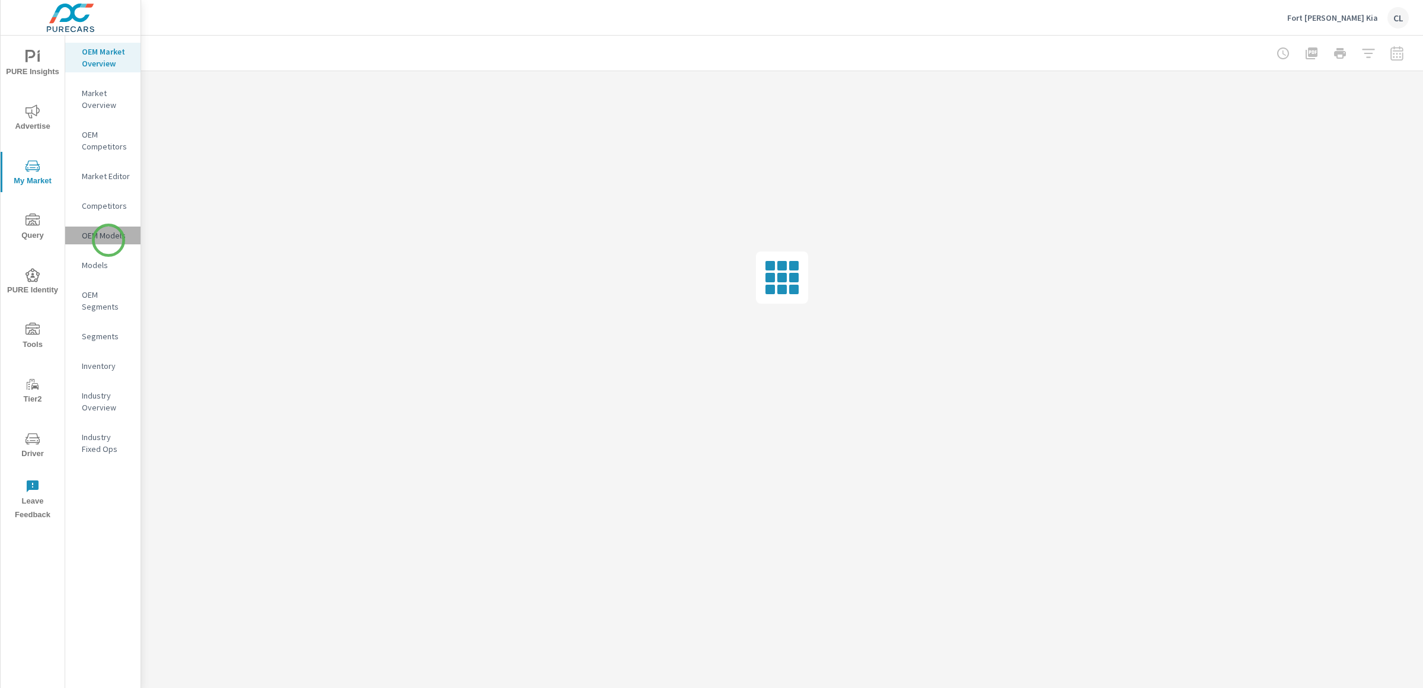
click at [108, 240] on p "OEM Models" at bounding box center [106, 235] width 49 height 12
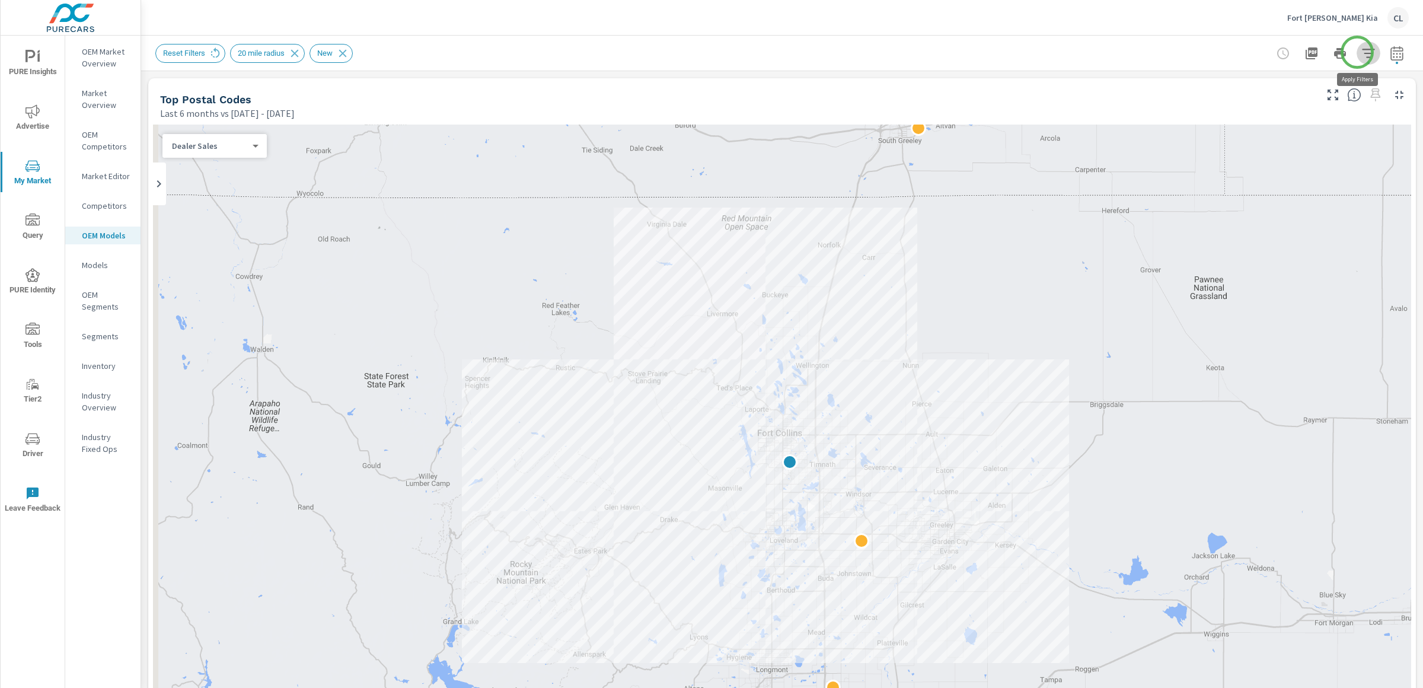
click at [1361, 52] on icon "button" at bounding box center [1368, 53] width 14 height 14
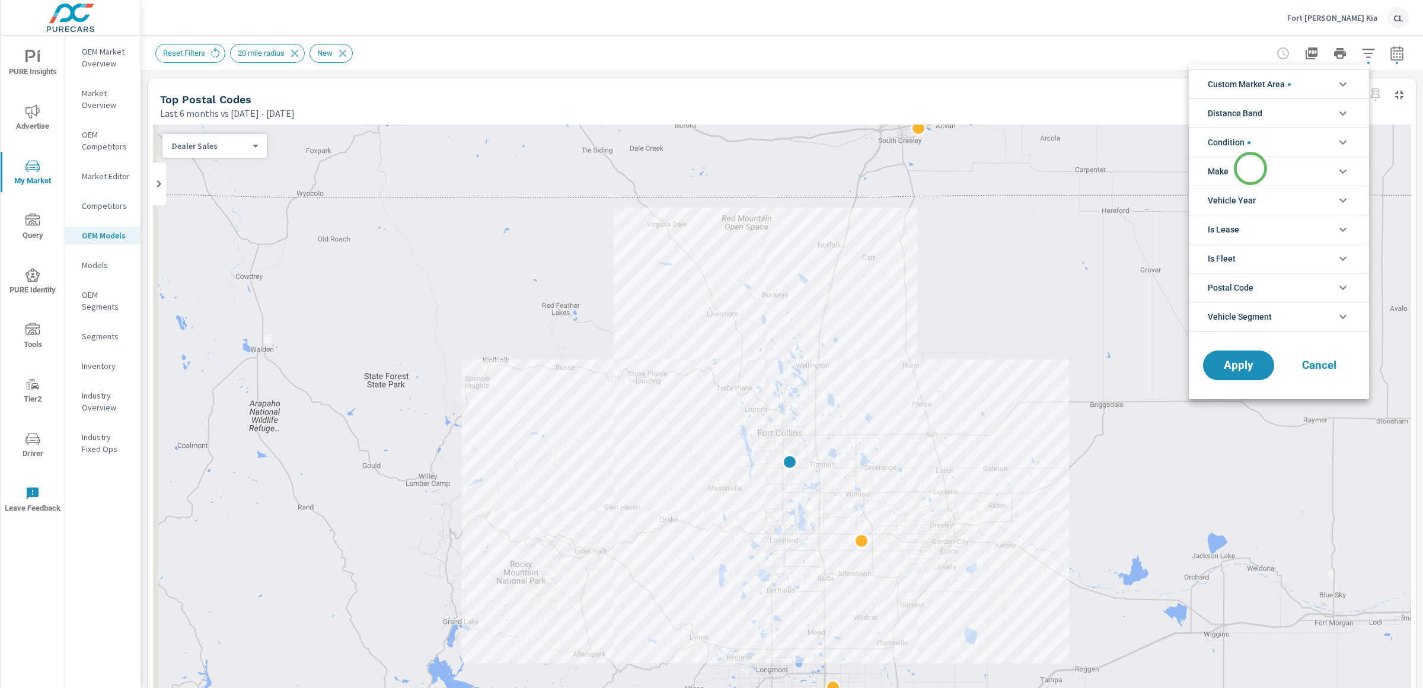
click at [1250, 168] on li "Make" at bounding box center [1279, 171] width 180 height 29
click at [1252, 146] on li "Condition" at bounding box center [1279, 141] width 180 height 29
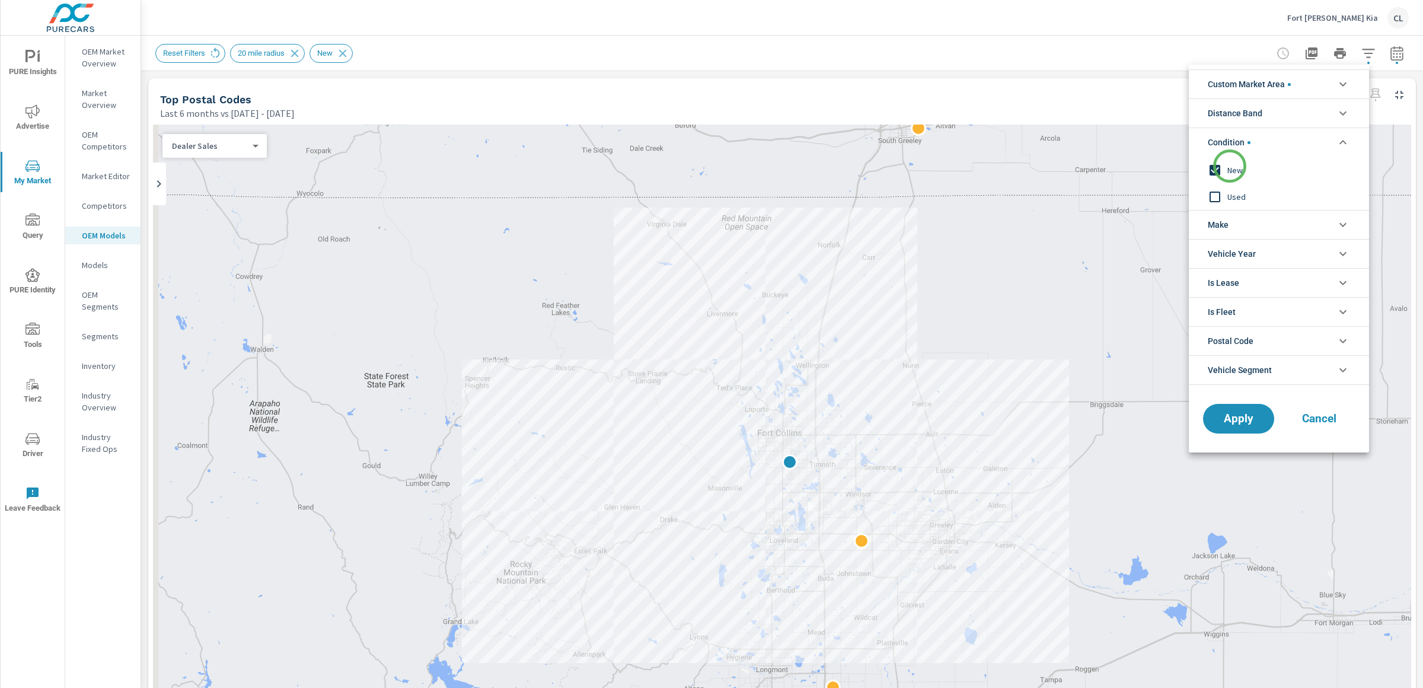
click at [1228, 168] on span "New" at bounding box center [1292, 170] width 130 height 14
click at [1247, 416] on span "Apply" at bounding box center [1238, 418] width 49 height 11
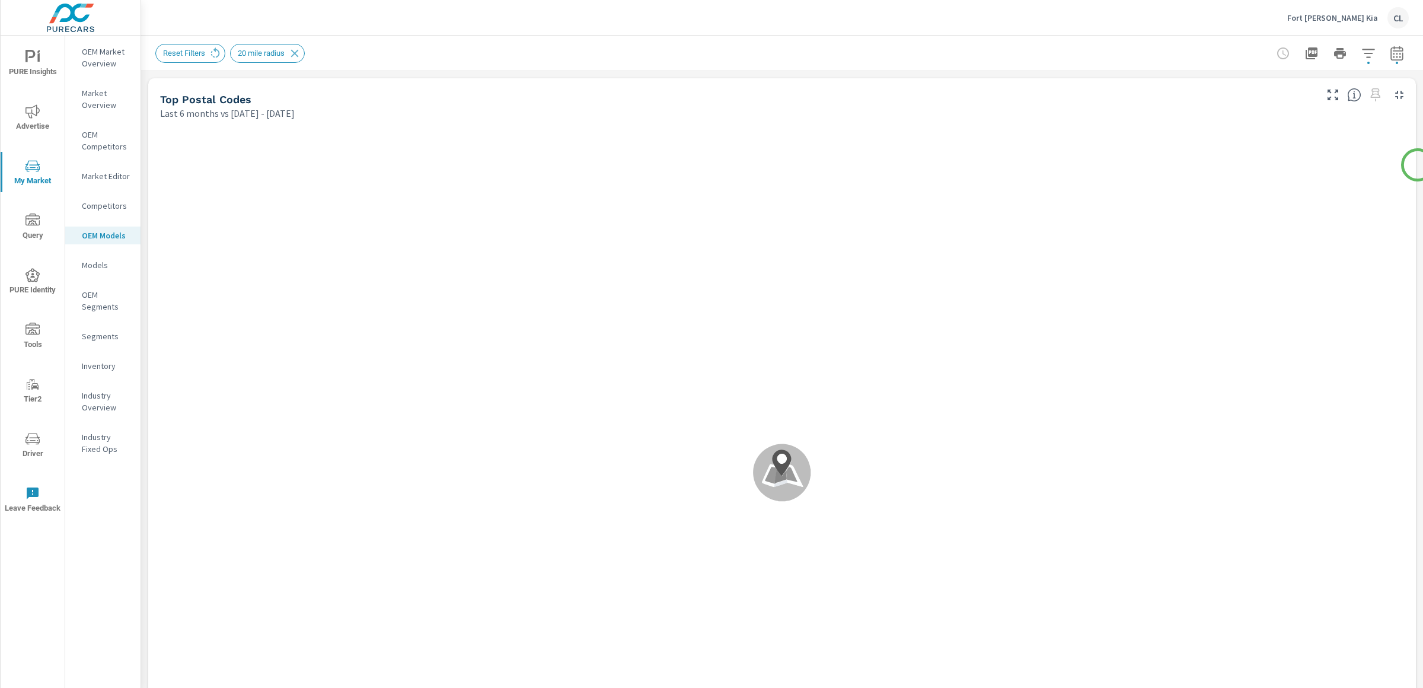
drag, startPoint x: 1415, startPoint y: 51, endPoint x: 1417, endPoint y: 165, distance: 113.8
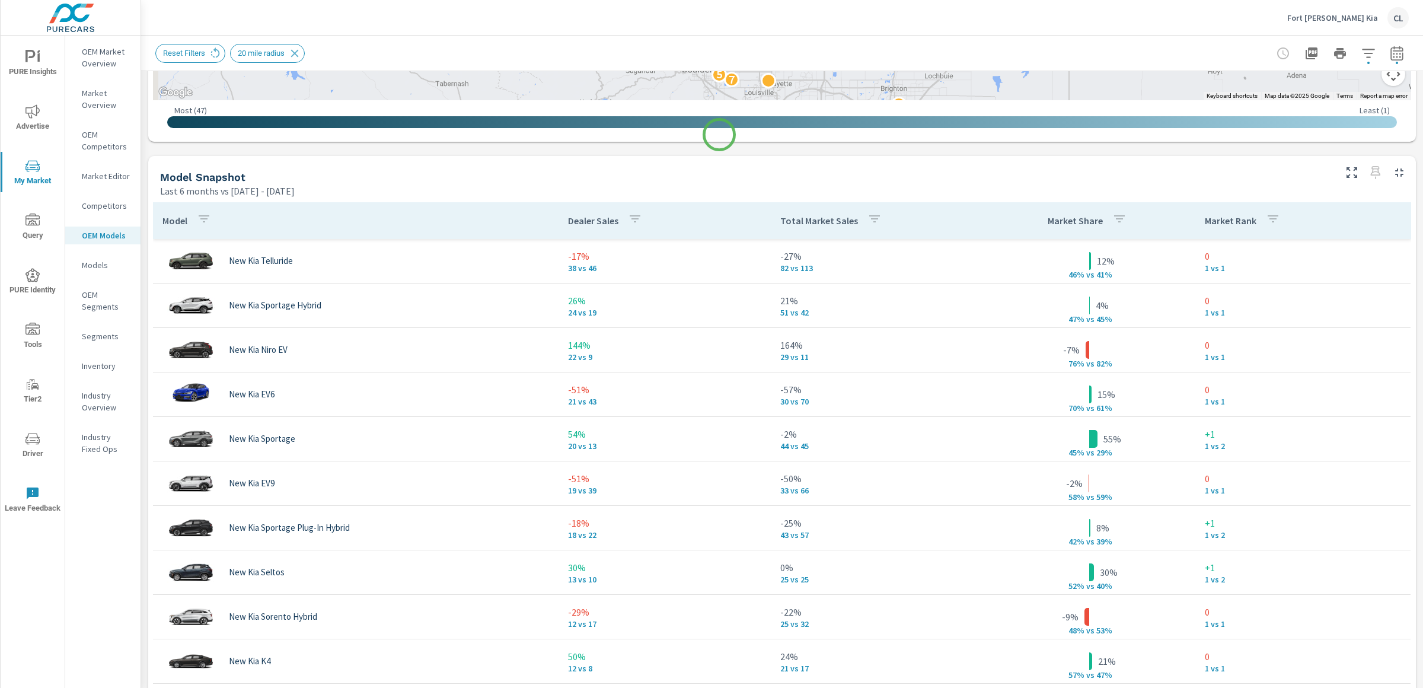
scroll to position [132, 0]
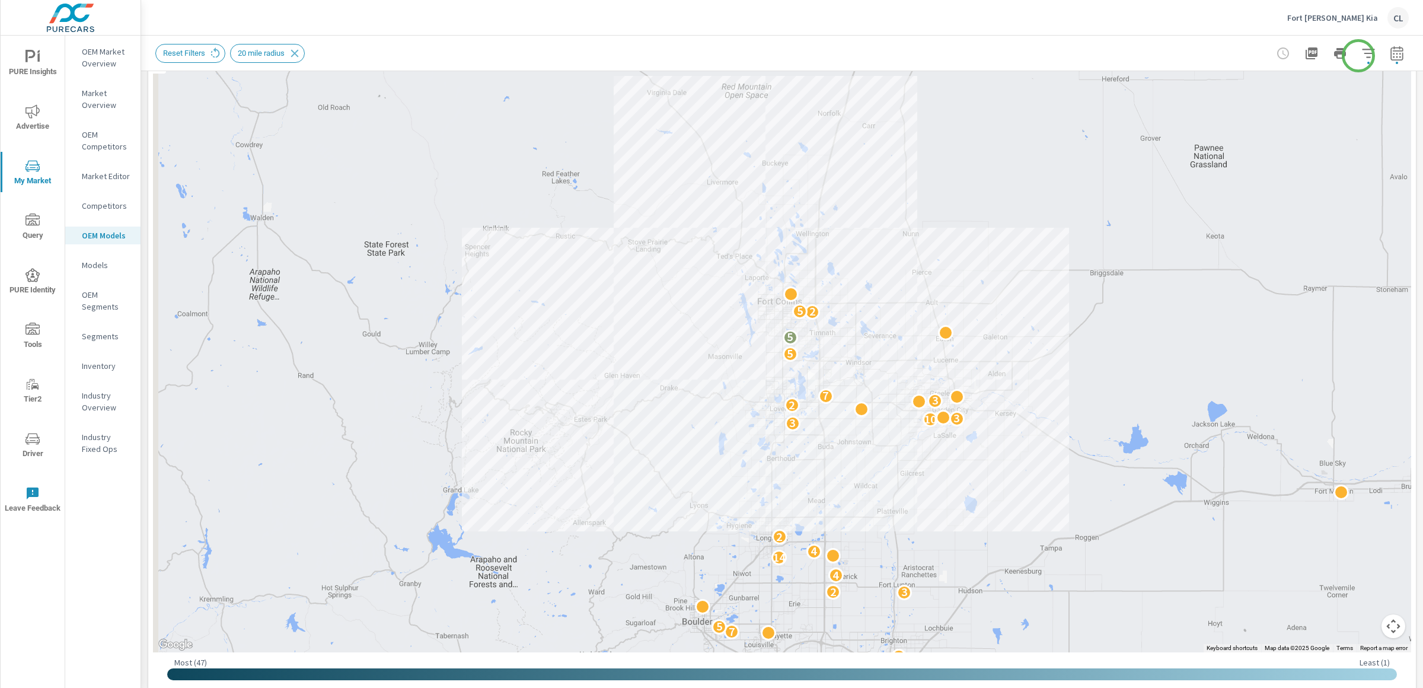
click at [1361, 54] on icon "button" at bounding box center [1368, 53] width 14 height 14
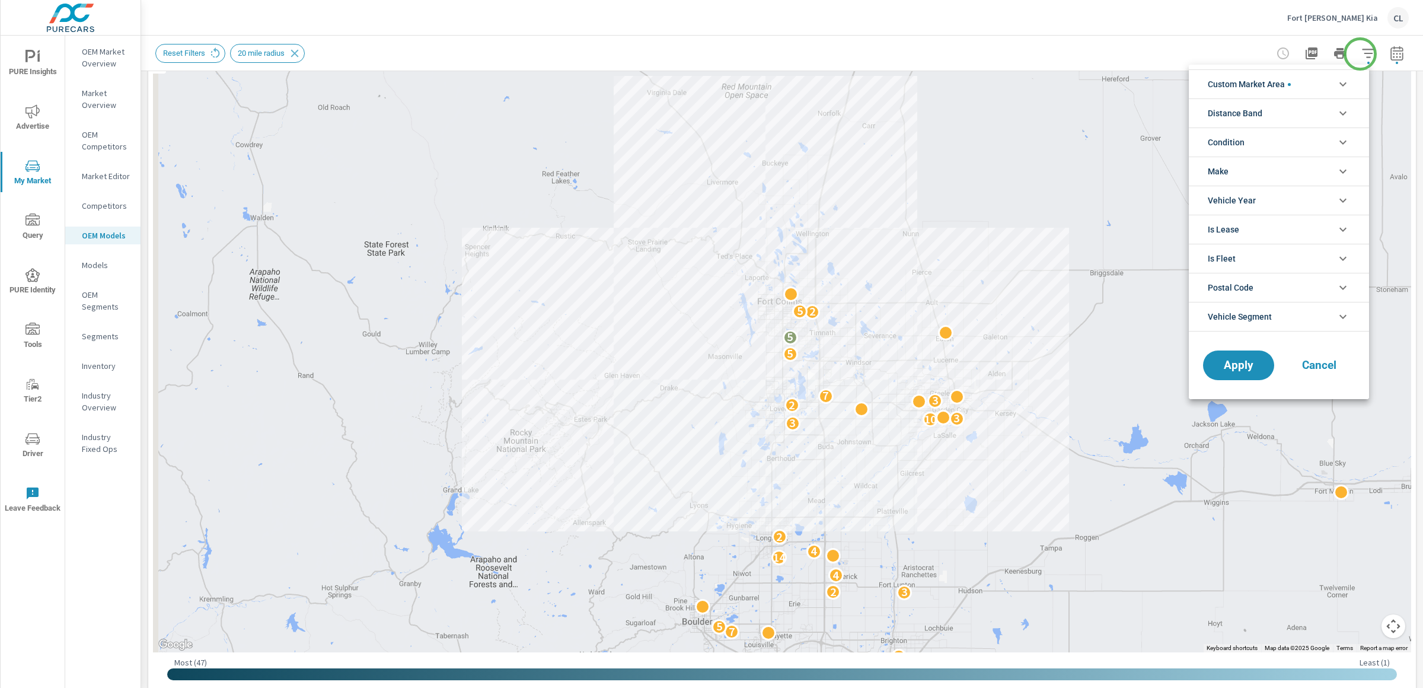
scroll to position [80, 0]
click at [1250, 174] on li "Make" at bounding box center [1279, 171] width 180 height 29
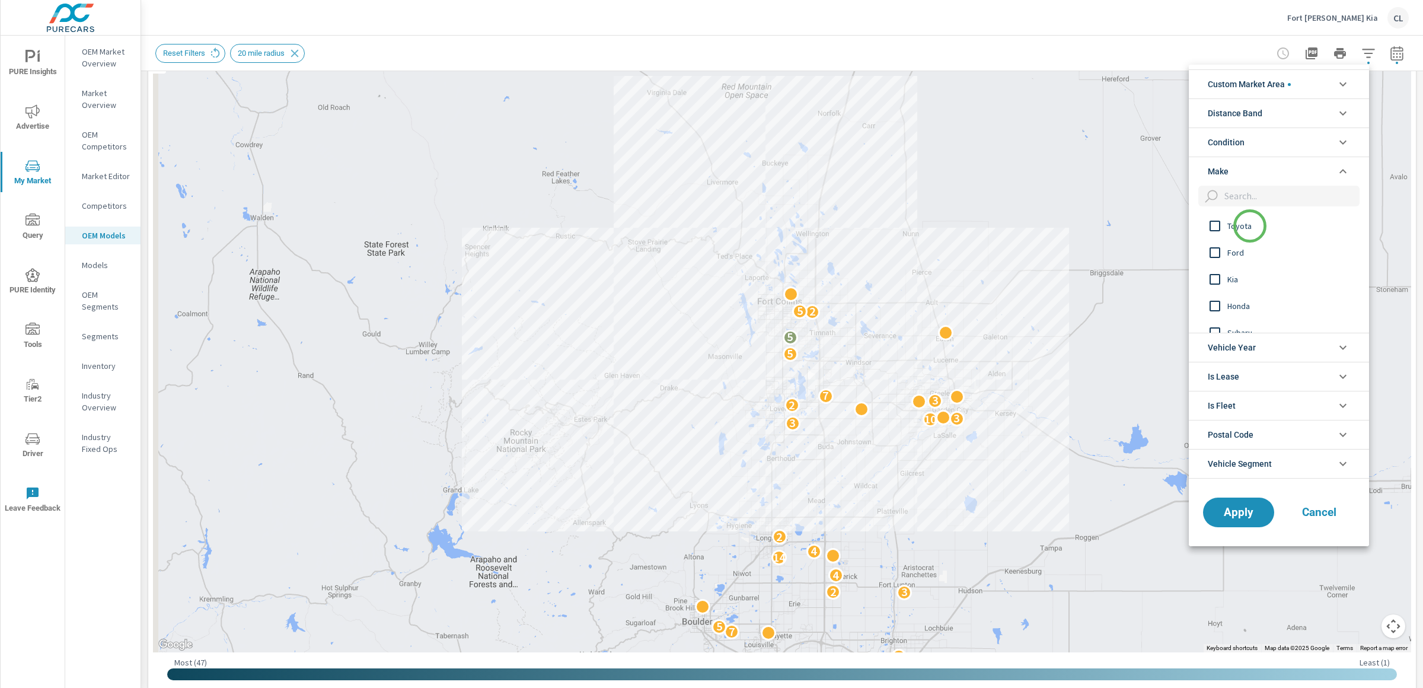
click at [1248, 224] on span "Toyota" at bounding box center [1292, 226] width 130 height 14
click at [1247, 289] on span "Honda" at bounding box center [1292, 287] width 130 height 14
click at [1246, 313] on span "Subaru" at bounding box center [1292, 314] width 130 height 14
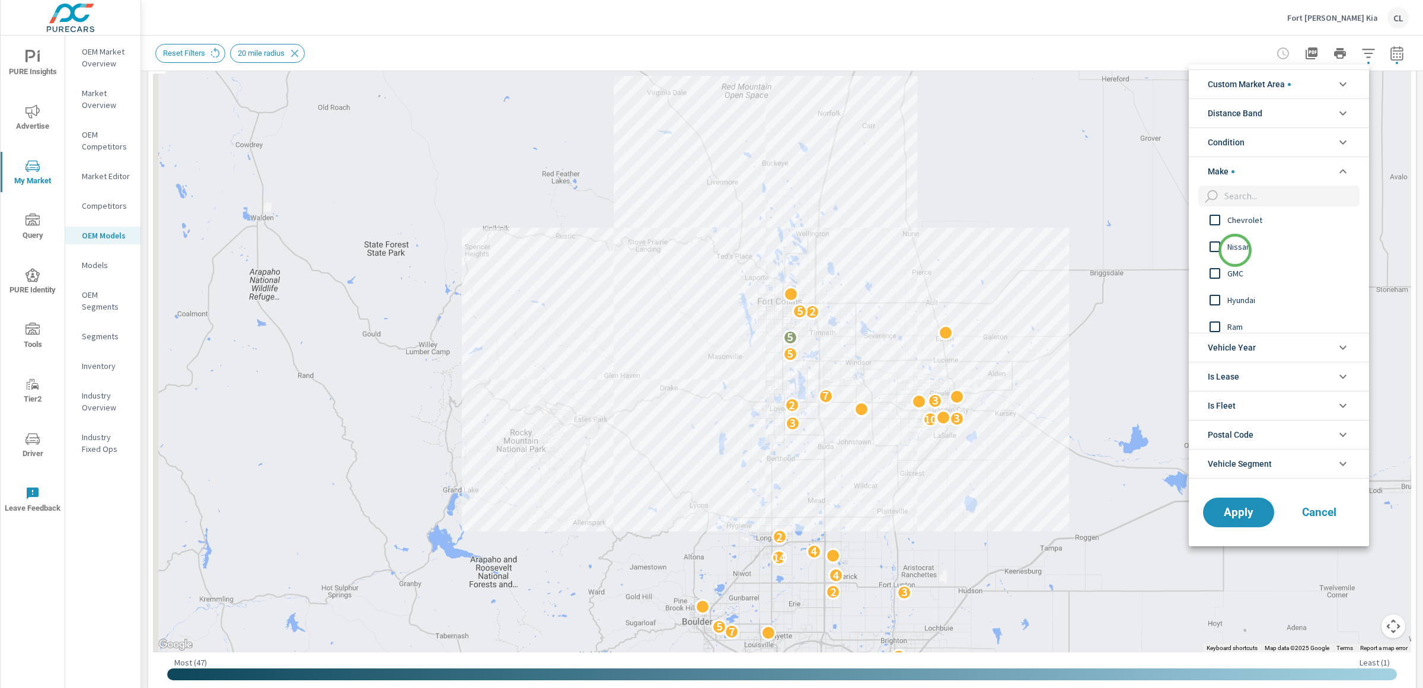
click at [1235, 250] on span "Nissan" at bounding box center [1292, 246] width 130 height 14
click at [1253, 298] on span "Hyundai" at bounding box center [1292, 300] width 130 height 14
click at [1228, 517] on span "Apply" at bounding box center [1238, 511] width 49 height 11
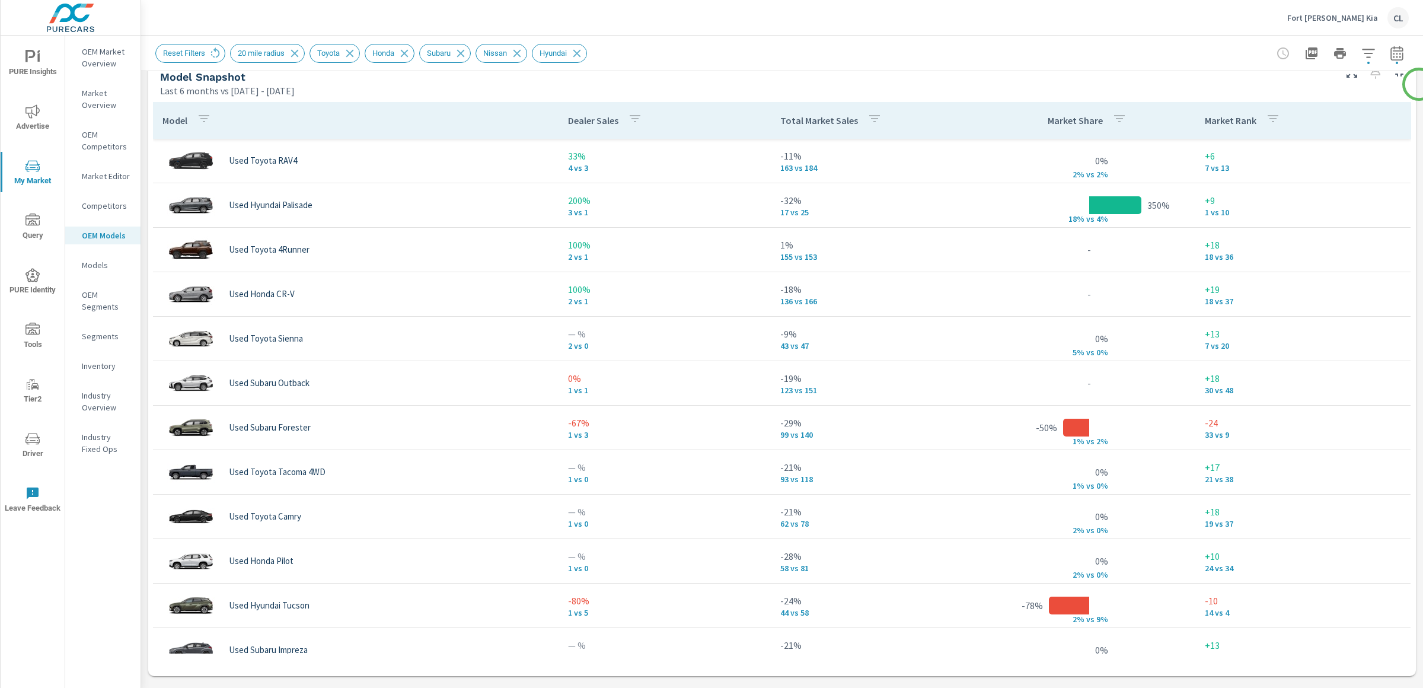
scroll to position [796, 0]
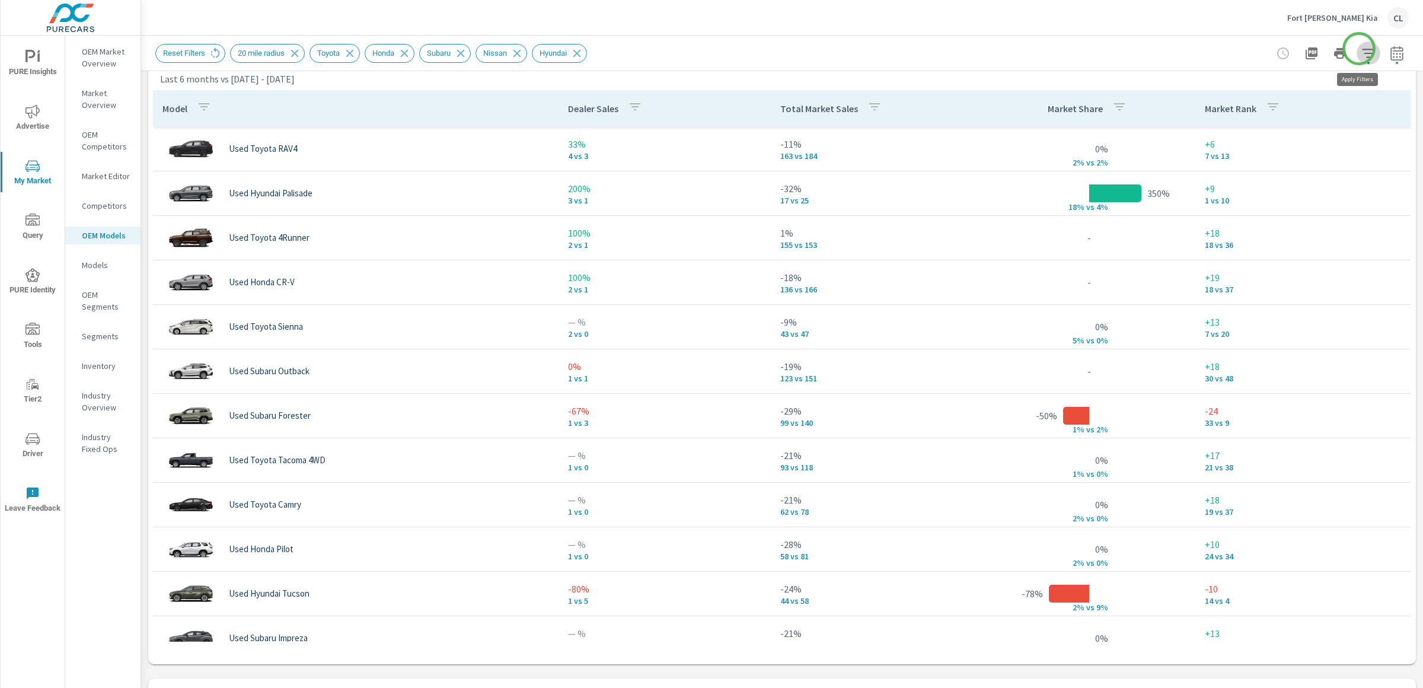
click at [1362, 49] on icon "button" at bounding box center [1368, 53] width 12 height 9
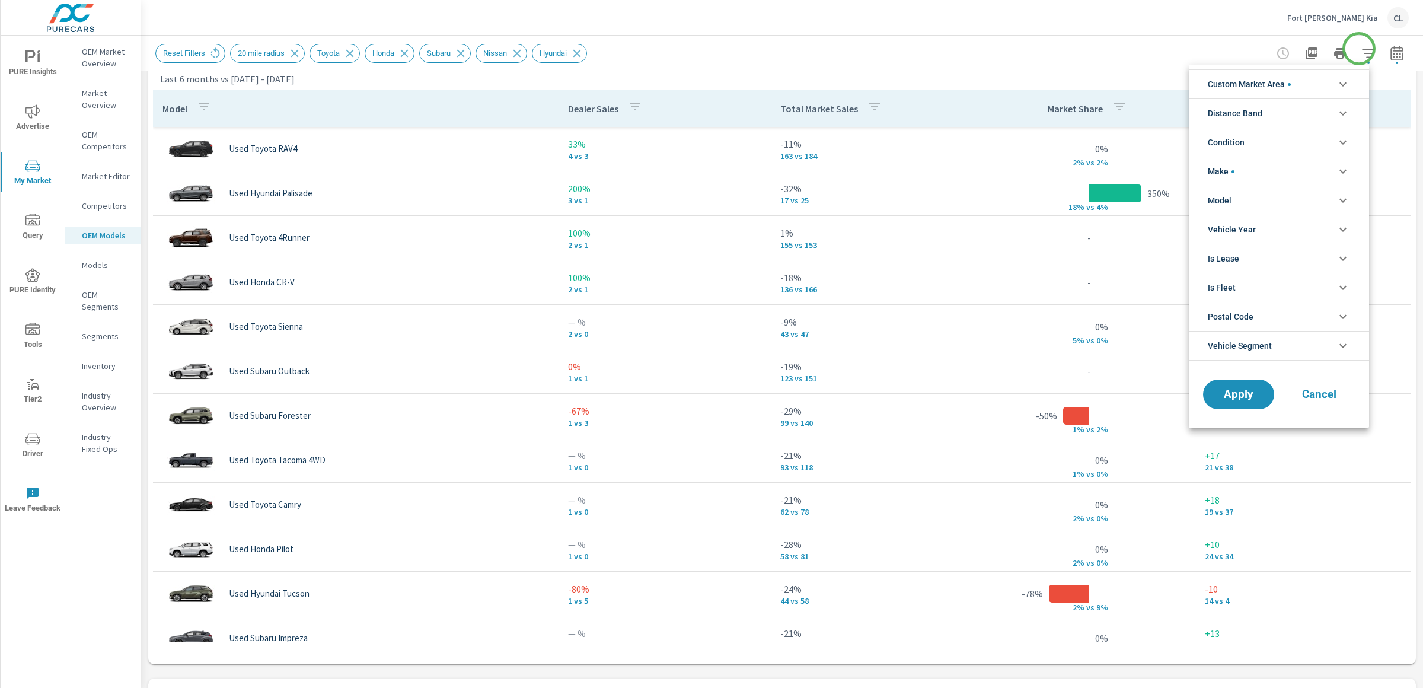
scroll to position [13, 0]
click at [925, 27] on div at bounding box center [711, 344] width 1423 height 688
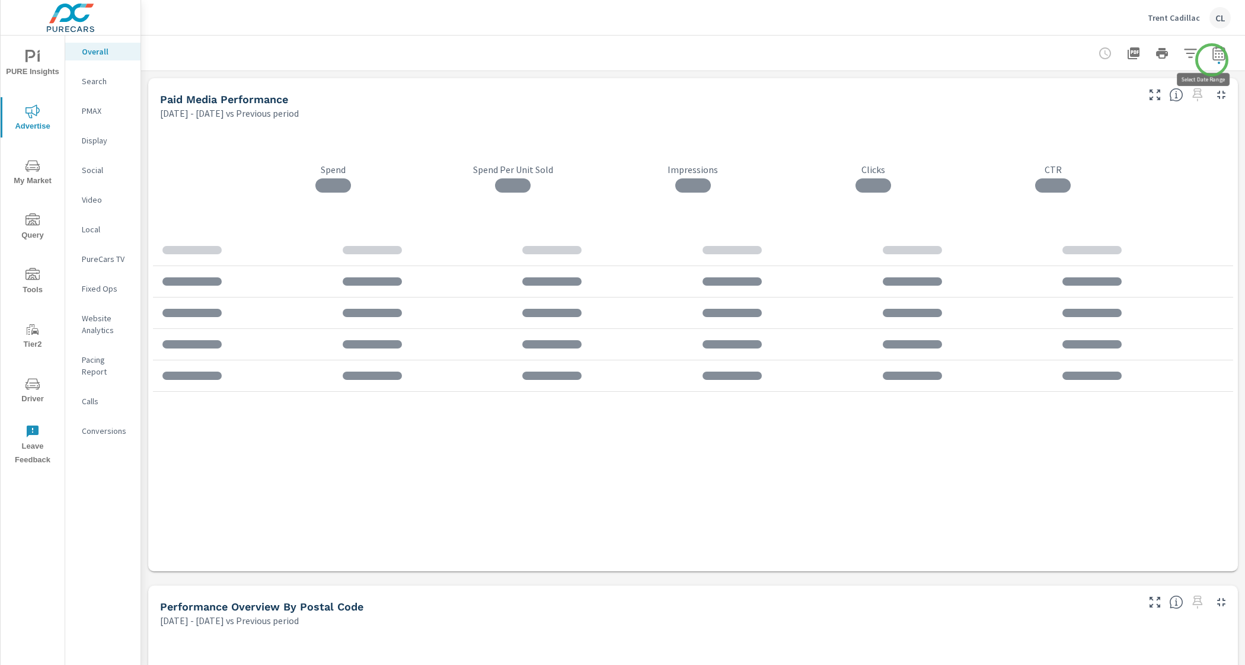
click at [1215, 57] on icon "button" at bounding box center [1219, 55] width 8 height 5
select select "Previous period"
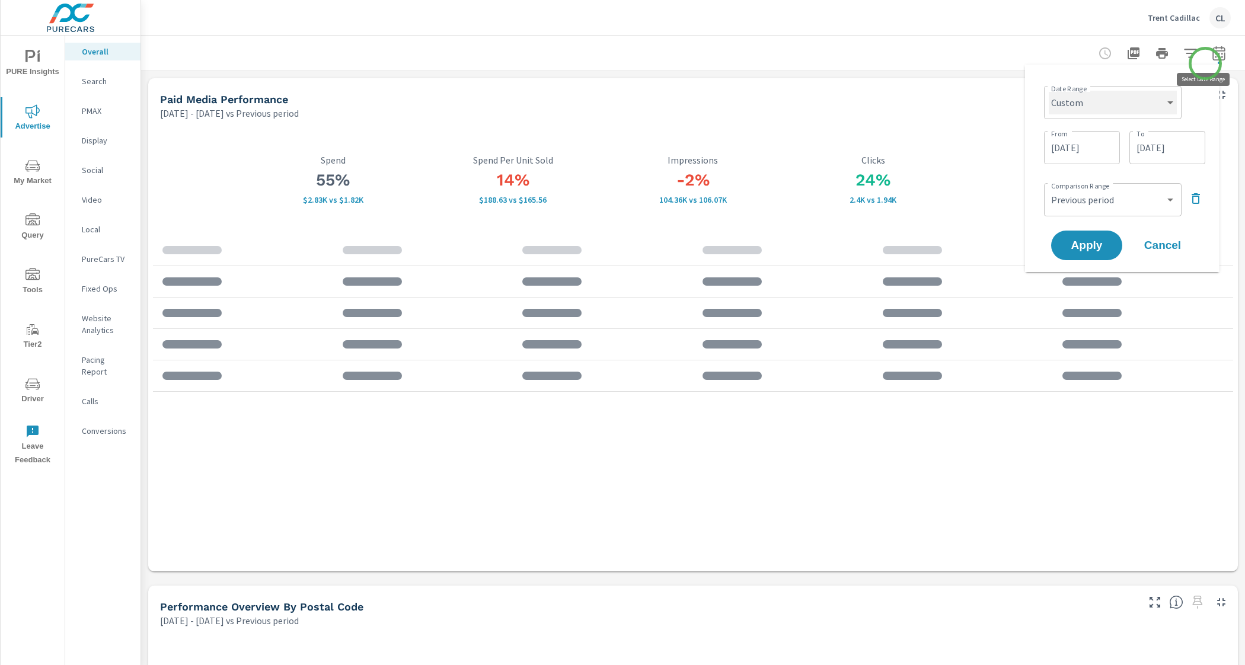
click at [1144, 107] on select "Custom Yesterday Last week Last 7 days Last 14 days Last 30 days Last 45 days L…" at bounding box center [1113, 103] width 128 height 24
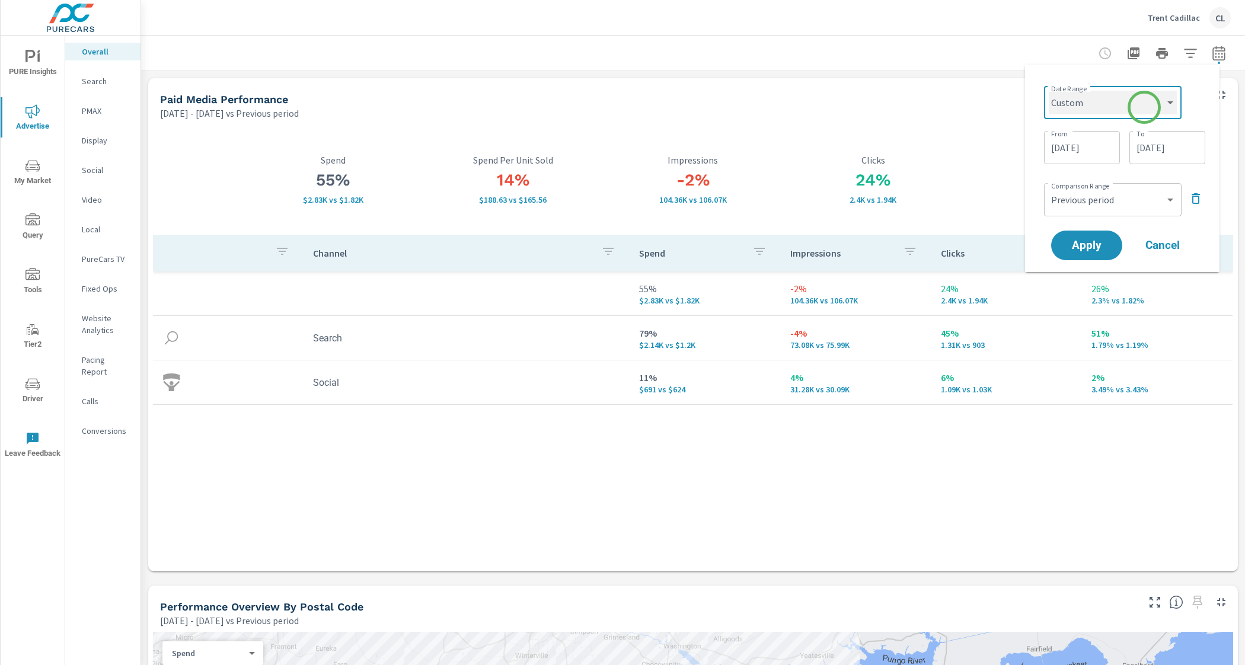
select select "Month to date"
click at [1053, 91] on select "Custom Yesterday Last week Last 7 days Last 14 days Last 30 days Last 45 days L…" at bounding box center [1113, 103] width 128 height 24
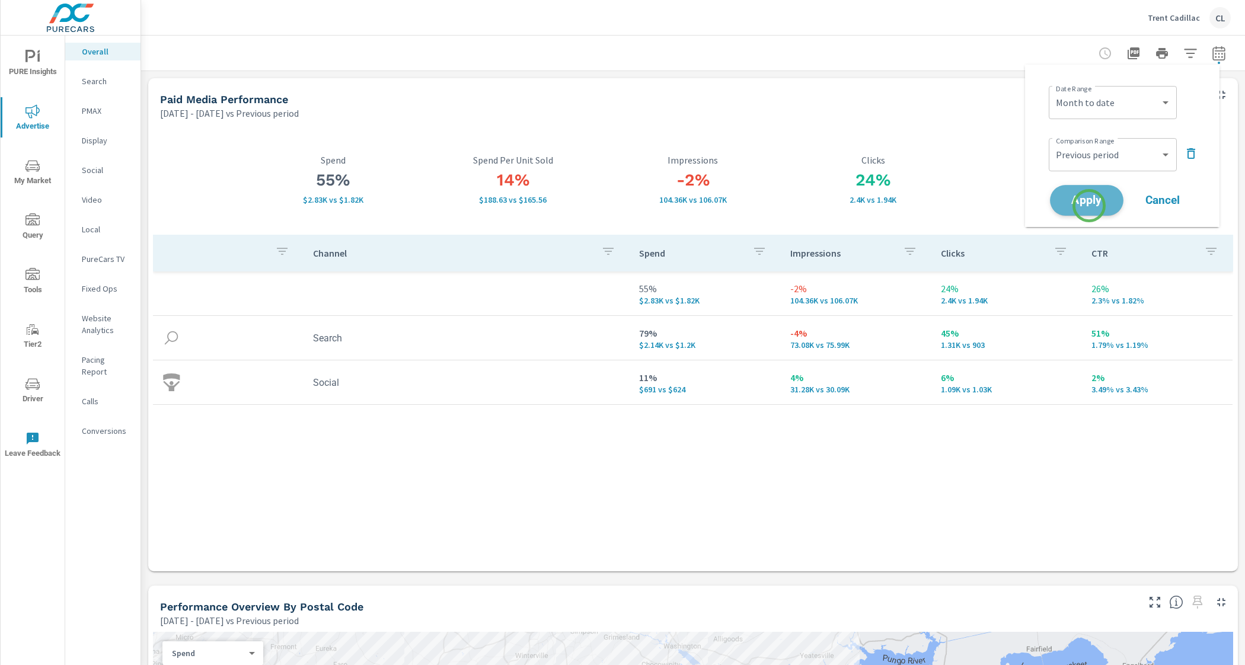
click at [1089, 206] on span "Apply" at bounding box center [1086, 200] width 49 height 11
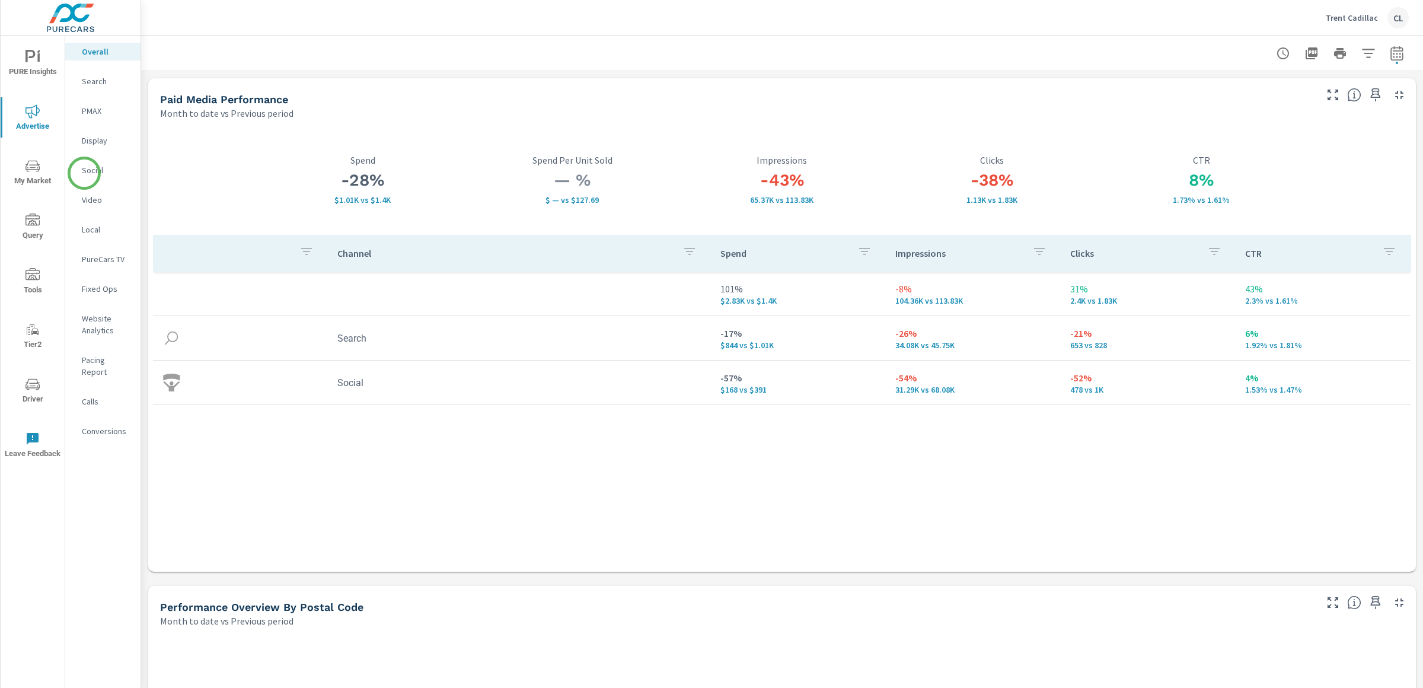
click at [84, 173] on p "Social" at bounding box center [106, 170] width 49 height 12
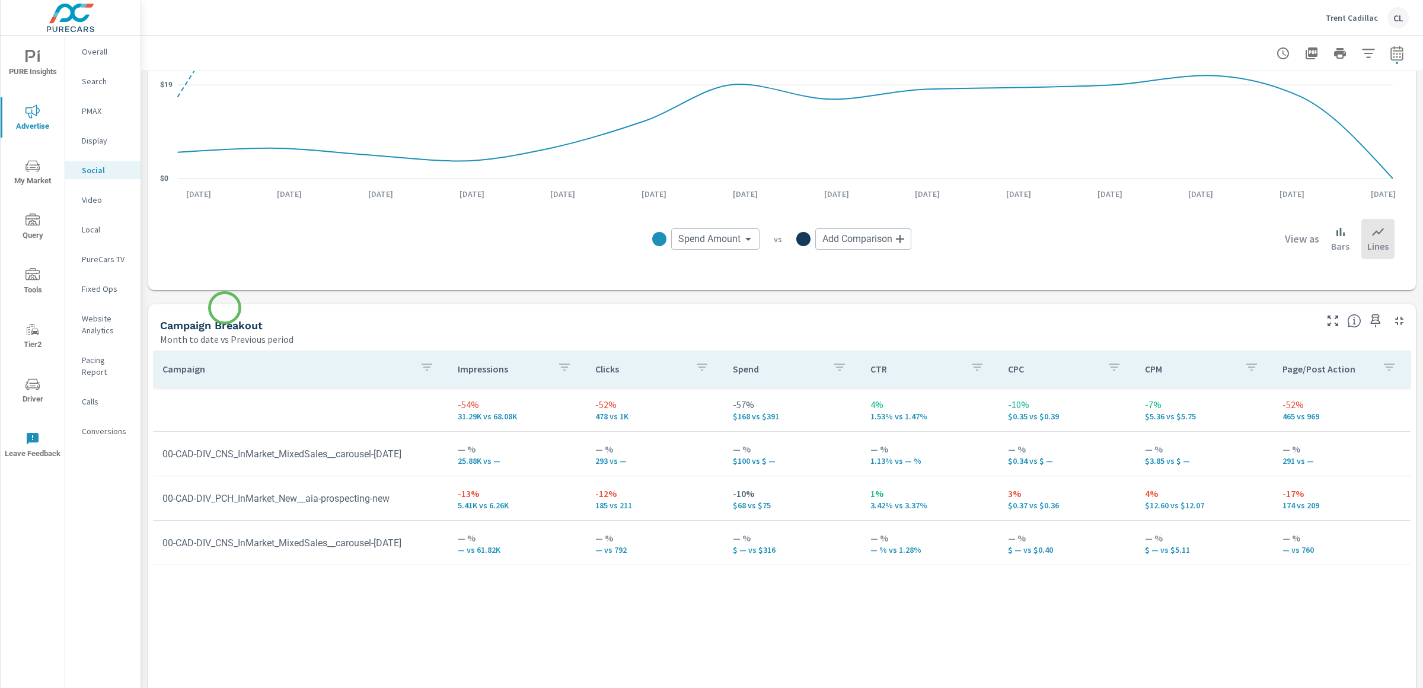
scroll to position [345, 0]
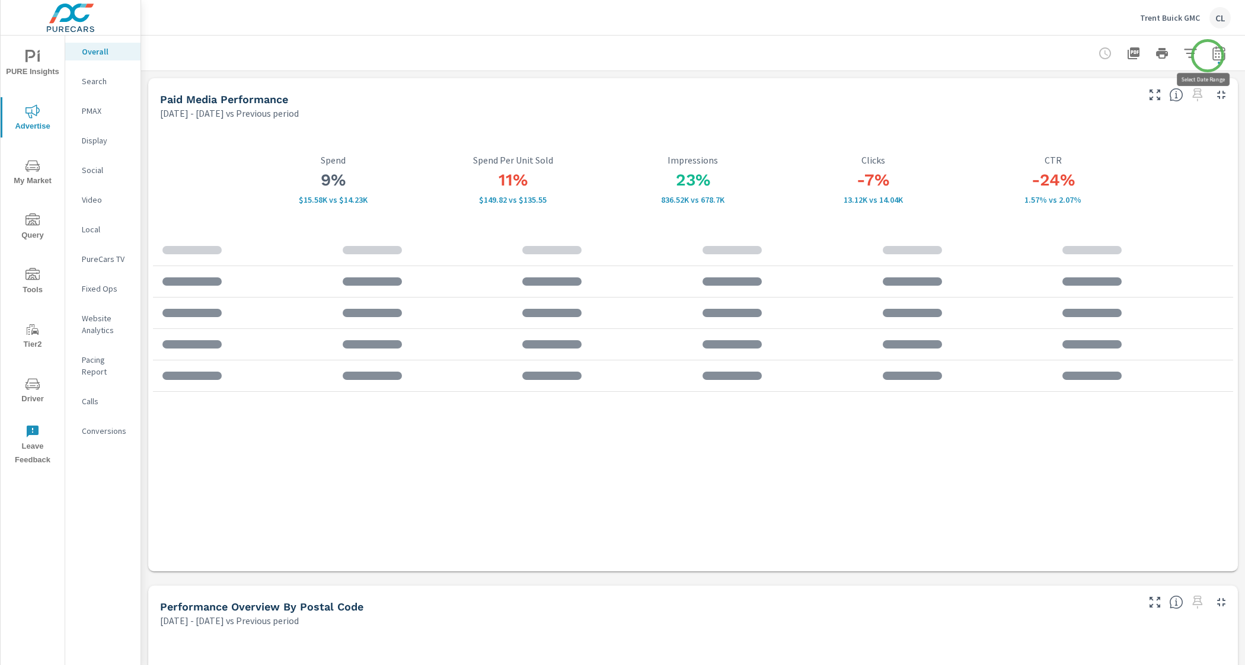
click at [1215, 56] on icon "button" at bounding box center [1219, 55] width 8 height 5
select select "Previous period"
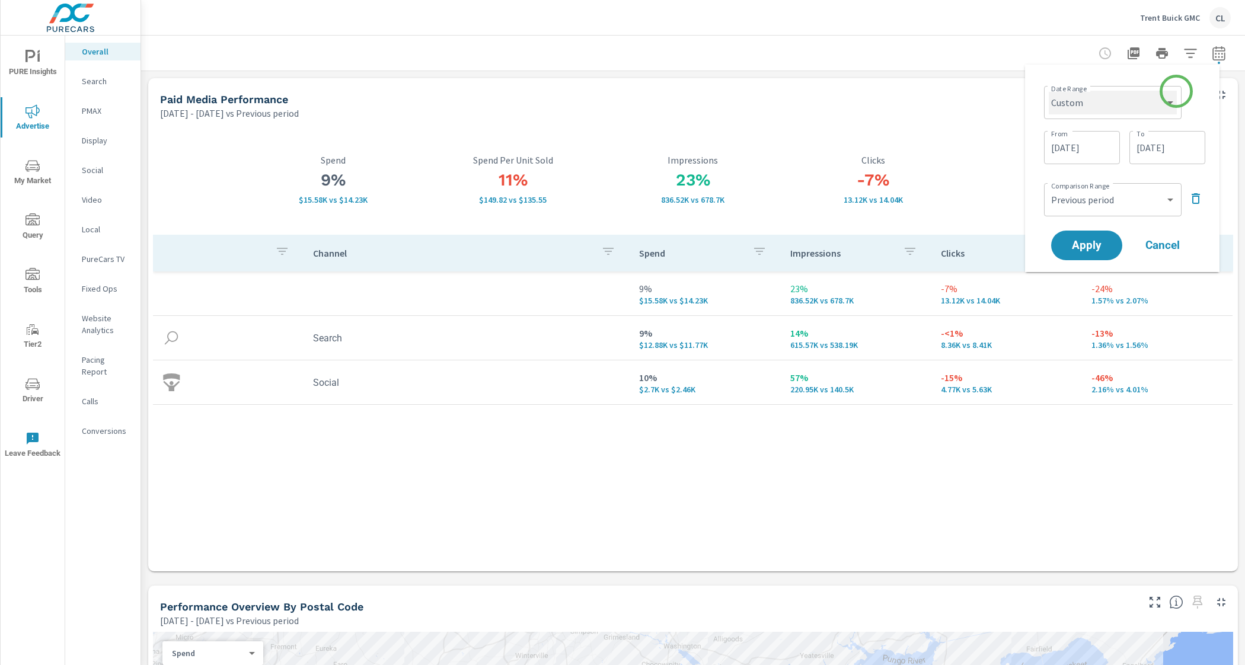
click at [1158, 105] on select "Custom [DATE] Last week Last 7 days Last 14 days Last 30 days Last 45 days Last…" at bounding box center [1113, 103] width 128 height 24
select select "Month to date"
click at [1053, 91] on select "Custom [DATE] Last week Last 7 days Last 14 days Last 30 days Last 45 days Last…" at bounding box center [1113, 103] width 128 height 24
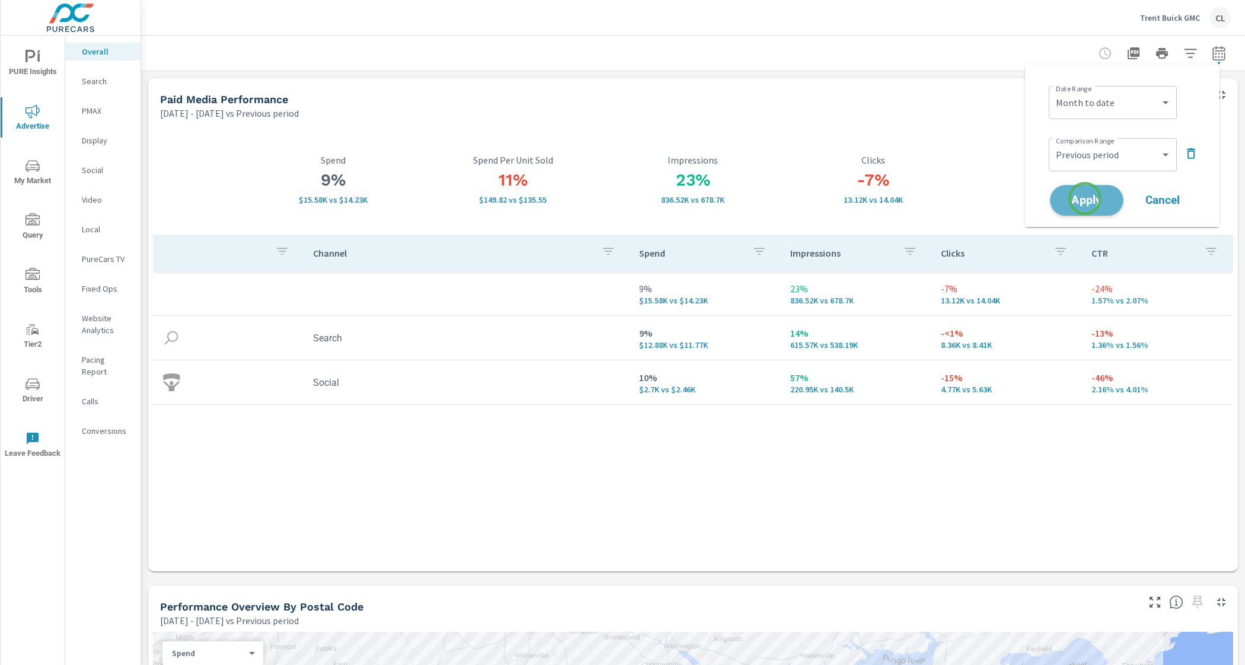
click at [1085, 199] on span "Apply" at bounding box center [1086, 200] width 49 height 11
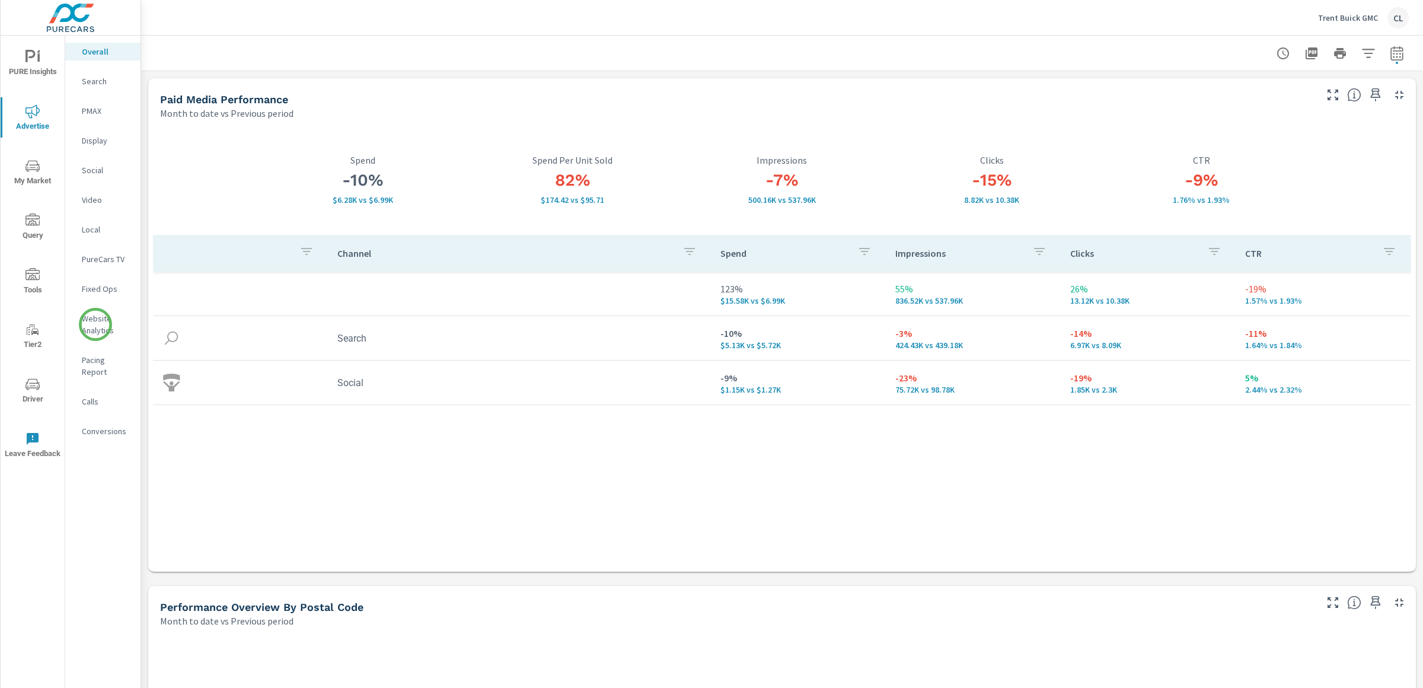
click at [95, 324] on p "Website Analytics" at bounding box center [106, 324] width 49 height 24
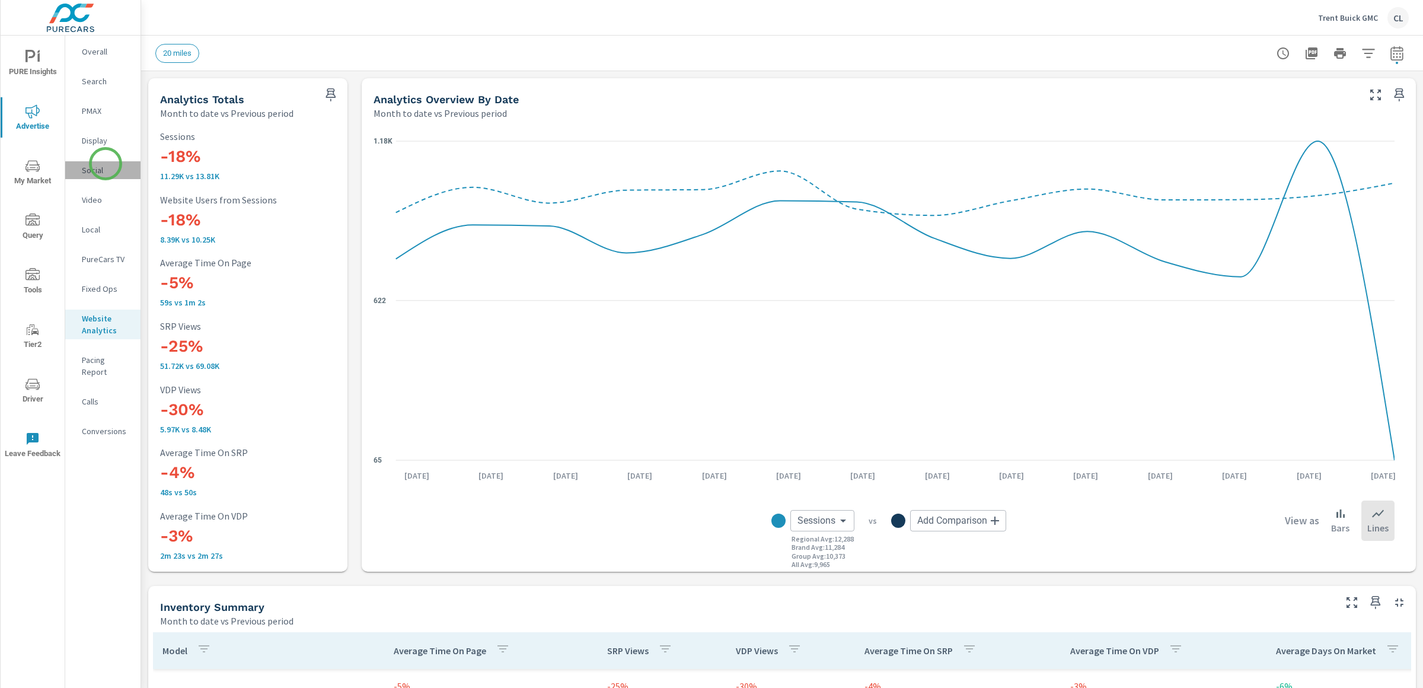
click at [106, 164] on p "Social" at bounding box center [106, 170] width 49 height 12
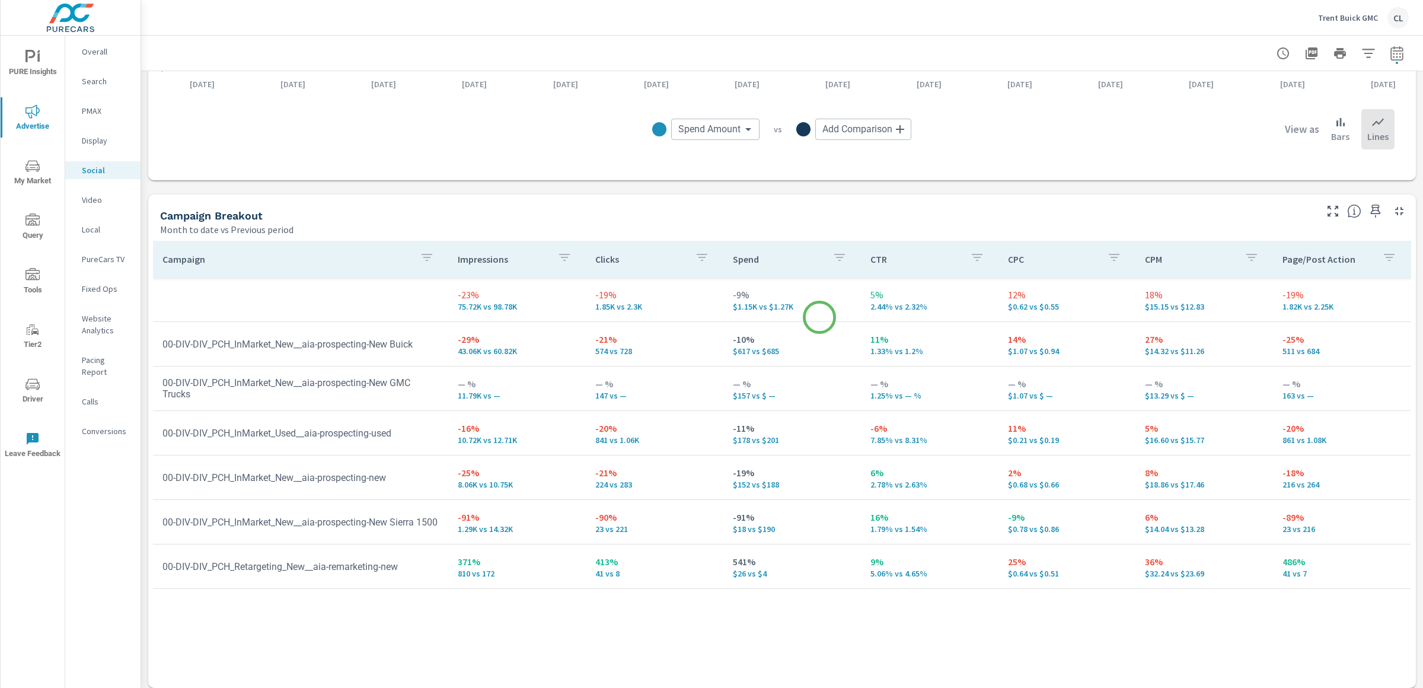
scroll to position [398, 0]
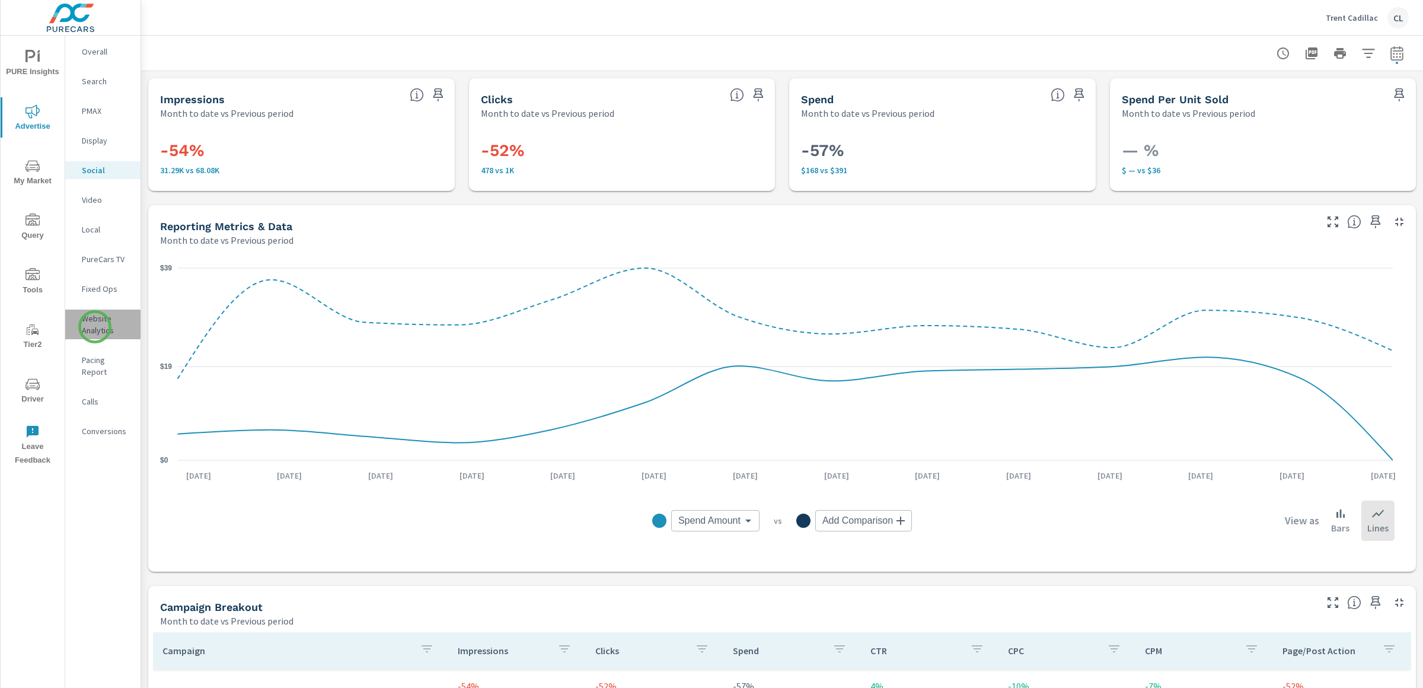
click at [95, 327] on p "Website Analytics" at bounding box center [106, 324] width 49 height 24
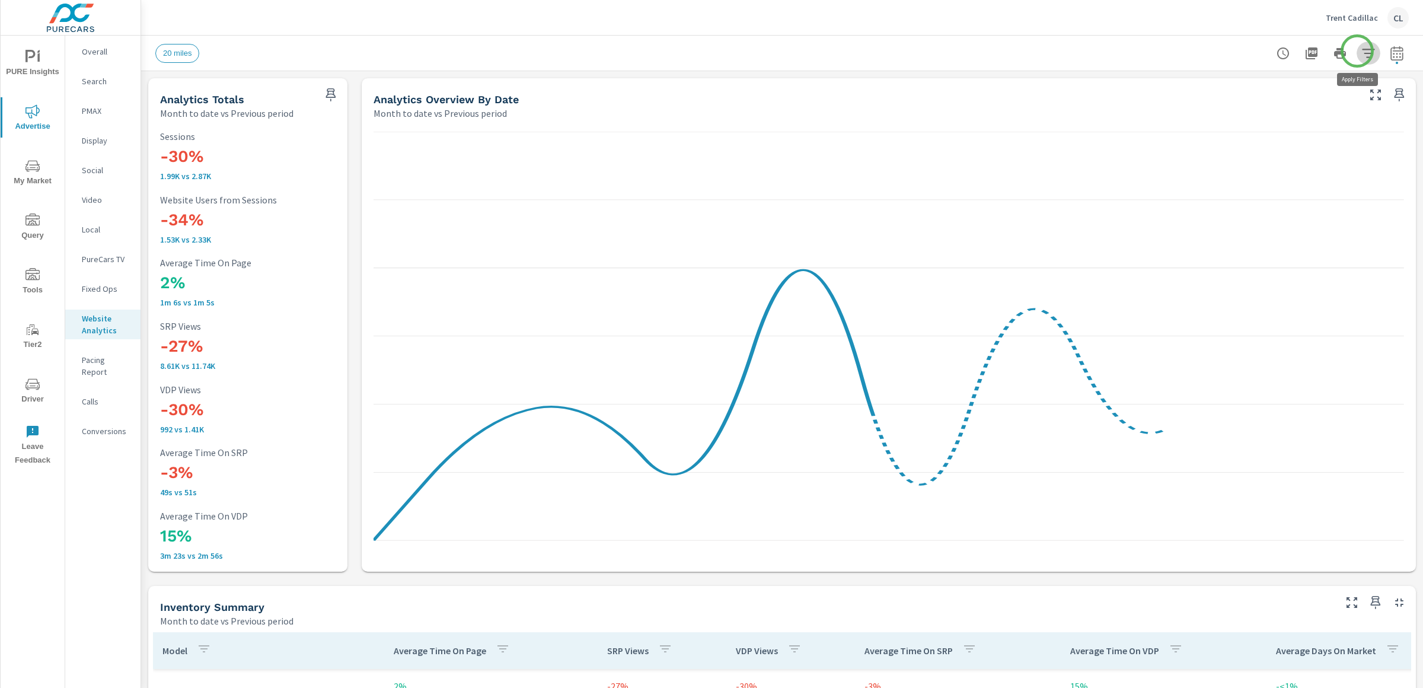
click at [1361, 51] on icon "button" at bounding box center [1368, 53] width 14 height 14
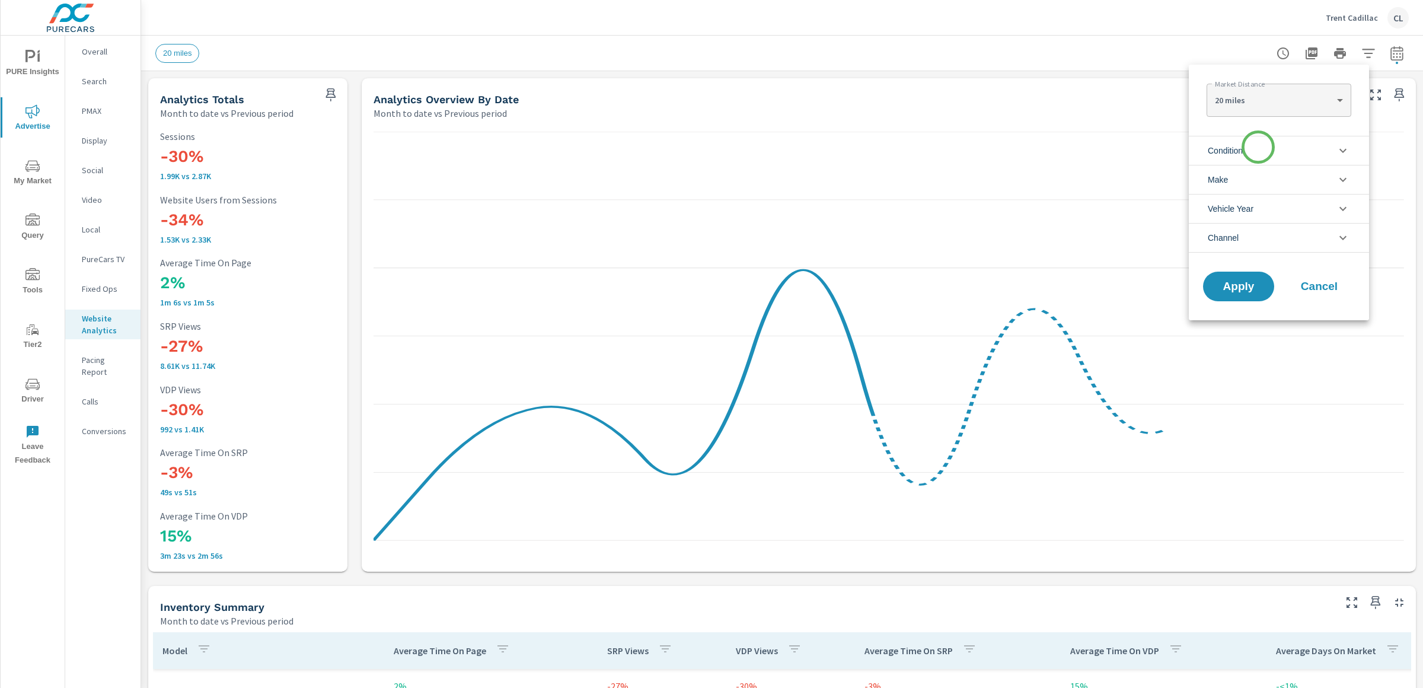
click at [1258, 147] on li "Condition" at bounding box center [1279, 150] width 180 height 29
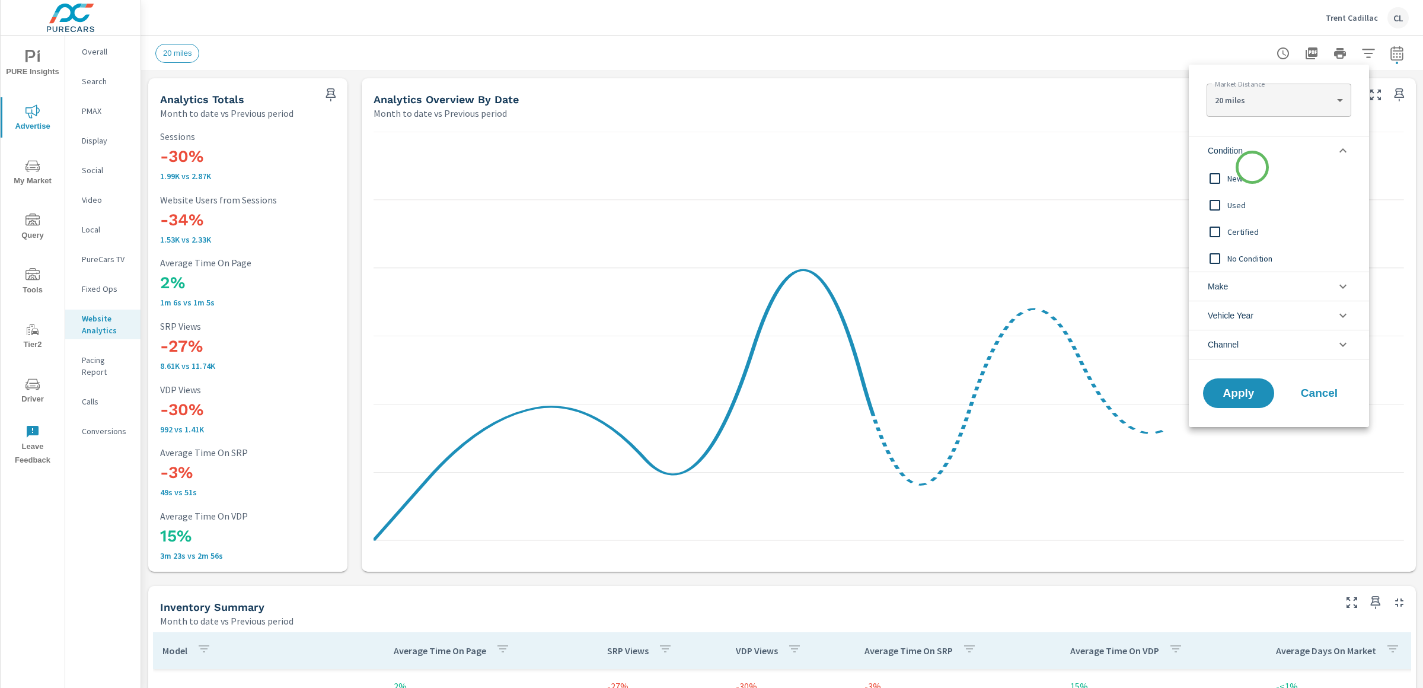
click at [1251, 168] on div "New" at bounding box center [1278, 178] width 178 height 27
click at [1250, 292] on li "Make" at bounding box center [1279, 286] width 180 height 29
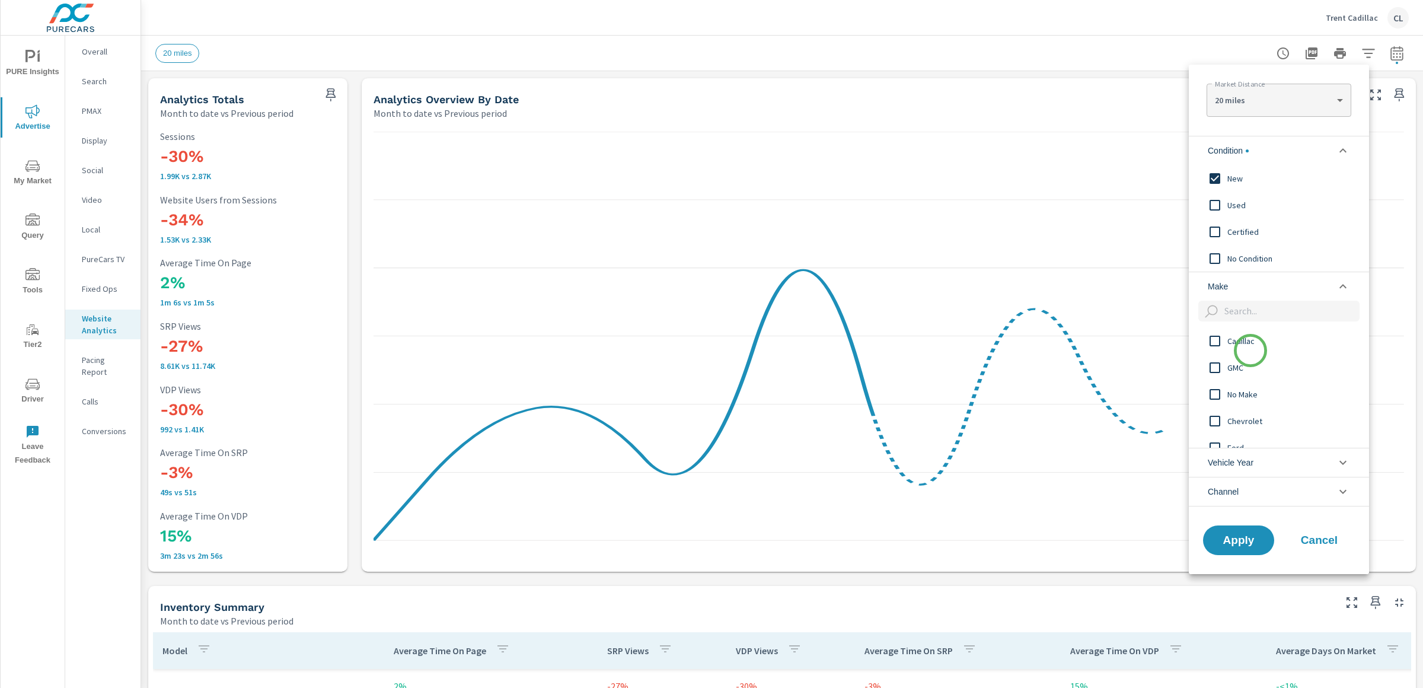
click at [1250, 350] on div "Cadillac" at bounding box center [1278, 340] width 178 height 27
click at [1248, 541] on span "Apply" at bounding box center [1238, 539] width 49 height 11
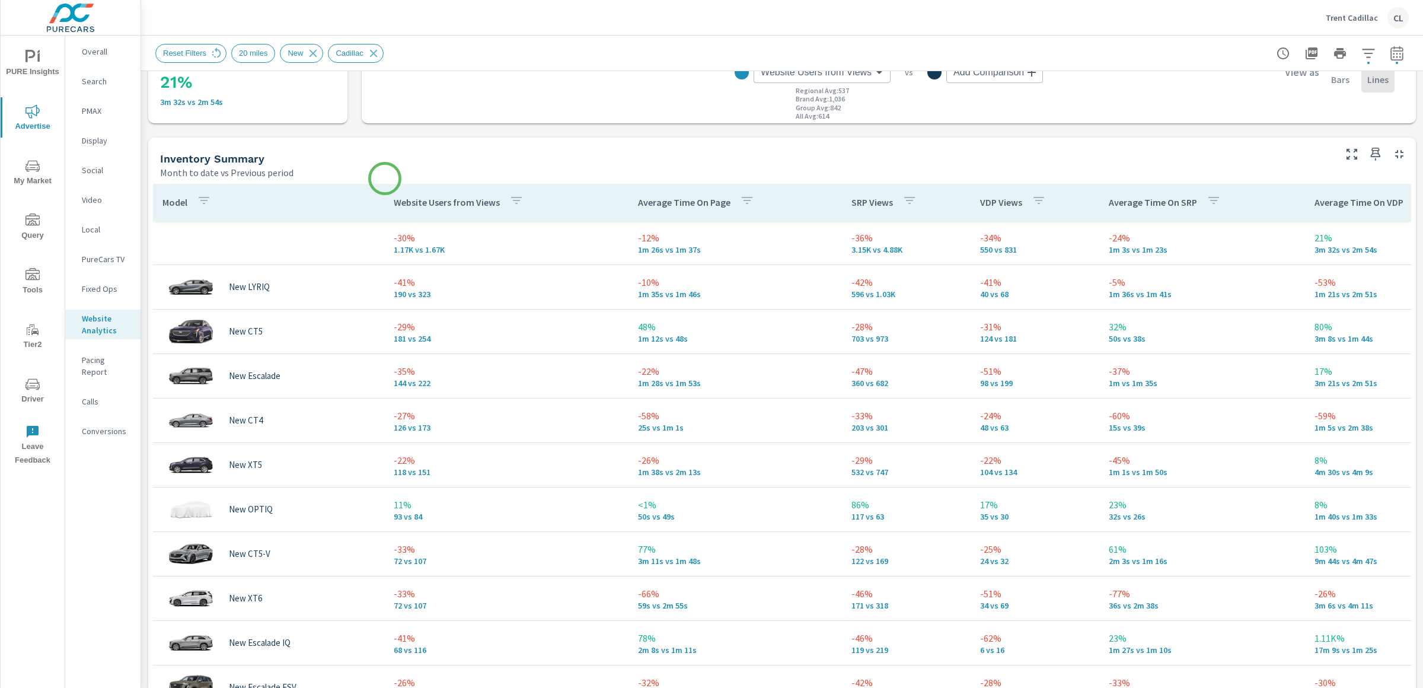
scroll to position [519, 0]
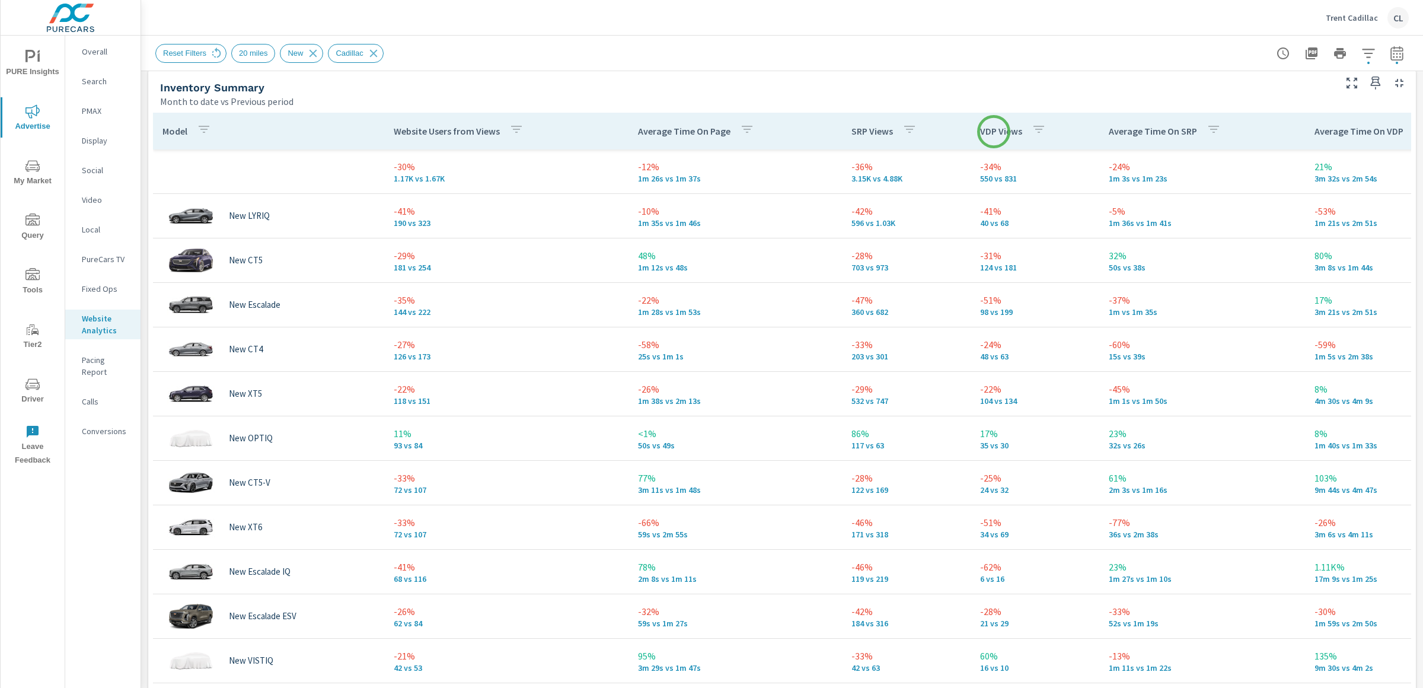
click at [994, 132] on p "VDP Views" at bounding box center [1001, 131] width 42 height 12
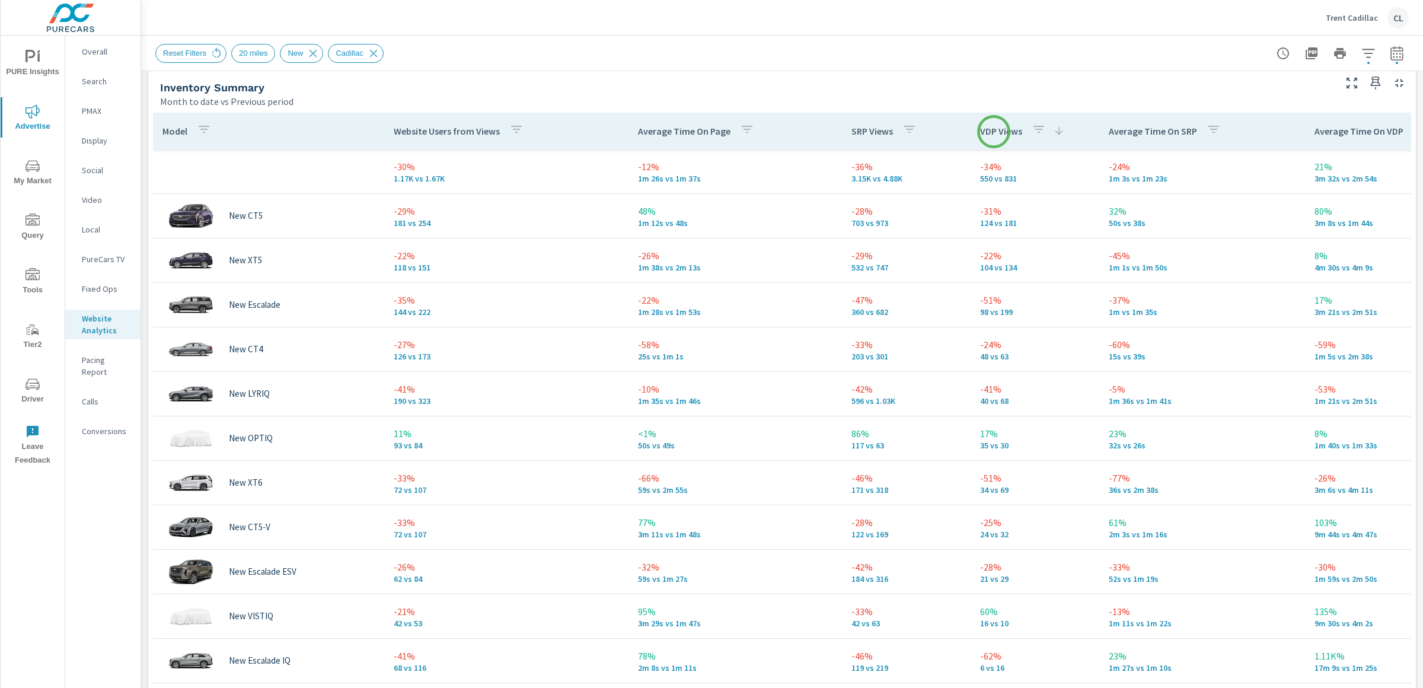
click at [994, 132] on p "VDP Views" at bounding box center [1001, 131] width 42 height 12
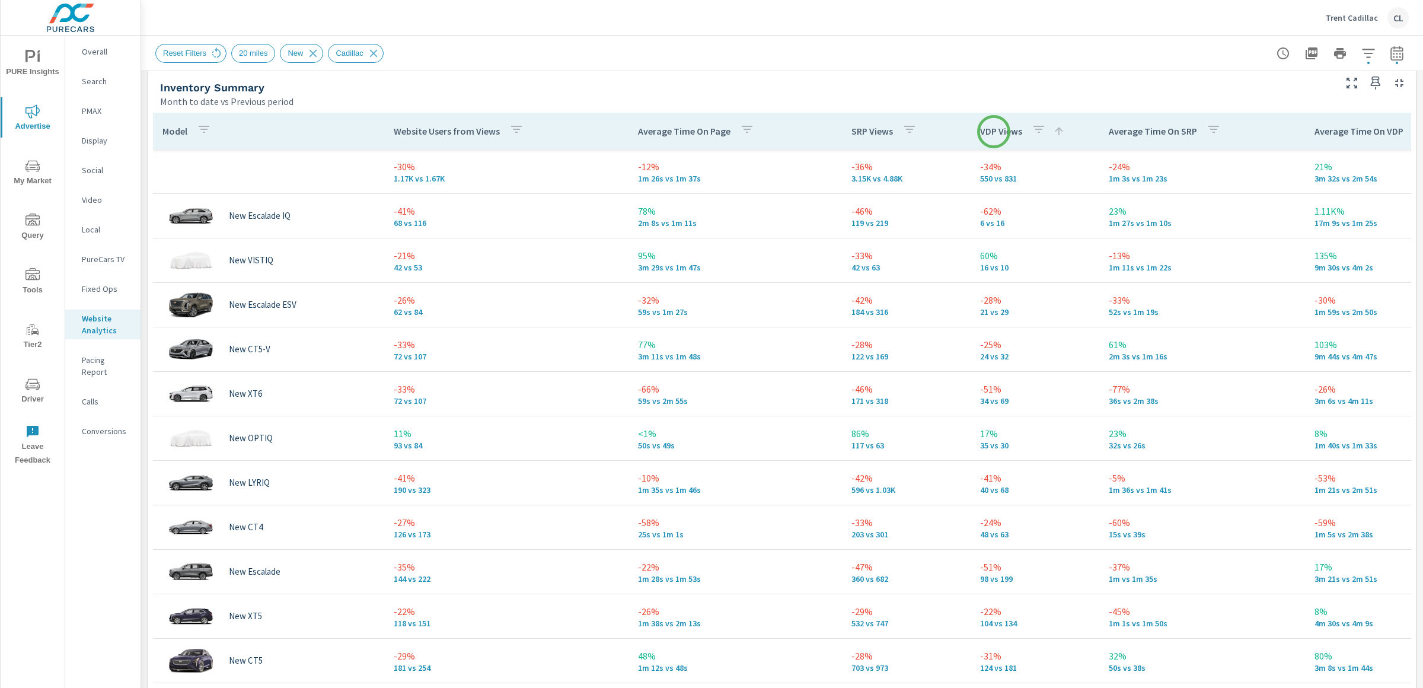
click at [994, 132] on p "VDP Views" at bounding box center [1001, 131] width 42 height 12
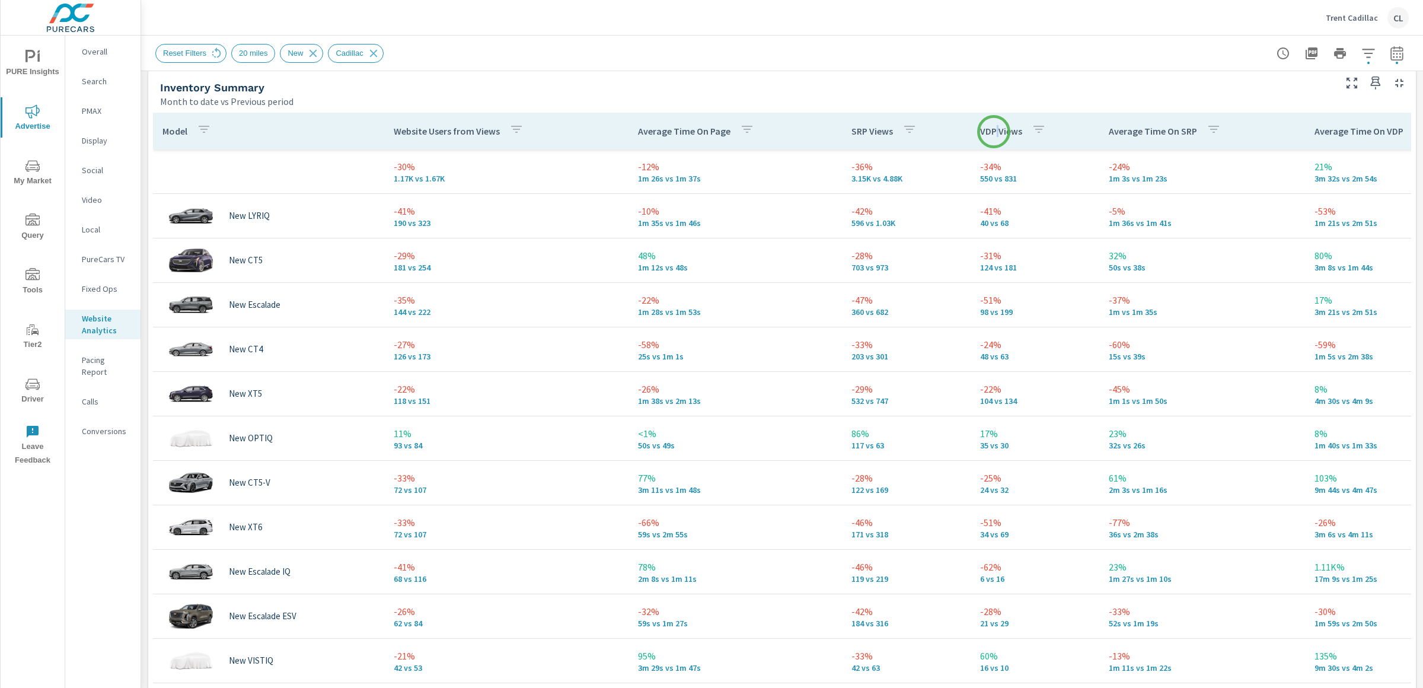
click at [994, 132] on p "VDP Views" at bounding box center [1001, 131] width 42 height 12
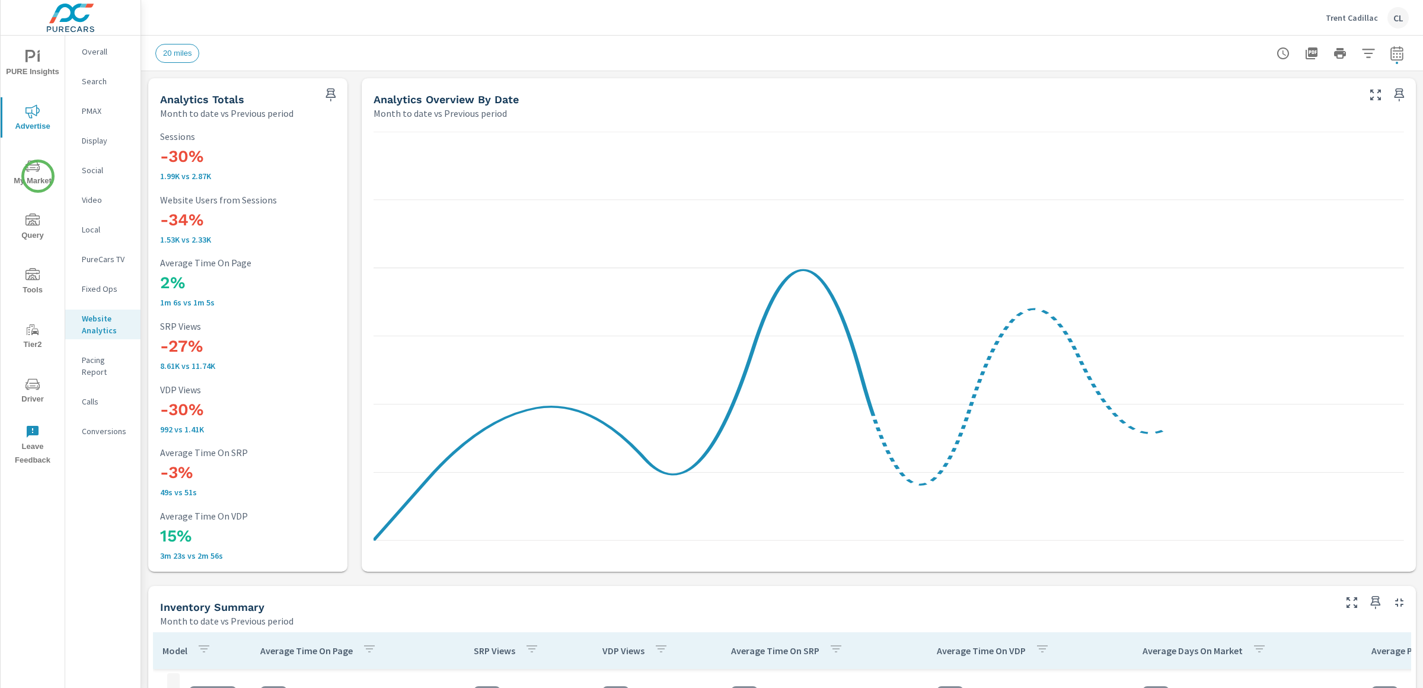
click at [38, 176] on span "My Market" at bounding box center [32, 173] width 57 height 29
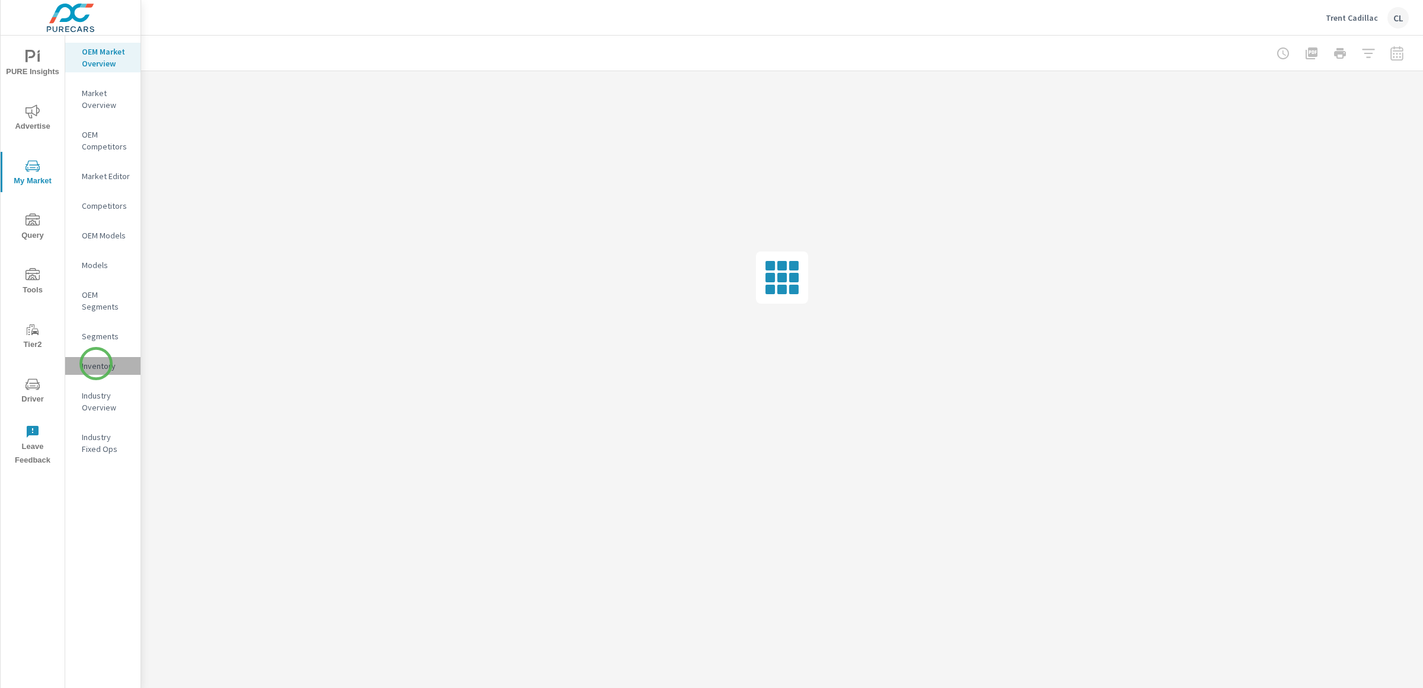
click at [96, 363] on p "Inventory" at bounding box center [106, 366] width 49 height 12
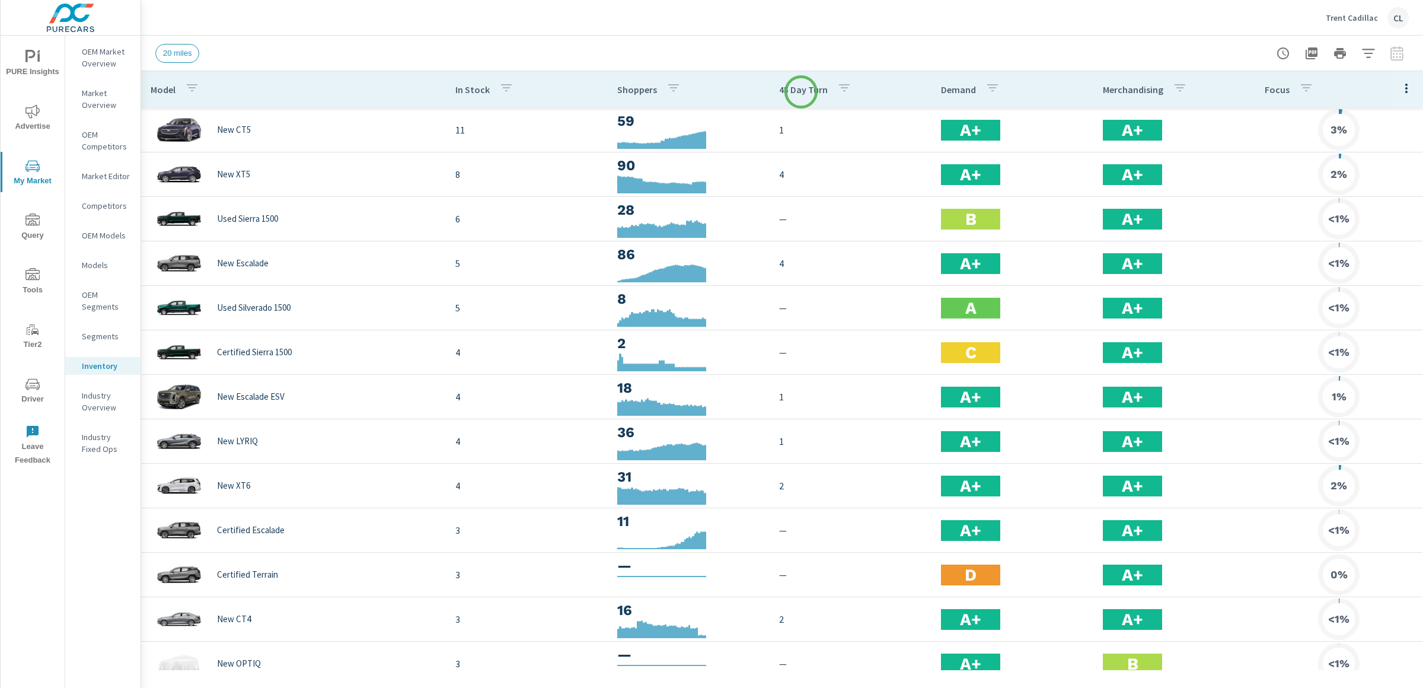
click at [801, 92] on p "45 Day Turn" at bounding box center [803, 90] width 49 height 12
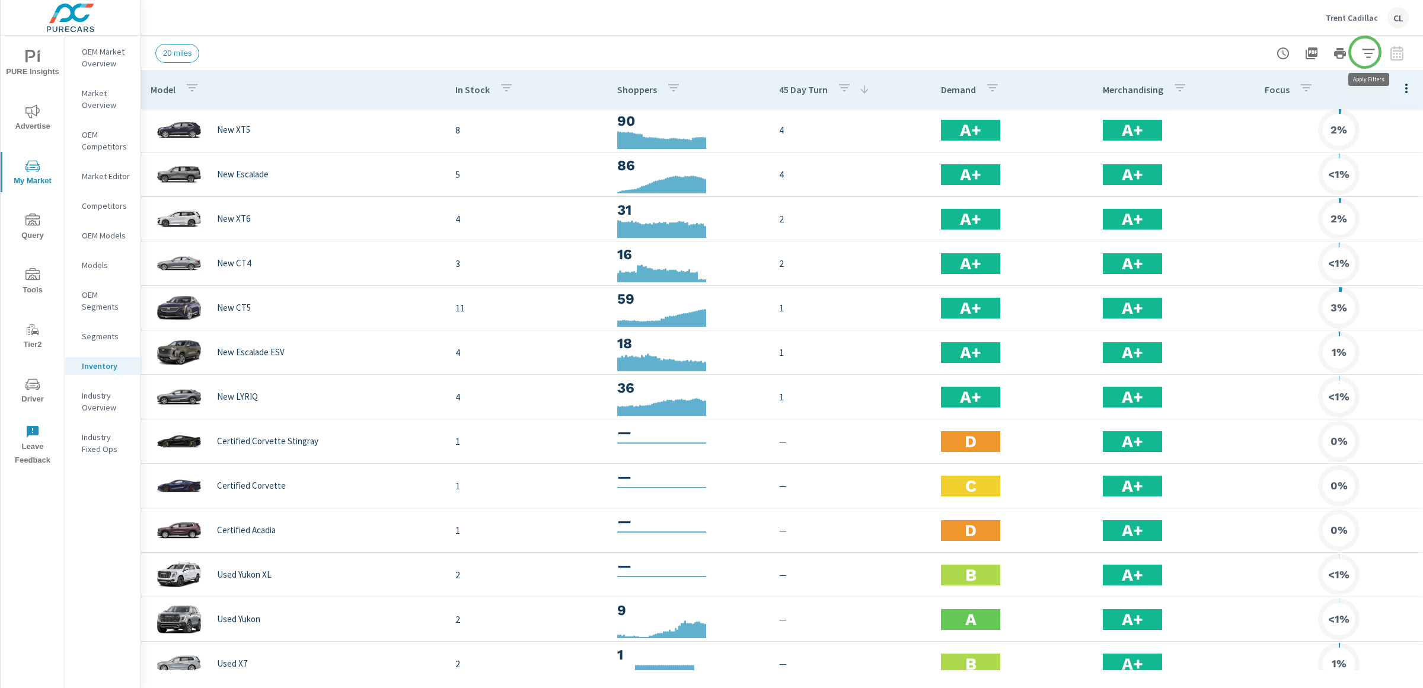
click at [1366, 51] on icon "button" at bounding box center [1368, 53] width 14 height 14
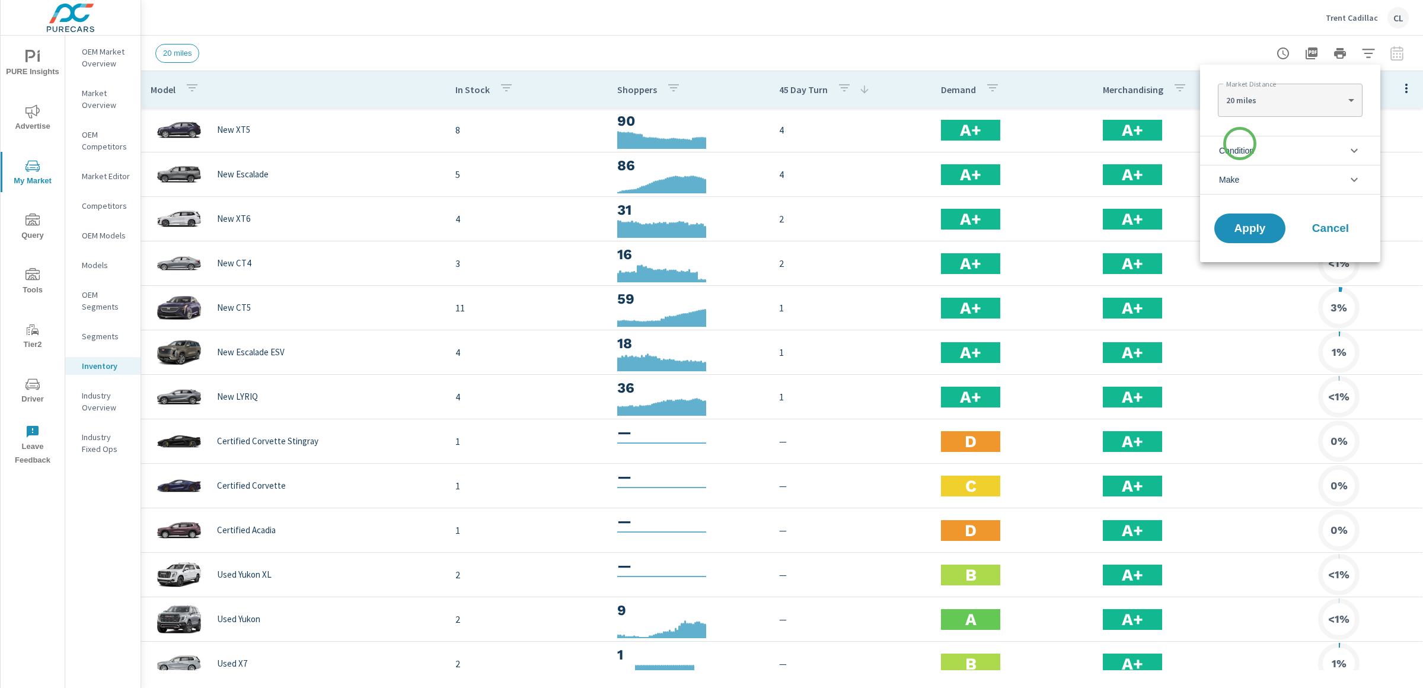
click at [1240, 143] on span "Condition" at bounding box center [1236, 150] width 35 height 28
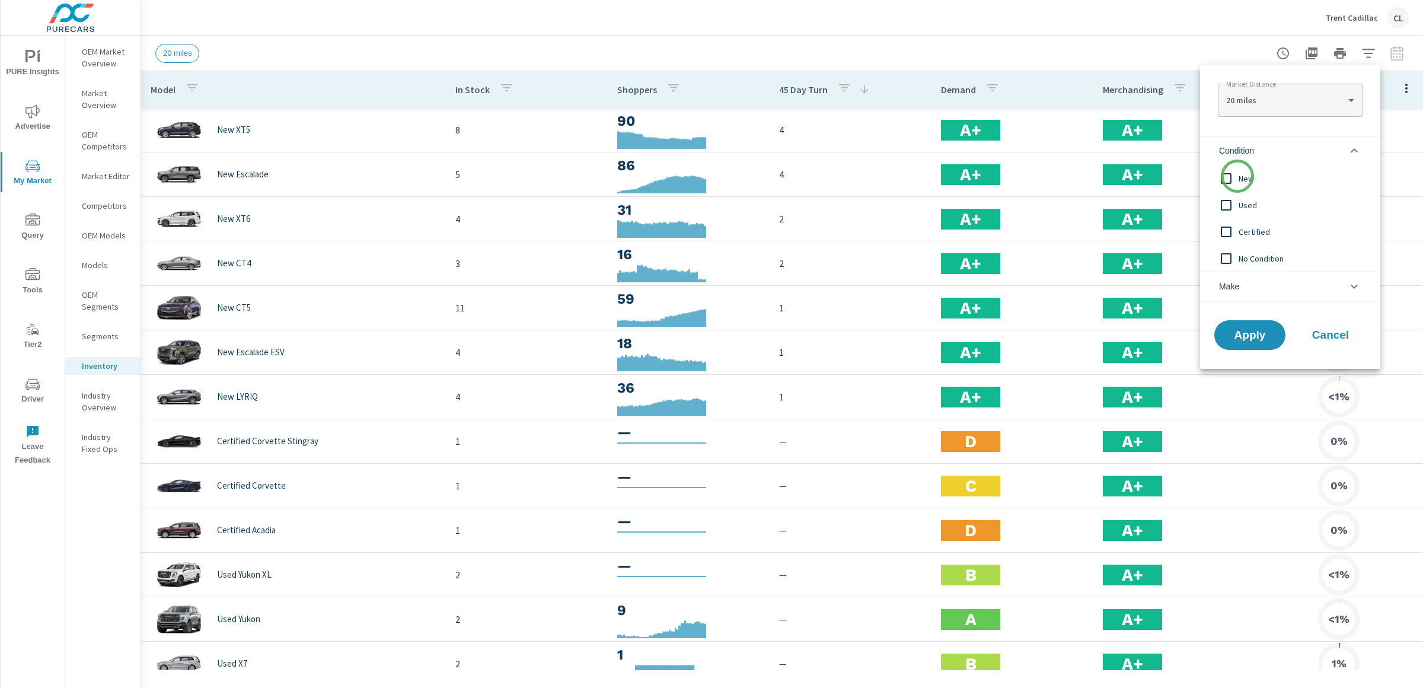
click at [1237, 178] on input "filter options" at bounding box center [1225, 178] width 25 height 25
click at [1226, 281] on span "Make" at bounding box center [1229, 286] width 20 height 28
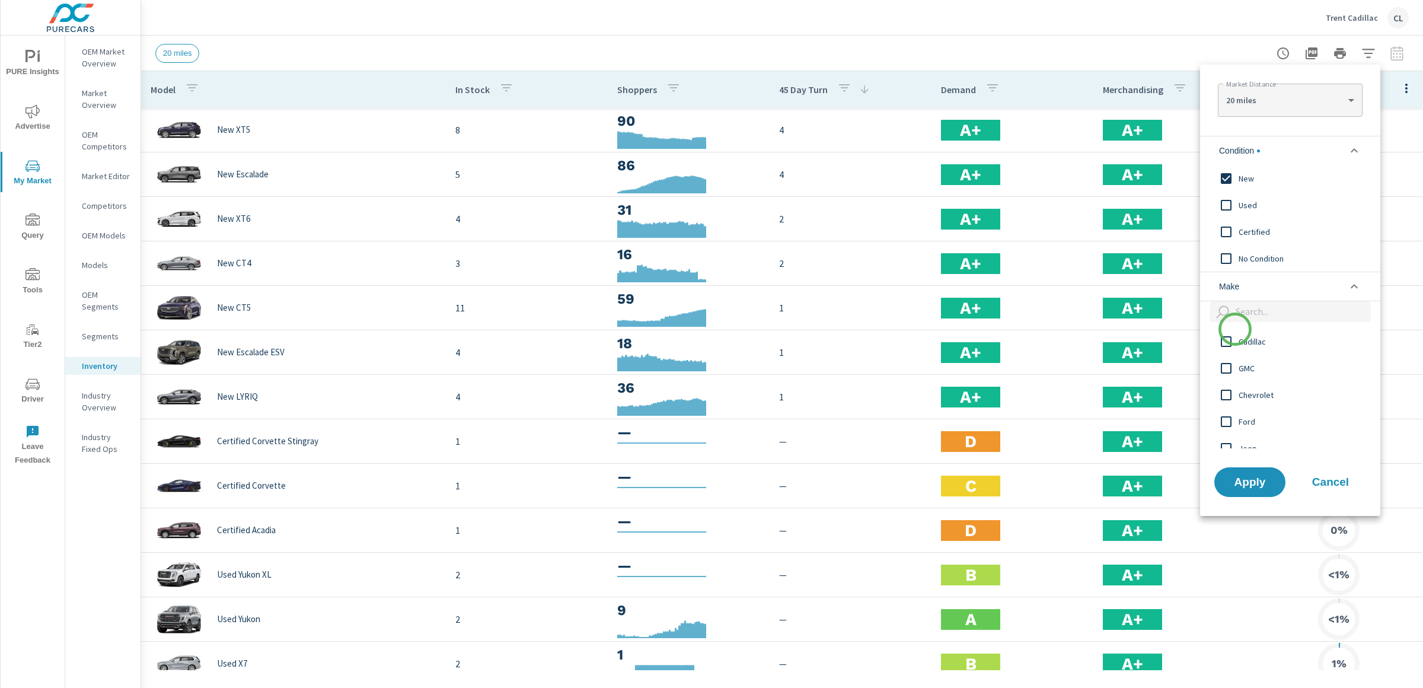
click at [1234, 336] on input "filter options" at bounding box center [1225, 341] width 25 height 25
click at [1248, 478] on span "Apply" at bounding box center [1249, 481] width 49 height 11
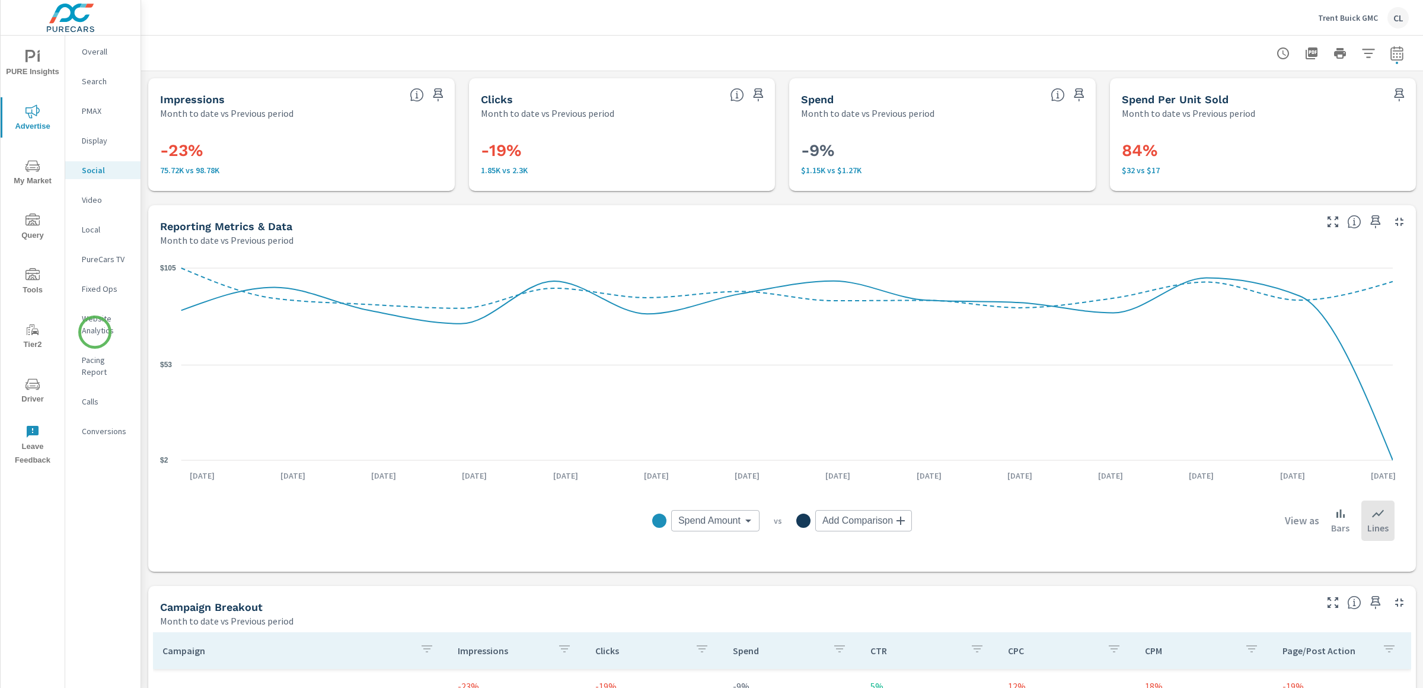
click at [95, 332] on p "Website Analytics" at bounding box center [106, 324] width 49 height 24
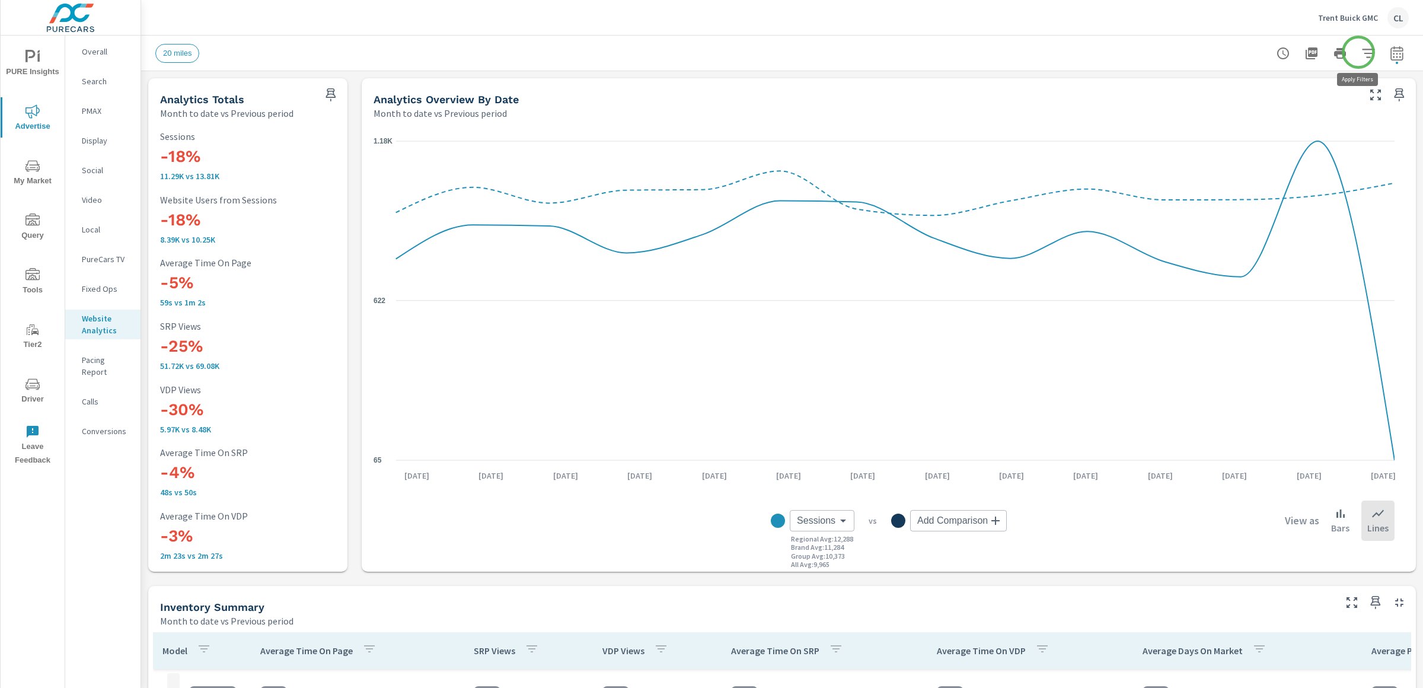
click at [1361, 52] on icon "button" at bounding box center [1368, 53] width 14 height 14
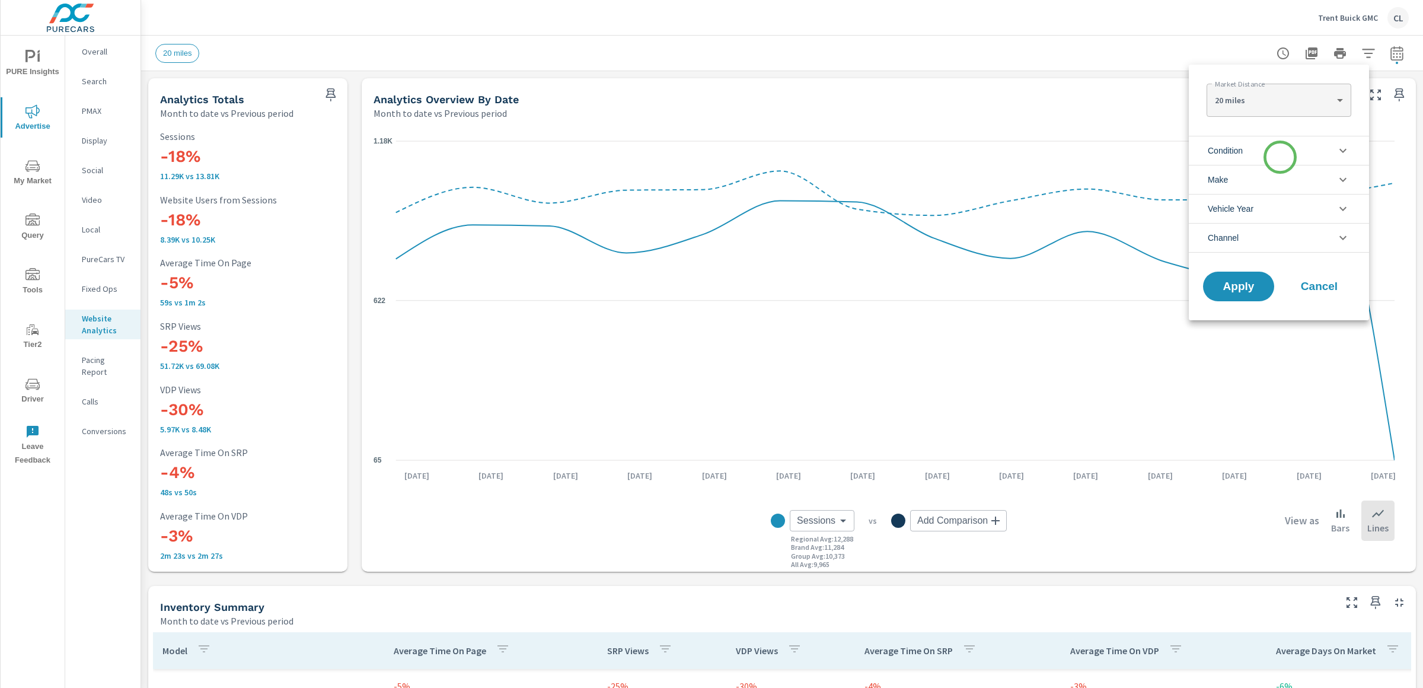
click at [1280, 157] on li "Condition" at bounding box center [1279, 150] width 180 height 29
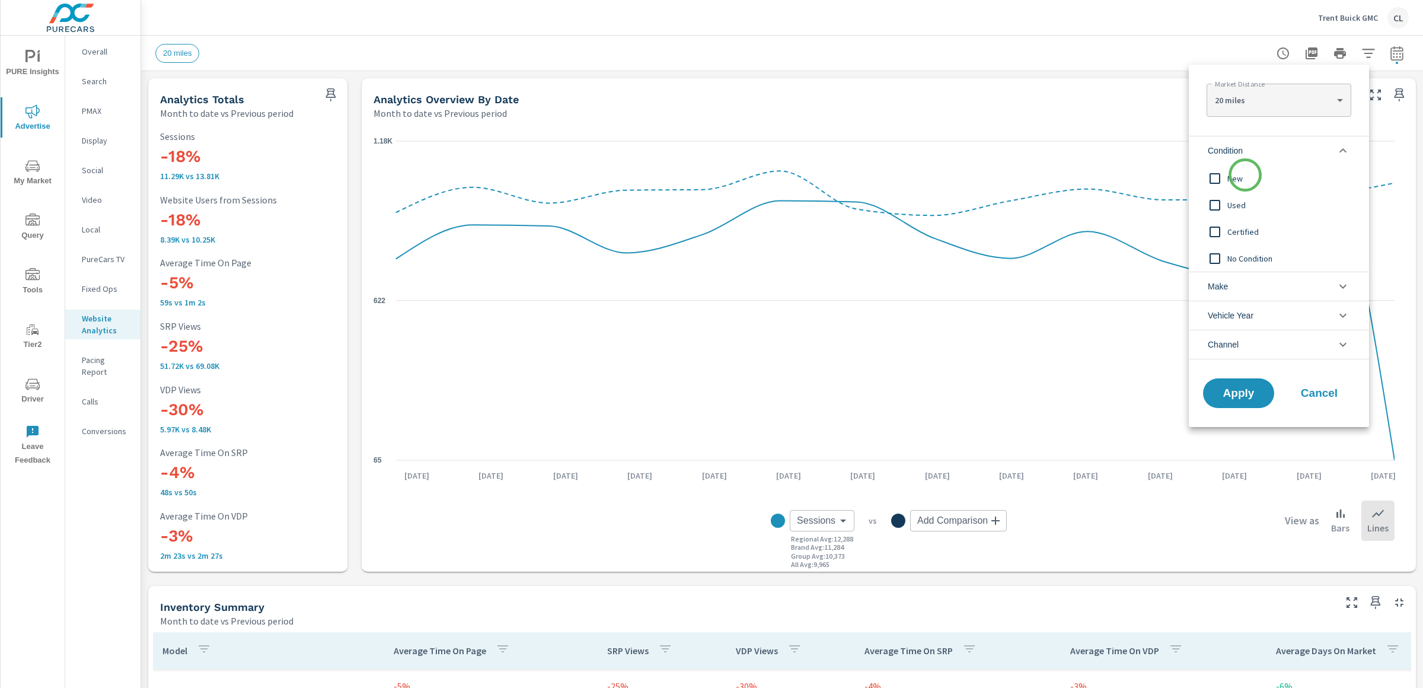
click at [1242, 177] on span "New" at bounding box center [1292, 178] width 130 height 14
click at [1243, 279] on li "Make" at bounding box center [1279, 286] width 180 height 29
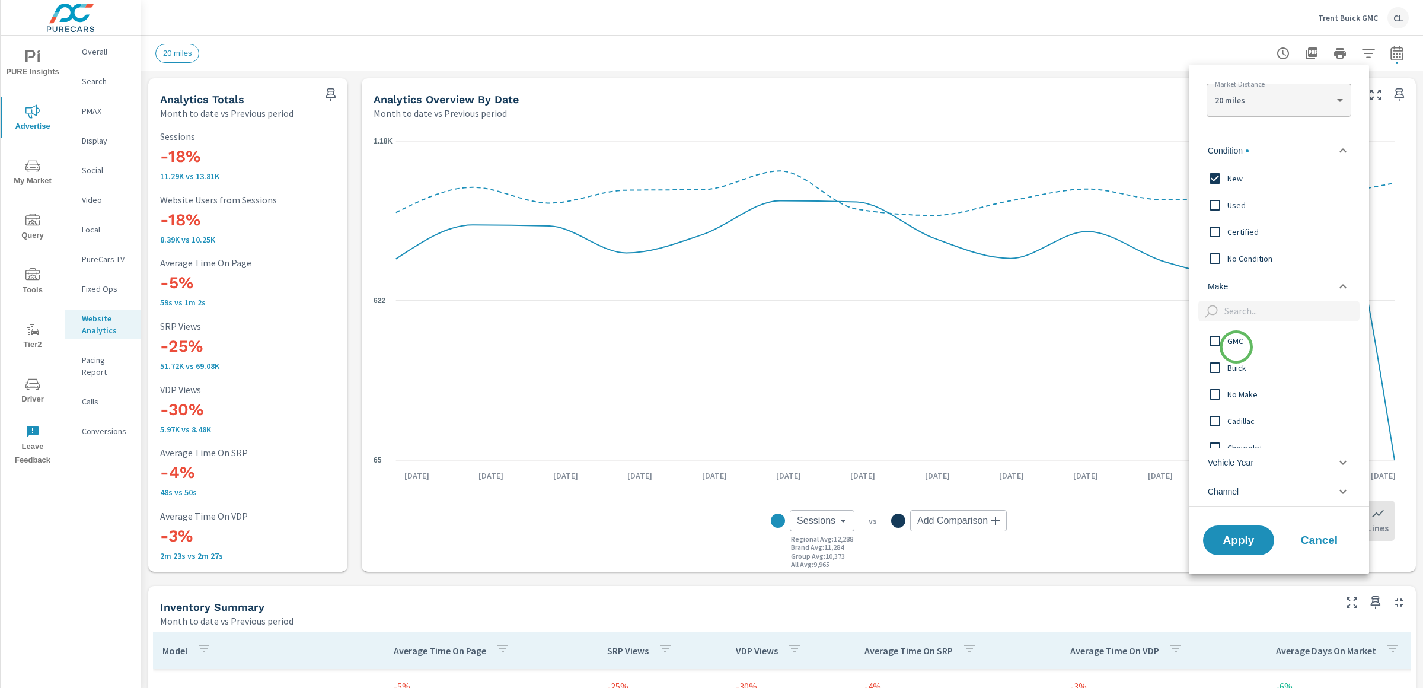
click at [1236, 347] on span "GMC" at bounding box center [1292, 341] width 130 height 14
click at [1235, 359] on div "Buick" at bounding box center [1278, 367] width 178 height 27
click at [1225, 537] on span "Apply" at bounding box center [1238, 539] width 49 height 11
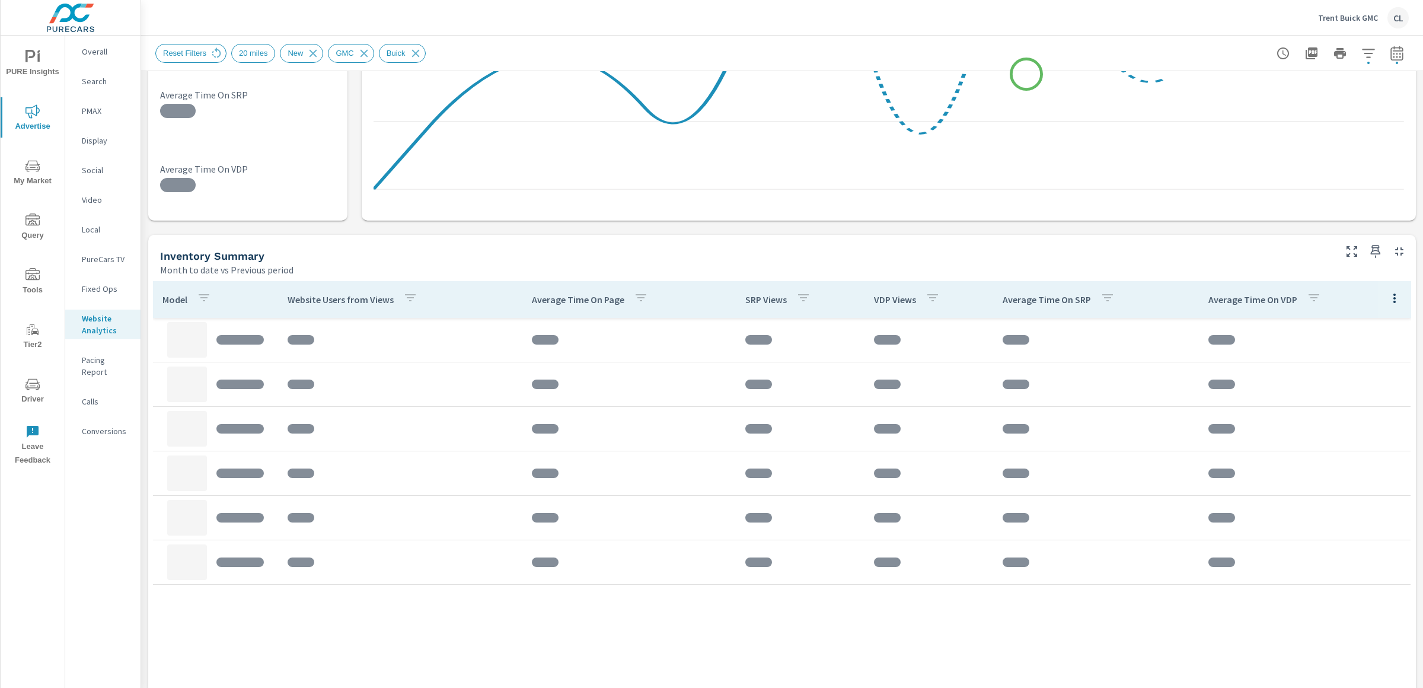
scroll to position [359, 0]
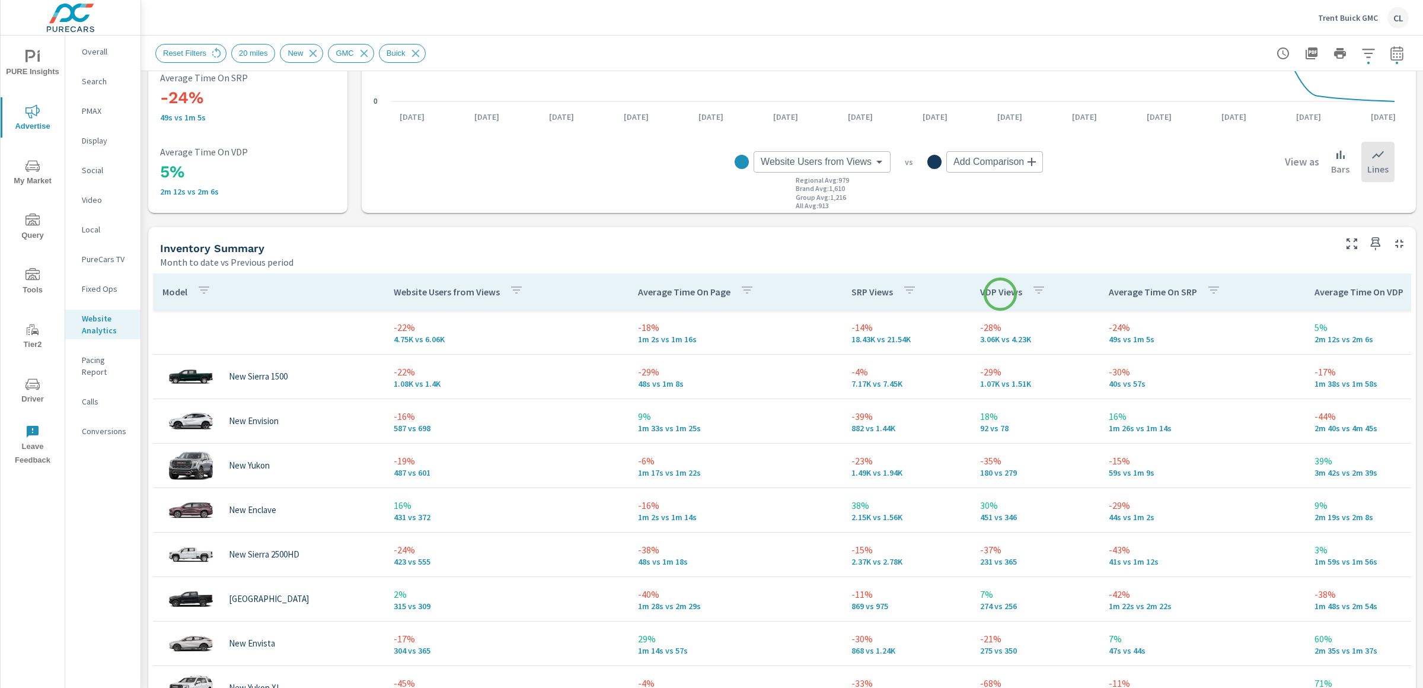
click at [1000, 294] on p "VDP Views" at bounding box center [1001, 292] width 42 height 12
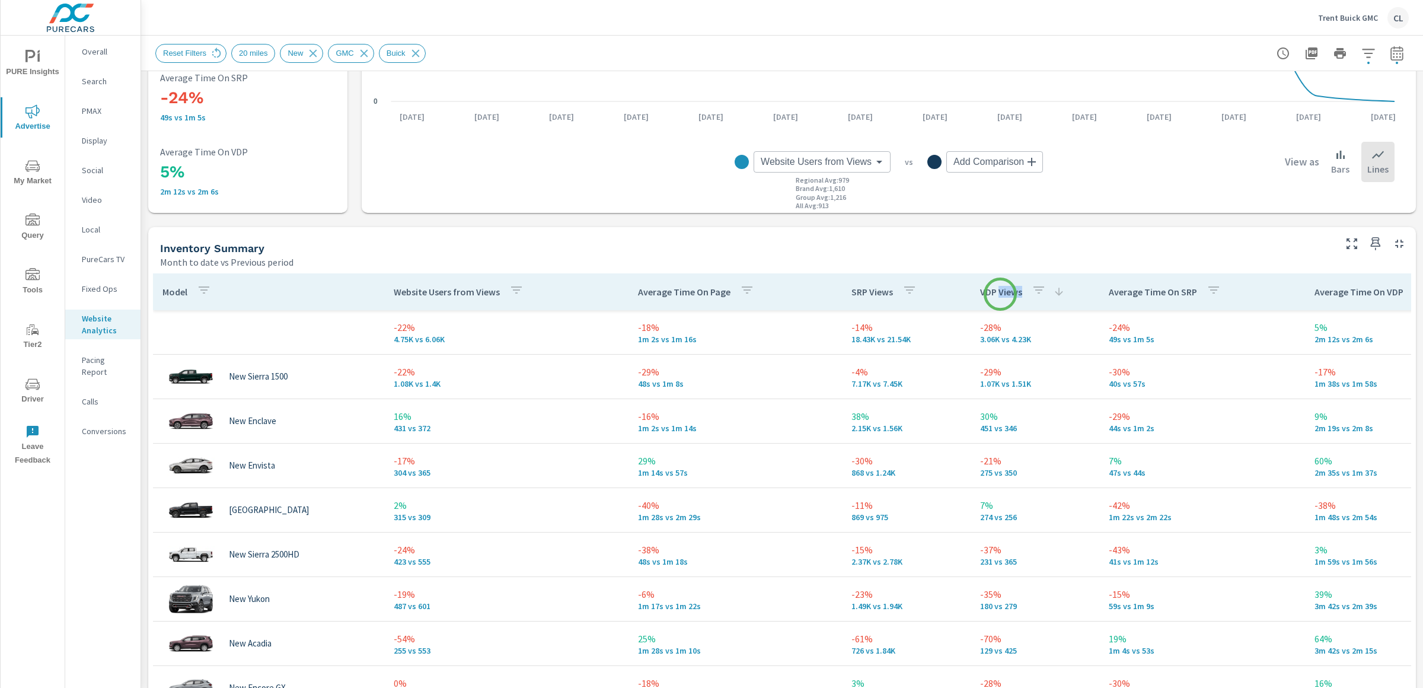
click at [1000, 294] on p "VDP Views" at bounding box center [1001, 292] width 42 height 12
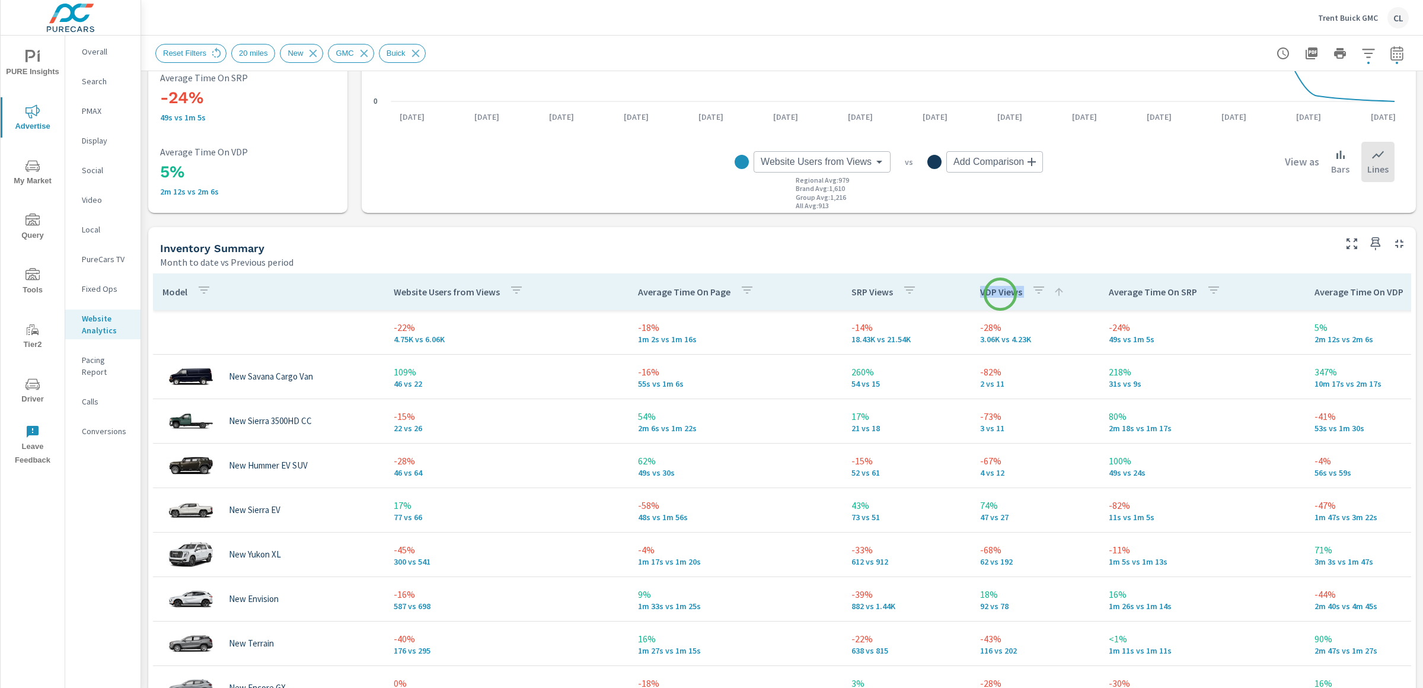
click at [1000, 294] on p "VDP Views" at bounding box center [1001, 292] width 42 height 12
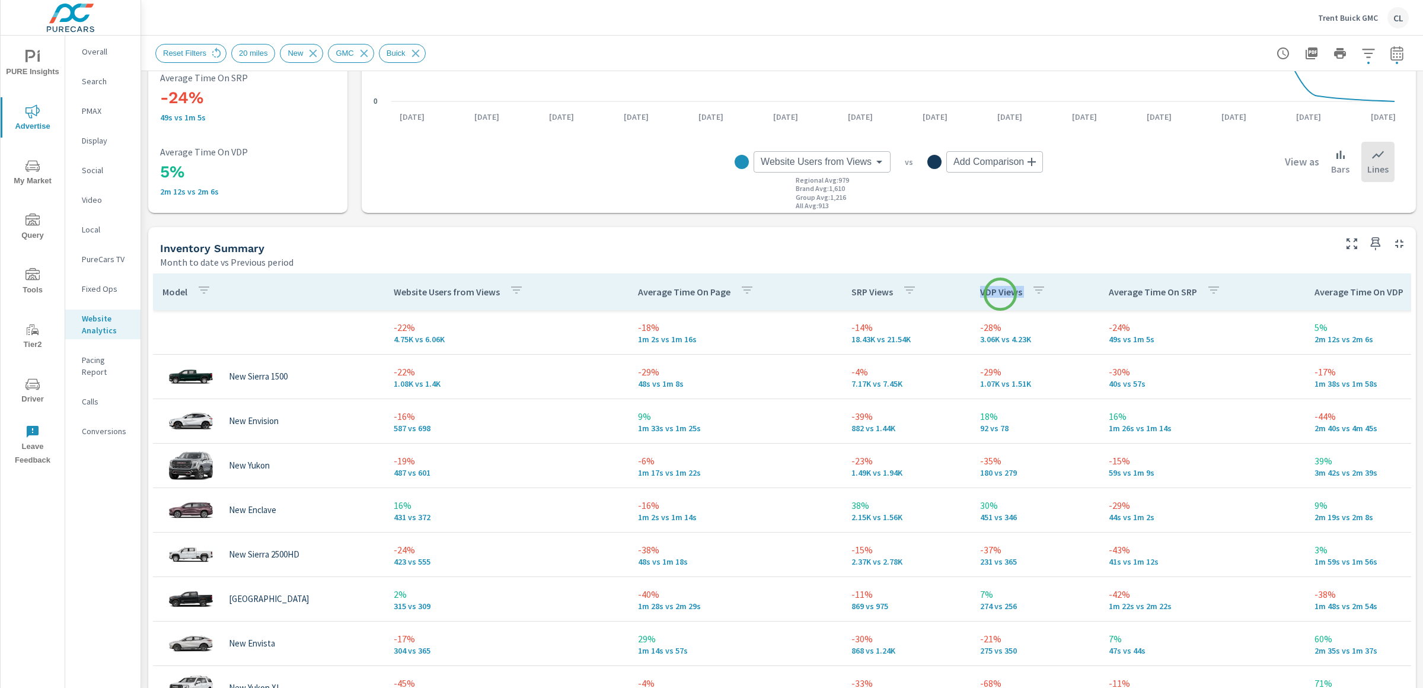
click at [1000, 294] on p "VDP Views" at bounding box center [1001, 292] width 42 height 12
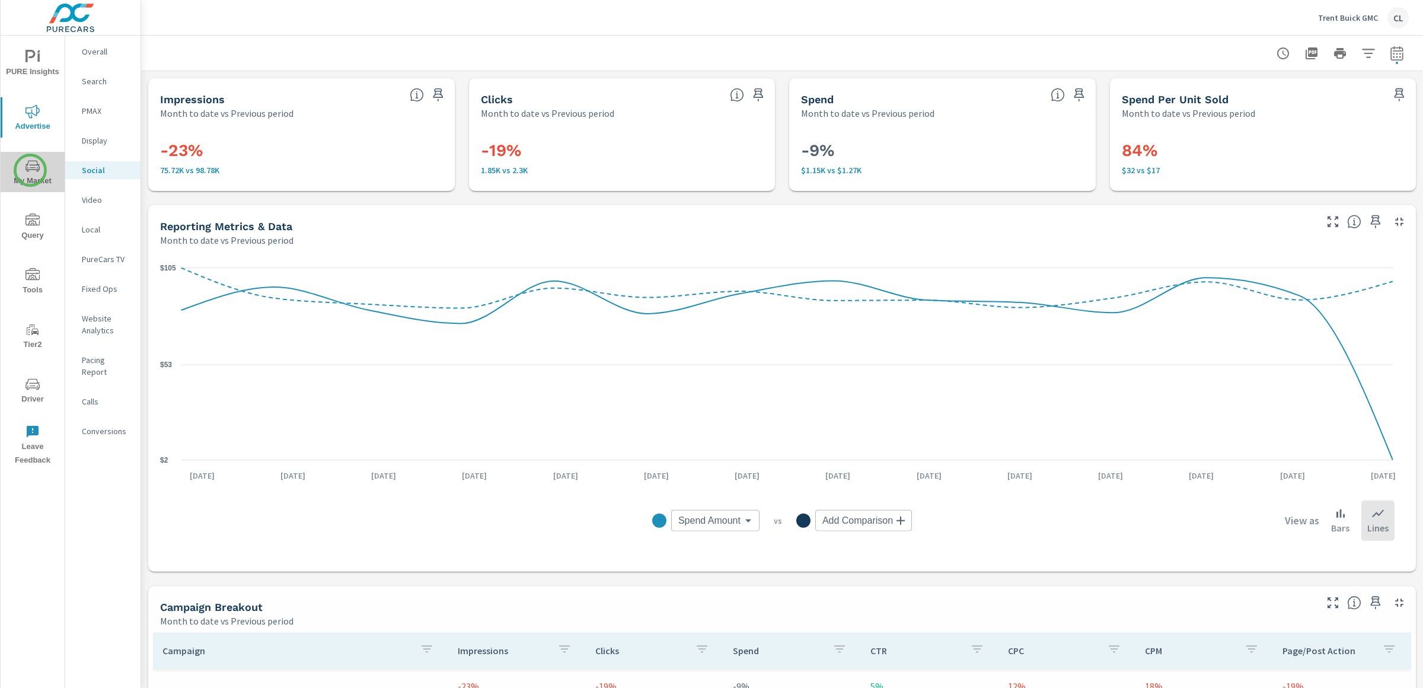
click at [30, 170] on icon "nav menu" at bounding box center [32, 166] width 14 height 14
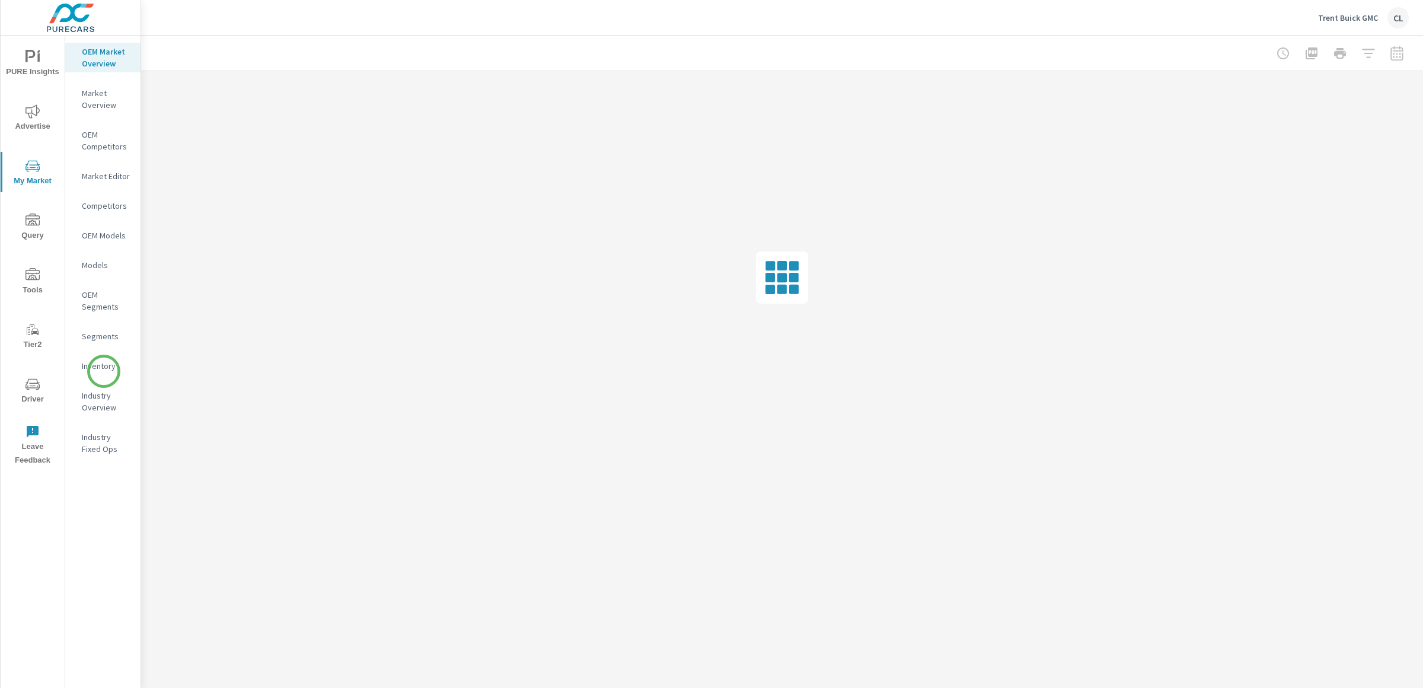
click at [104, 371] on p "Inventory" at bounding box center [106, 366] width 49 height 12
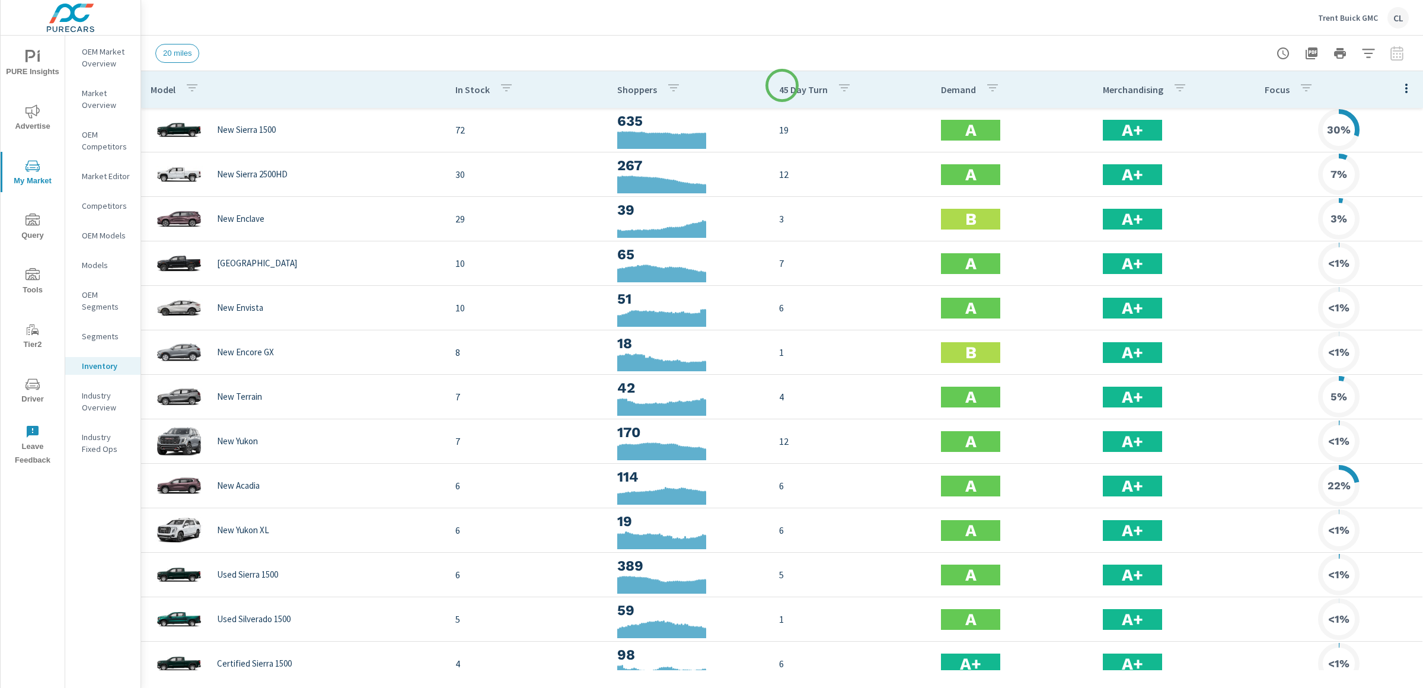
click at [782, 85] on p "45 Day Turn" at bounding box center [803, 90] width 49 height 12
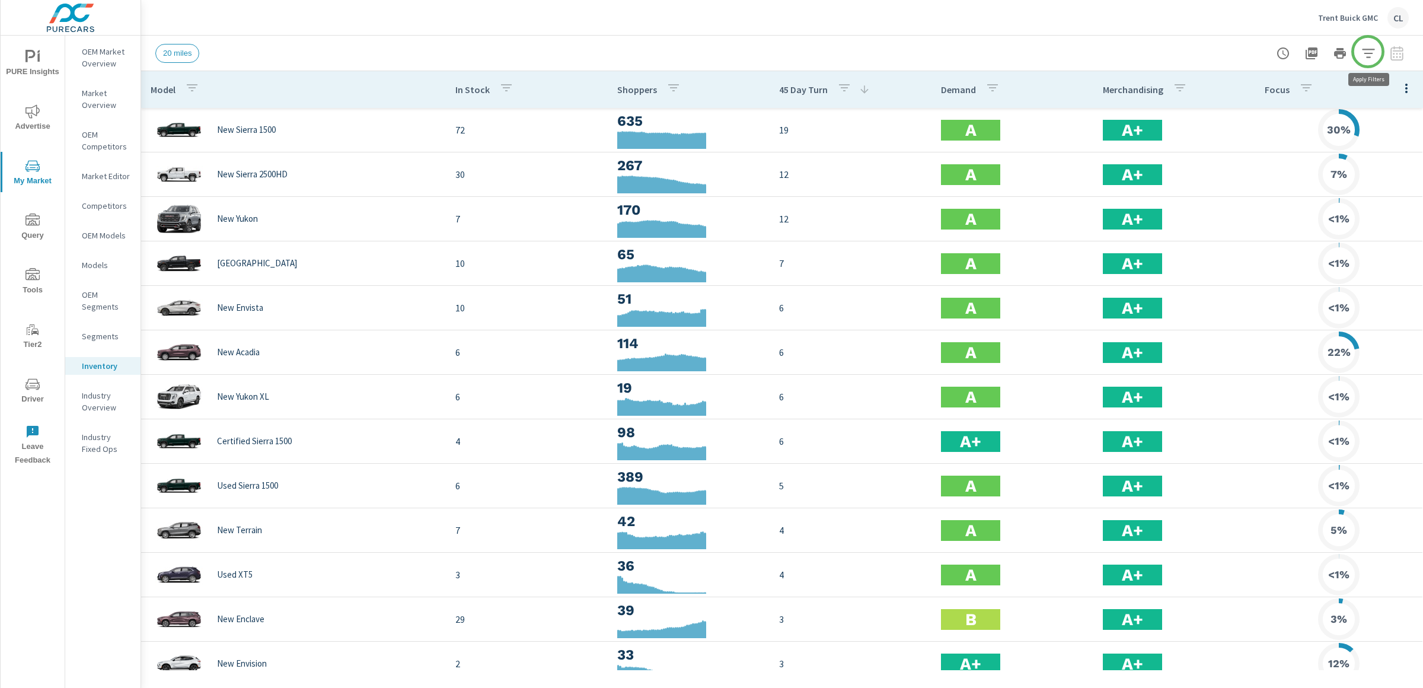
click at [1368, 52] on icon "button" at bounding box center [1368, 53] width 14 height 14
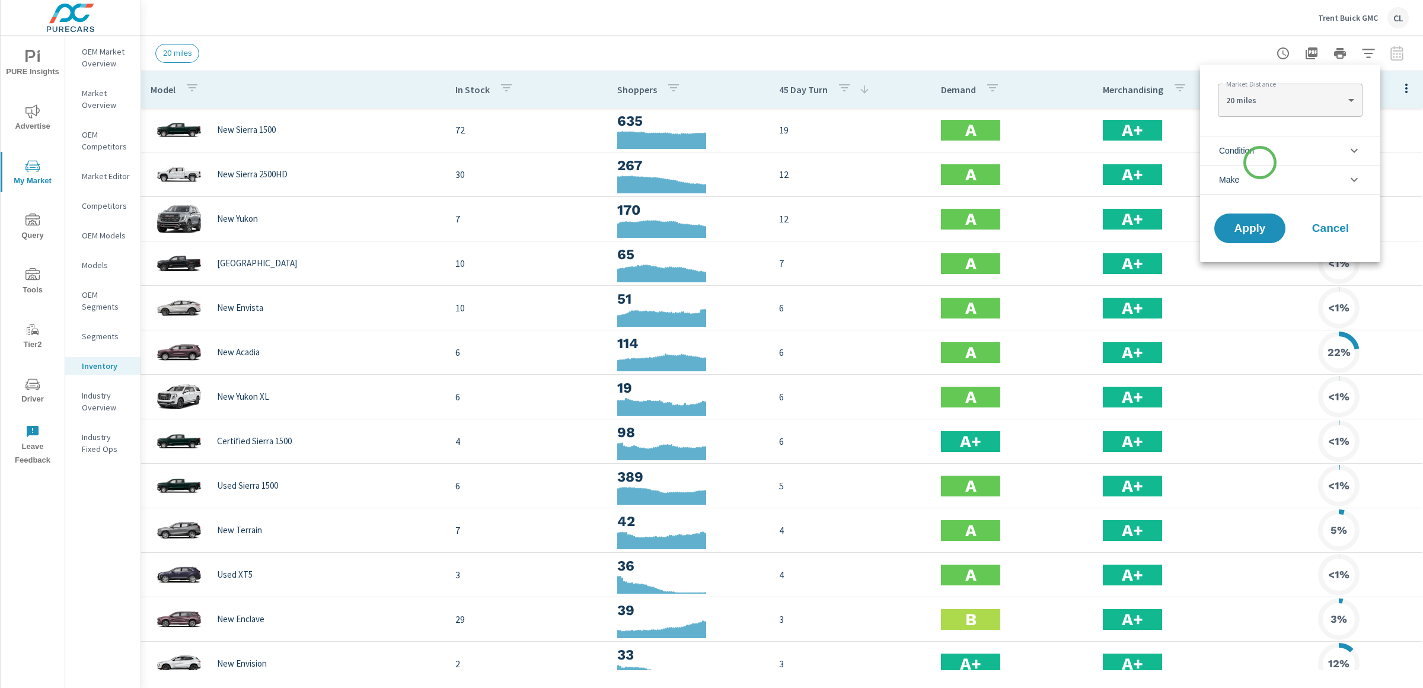
click at [1260, 162] on li "Condition" at bounding box center [1290, 150] width 180 height 29
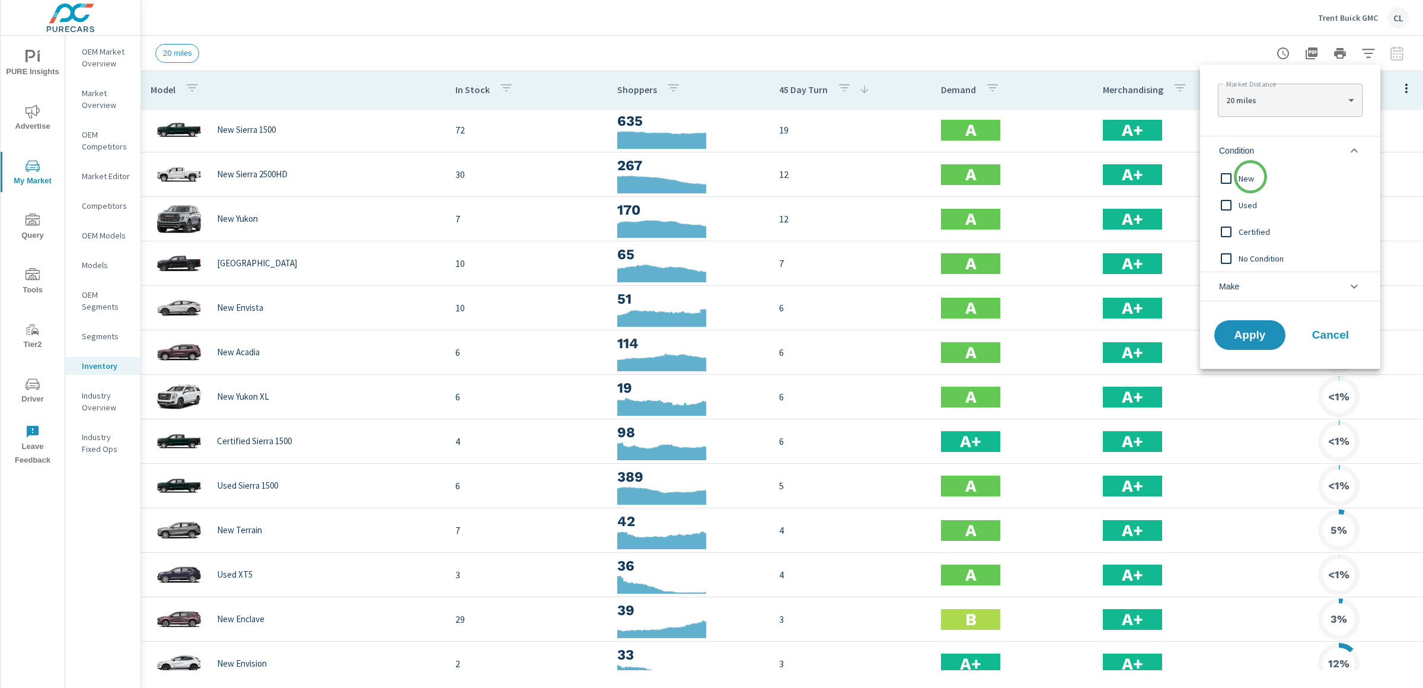
click at [1250, 178] on span "New" at bounding box center [1303, 178] width 130 height 14
click at [1251, 283] on li "Make" at bounding box center [1290, 287] width 180 height 30
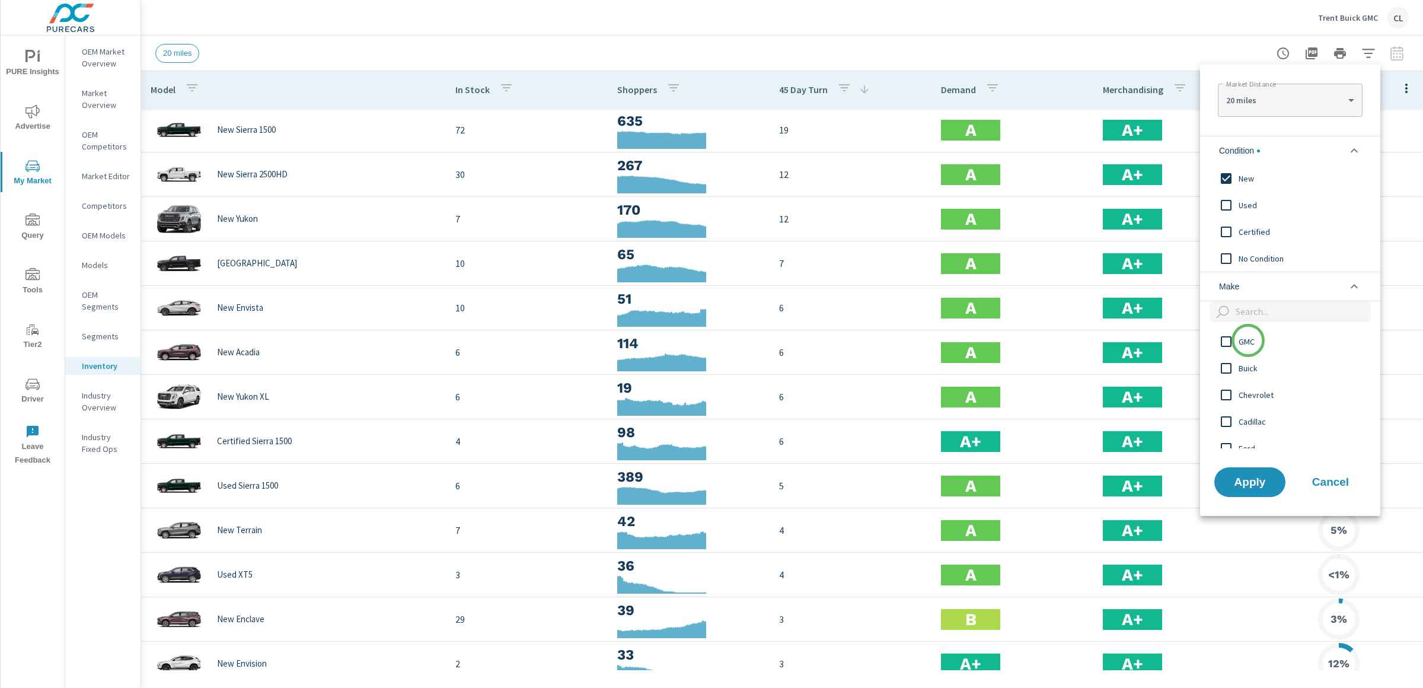
click at [1248, 340] on span "GMC" at bounding box center [1303, 341] width 130 height 14
click at [1246, 377] on div "Buick" at bounding box center [1289, 368] width 178 height 27
click at [1243, 489] on button "Apply" at bounding box center [1250, 482] width 74 height 31
